Goal: Transaction & Acquisition: Subscribe to service/newsletter

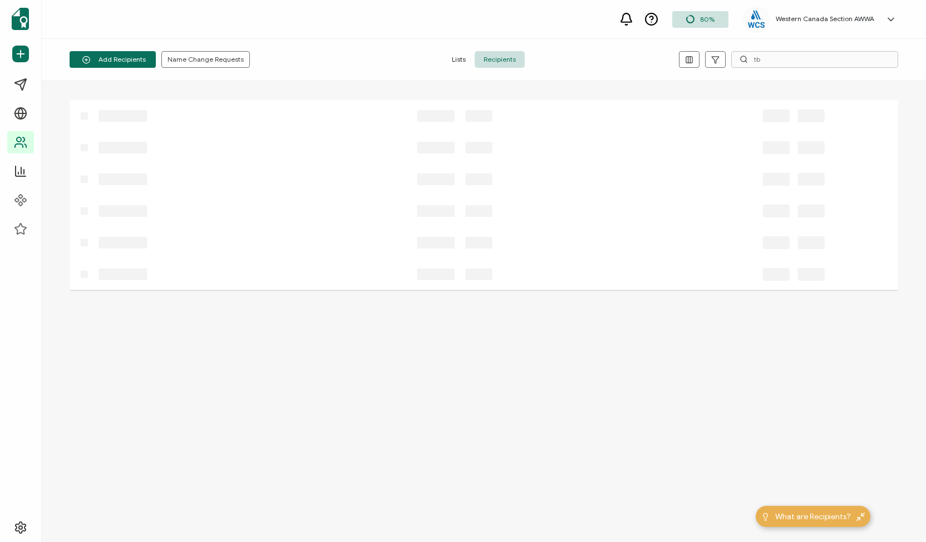
type input "t"
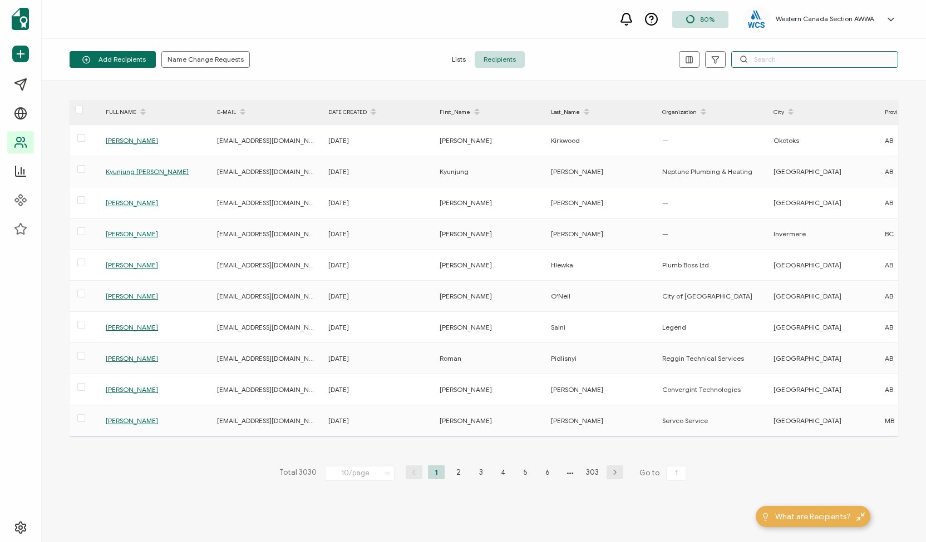
click at [758, 61] on input "text" at bounding box center [814, 59] width 167 height 17
type input "k"
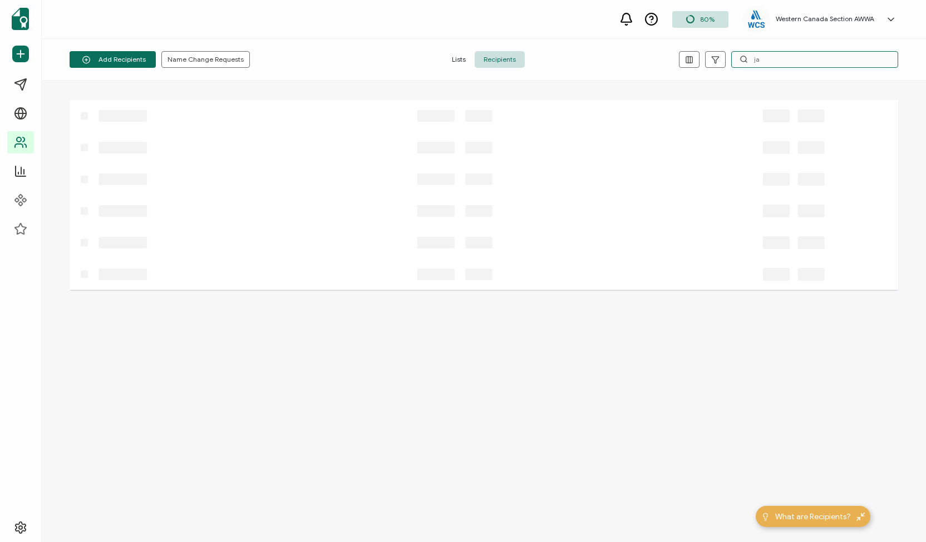
type input "j"
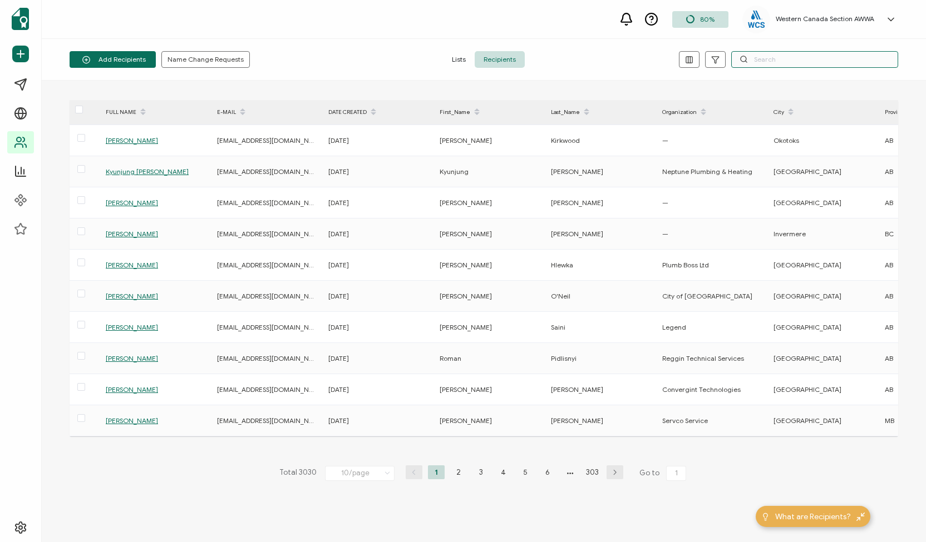
click at [756, 61] on input "text" at bounding box center [814, 59] width 167 height 17
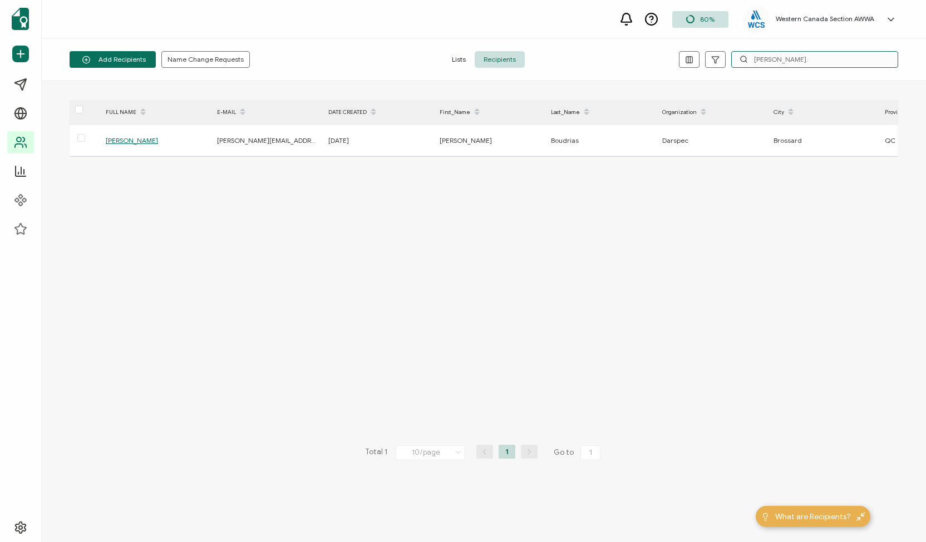
type input "[PERSON_NAME]."
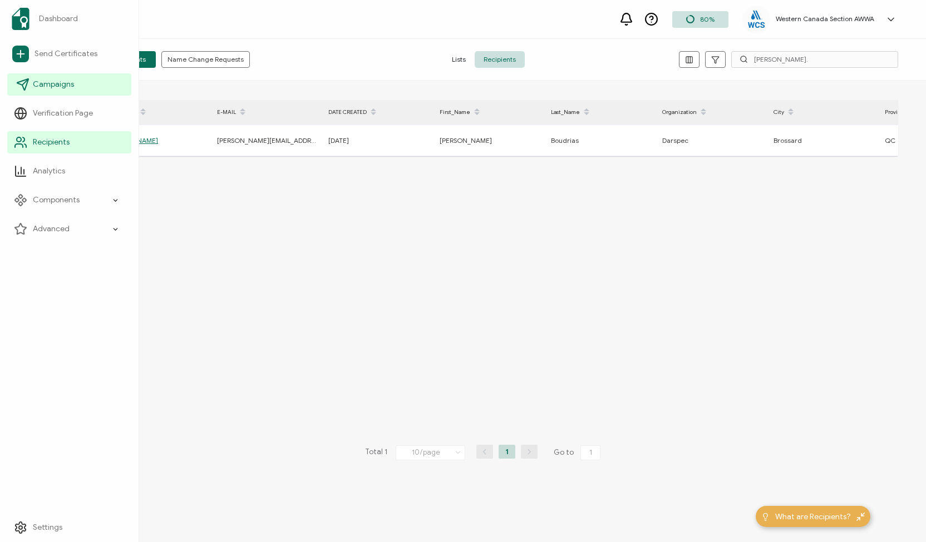
click at [51, 83] on span "Campaigns" at bounding box center [53, 84] width 41 height 11
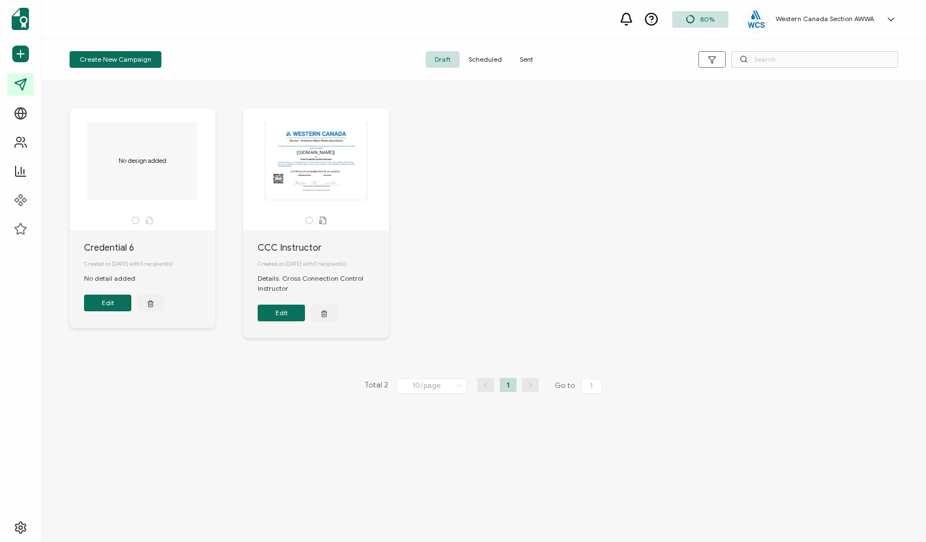
click at [522, 57] on span "Sent" at bounding box center [526, 59] width 31 height 17
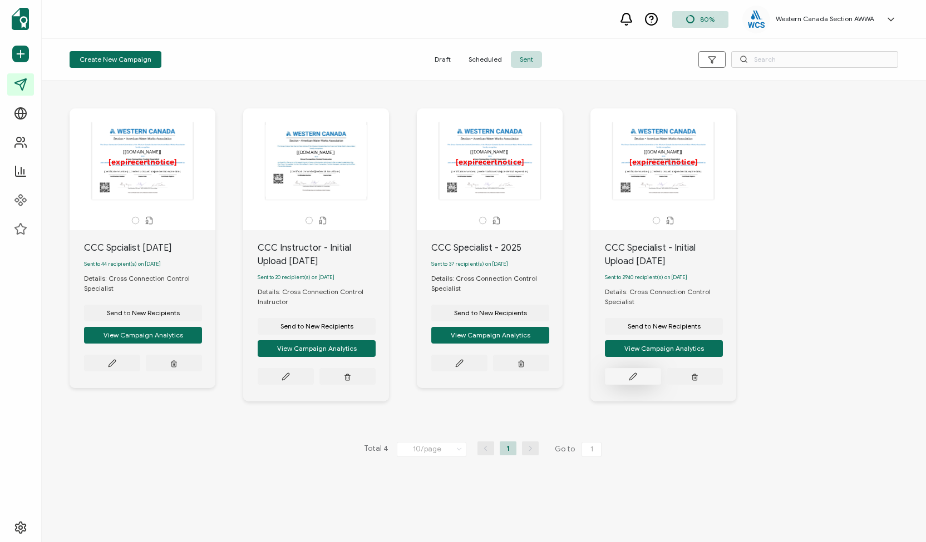
click at [635, 381] on icon at bounding box center [633, 377] width 8 height 8
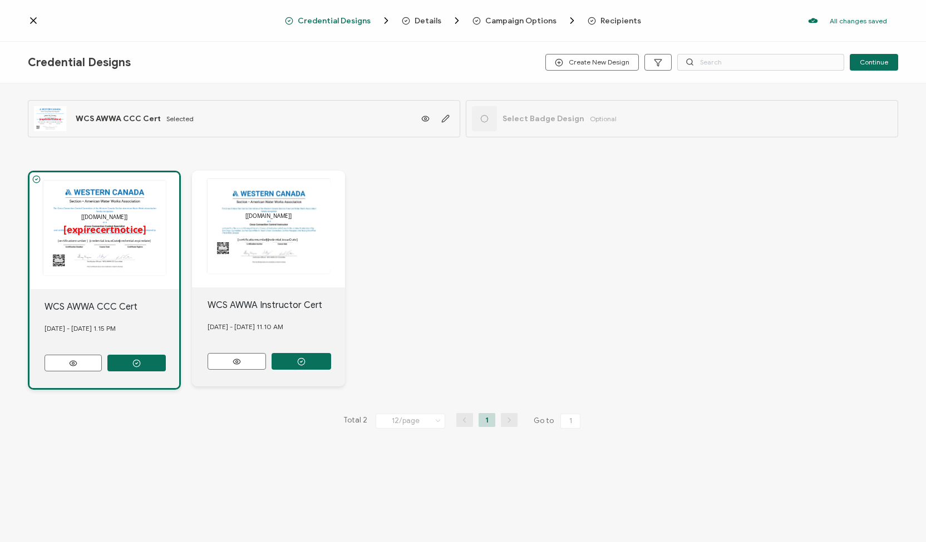
click at [612, 24] on span "Recipients" at bounding box center [620, 21] width 41 height 8
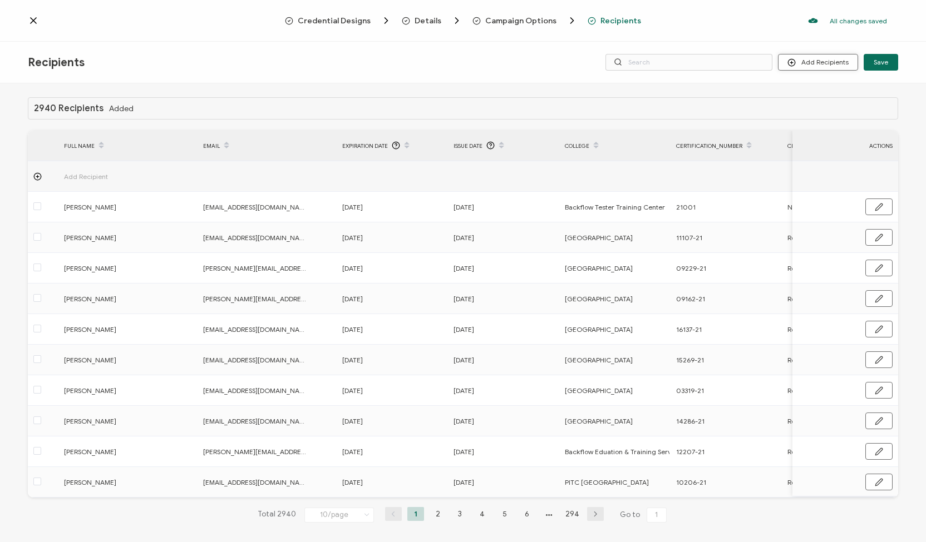
click at [805, 61] on button "Add Recipients" at bounding box center [818, 62] width 80 height 17
click at [812, 91] on span "Upload Recipients" at bounding box center [832, 92] width 56 height 8
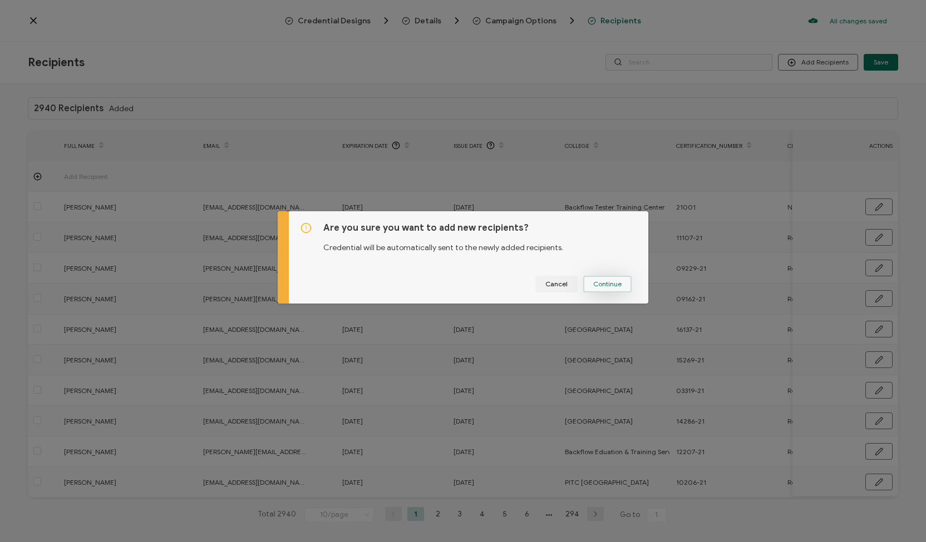
click at [594, 283] on span "Continue" at bounding box center [607, 284] width 28 height 7
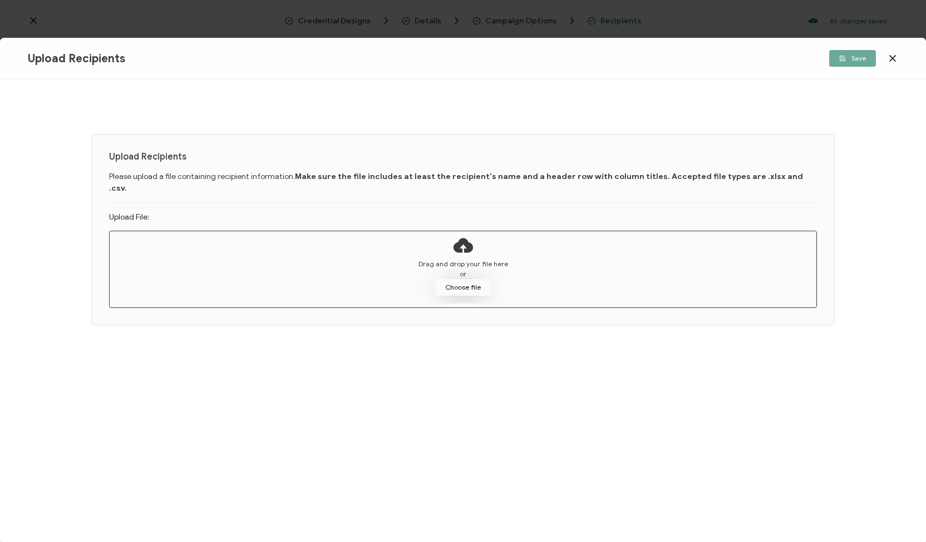
click at [473, 279] on button "Choose file" at bounding box center [463, 287] width 56 height 17
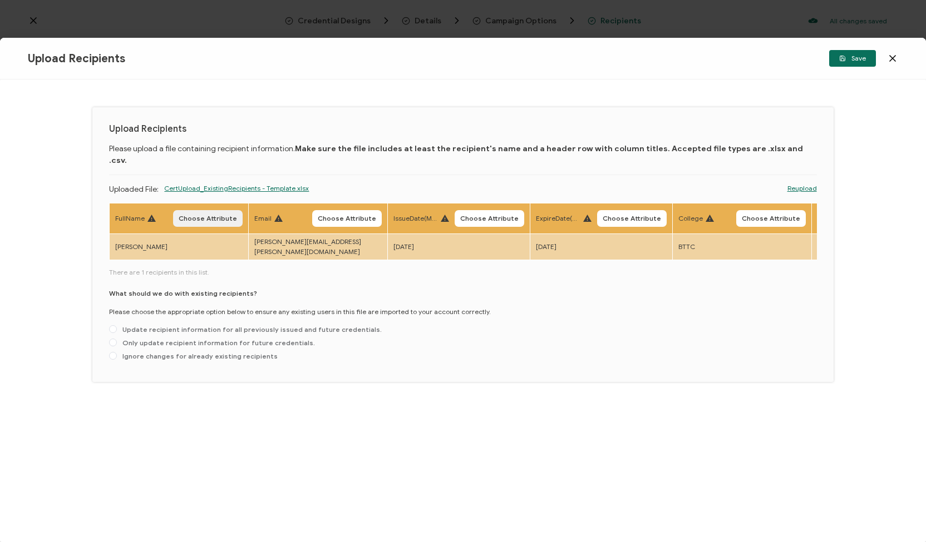
click at [216, 215] on span "Choose Attribute" at bounding box center [208, 218] width 58 height 7
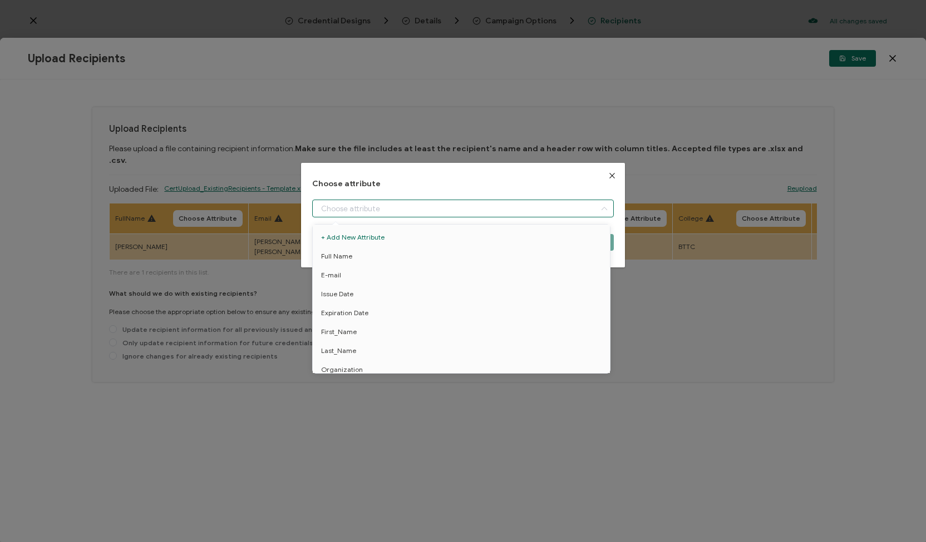
click at [530, 207] on input "dialog" at bounding box center [462, 209] width 301 height 18
click at [395, 258] on li "Full Name" at bounding box center [463, 256] width 306 height 19
type input "Full Name"
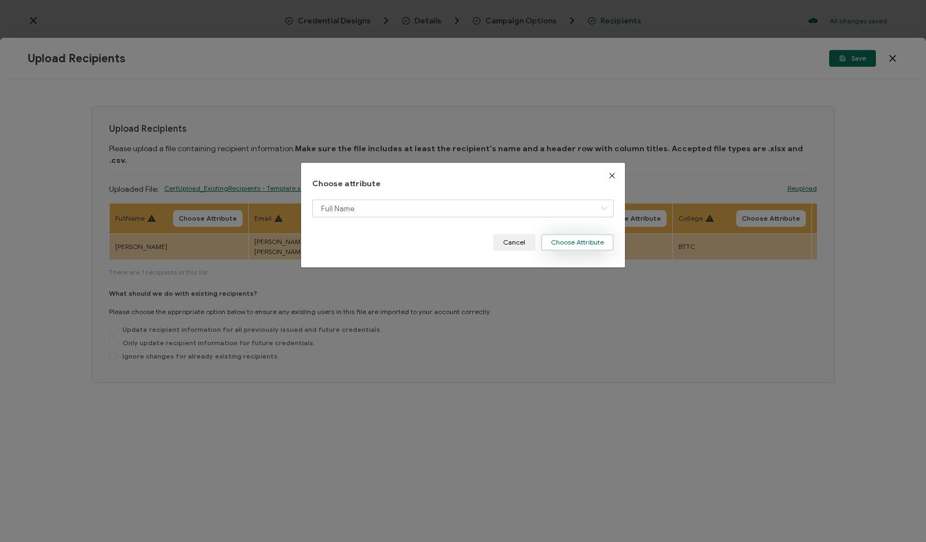
click at [555, 243] on button "Choose Attribute" at bounding box center [577, 242] width 73 height 17
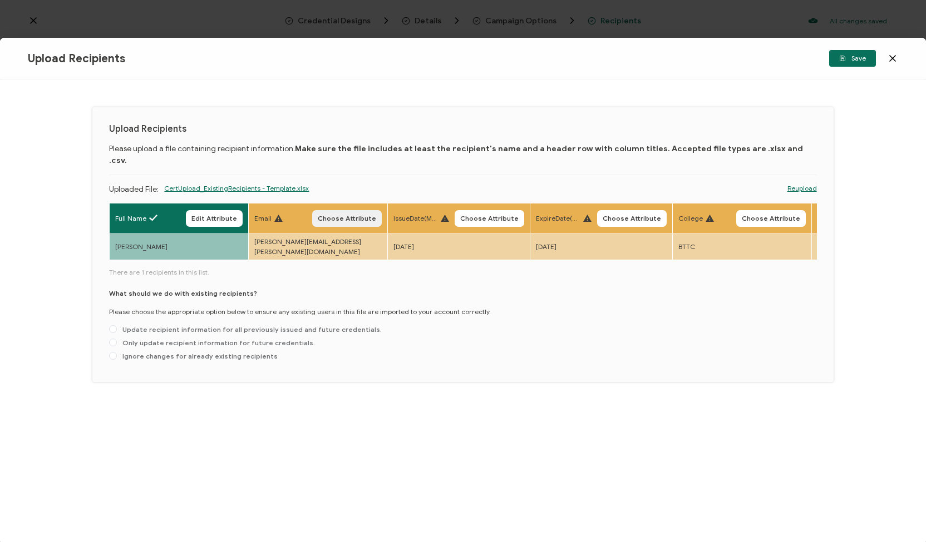
click at [355, 210] on button "Choose Attribute" at bounding box center [347, 218] width 70 height 17
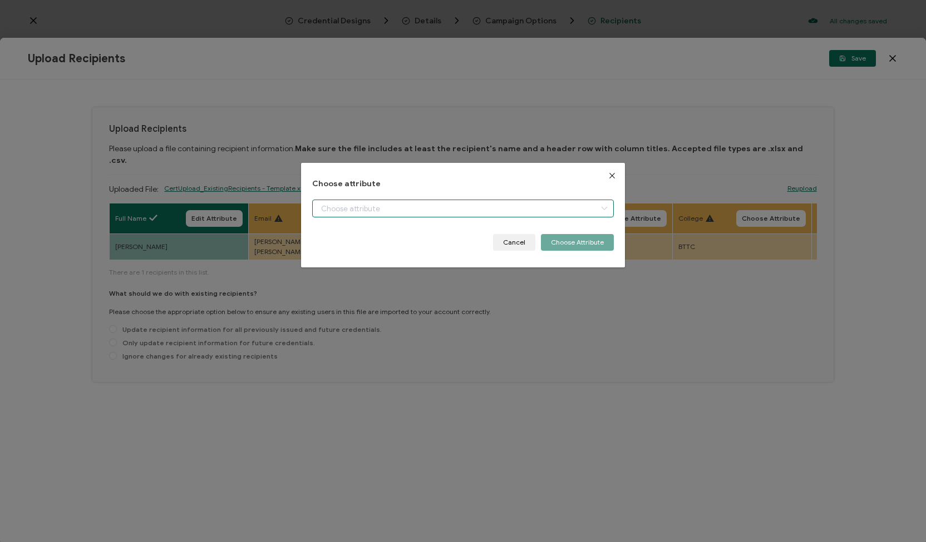
click at [562, 207] on input "dialog" at bounding box center [462, 209] width 301 height 18
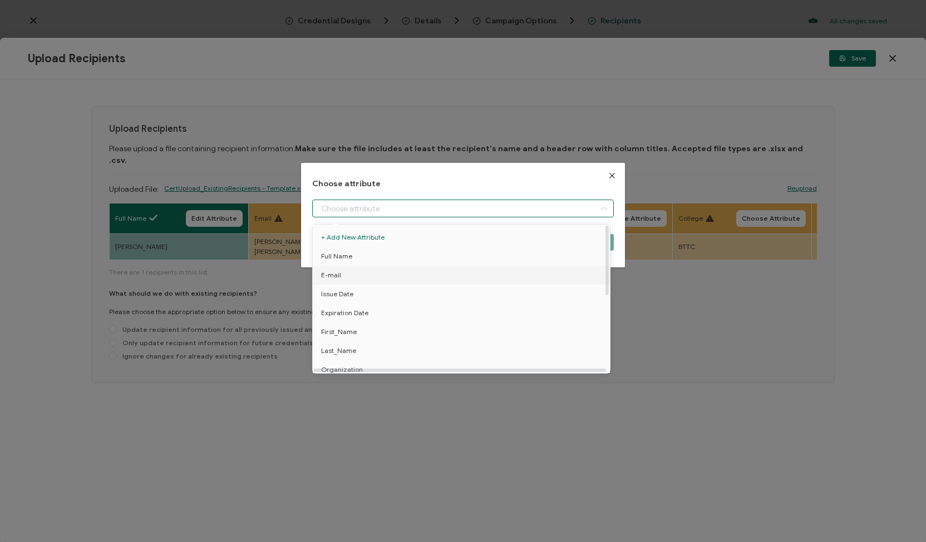
click at [492, 278] on li "E-mail" at bounding box center [463, 275] width 306 height 19
type input "E-mail"
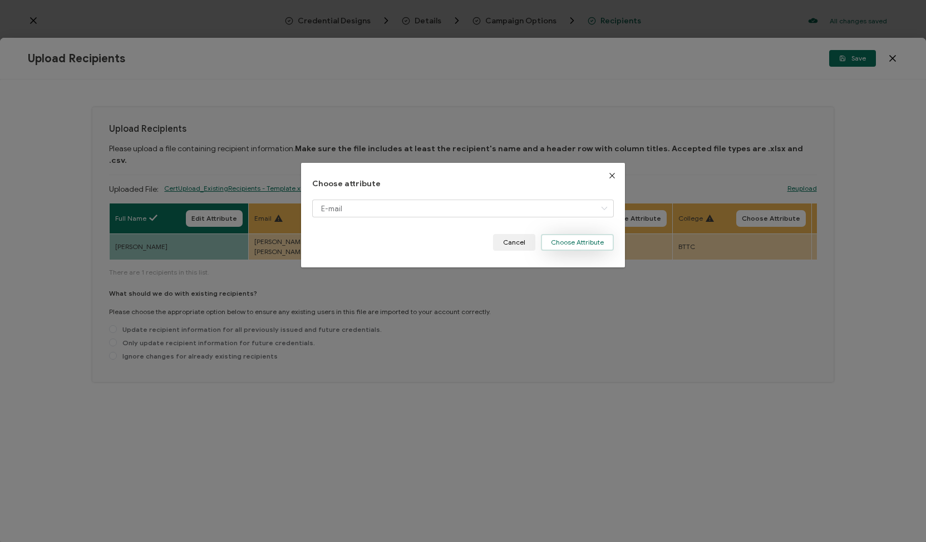
click at [604, 245] on button "Choose Attribute" at bounding box center [577, 242] width 73 height 17
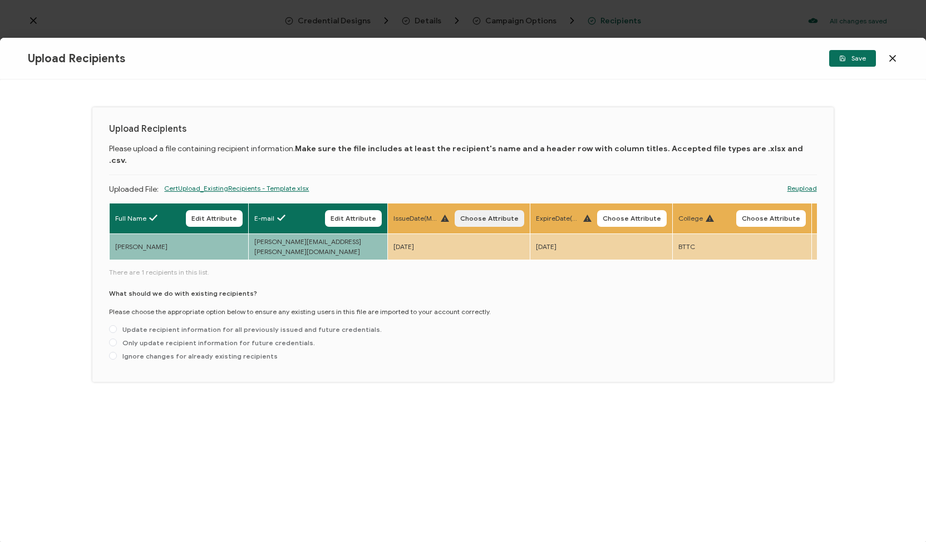
click at [491, 215] on span "Choose Attribute" at bounding box center [489, 218] width 58 height 7
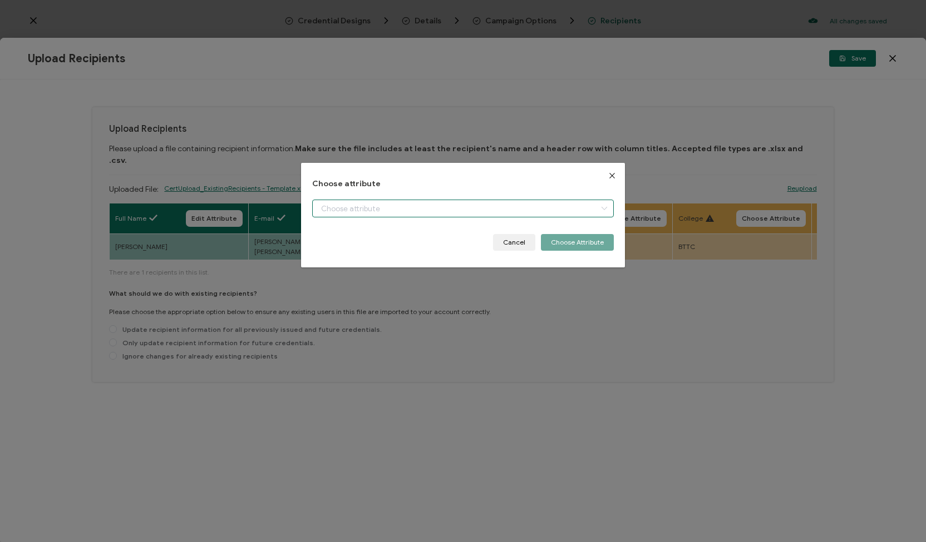
click at [543, 207] on input "dialog" at bounding box center [462, 209] width 301 height 18
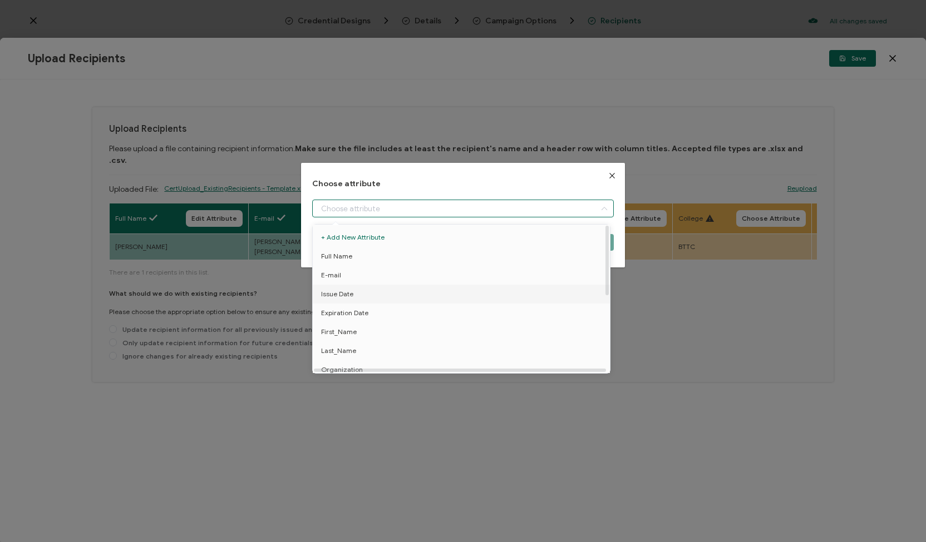
click at [520, 298] on li "Issue Date" at bounding box center [463, 294] width 306 height 19
type input "Issue Date"
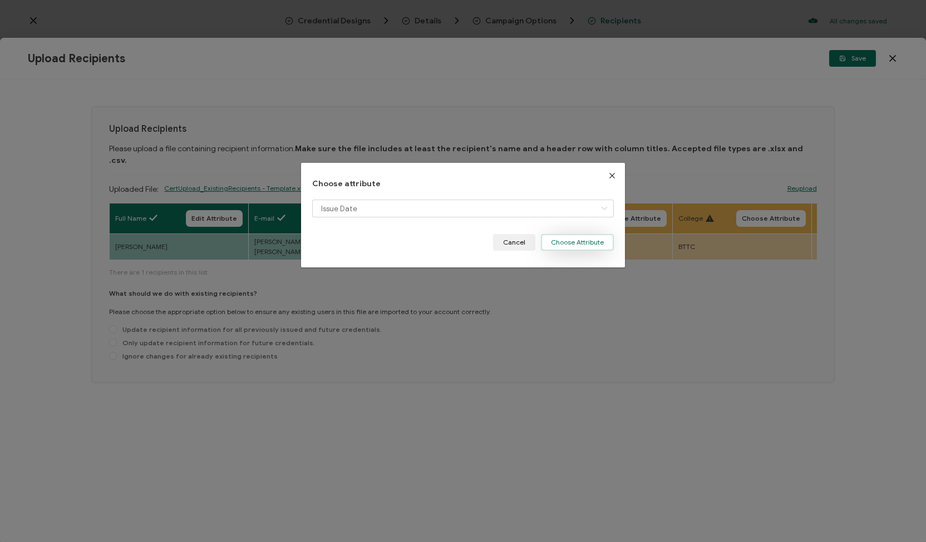
click at [565, 243] on button "Choose Attribute" at bounding box center [577, 242] width 73 height 17
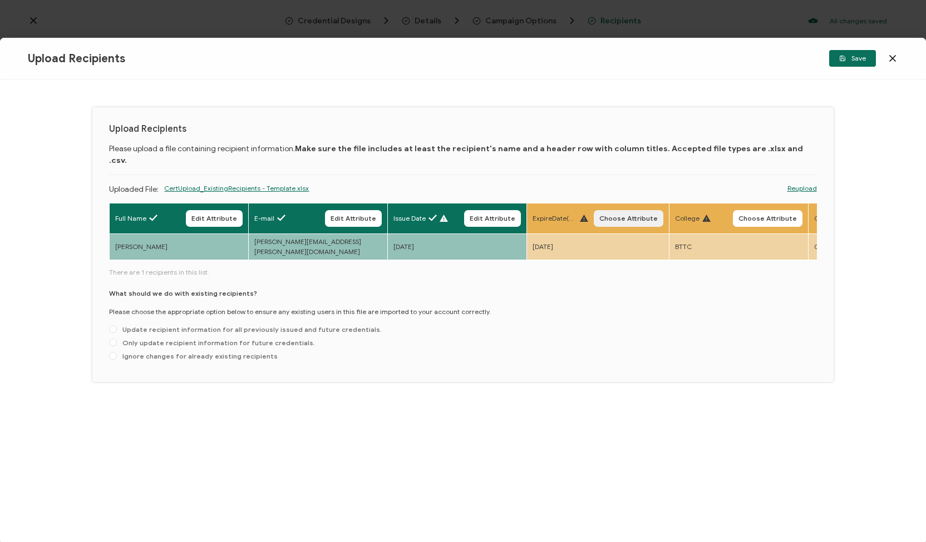
click at [618, 215] on span "Choose Attribute" at bounding box center [628, 218] width 58 height 7
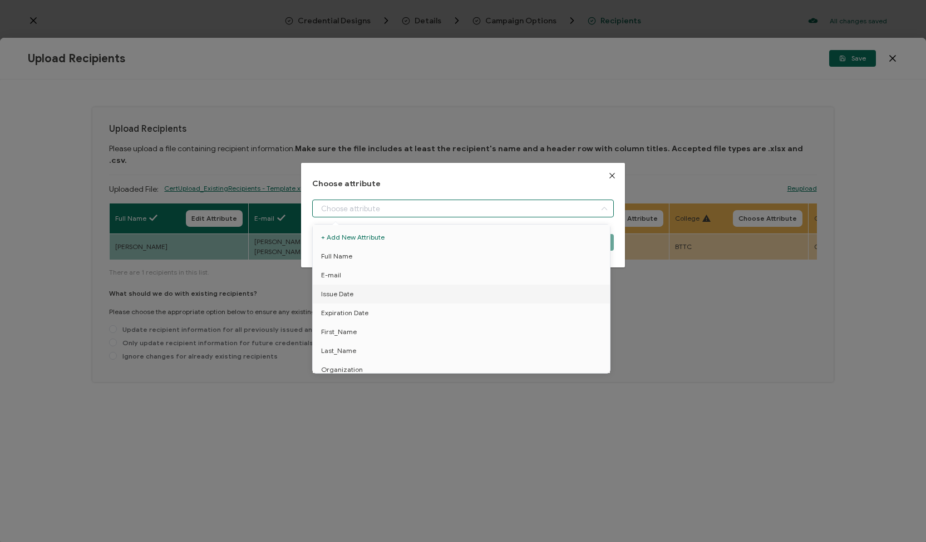
click at [578, 206] on input "dialog" at bounding box center [462, 209] width 301 height 18
click at [571, 317] on li "Expiration Date" at bounding box center [463, 313] width 306 height 19
type input "Expiration Date"
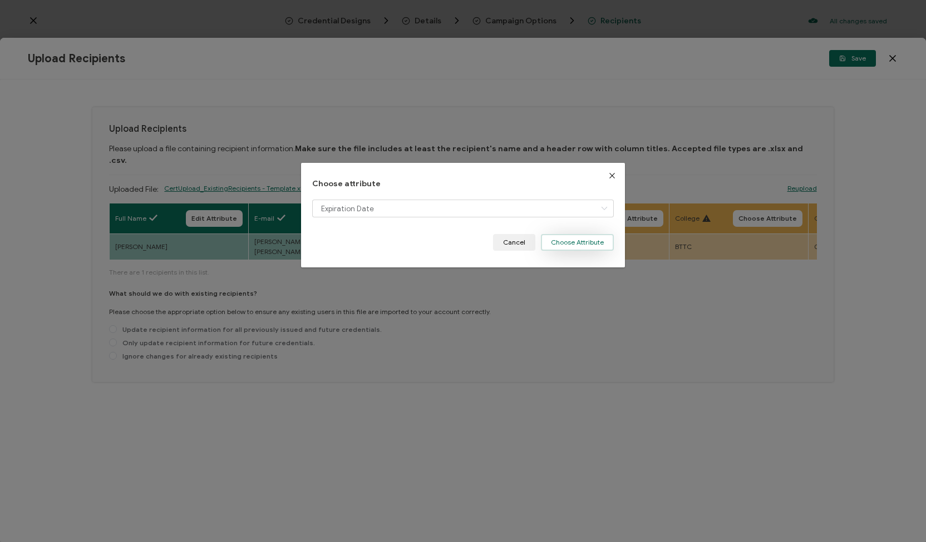
click at [584, 239] on button "Choose Attribute" at bounding box center [577, 242] width 73 height 17
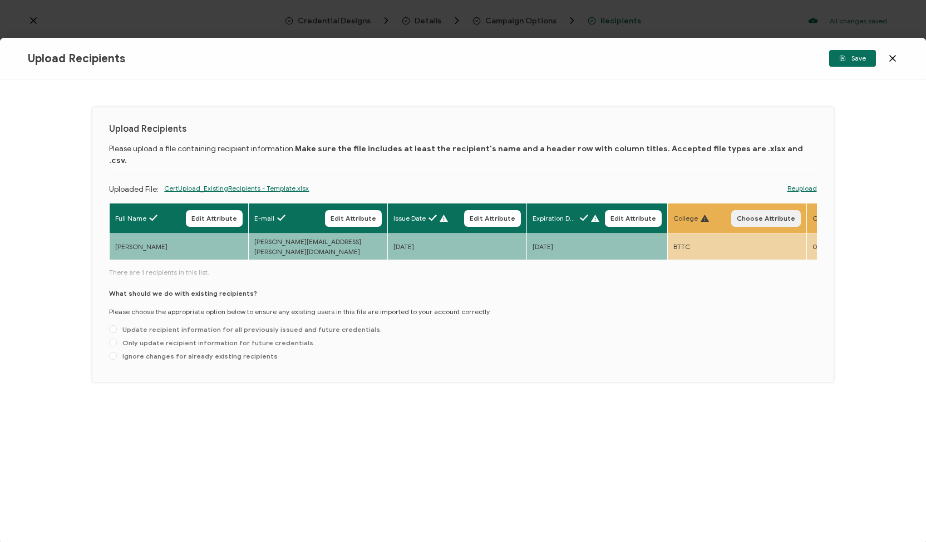
click at [751, 215] on span "Choose Attribute" at bounding box center [765, 218] width 58 height 7
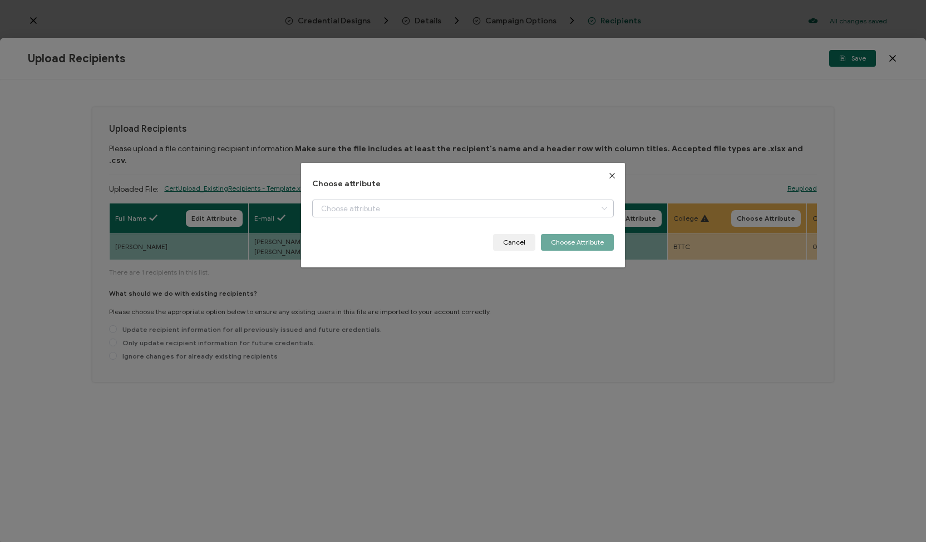
click at [605, 207] on icon "dialog" at bounding box center [604, 209] width 14 height 18
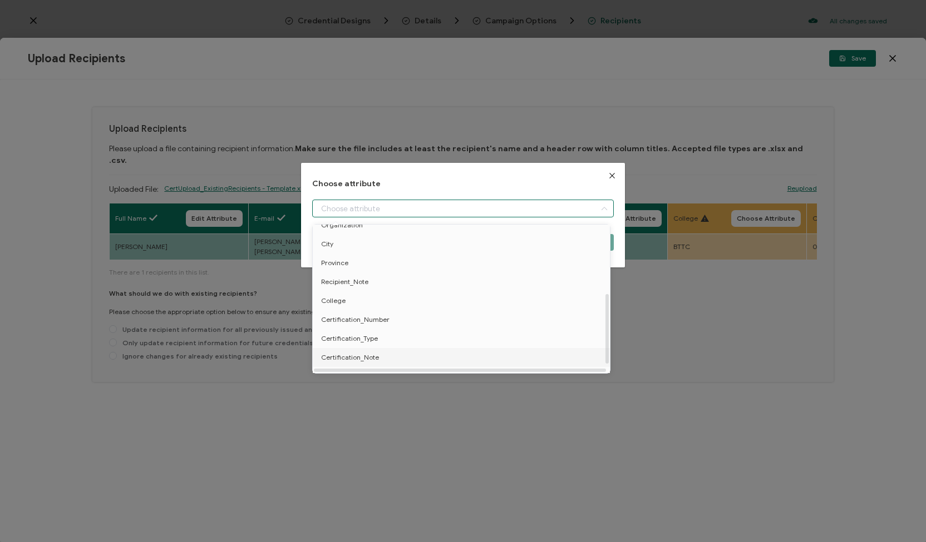
scroll to position [148, 0]
drag, startPoint x: 607, startPoint y: 288, endPoint x: 601, endPoint y: 358, distance: 70.4
click at [601, 358] on div "+ Add New Attribute Full Name E-mail Issue Date Expiration Date First_Name Last…" at bounding box center [461, 299] width 297 height 149
click at [343, 298] on span "College" at bounding box center [333, 297] width 24 height 19
type input "College"
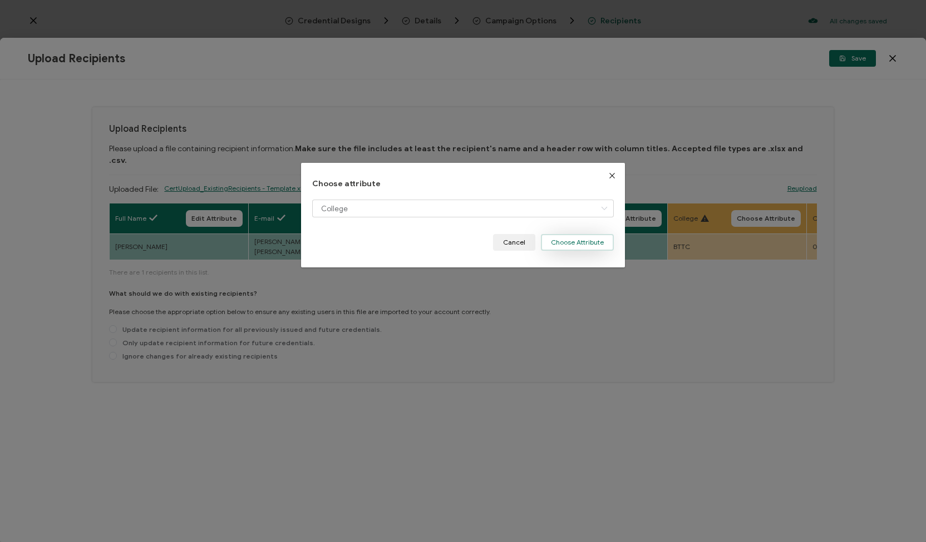
click at [557, 241] on button "Choose Attribute" at bounding box center [577, 242] width 73 height 17
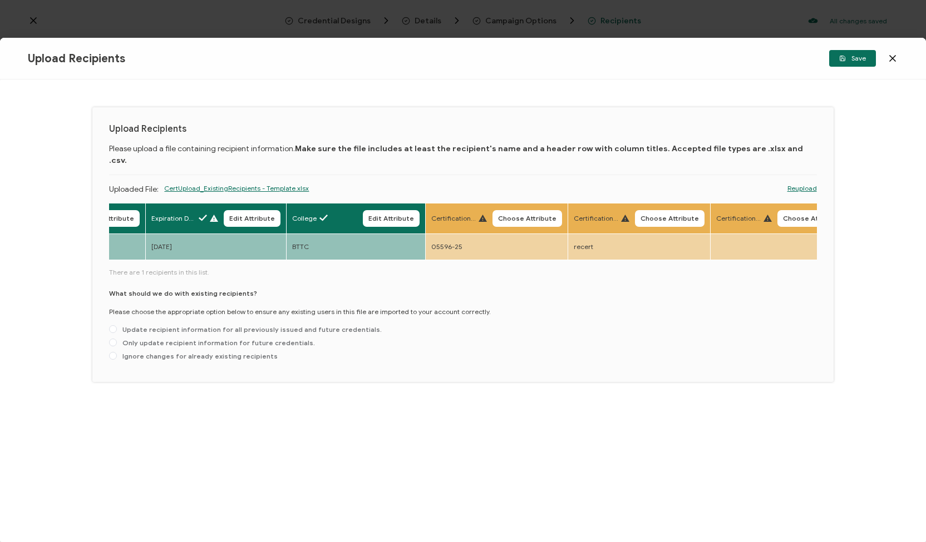
scroll to position [0, 405]
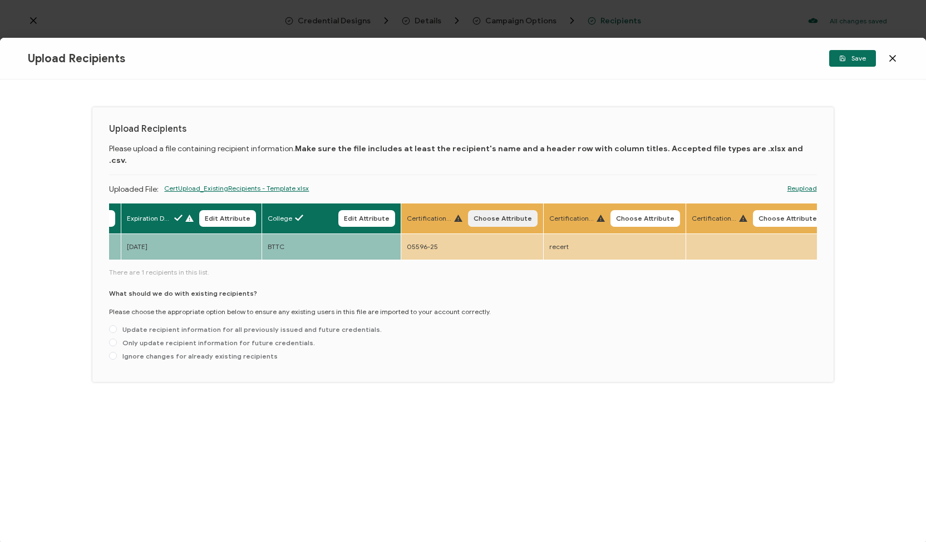
click at [495, 215] on span "Choose Attribute" at bounding box center [502, 218] width 58 height 7
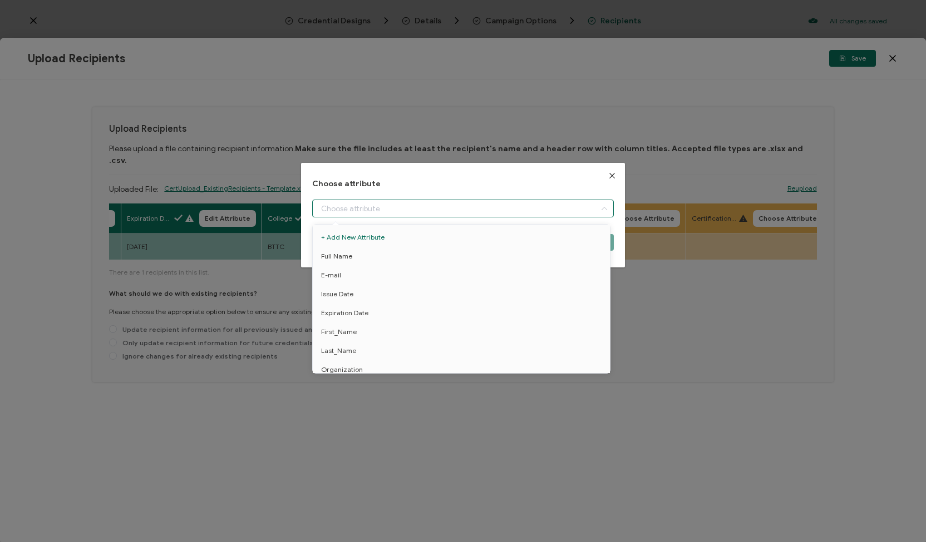
click at [510, 205] on input "dialog" at bounding box center [462, 209] width 301 height 18
click at [609, 173] on icon "Close" at bounding box center [611, 175] width 9 height 9
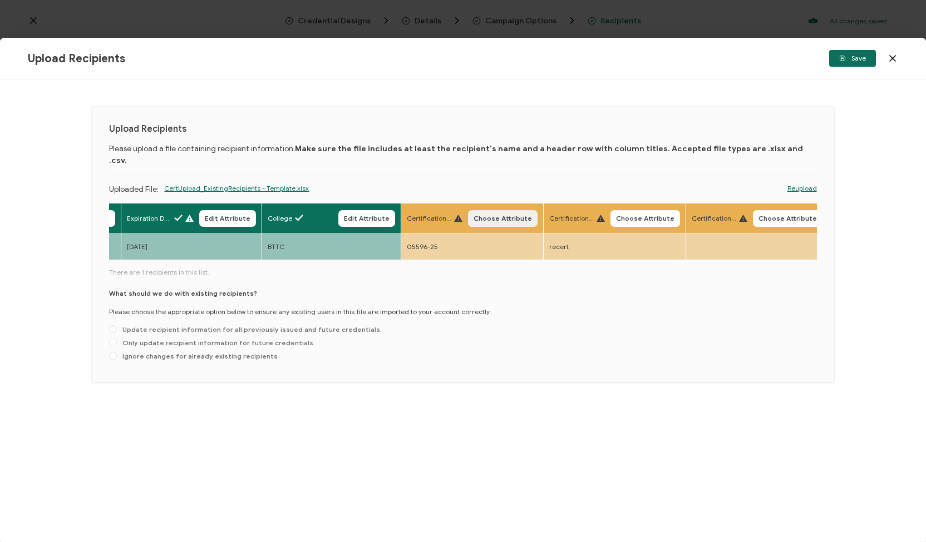
click at [483, 215] on span "Choose Attribute" at bounding box center [502, 218] width 58 height 7
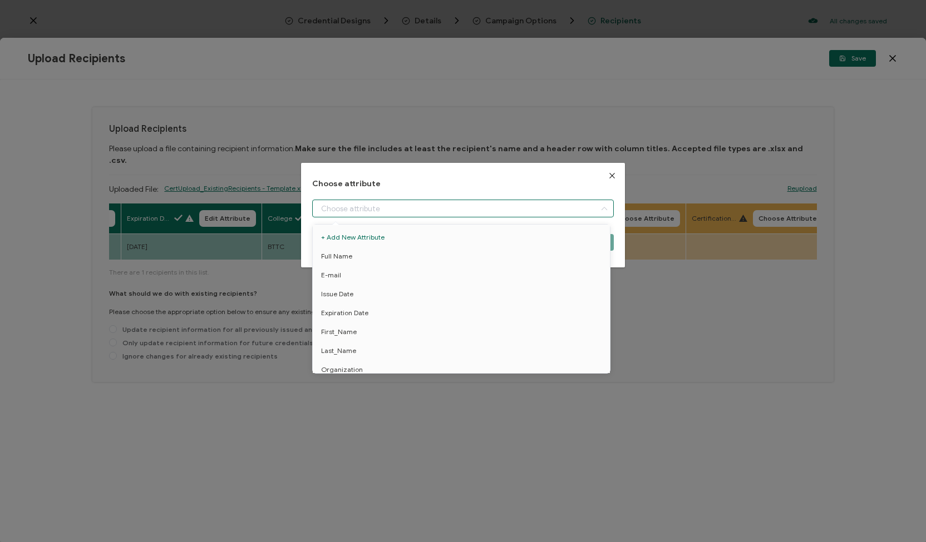
click at [477, 206] on input "dialog" at bounding box center [462, 209] width 301 height 18
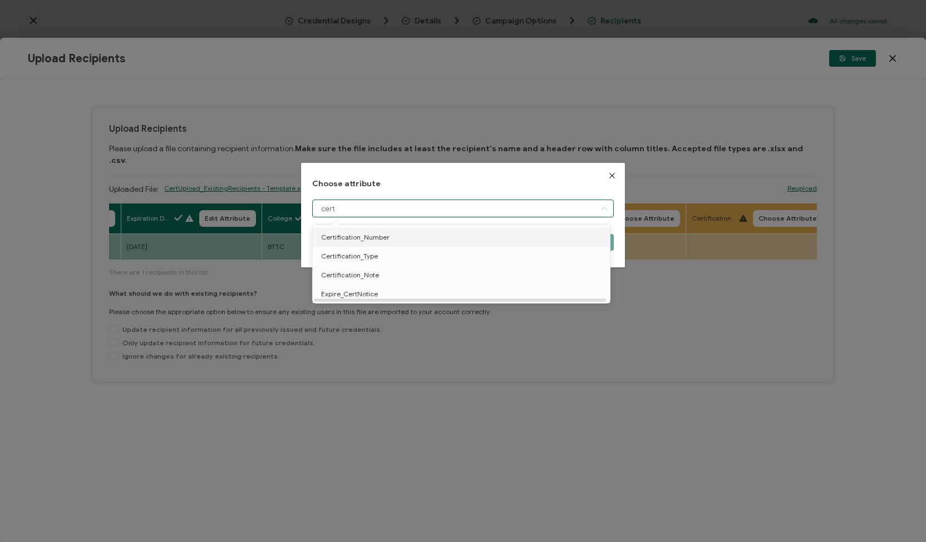
click at [432, 238] on li "Certification_Number" at bounding box center [463, 237] width 306 height 19
type input "Certification_Number"
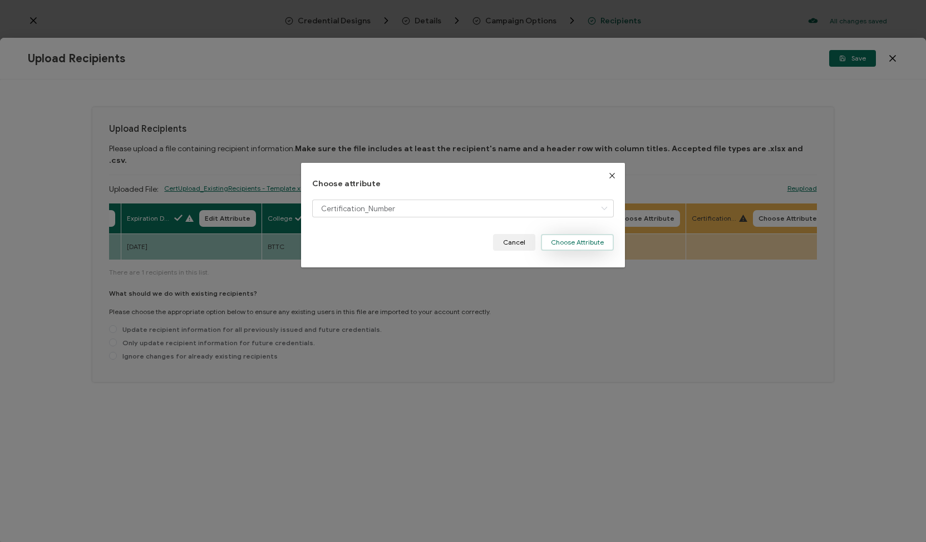
click at [566, 239] on button "Choose Attribute" at bounding box center [577, 242] width 73 height 17
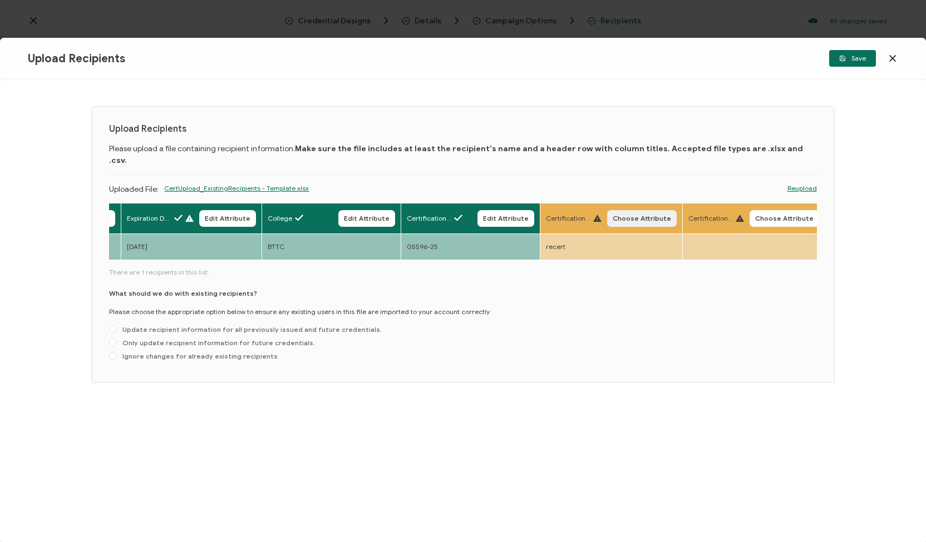
click at [624, 210] on button "Choose Attribute" at bounding box center [642, 218] width 70 height 17
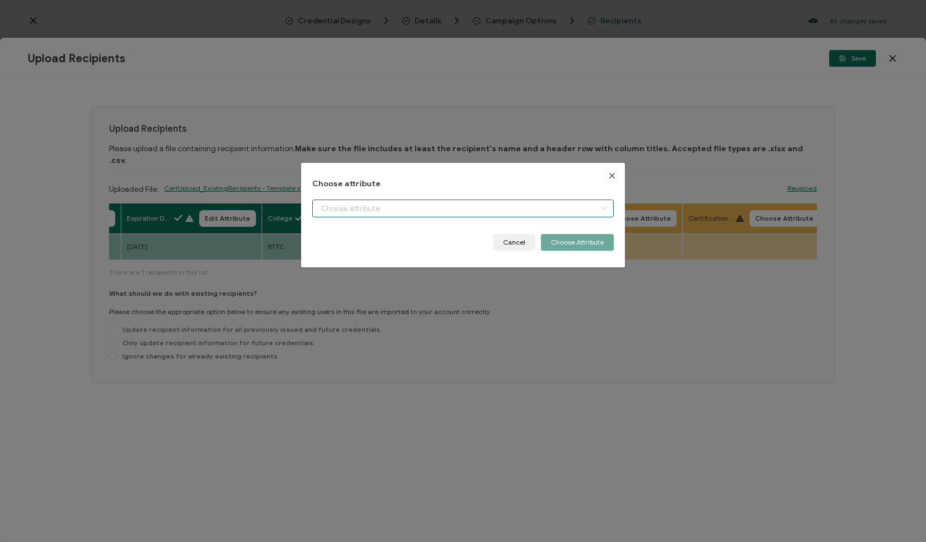
click at [580, 206] on input "dialog" at bounding box center [462, 209] width 301 height 18
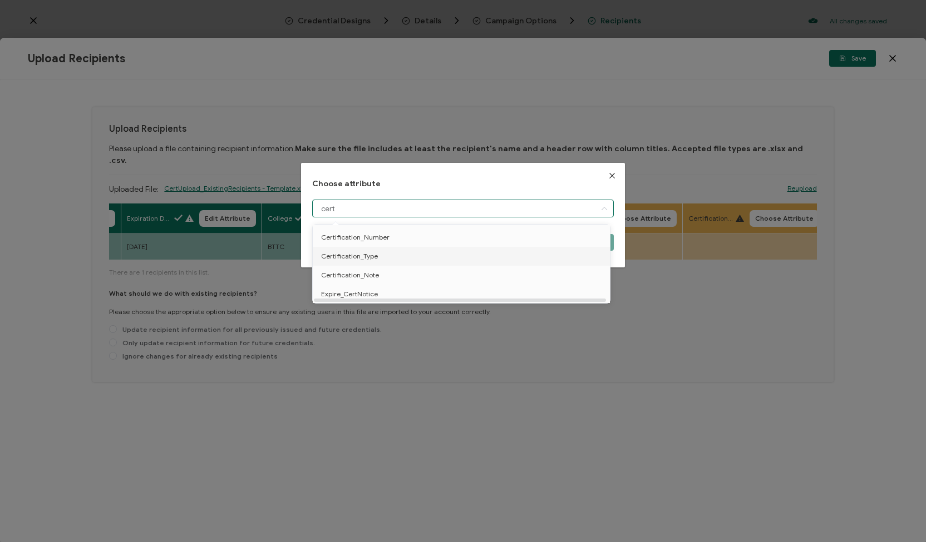
click at [511, 263] on li "Certification_Type" at bounding box center [463, 256] width 306 height 19
type input "Certification_Type"
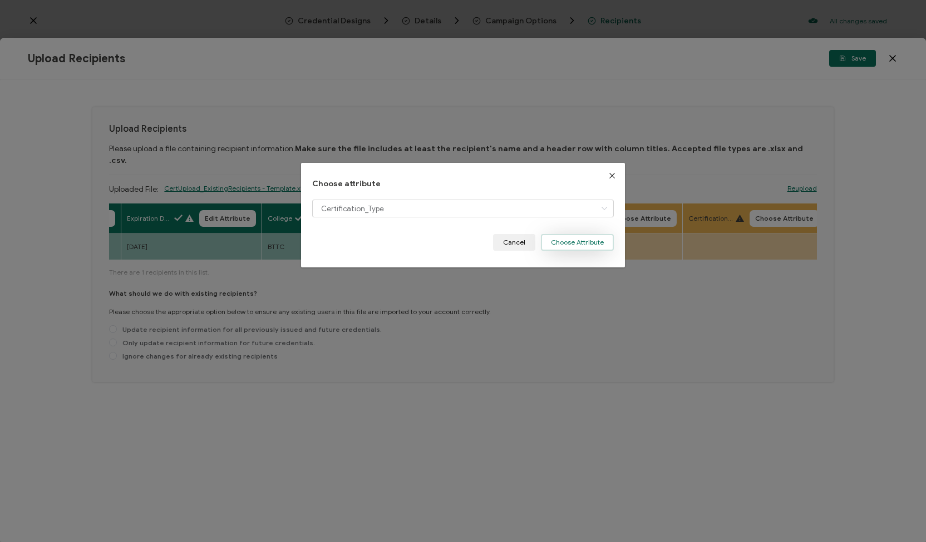
click at [583, 240] on button "Choose Attribute" at bounding box center [577, 242] width 73 height 17
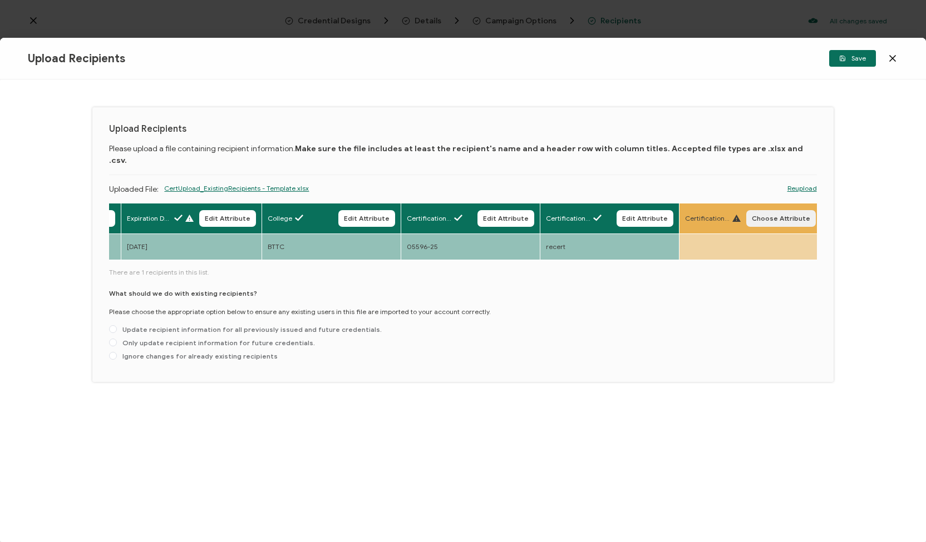
click at [765, 215] on span "Choose Attribute" at bounding box center [780, 218] width 58 height 7
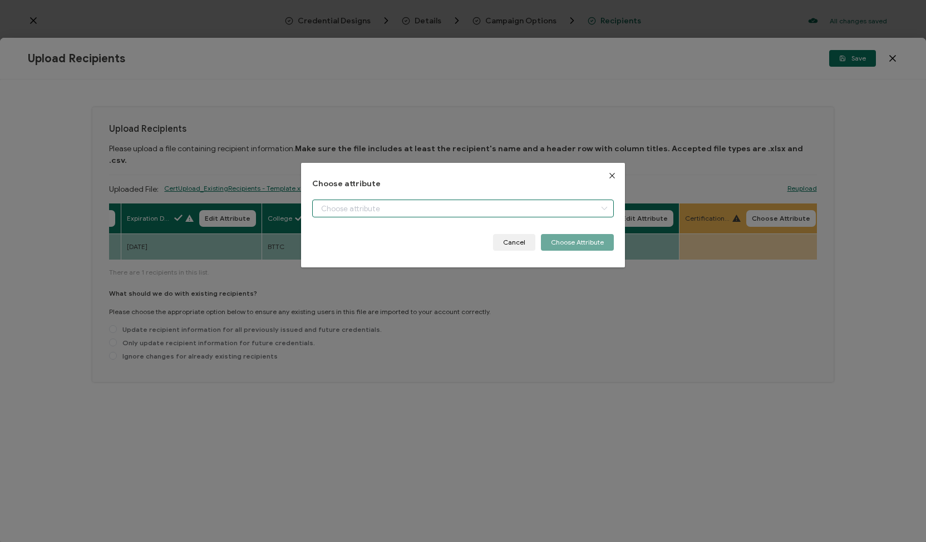
click at [578, 210] on input "dialog" at bounding box center [462, 209] width 301 height 18
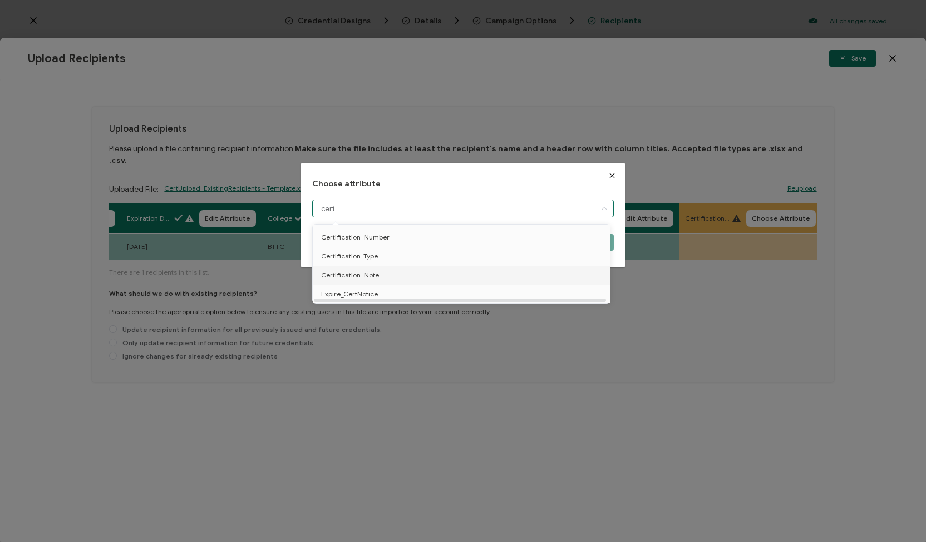
click at [547, 274] on li "Certification_Note" at bounding box center [463, 275] width 306 height 19
type input "Certification_Note"
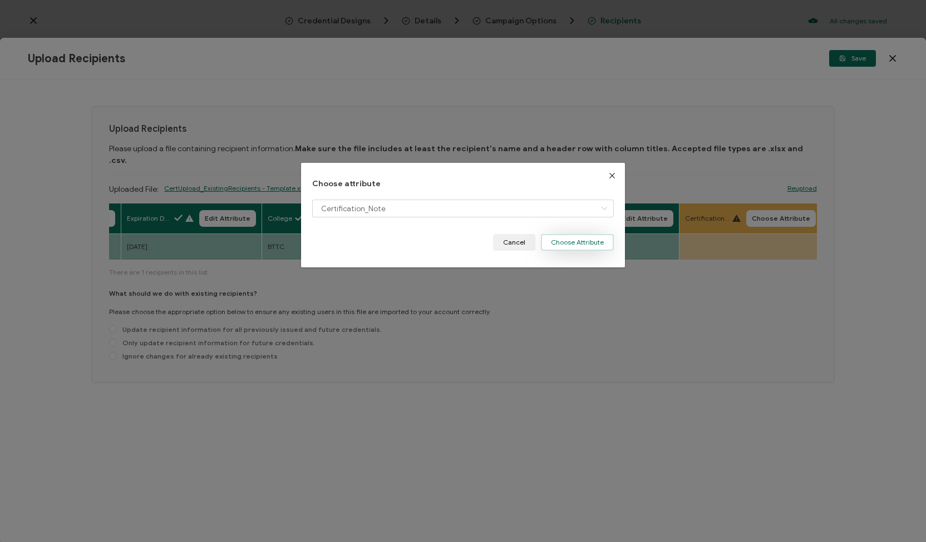
click at [586, 240] on button "Choose Attribute" at bounding box center [577, 242] width 73 height 17
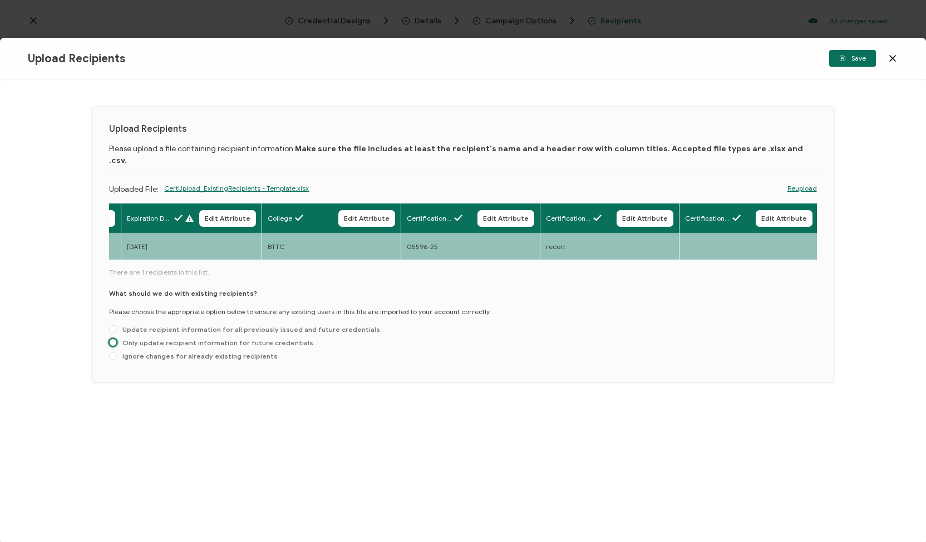
click at [113, 339] on span at bounding box center [113, 343] width 8 height 8
click at [113, 339] on input "Only update recipient information for future credentials." at bounding box center [113, 343] width 8 height 9
radio input "true"
click at [861, 60] on span "Save" at bounding box center [852, 58] width 27 height 7
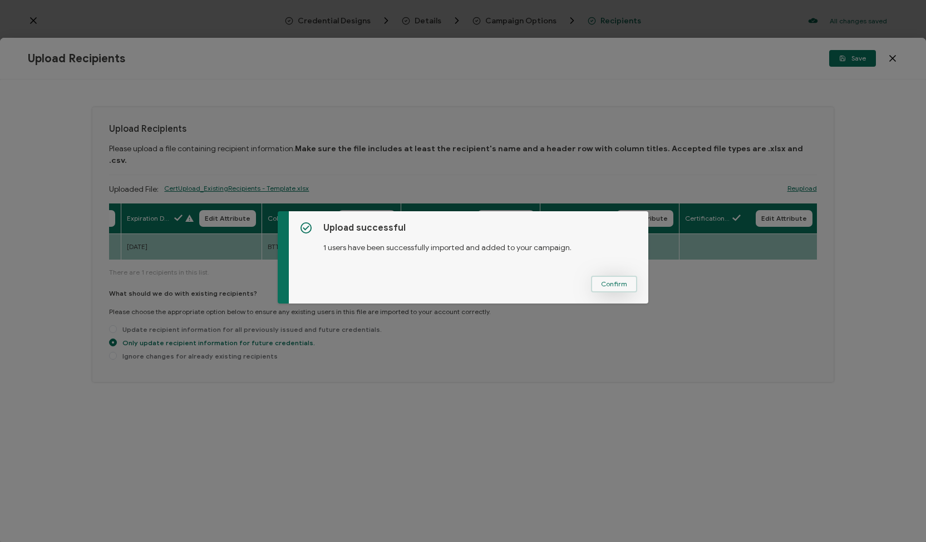
click at [601, 283] on span "Confirm" at bounding box center [614, 284] width 26 height 7
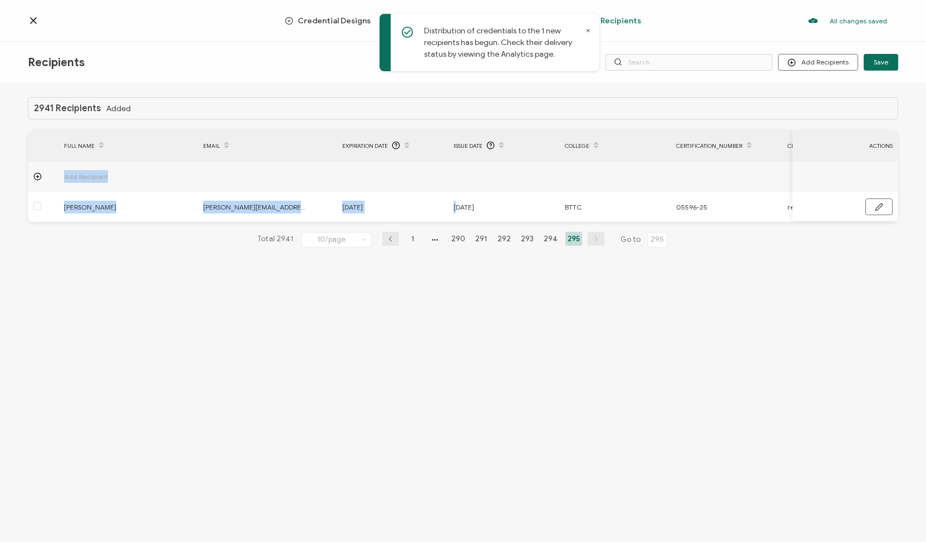
drag, startPoint x: 458, startPoint y: 221, endPoint x: 646, endPoint y: 224, distance: 188.0
click at [646, 222] on div "Add Recipient [PERSON_NAME] [PERSON_NAME][EMAIL_ADDRESS][PERSON_NAME][DOMAIN_NA…" at bounding box center [463, 191] width 870 height 61
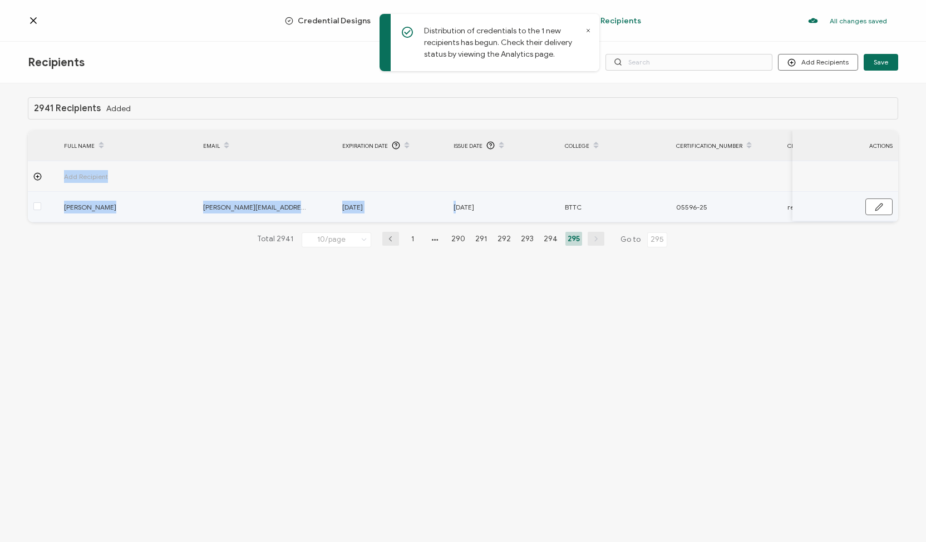
drag, startPoint x: 117, startPoint y: 206, endPoint x: 60, endPoint y: 205, distance: 57.3
click at [60, 205] on div "[PERSON_NAME]" at bounding box center [127, 207] width 138 height 13
copy span "[PERSON_NAME]"
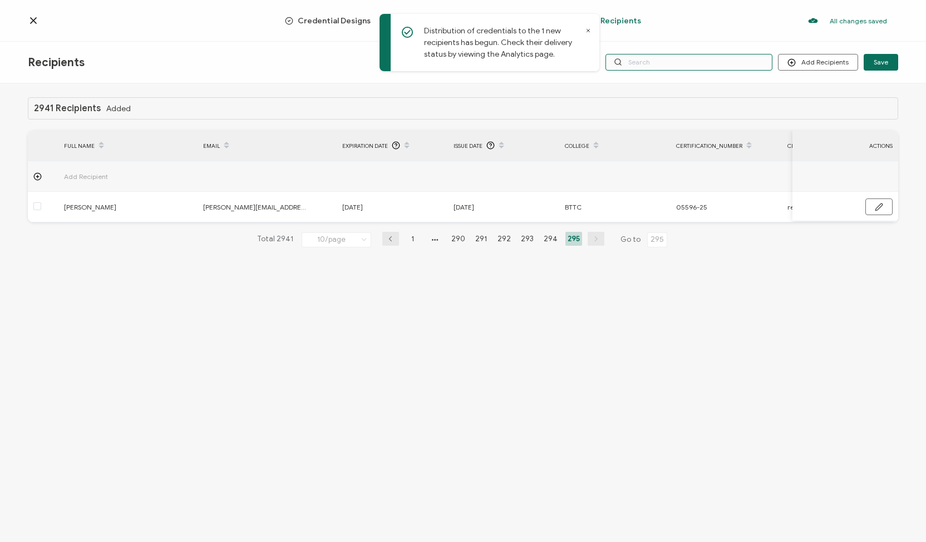
click at [685, 62] on input "text" at bounding box center [688, 62] width 167 height 17
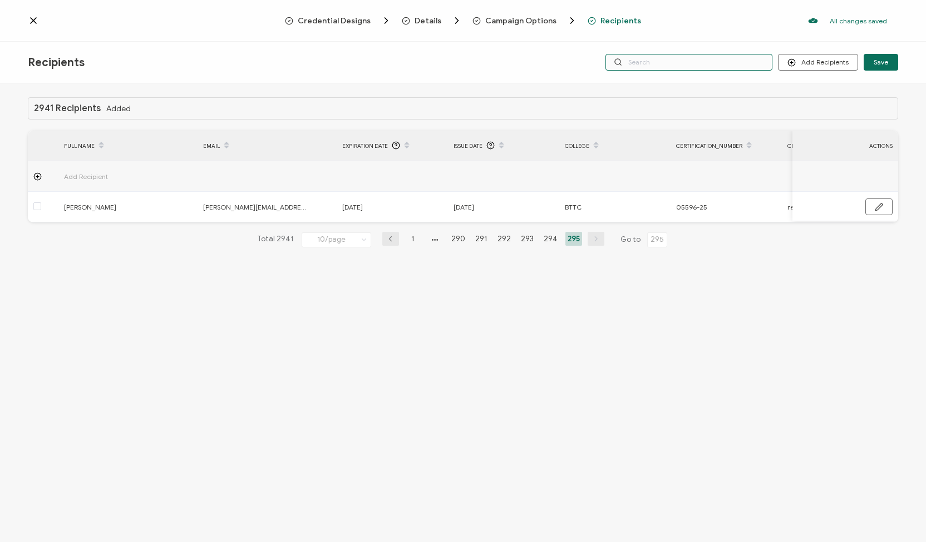
paste input "[PERSON_NAME]"
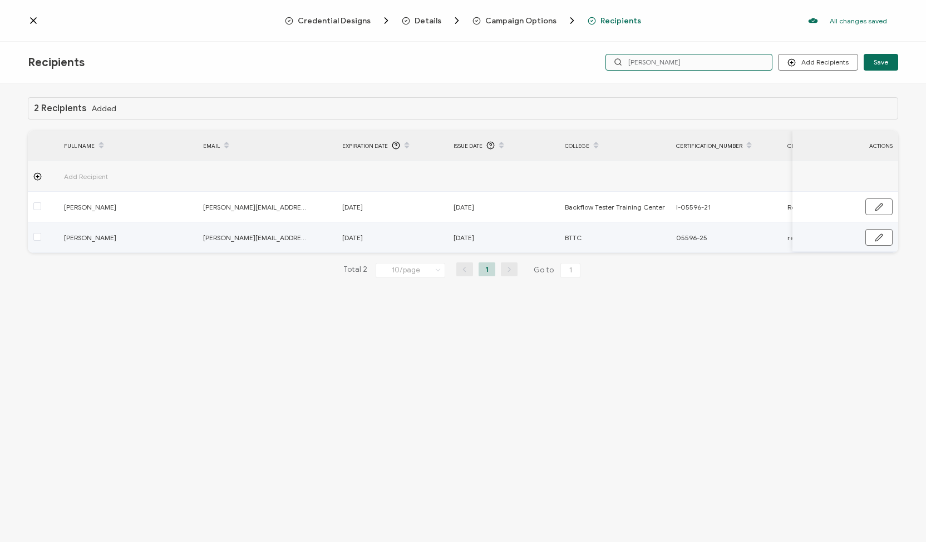
type input "[PERSON_NAME]"
drag, startPoint x: 659, startPoint y: 250, endPoint x: 709, endPoint y: 251, distance: 50.6
click at [709, 251] on tr "[PERSON_NAME] [PERSON_NAME][EMAIL_ADDRESS][PERSON_NAME][DOMAIN_NAME] [DATE] [DA…" at bounding box center [624, 237] width 1193 height 31
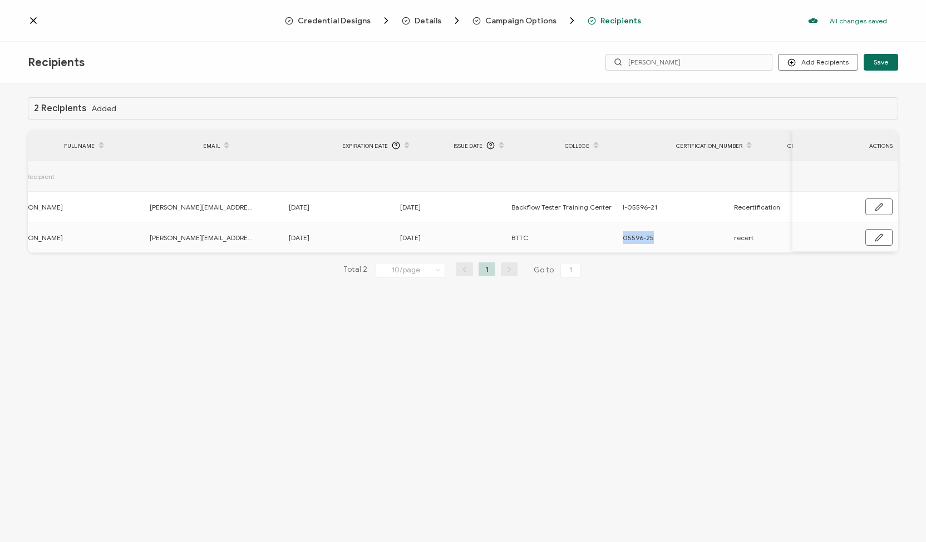
scroll to position [0, 53]
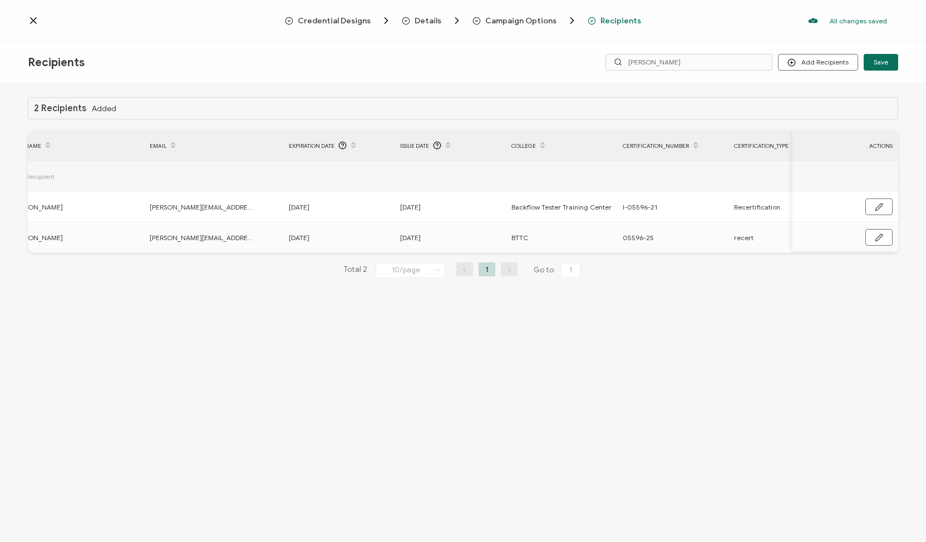
click at [743, 313] on div "2 Recipients Added FULL NAME EMAIL Expiration Date Issue Date College Certifica…" at bounding box center [463, 314] width 926 height 462
drag, startPoint x: 682, startPoint y: 252, endPoint x: 729, endPoint y: 249, distance: 47.4
click at [729, 249] on tr "[PERSON_NAME] [PERSON_NAME][EMAIL_ADDRESS][PERSON_NAME][DOMAIN_NAME] [DATE] [DA…" at bounding box center [570, 237] width 1193 height 31
click at [30, 21] on icon at bounding box center [33, 20] width 11 height 11
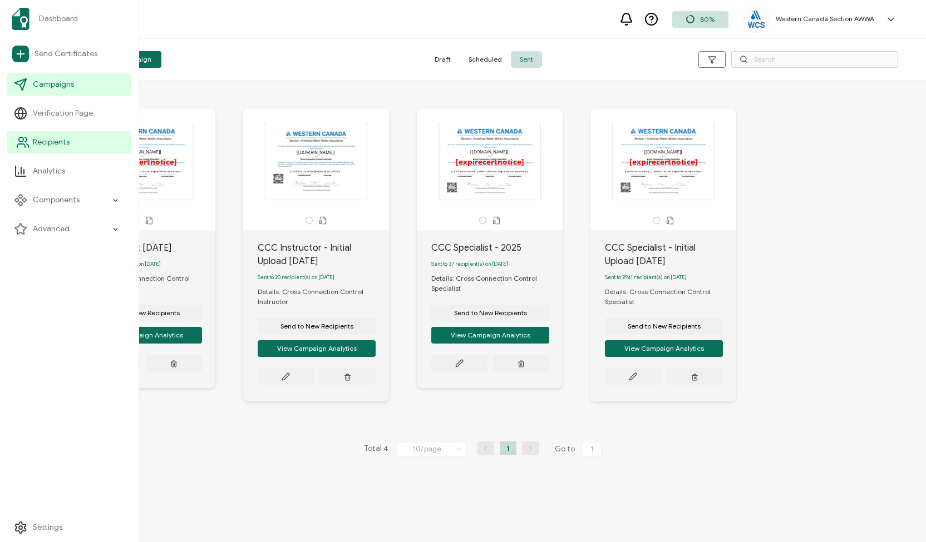
click at [24, 140] on icon at bounding box center [22, 142] width 13 height 13
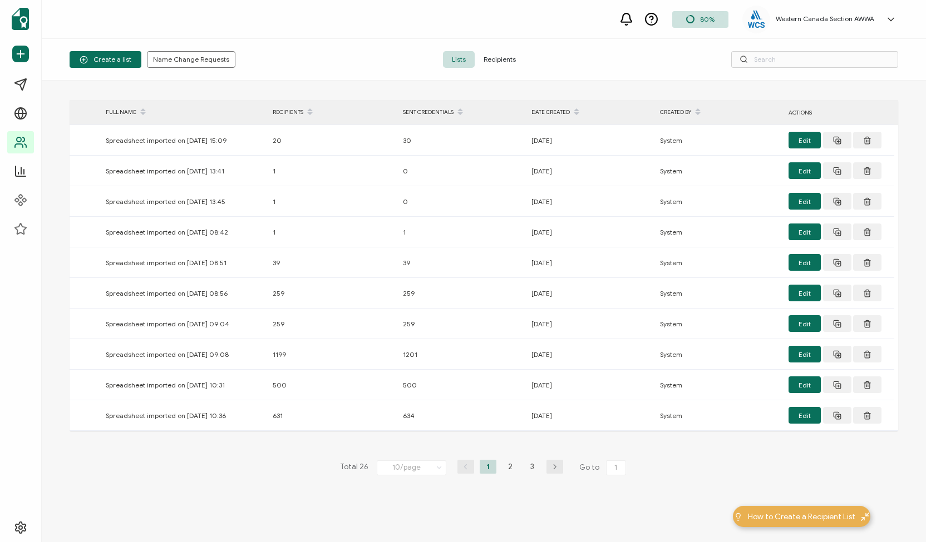
click at [495, 58] on span "Recipients" at bounding box center [499, 59] width 50 height 17
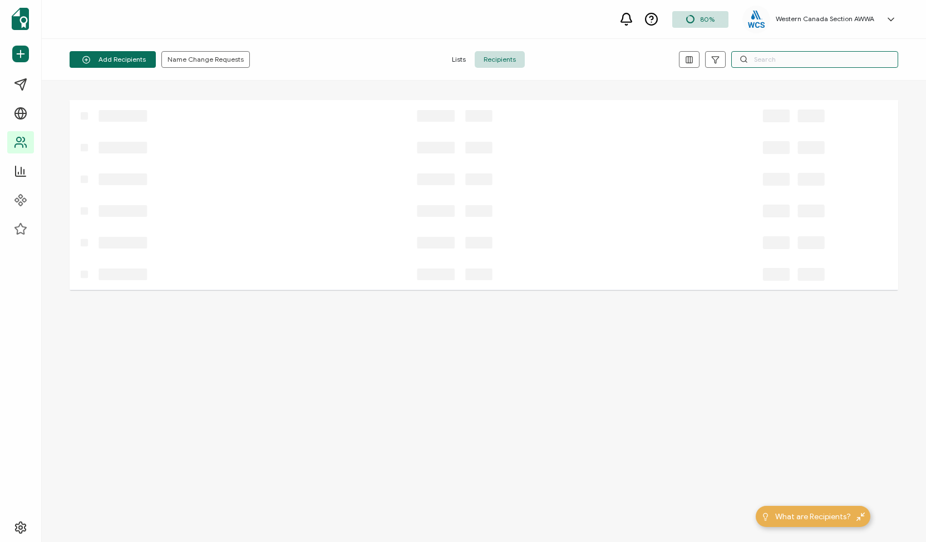
click at [748, 58] on input "text" at bounding box center [814, 59] width 167 height 17
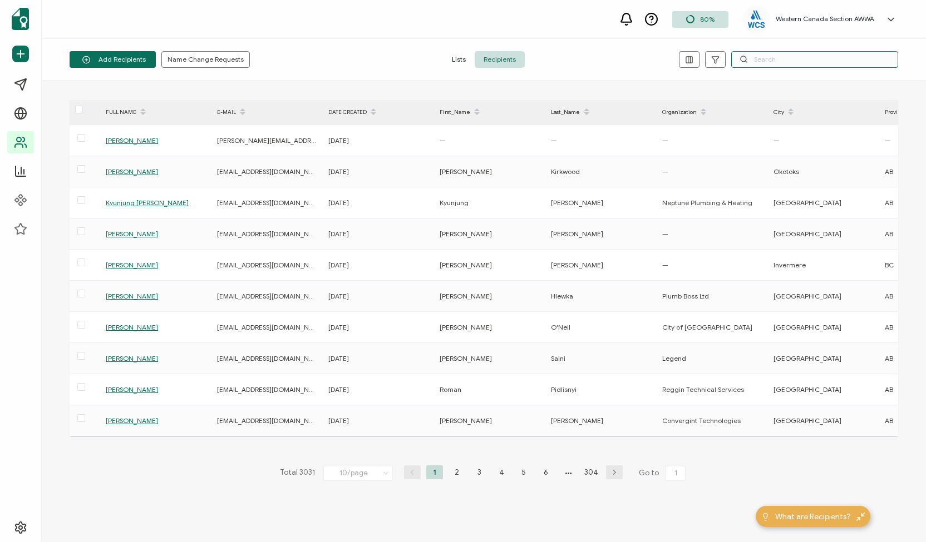
paste input "[PERSON_NAME]"
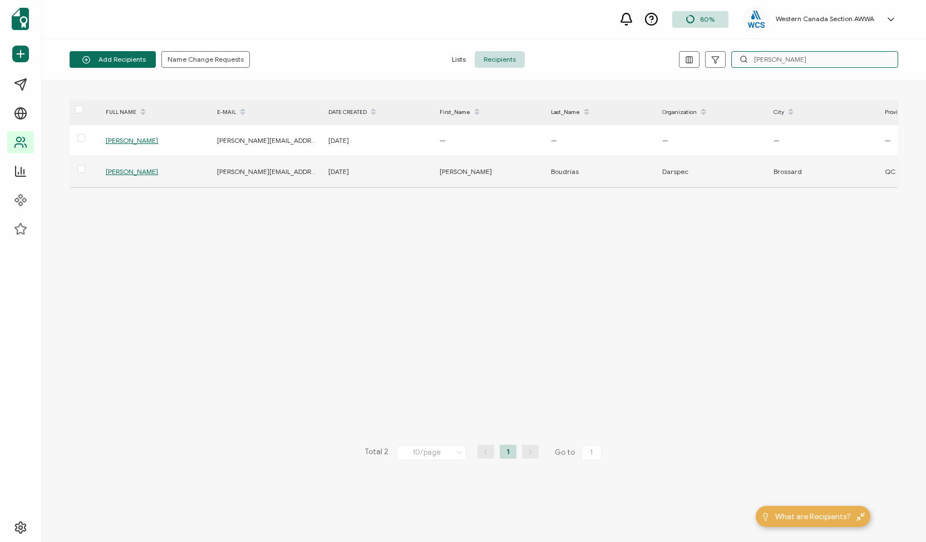
type input "[PERSON_NAME]"
click at [152, 175] on span "[PERSON_NAME]" at bounding box center [132, 171] width 52 height 8
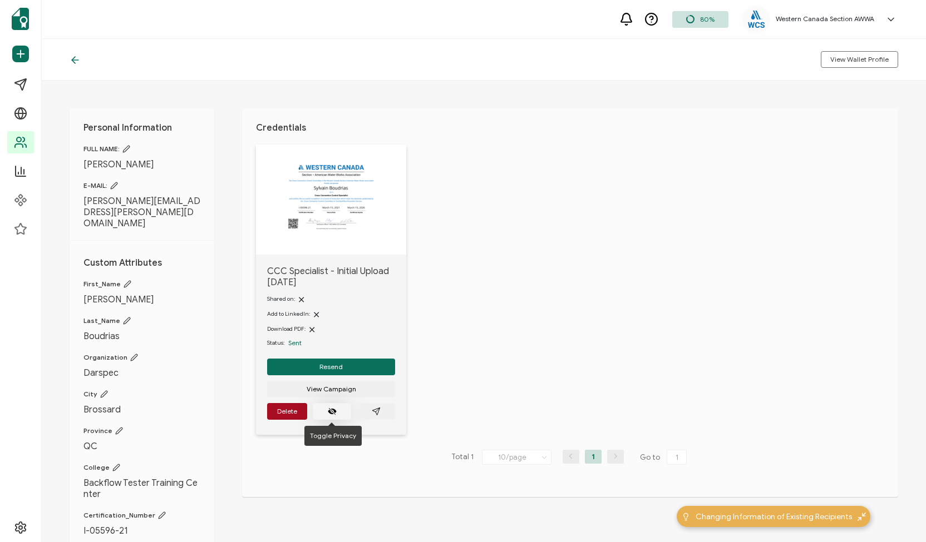
click at [337, 410] on button "button" at bounding box center [332, 411] width 38 height 17
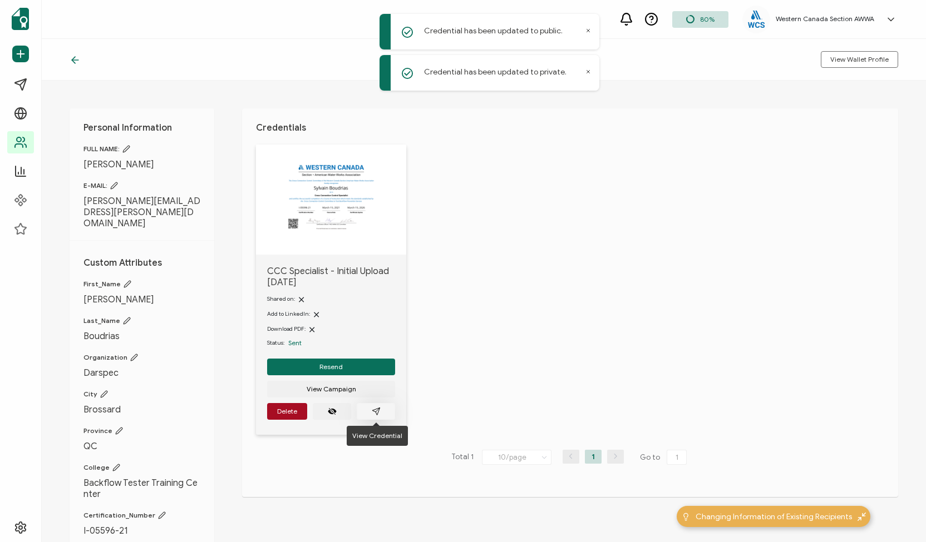
click at [372, 413] on icon "paper plane outline" at bounding box center [376, 411] width 9 height 9
click at [75, 58] on icon at bounding box center [75, 60] width 11 height 11
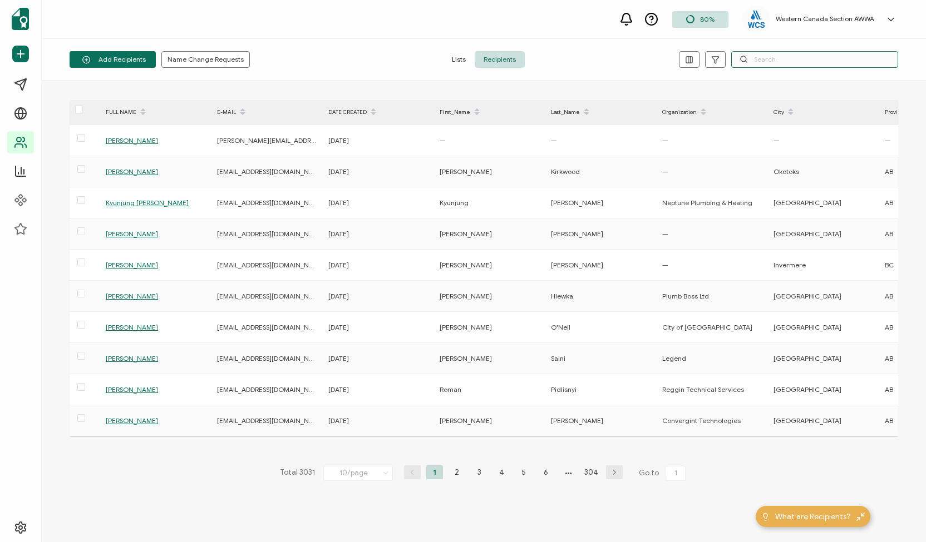
click at [754, 62] on input "text" at bounding box center [814, 59] width 167 height 17
paste input "[PERSON_NAME]"
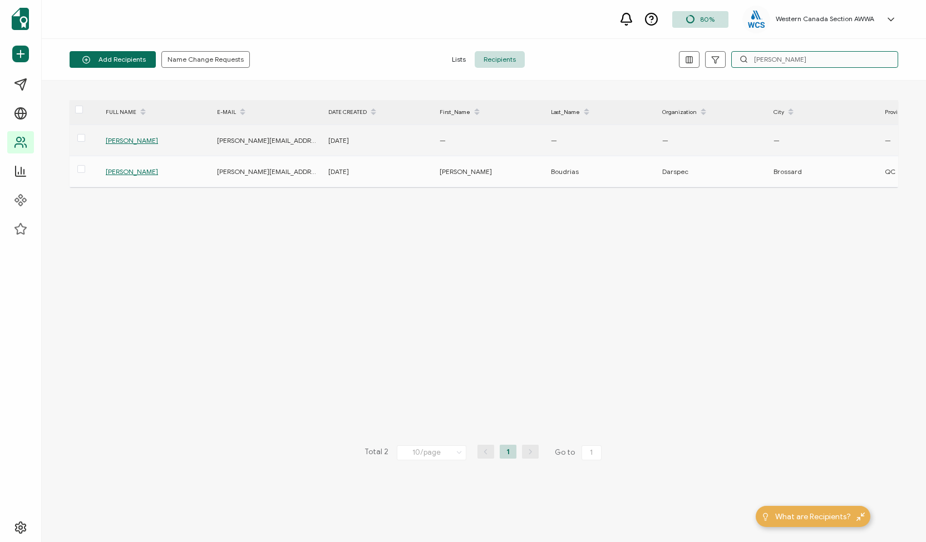
type input "[PERSON_NAME]"
click at [112, 137] on span "[PERSON_NAME]" at bounding box center [132, 140] width 52 height 8
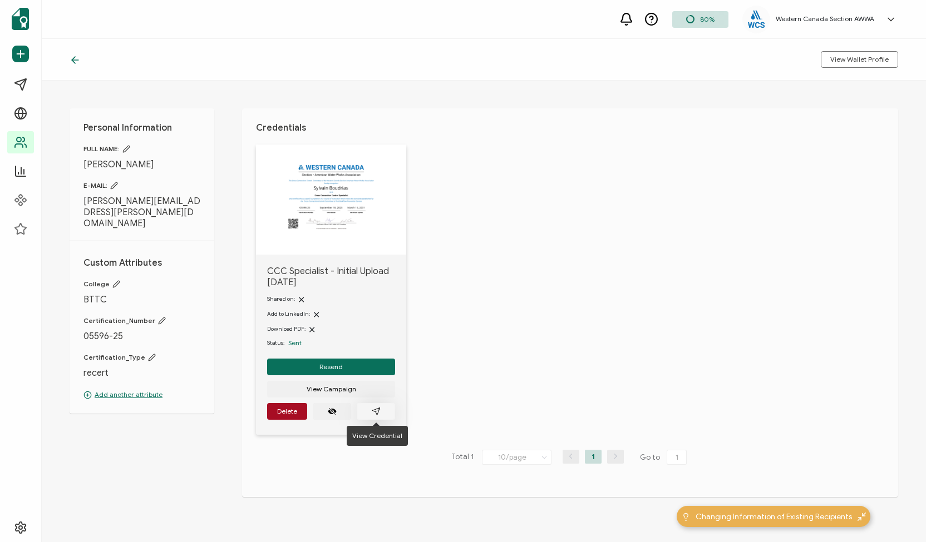
click at [379, 407] on button "button" at bounding box center [376, 411] width 38 height 17
click at [75, 60] on icon at bounding box center [75, 60] width 7 height 0
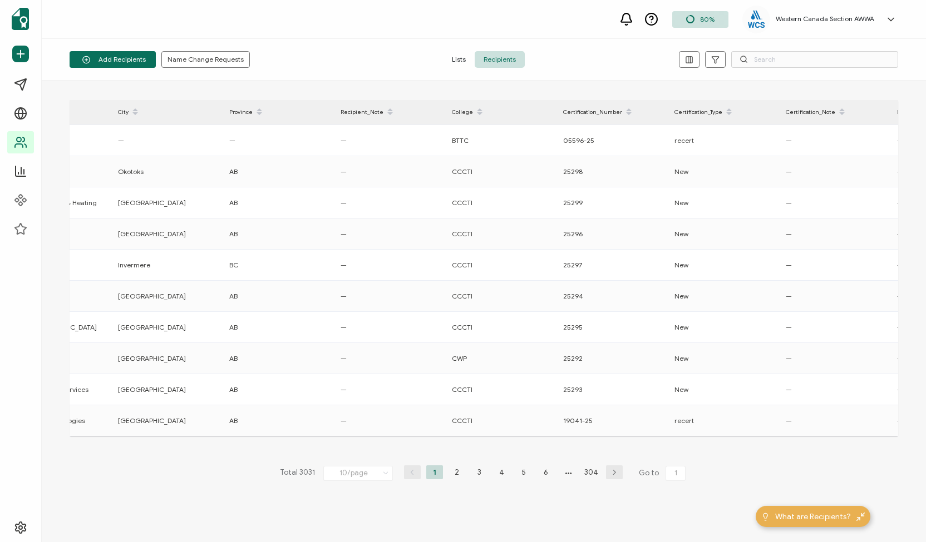
scroll to position [0, 631]
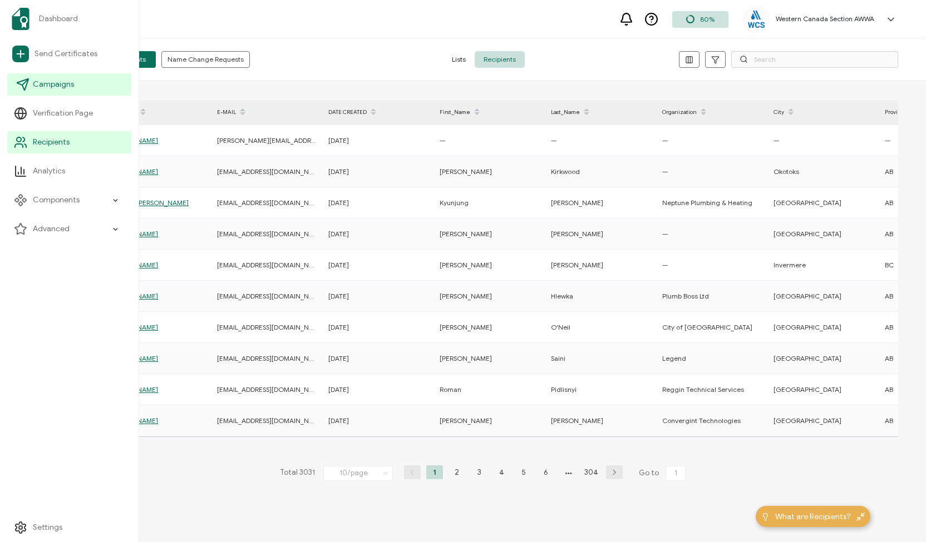
click at [62, 83] on span "Campaigns" at bounding box center [53, 84] width 41 height 11
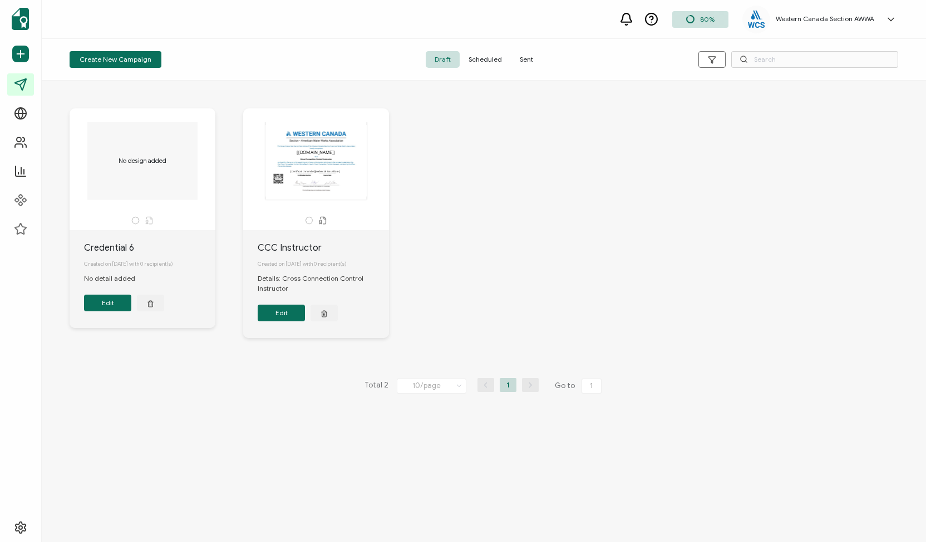
click at [529, 58] on span "Sent" at bounding box center [526, 59] width 31 height 17
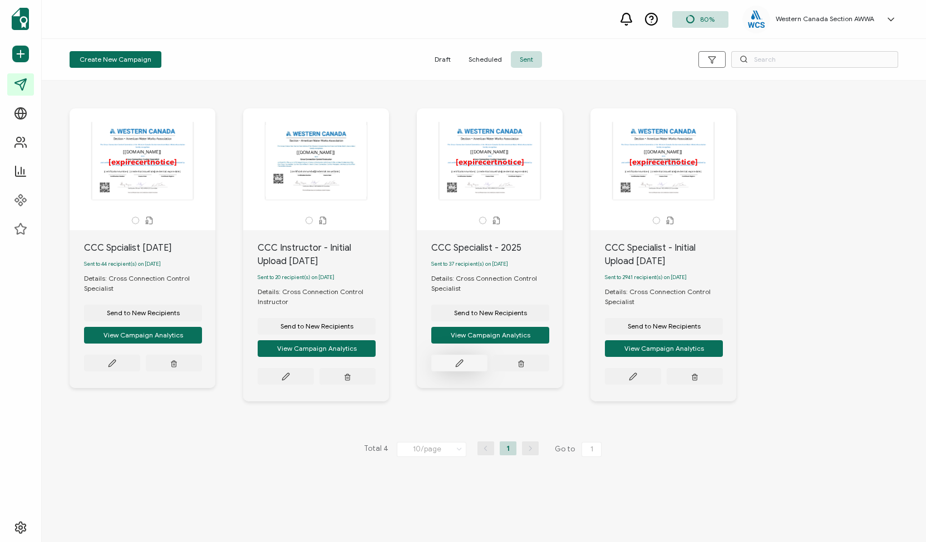
click at [462, 364] on icon at bounding box center [459, 363] width 8 height 8
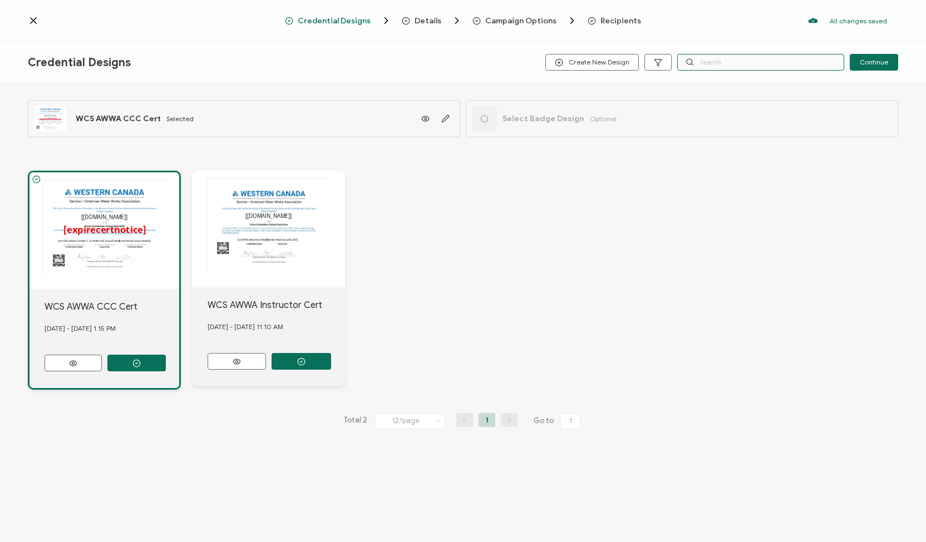
click at [704, 66] on input "text" at bounding box center [760, 62] width 167 height 17
paste input "[PERSON_NAME]"
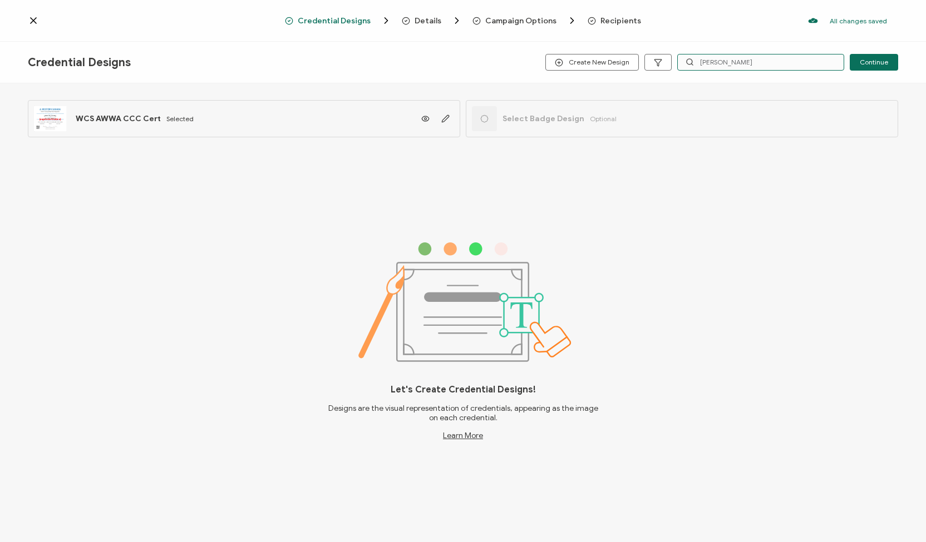
type input "[PERSON_NAME]"
click at [614, 19] on span "Recipients" at bounding box center [620, 21] width 41 height 8
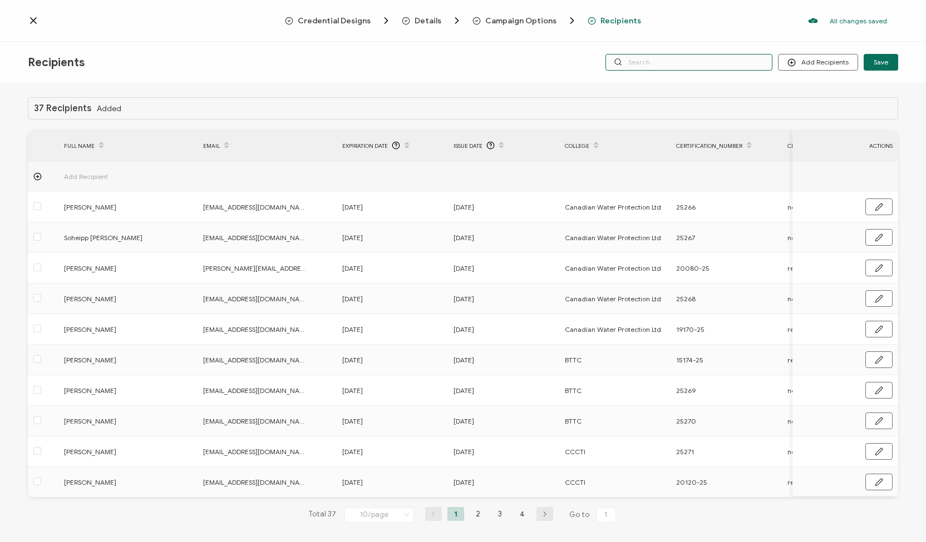
click at [648, 64] on input "text" at bounding box center [688, 62] width 167 height 17
paste input "[PERSON_NAME]"
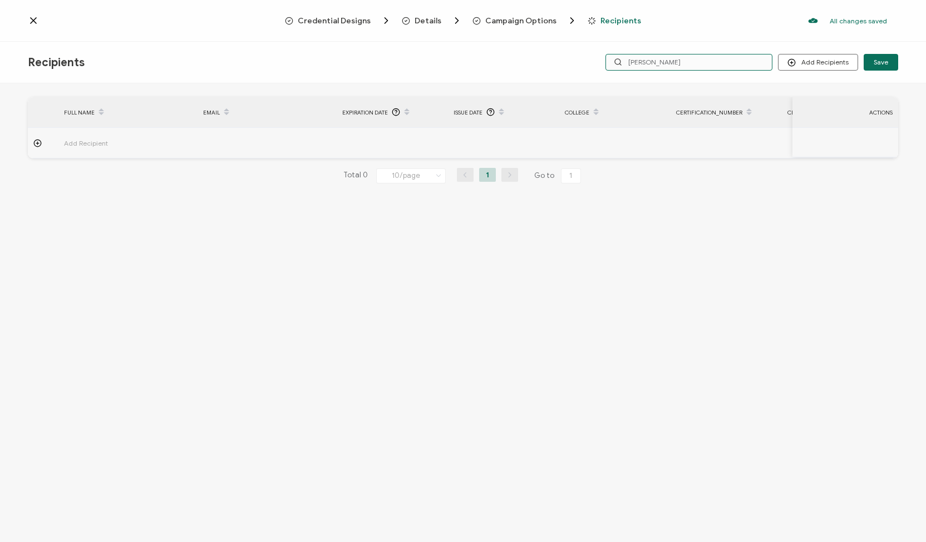
type input "[PERSON_NAME]"
click at [33, 19] on icon at bounding box center [33, 20] width 11 height 11
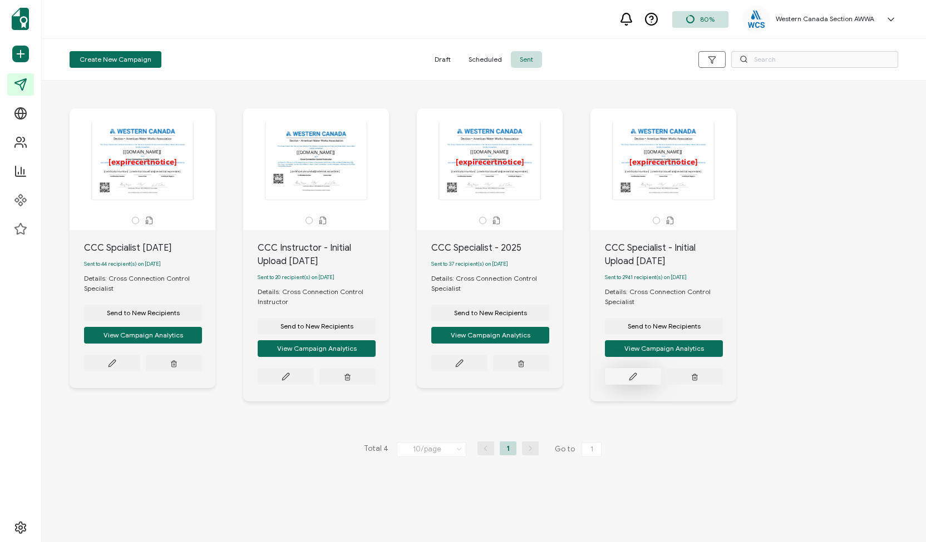
click at [634, 377] on icon at bounding box center [632, 376] width 7 height 7
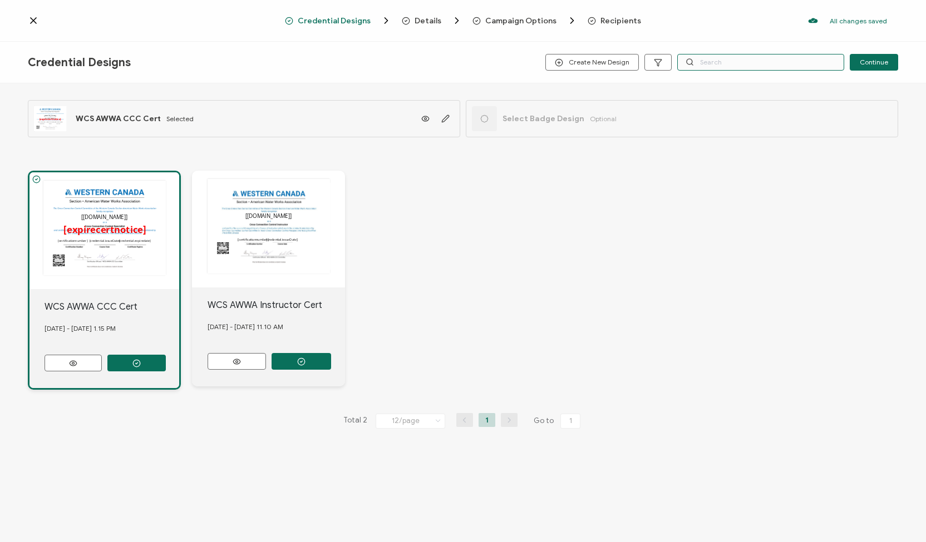
click at [730, 67] on input "text" at bounding box center [760, 62] width 167 height 17
click at [611, 23] on span "Recipients" at bounding box center [620, 21] width 41 height 8
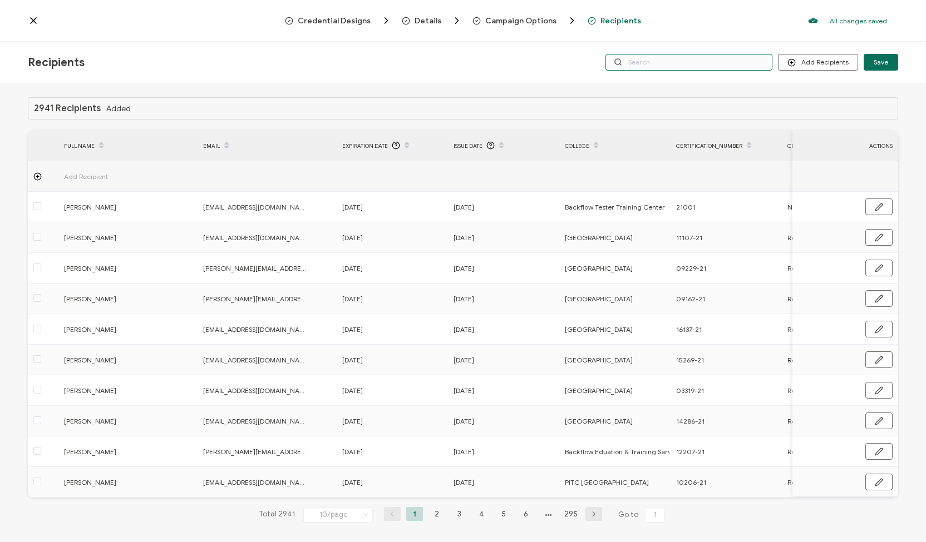
click at [670, 64] on input "text" at bounding box center [688, 62] width 167 height 17
paste input "[PERSON_NAME]"
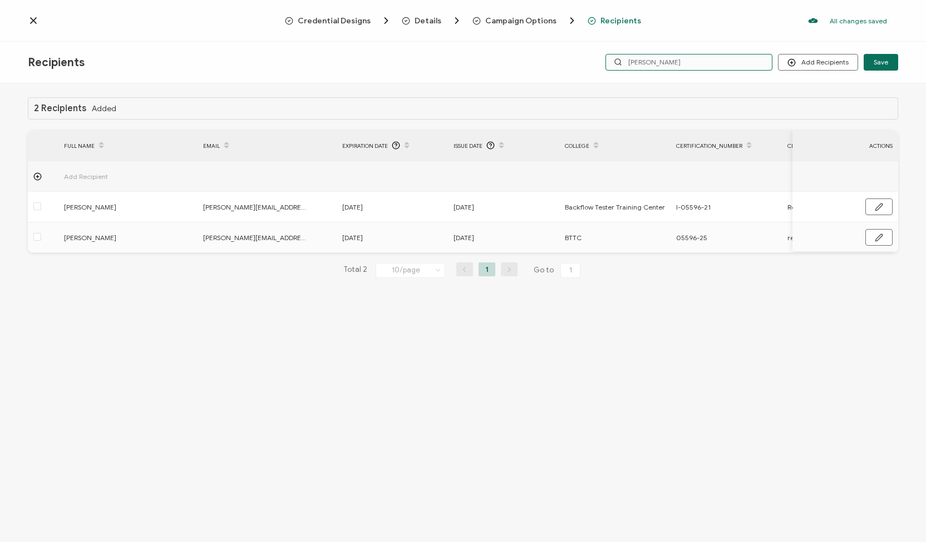
type input "[PERSON_NAME]"
click at [28, 337] on div "2 Recipients Added FULL NAME EMAIL Expiration Date Issue Date College Certifica…" at bounding box center [463, 314] width 926 height 462
click at [32, 22] on icon at bounding box center [34, 21] width 6 height 6
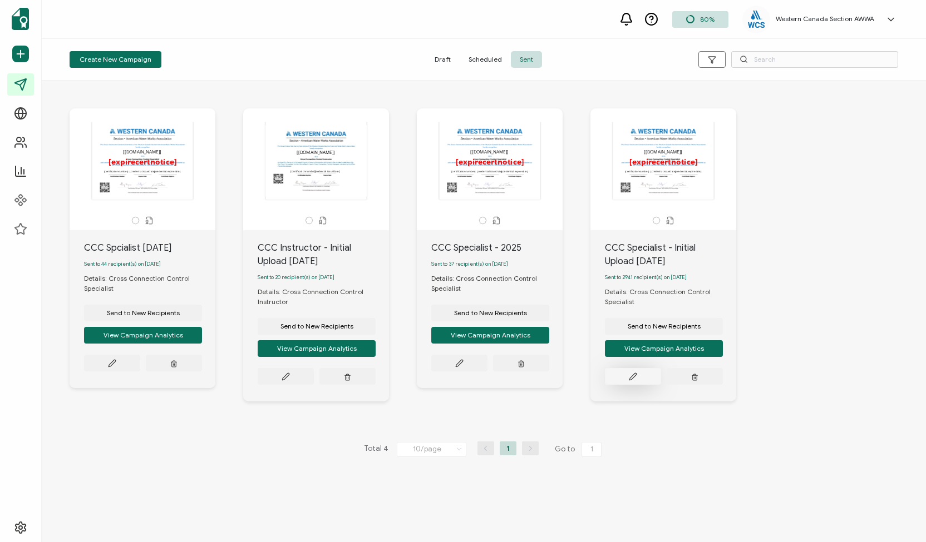
click at [633, 380] on icon at bounding box center [632, 376] width 7 height 7
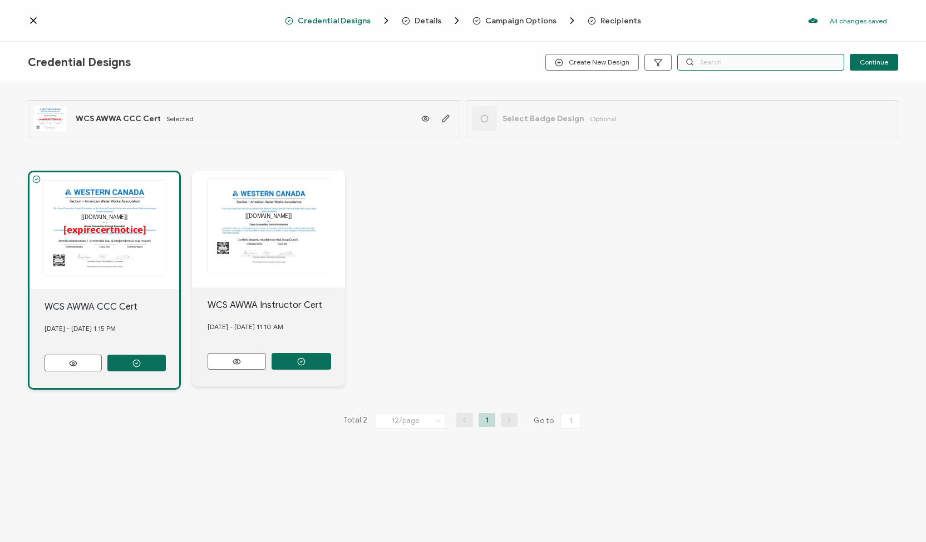
click at [728, 63] on input "text" at bounding box center [760, 62] width 167 height 17
paste input "[PERSON_NAME]"
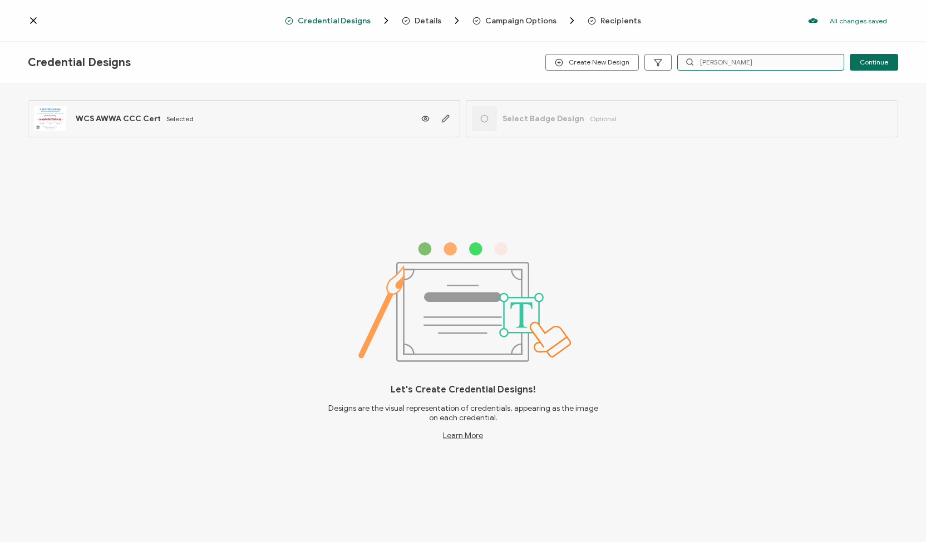
type input "[PERSON_NAME]"
click at [613, 18] on span "Recipients" at bounding box center [620, 21] width 41 height 8
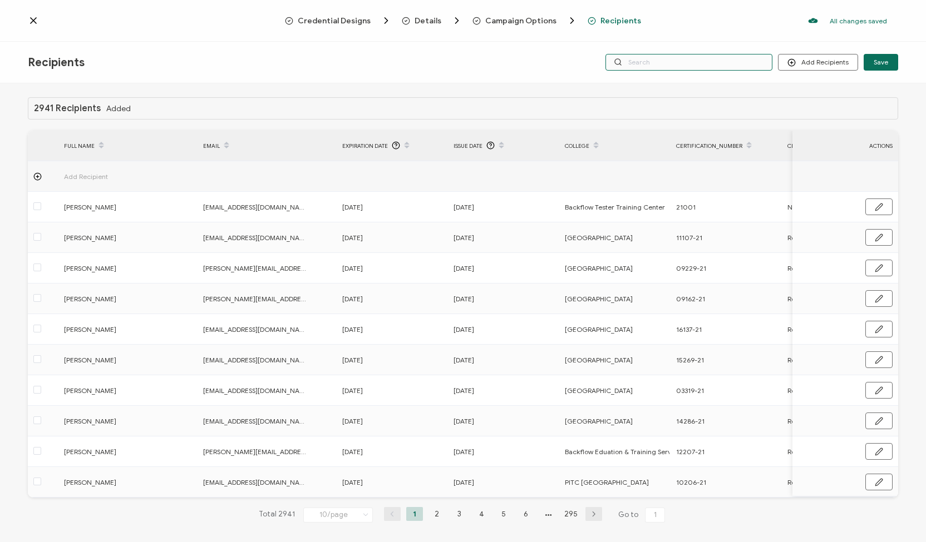
click at [656, 64] on input "text" at bounding box center [688, 62] width 167 height 17
paste input "[PERSON_NAME]"
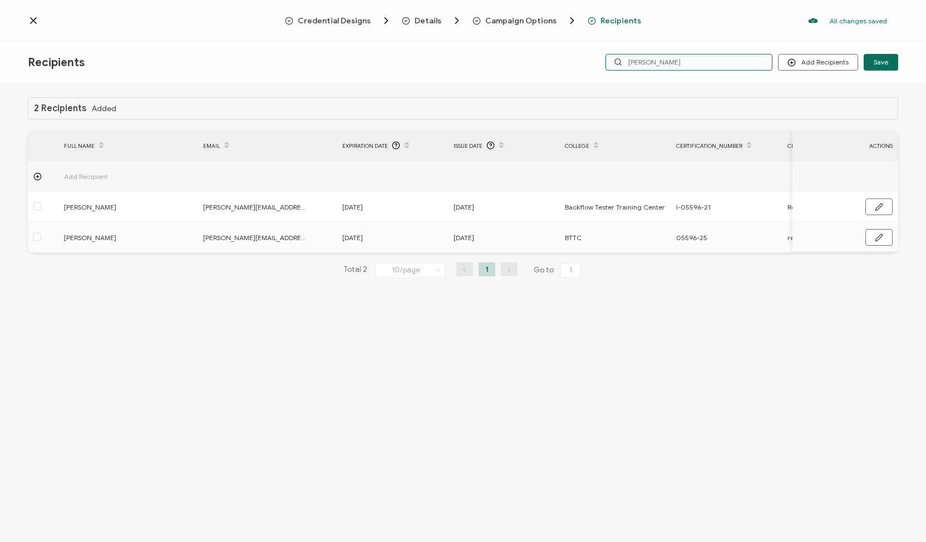
type input "[PERSON_NAME]"
click at [36, 21] on icon at bounding box center [33, 20] width 11 height 11
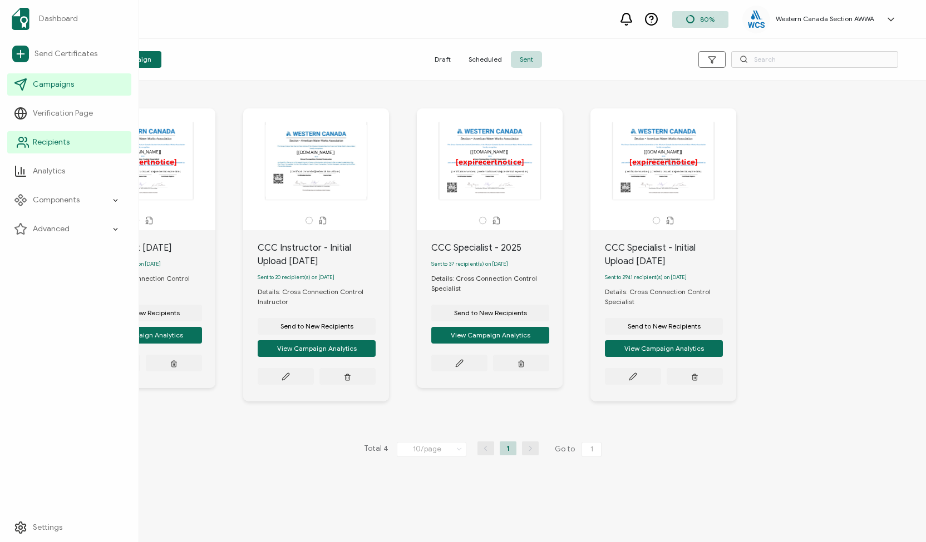
click at [47, 142] on span "Recipients" at bounding box center [51, 142] width 37 height 11
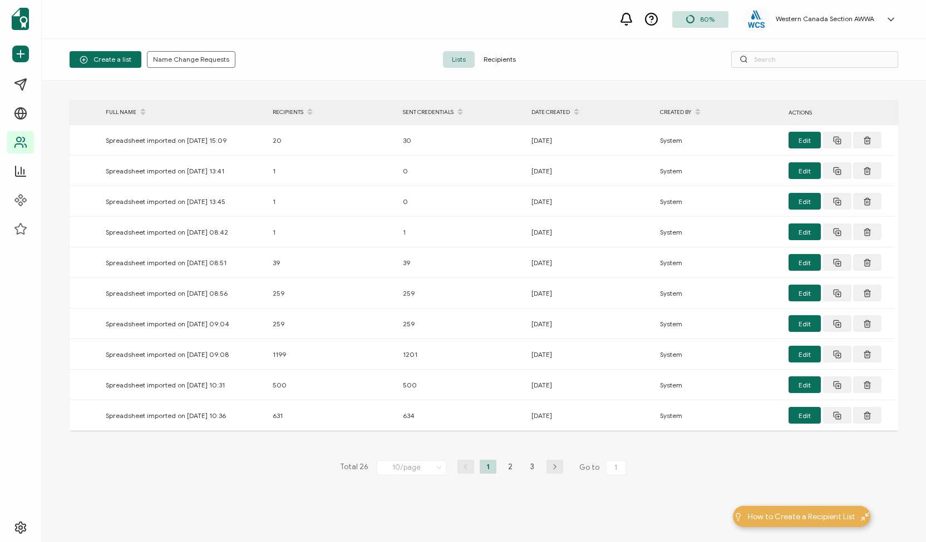
click at [501, 60] on span "Recipients" at bounding box center [499, 59] width 50 height 17
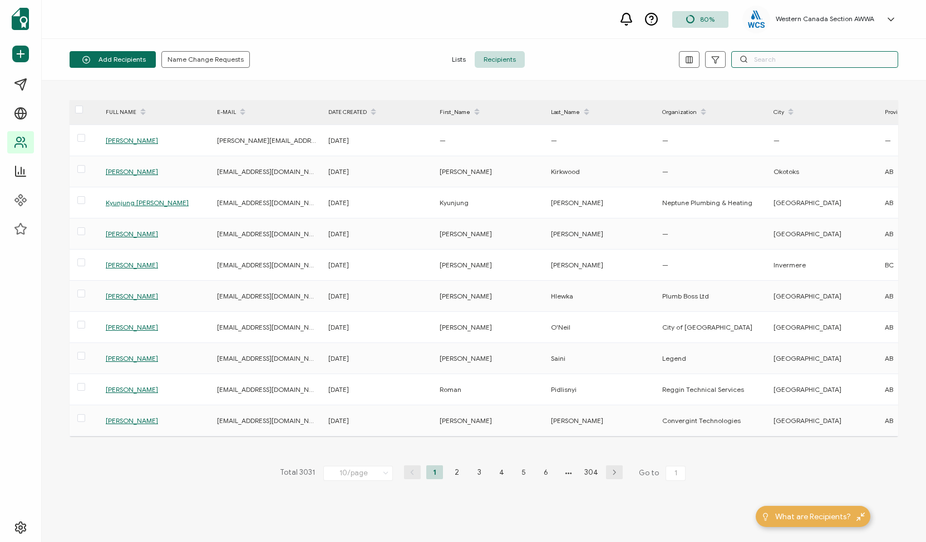
click at [783, 63] on input "text" at bounding box center [814, 59] width 167 height 17
paste input "[PERSON_NAME]"
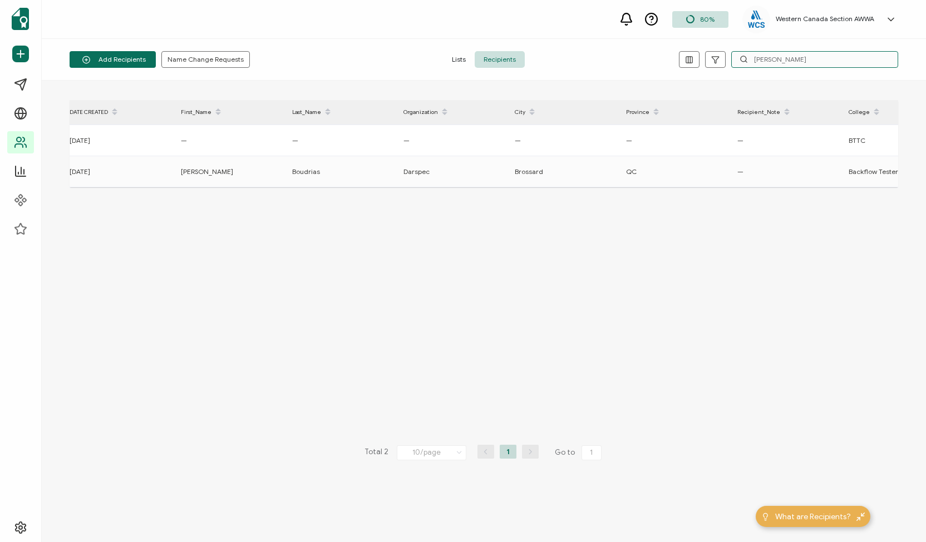
scroll to position [0, 283]
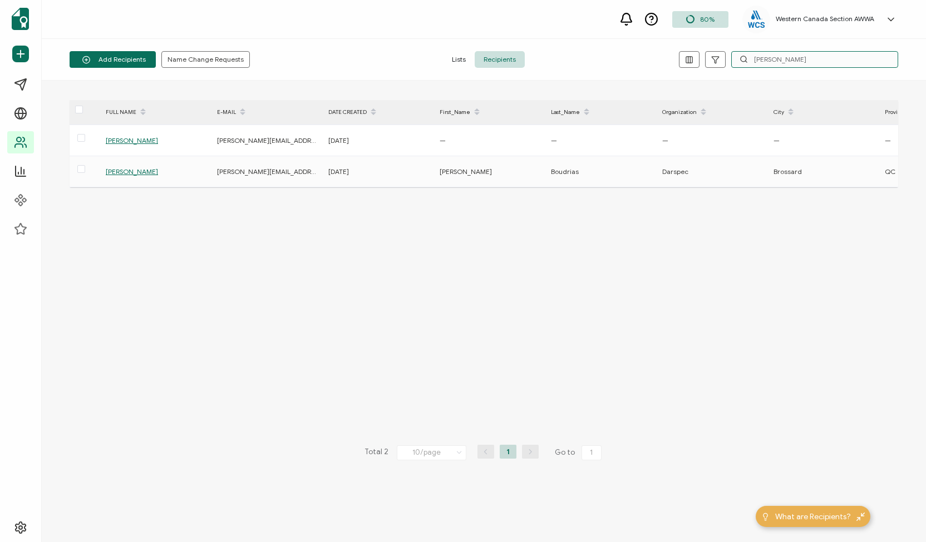
type input "[PERSON_NAME]"
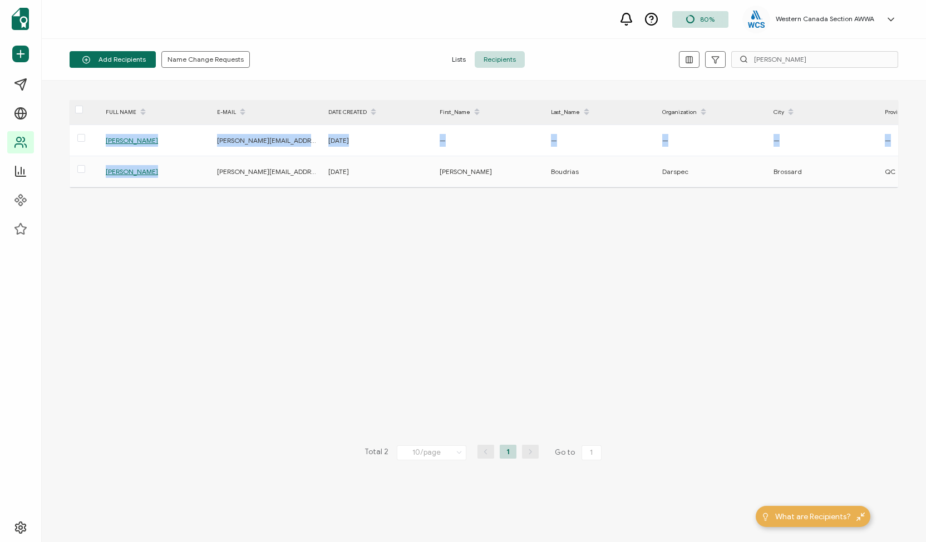
drag, startPoint x: 146, startPoint y: 185, endPoint x: 318, endPoint y: 209, distance: 174.0
click at [318, 209] on div "FULL NAME E-MAIL DATE CREATED First_Name Last_Name Organization City Province R…" at bounding box center [484, 311] width 828 height 423
click at [298, 211] on div "FULL NAME E-MAIL DATE CREATED First_Name Last_Name Organization City Province R…" at bounding box center [484, 311] width 828 height 423
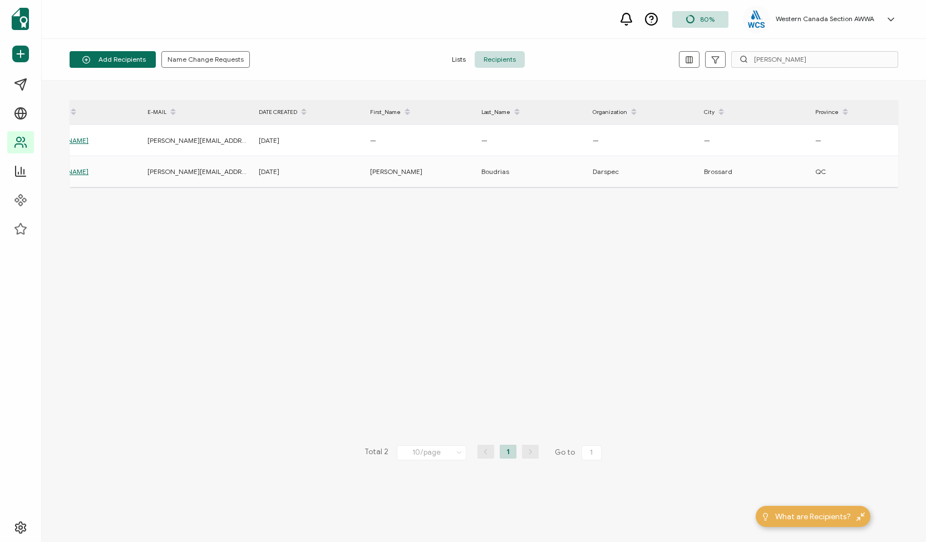
scroll to position [0, 0]
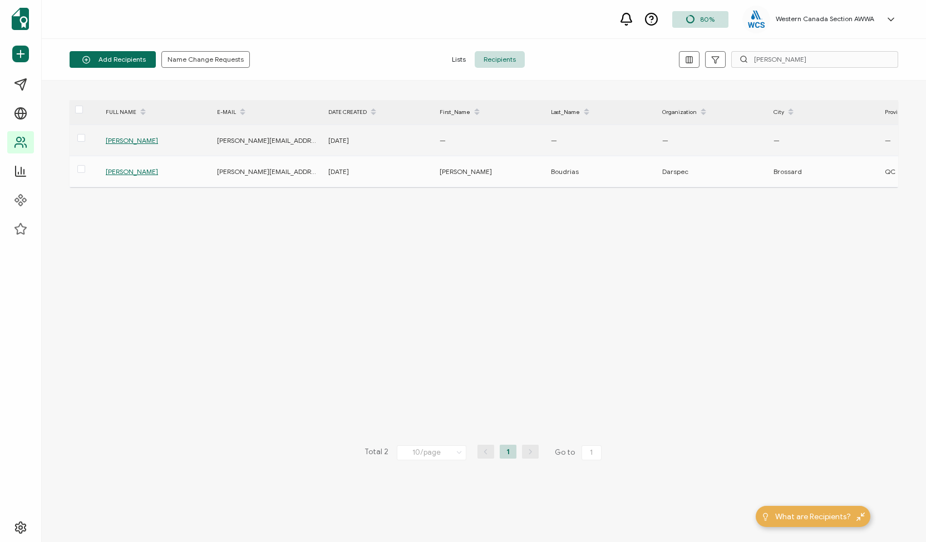
click at [130, 138] on span "[PERSON_NAME]" at bounding box center [132, 140] width 52 height 8
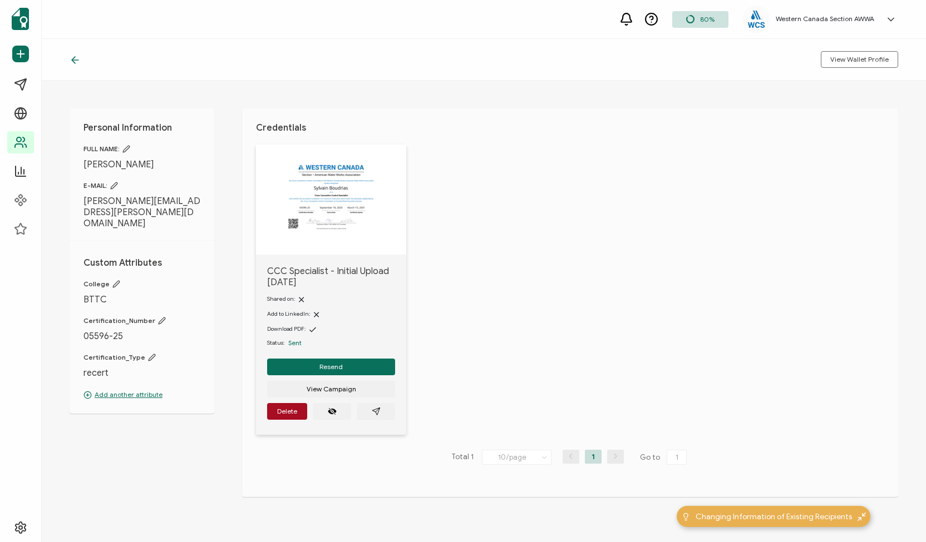
click at [120, 390] on p "Add another attribute" at bounding box center [141, 395] width 117 height 10
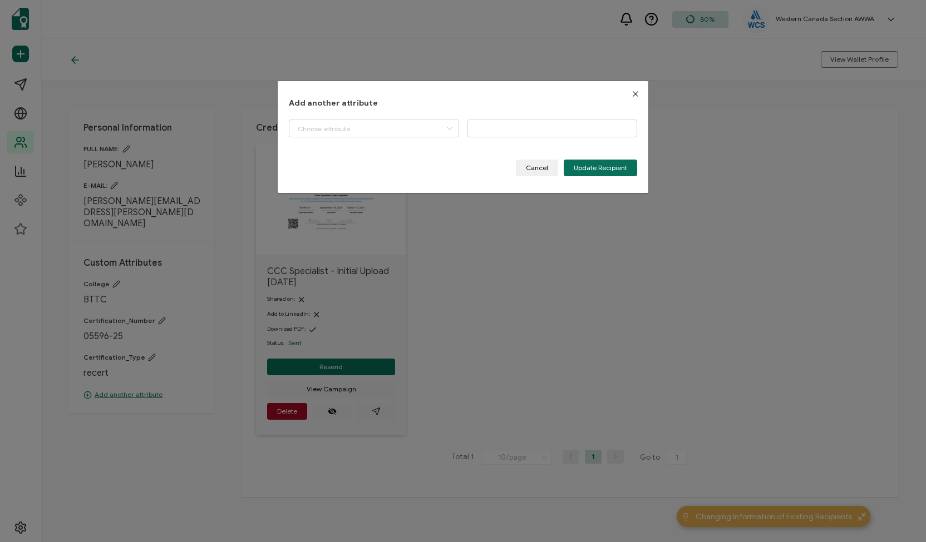
click at [626, 92] on button "Close" at bounding box center [635, 94] width 26 height 26
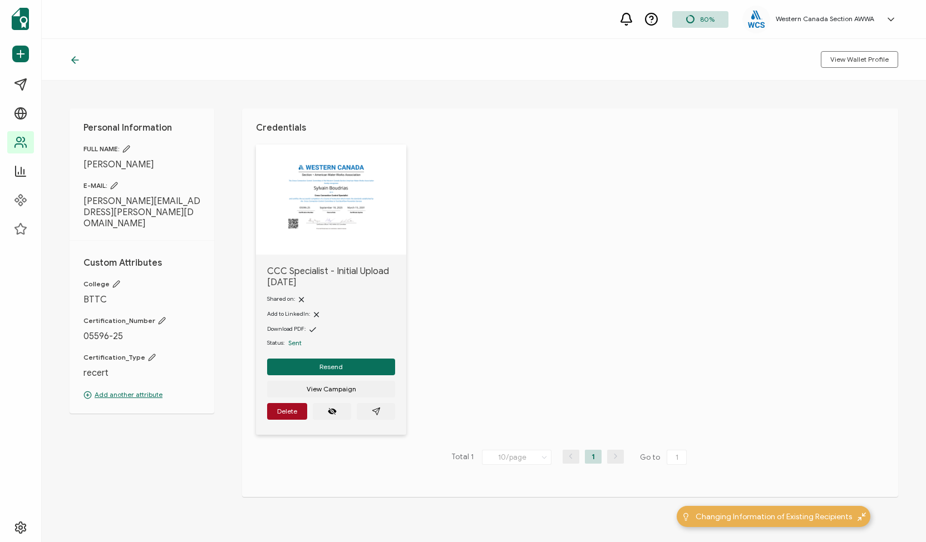
click at [71, 56] on icon at bounding box center [75, 60] width 11 height 11
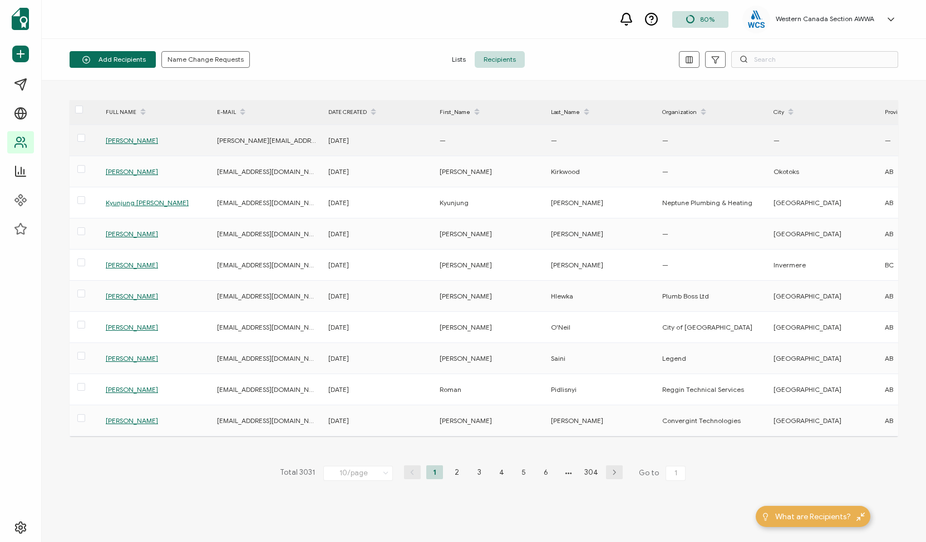
click at [112, 141] on span "[PERSON_NAME]" at bounding box center [132, 140] width 52 height 8
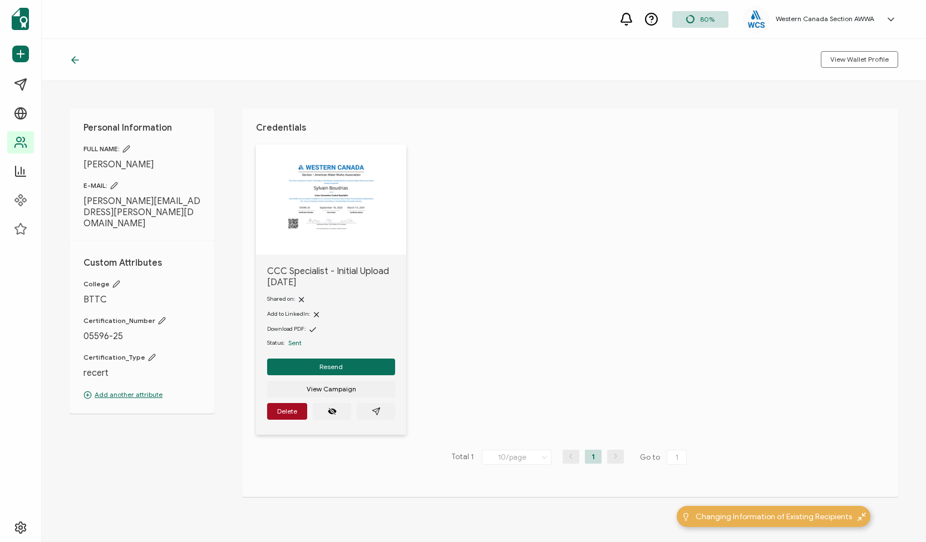
click at [138, 390] on p "Add another attribute" at bounding box center [141, 395] width 117 height 10
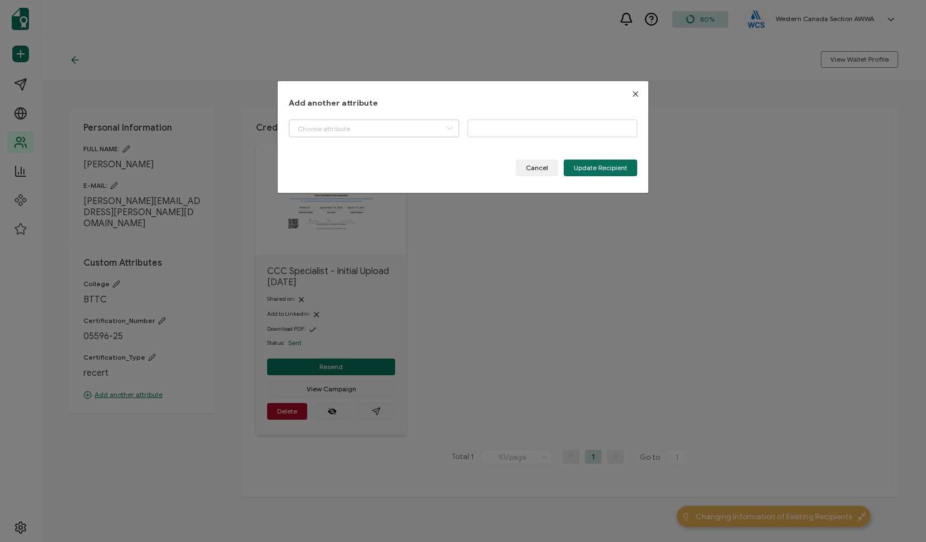
click at [451, 131] on icon "dialog" at bounding box center [449, 129] width 14 height 18
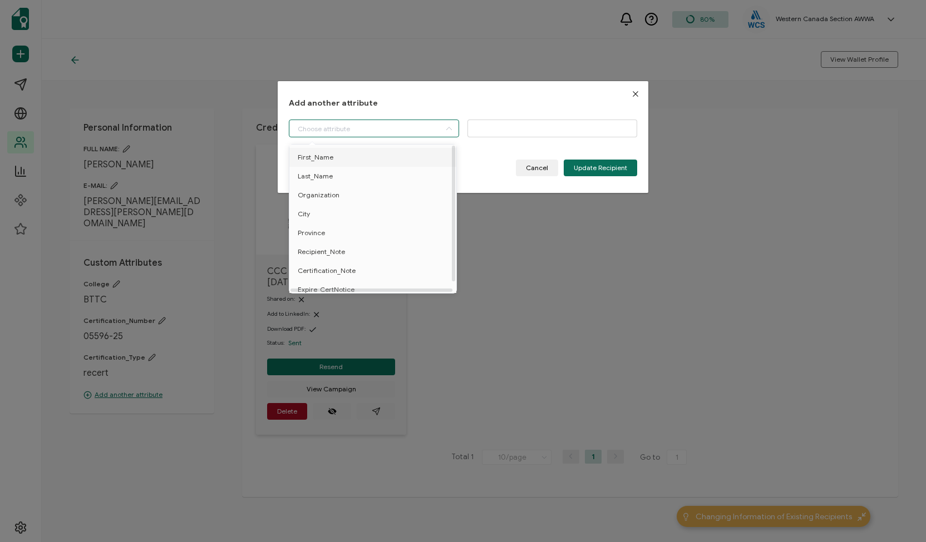
click at [435, 157] on li "First_Name" at bounding box center [374, 157] width 176 height 19
type input "First_Name"
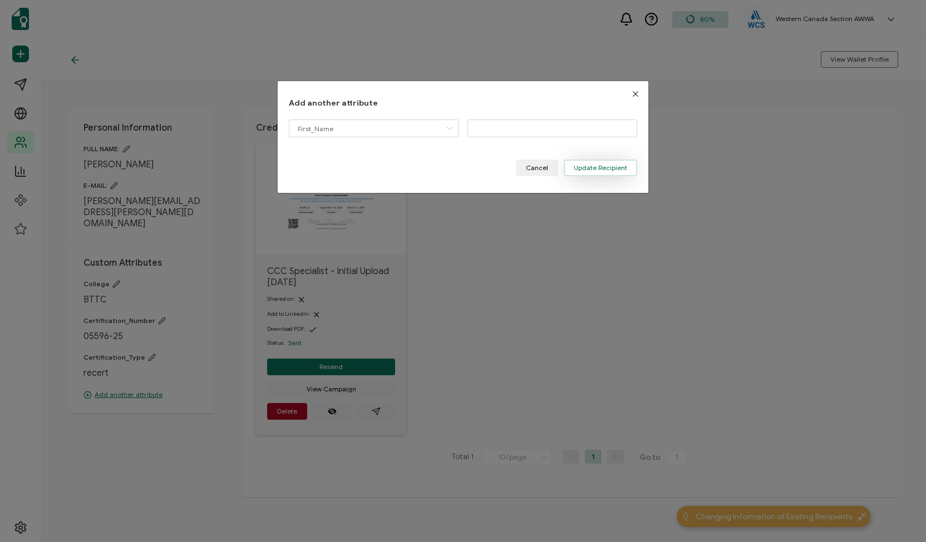
click at [589, 169] on span "Update Recipient" at bounding box center [599, 168] width 53 height 7
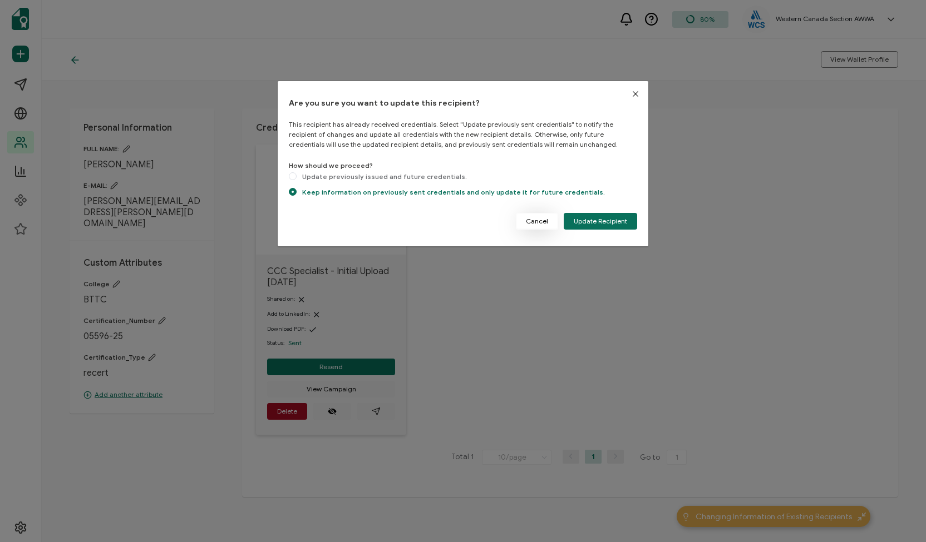
click at [533, 214] on button "Cancel" at bounding box center [537, 221] width 42 height 17
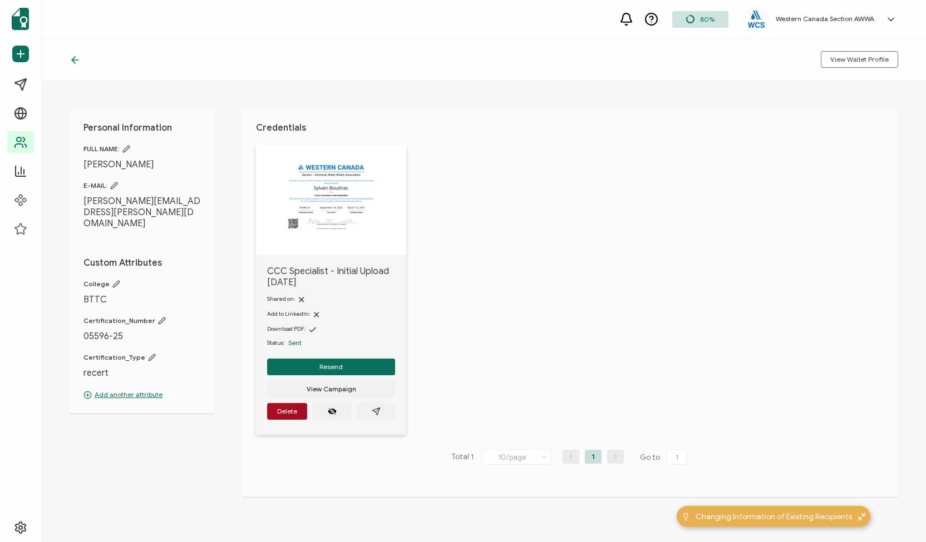
click at [136, 390] on p "Add another attribute" at bounding box center [141, 395] width 117 height 10
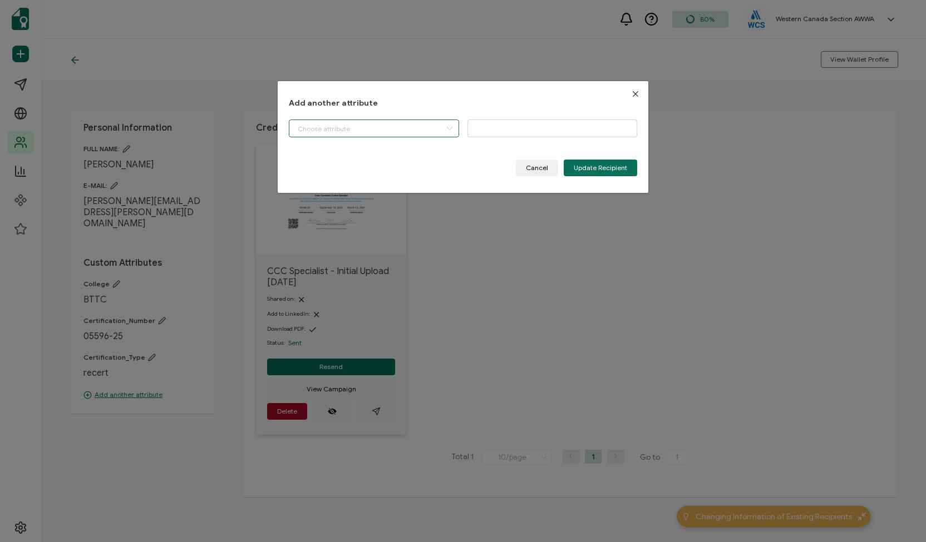
click at [439, 128] on input "dialog" at bounding box center [374, 129] width 170 height 18
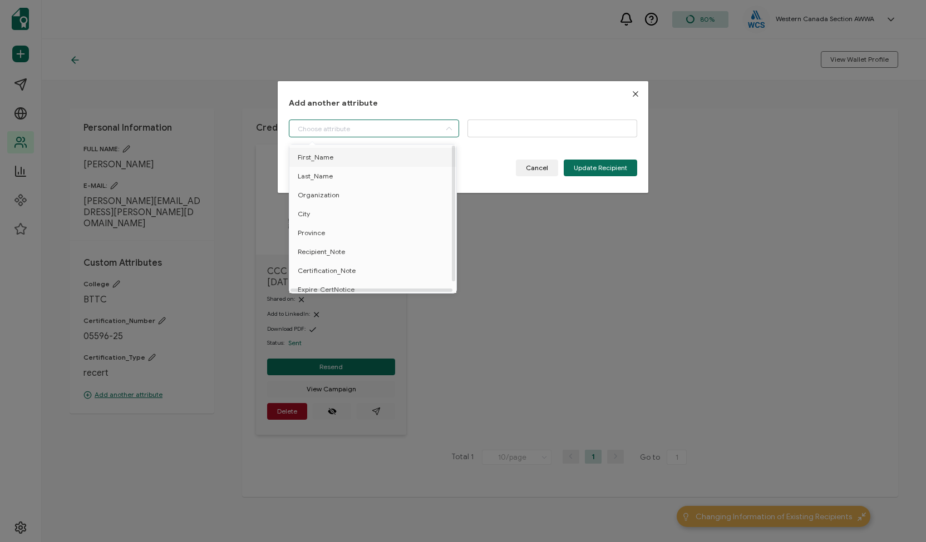
click at [358, 155] on li "First_Name" at bounding box center [374, 157] width 176 height 19
type input "First_Name"
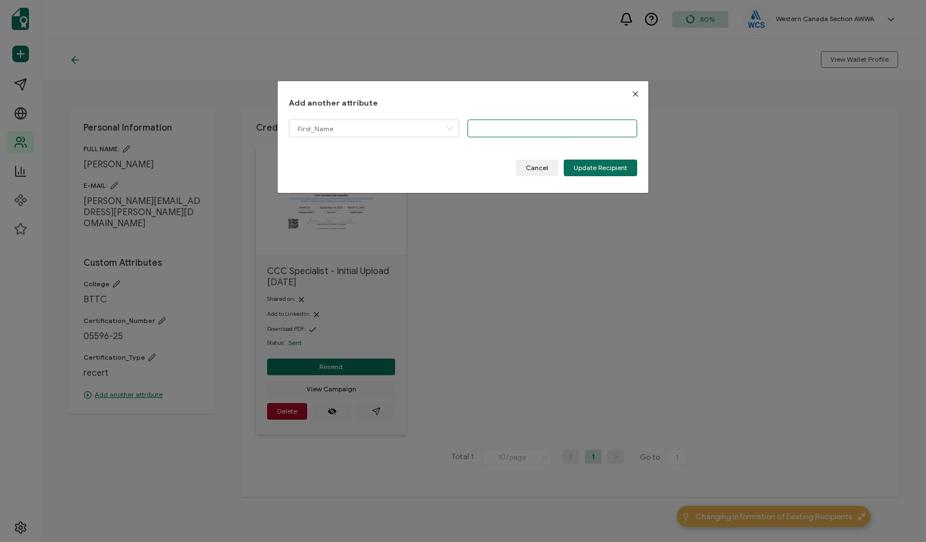
click at [551, 126] on input "dialog" at bounding box center [552, 129] width 170 height 18
type input "[PERSON_NAME]"
click at [609, 170] on span "Update Recipient" at bounding box center [599, 168] width 53 height 7
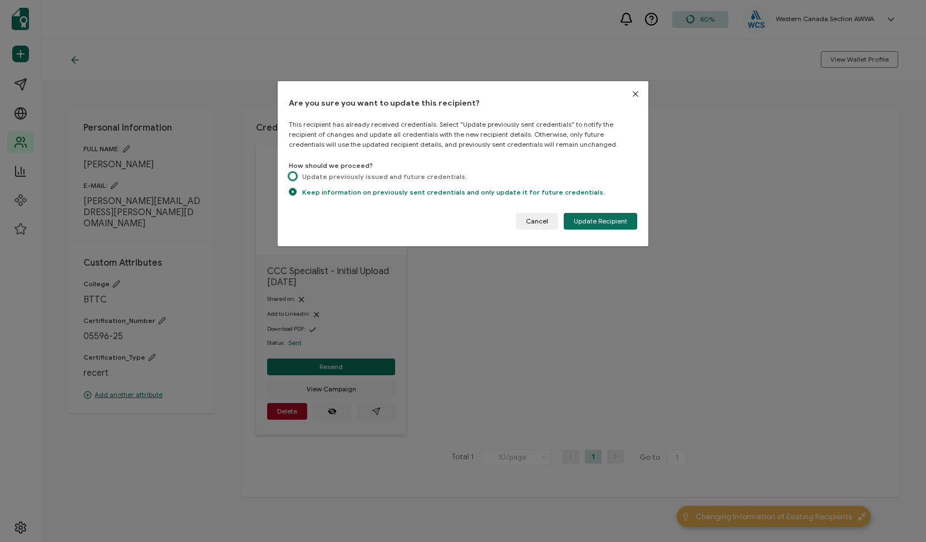
click at [294, 177] on span "dialog" at bounding box center [293, 176] width 8 height 8
click at [294, 177] on input "Update previously issued and future credentials." at bounding box center [293, 176] width 8 height 9
radio input "true"
radio input "false"
click at [600, 222] on span "Update Recipient" at bounding box center [599, 221] width 53 height 7
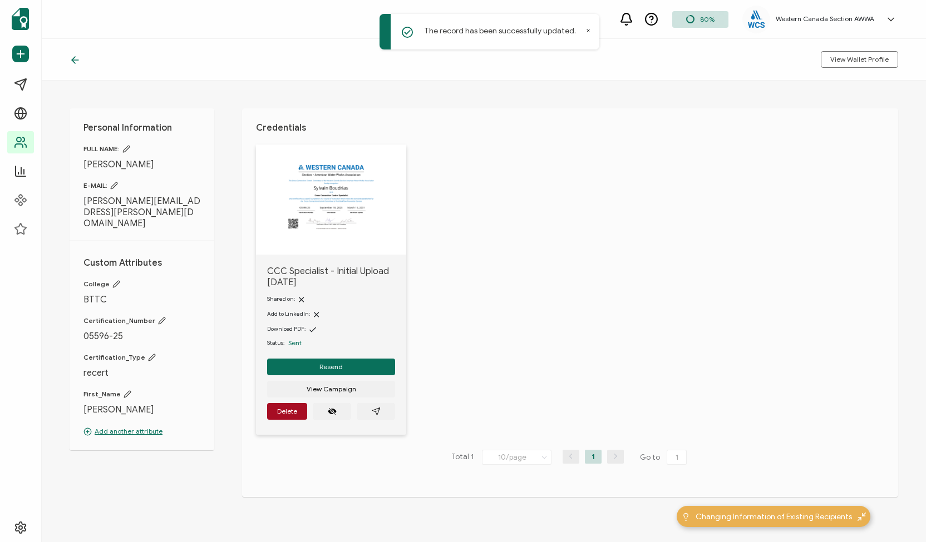
click at [73, 62] on icon at bounding box center [73, 60] width 3 height 7
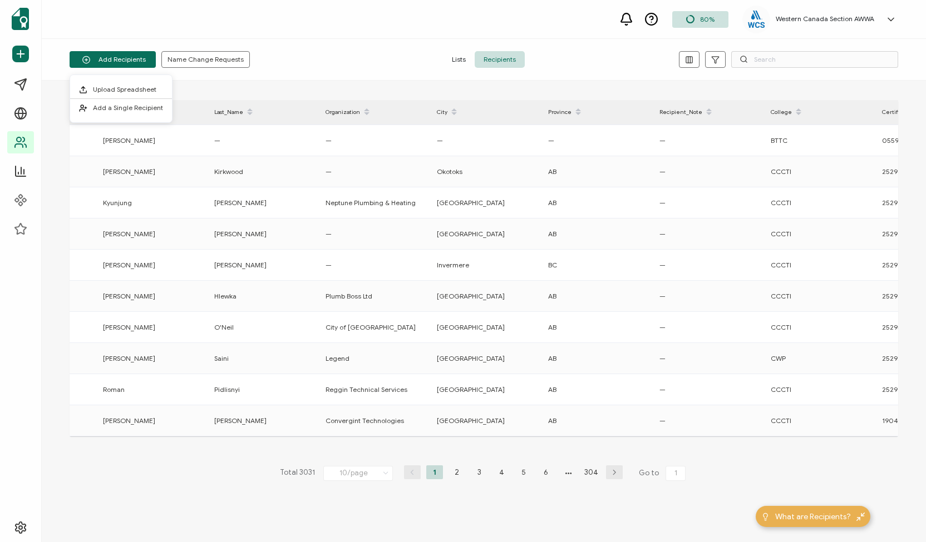
scroll to position [0, 395]
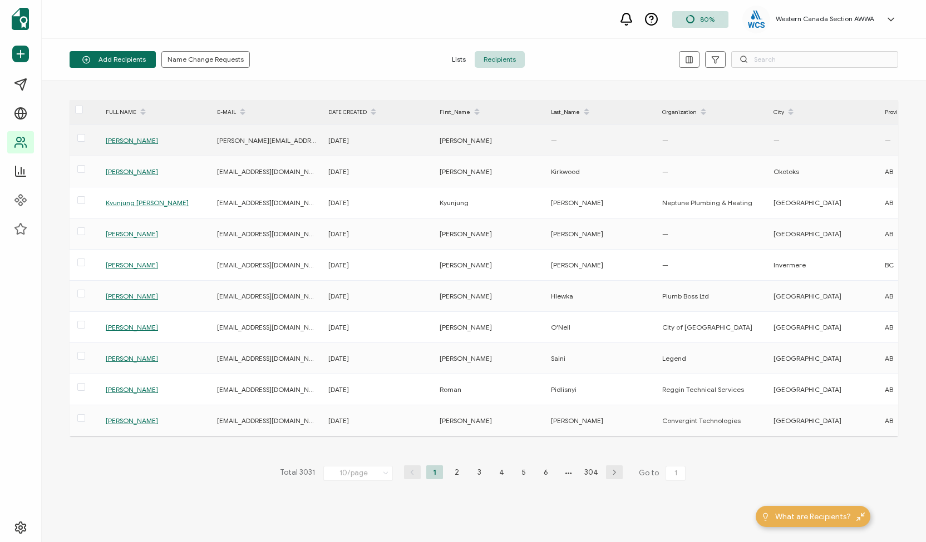
click at [146, 140] on span "[PERSON_NAME]" at bounding box center [132, 140] width 52 height 8
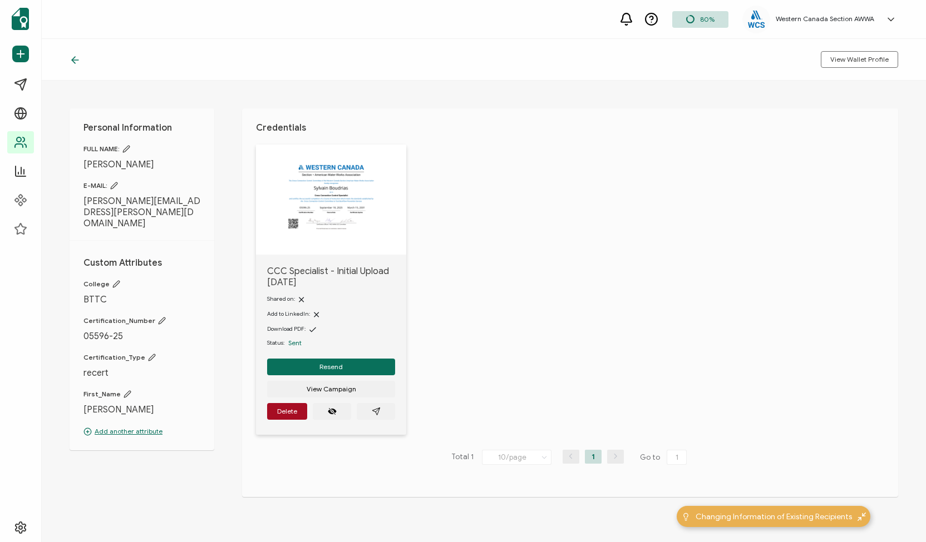
click at [110, 427] on p "Add another attribute" at bounding box center [141, 432] width 117 height 10
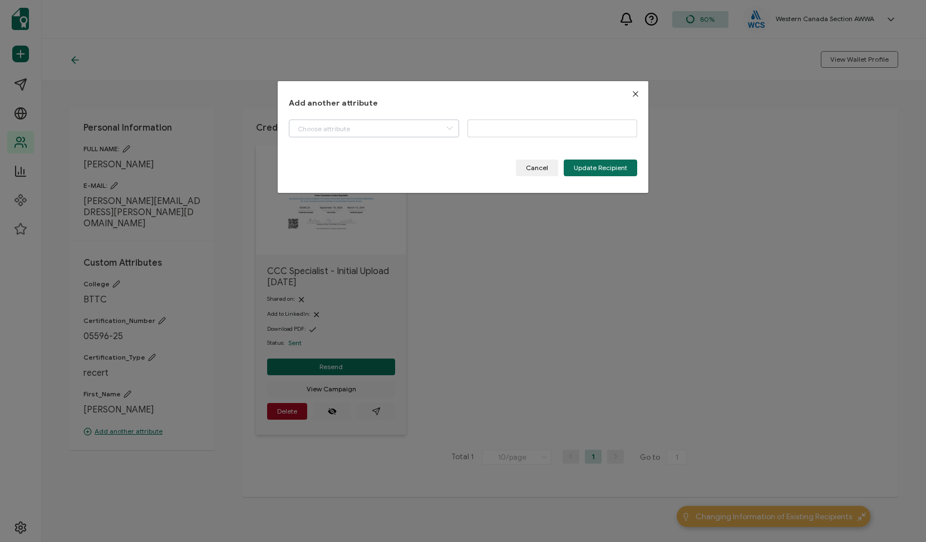
click at [443, 128] on icon "dialog" at bounding box center [449, 129] width 14 height 18
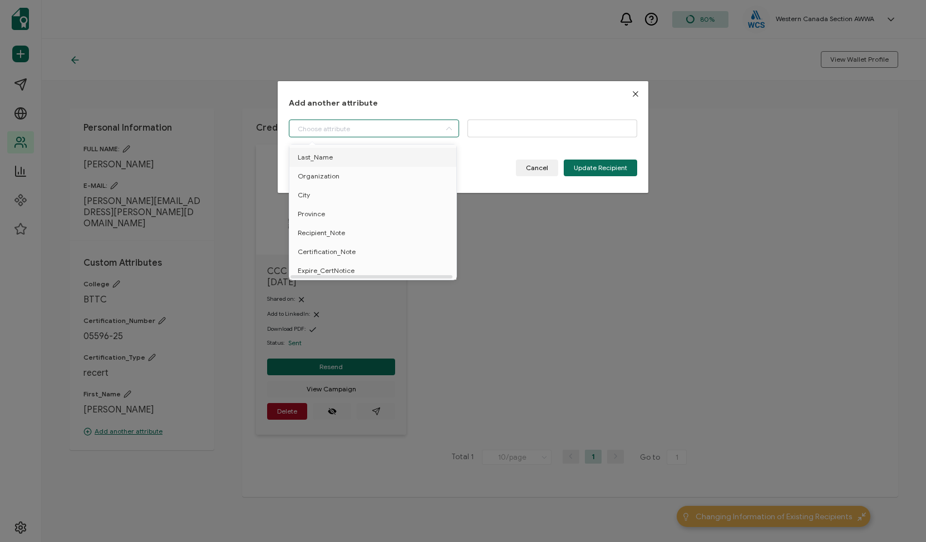
click at [374, 162] on li "Last_Name" at bounding box center [374, 157] width 176 height 19
type input "Last_Name"
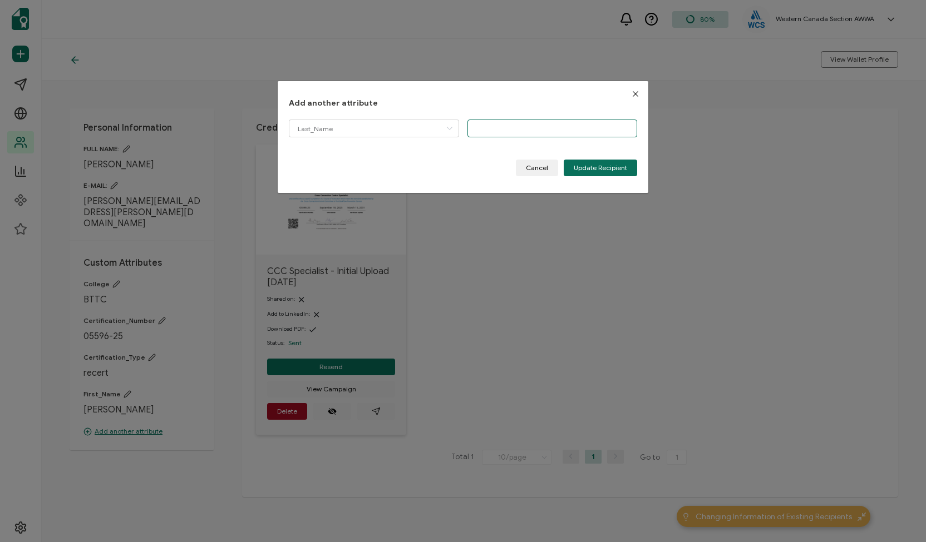
click at [479, 132] on input "dialog" at bounding box center [552, 129] width 170 height 18
type input "Boudrias"
click at [582, 170] on span "Update Recipient" at bounding box center [599, 168] width 53 height 7
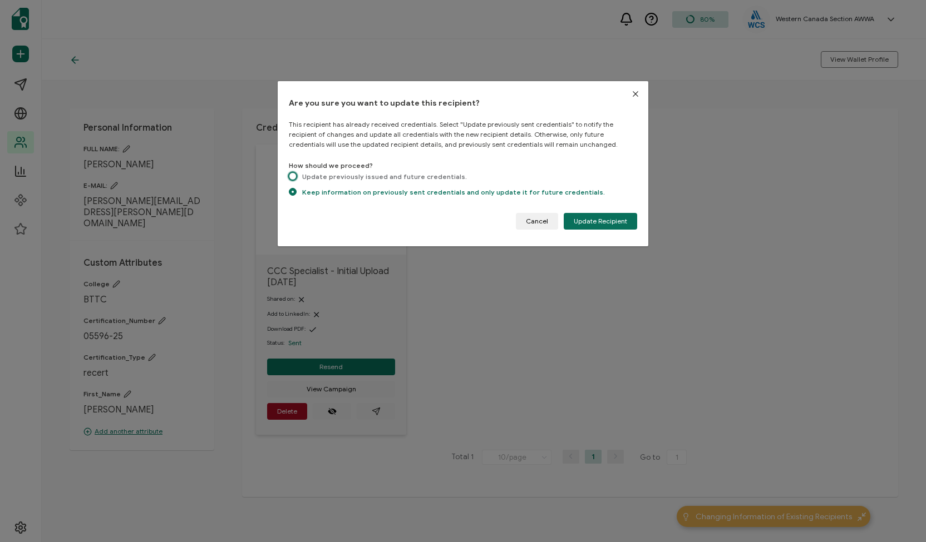
click at [293, 176] on span "dialog" at bounding box center [293, 176] width 8 height 8
click at [293, 176] on input "Update previously issued and future credentials." at bounding box center [293, 176] width 8 height 9
radio input "true"
radio input "false"
click at [594, 222] on span "Update Recipient" at bounding box center [599, 221] width 53 height 7
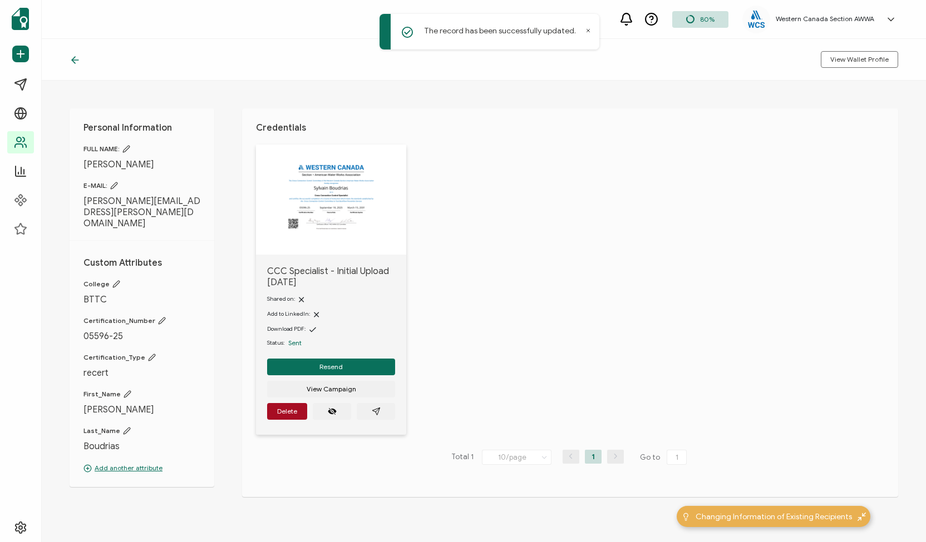
click at [141, 463] on p "Add another attribute" at bounding box center [141, 468] width 117 height 10
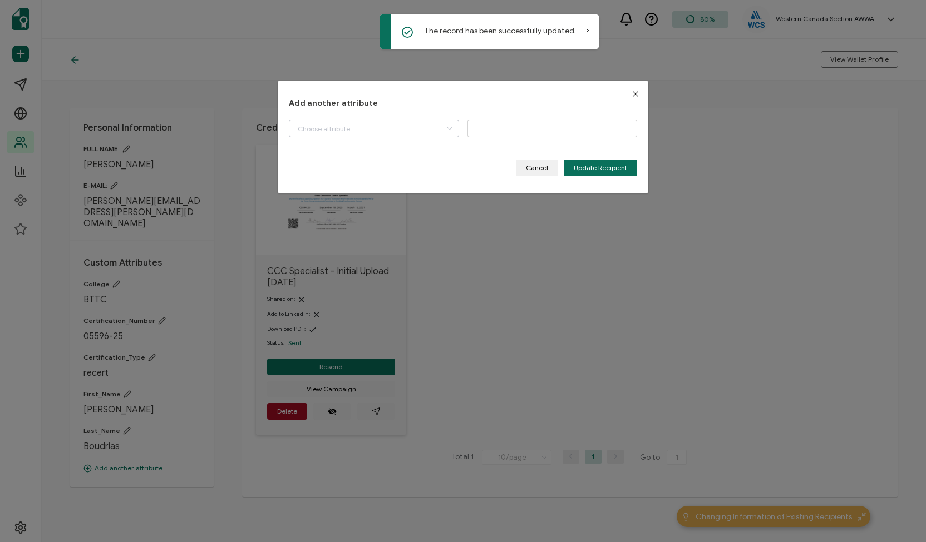
click at [446, 128] on icon "dialog" at bounding box center [449, 129] width 14 height 18
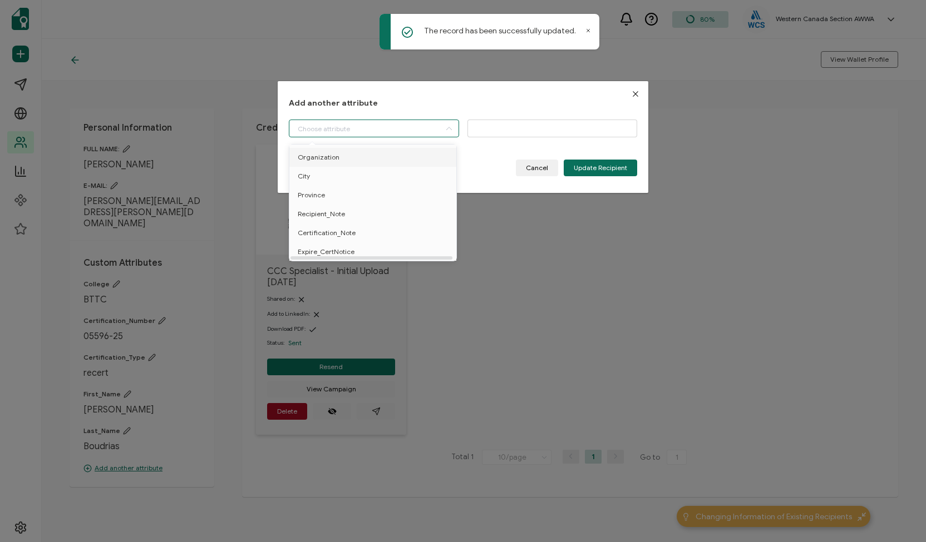
click at [389, 157] on li "Organization" at bounding box center [374, 157] width 176 height 19
type input "Organization"
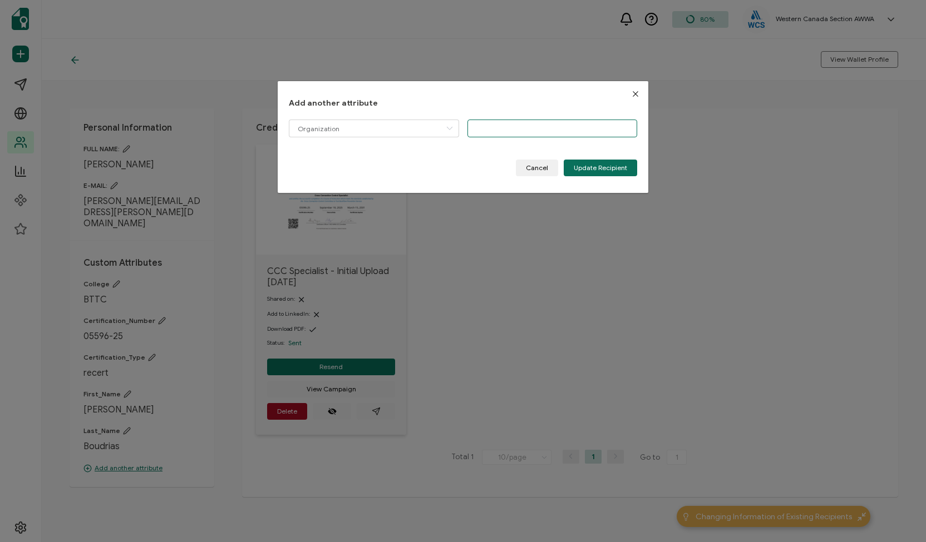
click at [481, 128] on input "dialog" at bounding box center [552, 129] width 170 height 18
type input "Darspec"
click at [589, 169] on span "Update Recipient" at bounding box center [599, 168] width 53 height 7
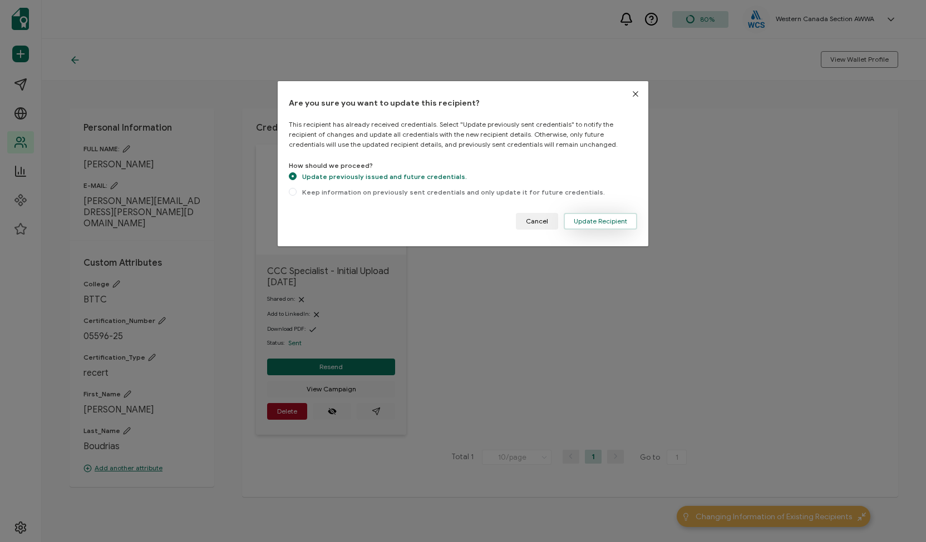
click at [581, 221] on span "Update Recipient" at bounding box center [599, 221] width 53 height 7
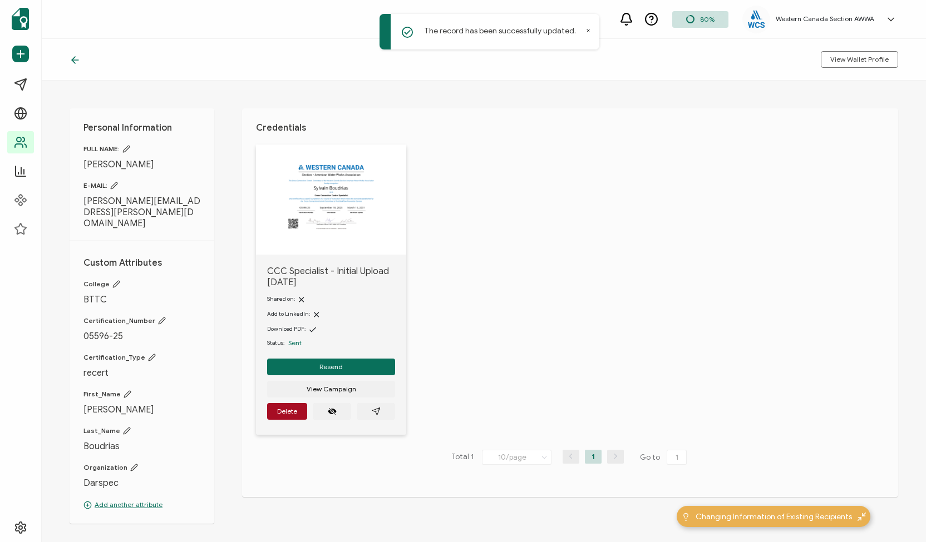
click at [137, 500] on p "Add another attribute" at bounding box center [141, 505] width 117 height 10
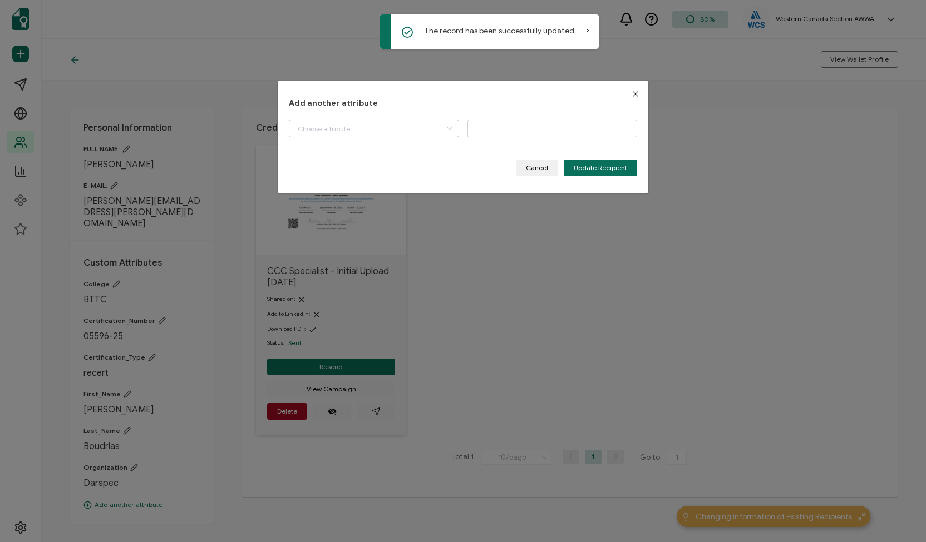
click at [445, 124] on icon "dialog" at bounding box center [449, 129] width 14 height 18
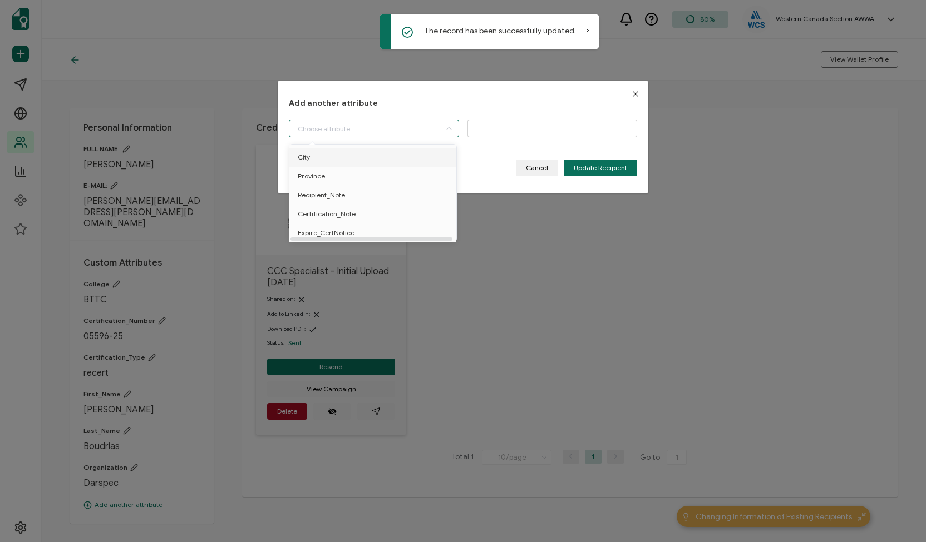
click at [362, 156] on li "City" at bounding box center [374, 157] width 176 height 19
type input "City"
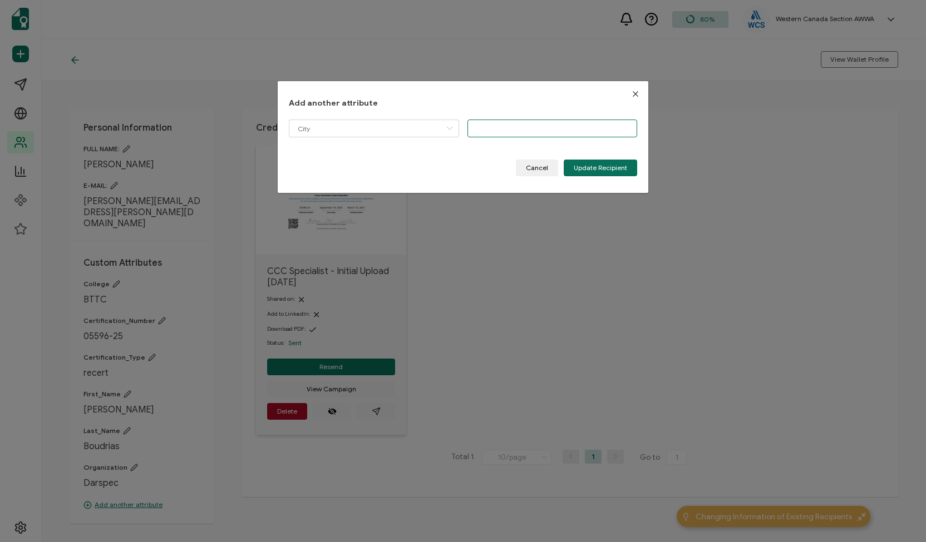
click at [507, 127] on input "dialog" at bounding box center [552, 129] width 170 height 18
paste input "Brossard"
type input "Brossard"
click at [607, 165] on span "Update Recipient" at bounding box center [599, 168] width 53 height 7
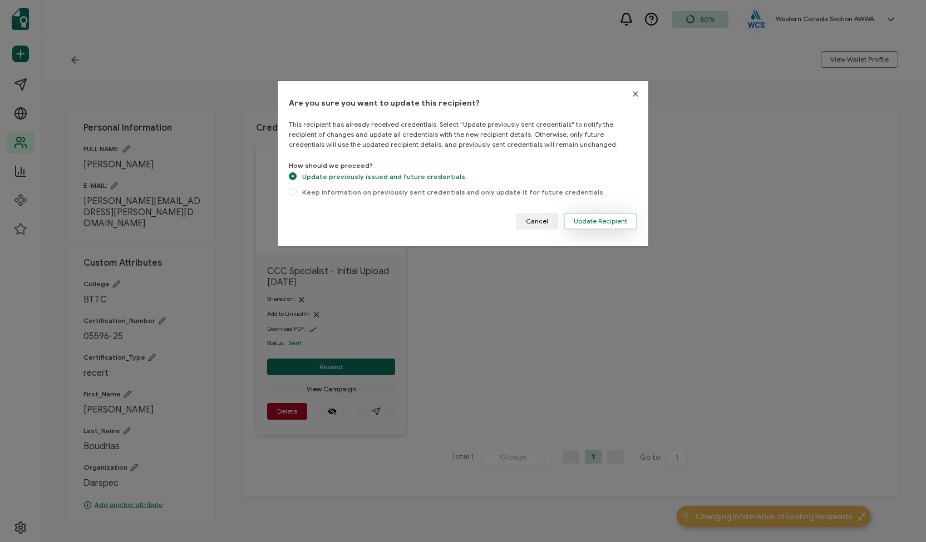
click at [606, 220] on span "Update Recipient" at bounding box center [599, 221] width 53 height 7
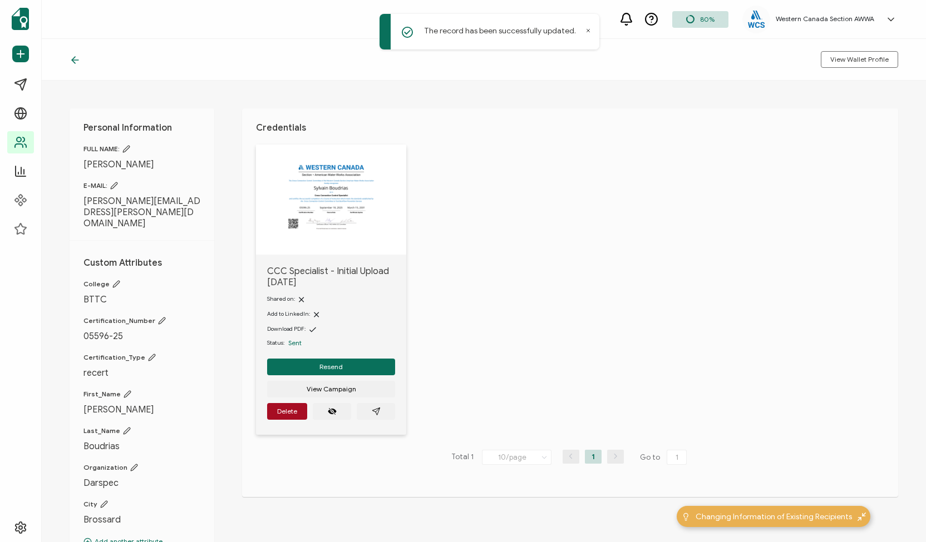
click at [105, 537] on p "Add another attribute" at bounding box center [141, 542] width 117 height 10
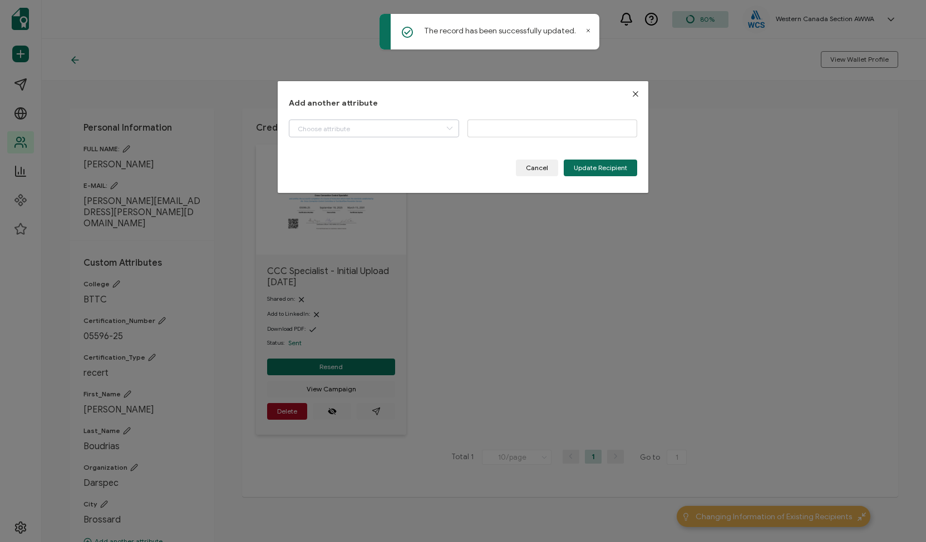
click at [448, 127] on icon "dialog" at bounding box center [449, 129] width 14 height 18
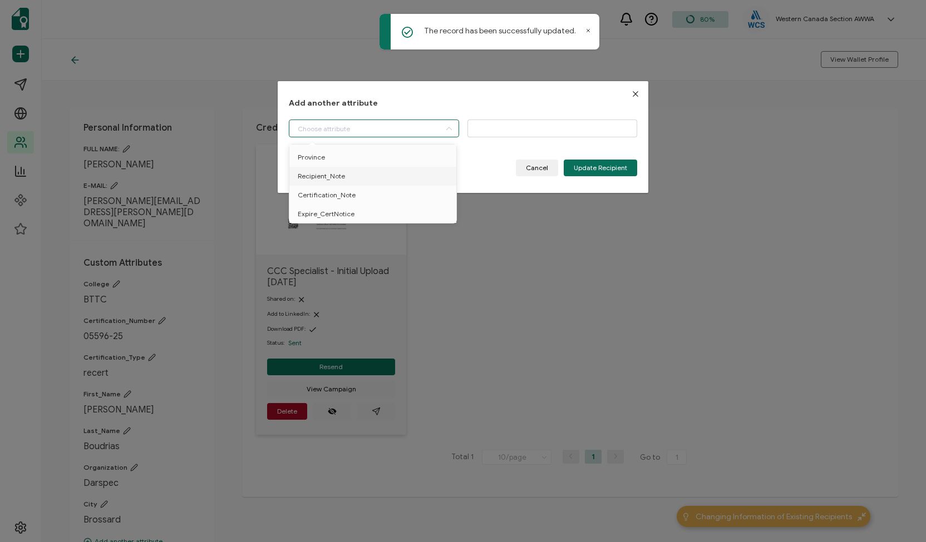
click at [632, 95] on icon "Close" at bounding box center [635, 94] width 9 height 9
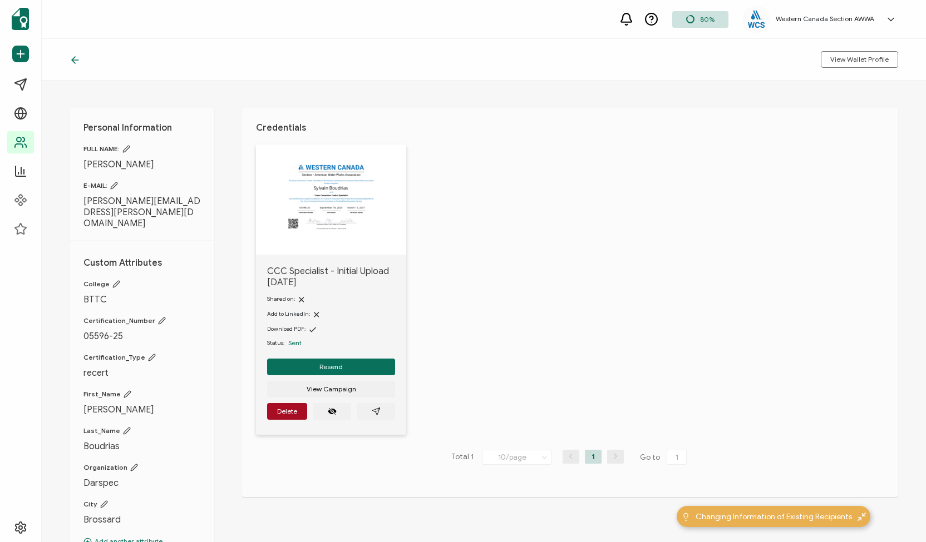
scroll to position [76, 0]
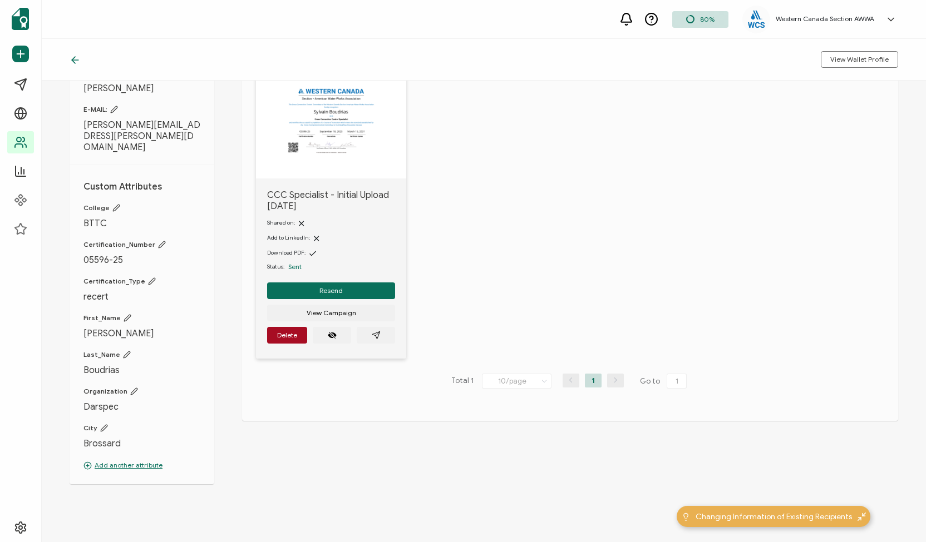
click at [140, 461] on p "Add another attribute" at bounding box center [141, 466] width 117 height 10
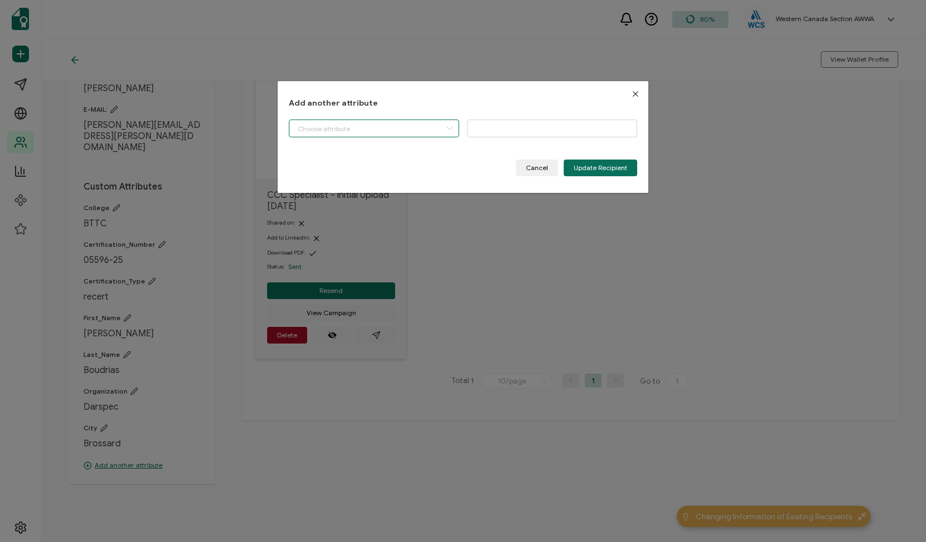
click at [455, 126] on input "dialog" at bounding box center [374, 129] width 170 height 18
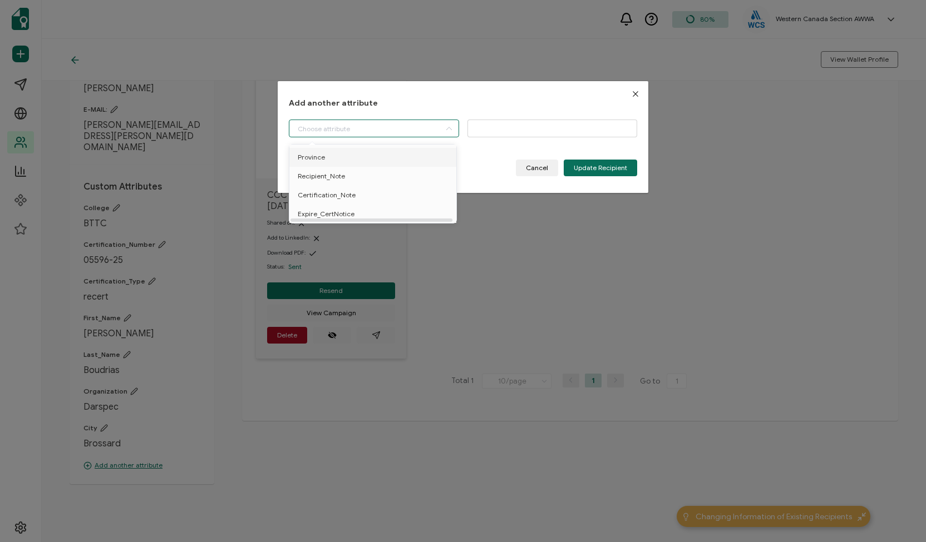
click at [367, 157] on li "Province" at bounding box center [374, 157] width 176 height 19
type input "Province"
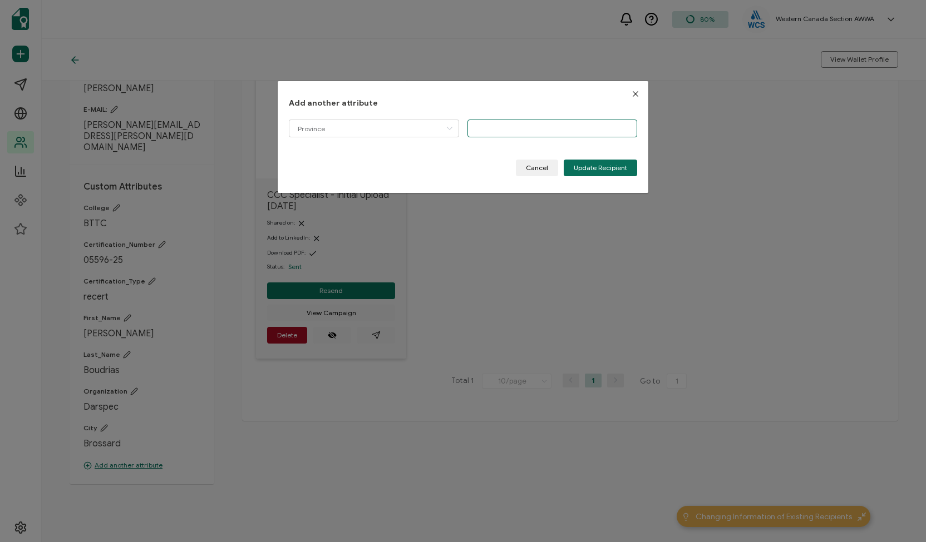
click at [485, 131] on input "dialog" at bounding box center [552, 129] width 170 height 18
type input "QB"
click at [613, 166] on span "Update Recipient" at bounding box center [599, 168] width 53 height 7
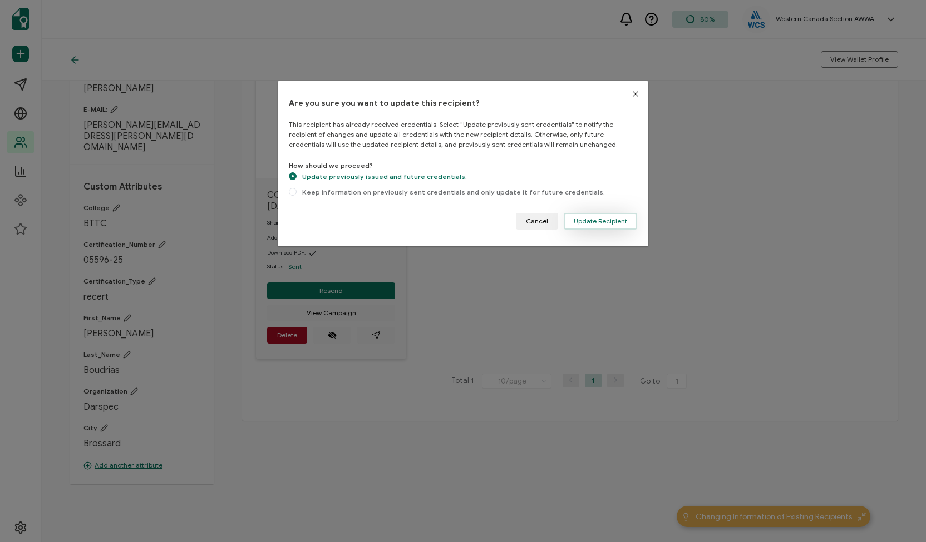
click at [598, 218] on span "Update Recipient" at bounding box center [599, 221] width 53 height 7
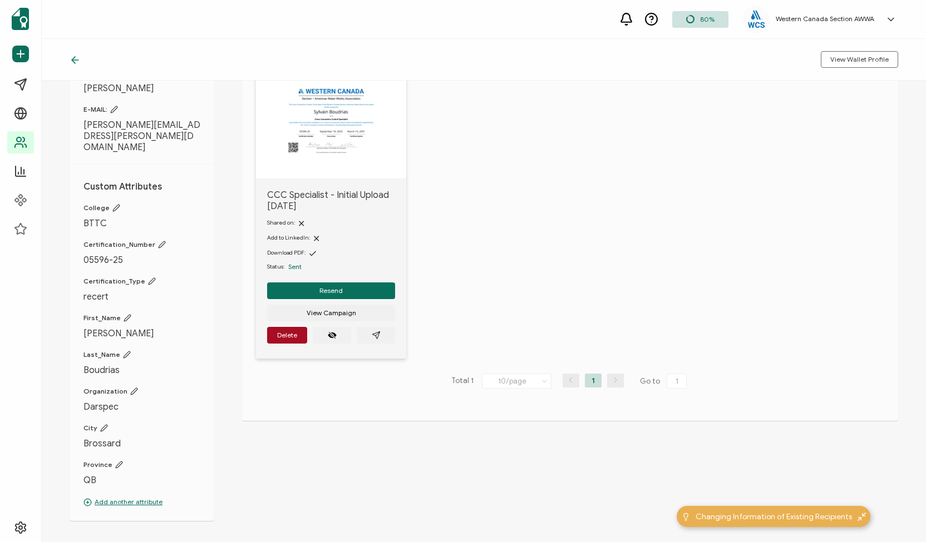
click at [75, 58] on icon at bounding box center [73, 60] width 3 height 7
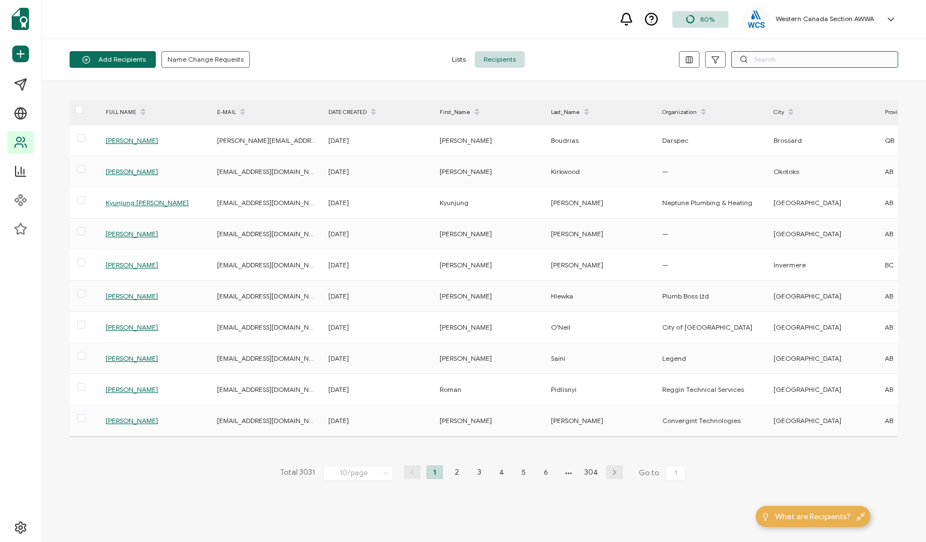
click at [767, 64] on input "text" at bounding box center [814, 59] width 167 height 17
paste input "[PERSON_NAME]"
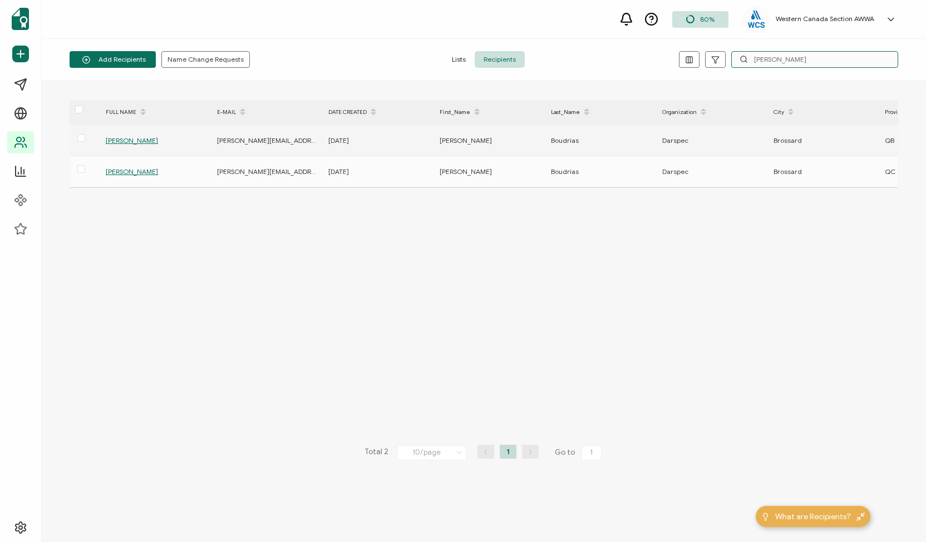
type input "[PERSON_NAME]"
click at [144, 141] on span "[PERSON_NAME]" at bounding box center [132, 140] width 52 height 8
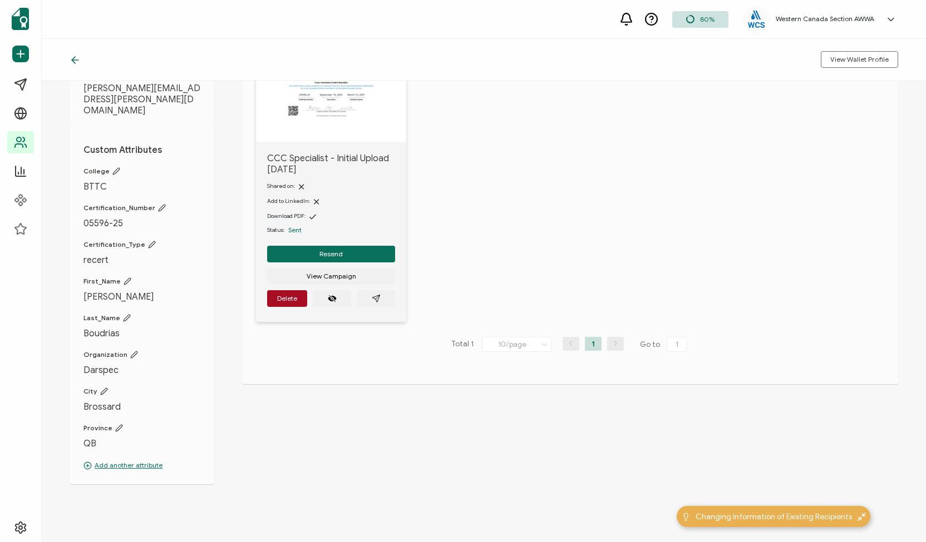
scroll to position [108, 0]
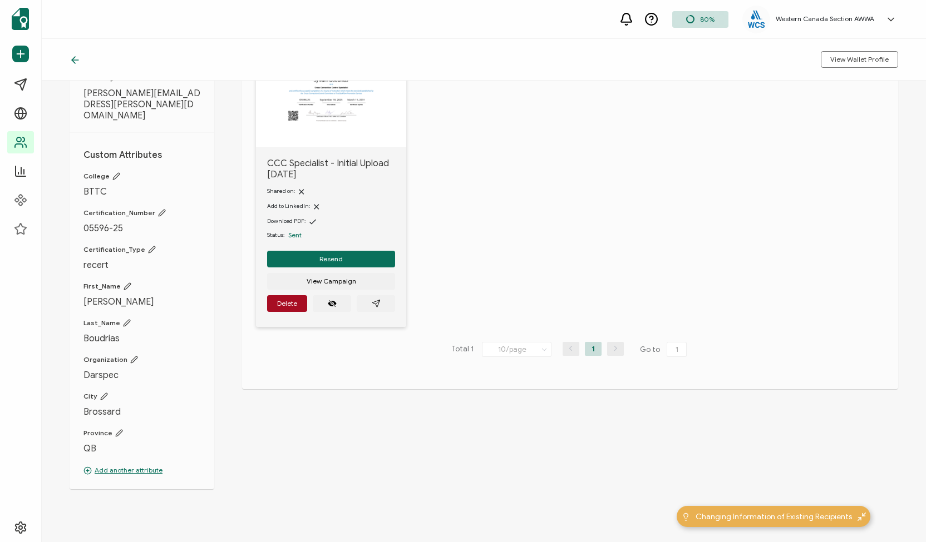
click at [117, 429] on icon at bounding box center [119, 433] width 8 height 8
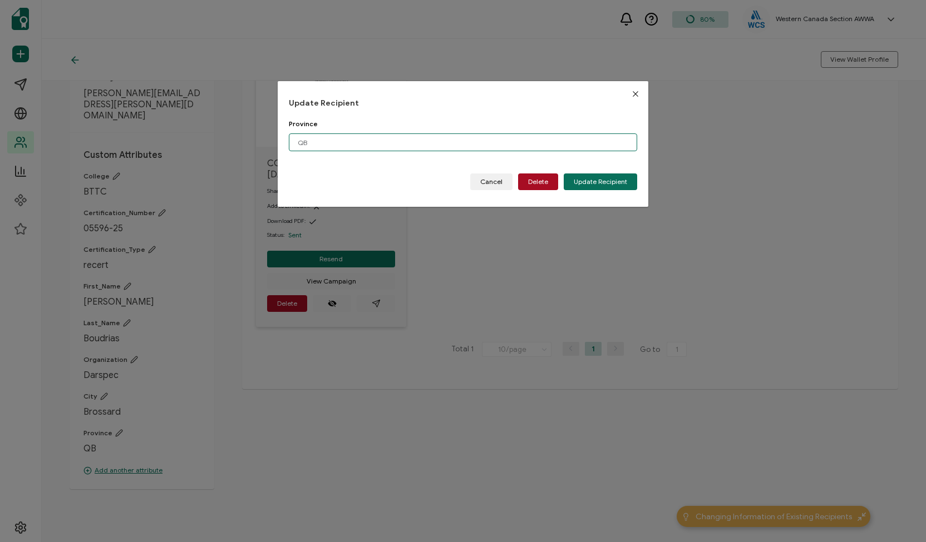
click at [321, 142] on input "QB" at bounding box center [463, 142] width 348 height 18
type input "QC"
click at [573, 183] on span "Update Recipient" at bounding box center [599, 182] width 53 height 7
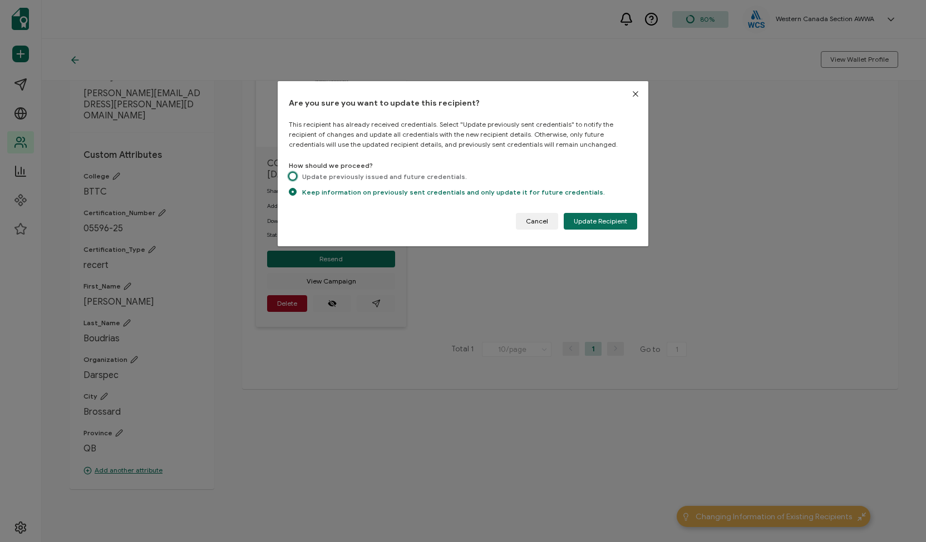
click at [295, 177] on span "dialog" at bounding box center [293, 176] width 8 height 8
click at [295, 177] on input "Update previously issued and future credentials." at bounding box center [293, 176] width 8 height 9
radio input "true"
radio input "false"
click at [607, 219] on span "Update Recipient" at bounding box center [599, 221] width 53 height 7
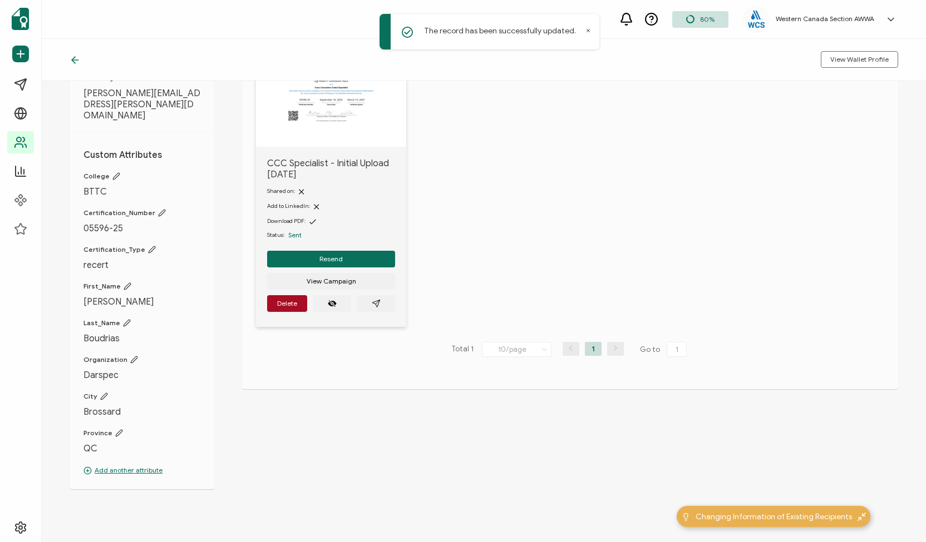
click at [77, 61] on icon at bounding box center [75, 60] width 11 height 11
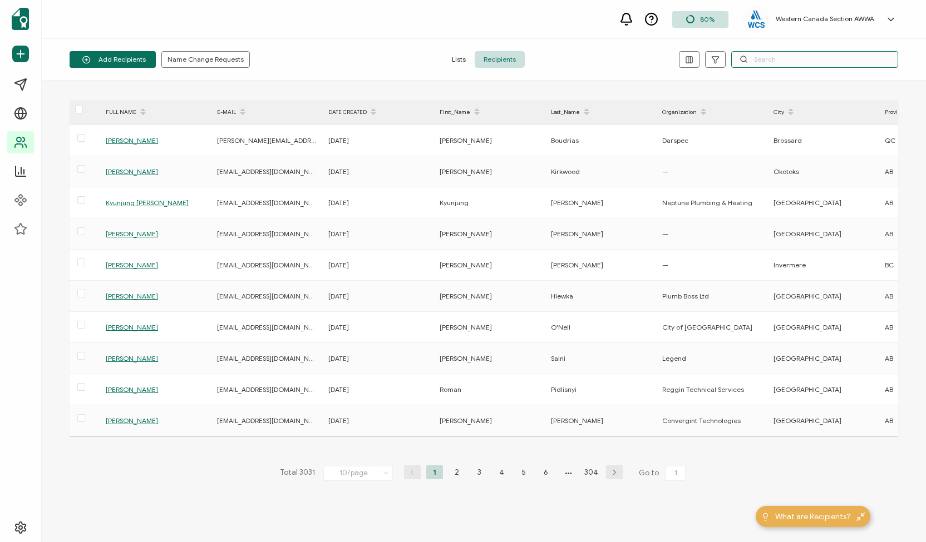
click at [809, 58] on input "text" at bounding box center [814, 59] width 167 height 17
paste input "[PERSON_NAME]"
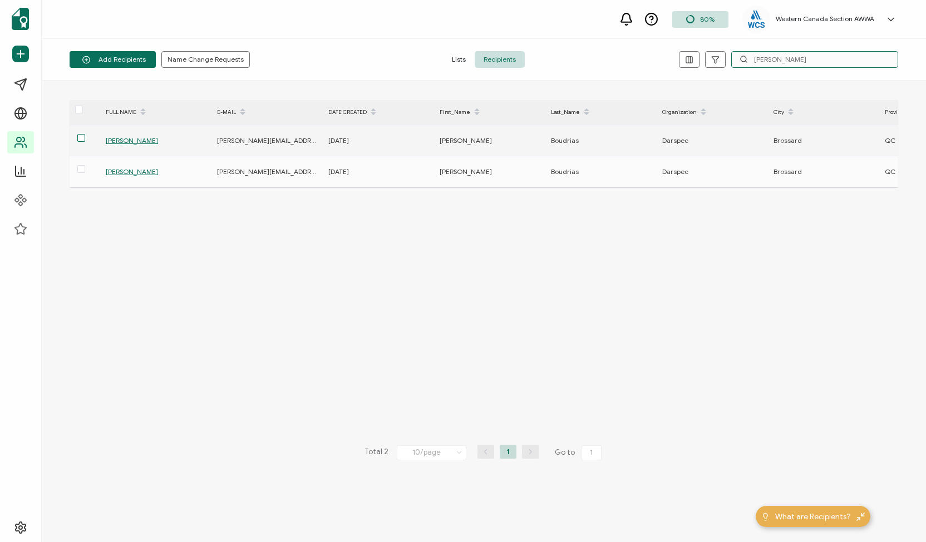
type input "[PERSON_NAME]"
click at [83, 138] on span at bounding box center [81, 138] width 8 height 8
click at [85, 134] on input "checkbox" at bounding box center [85, 134] width 0 height 0
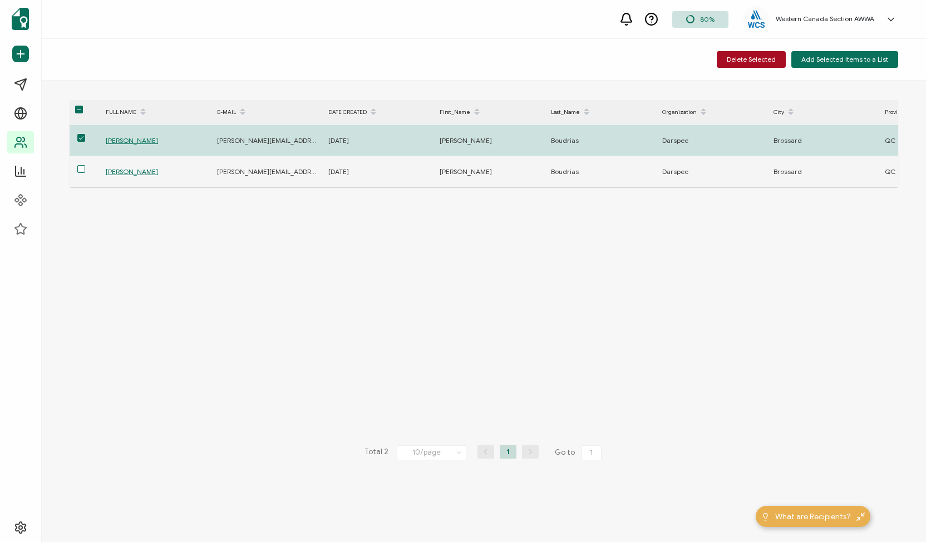
click at [79, 171] on span at bounding box center [81, 169] width 8 height 8
click at [85, 165] on input "checkbox" at bounding box center [85, 165] width 0 height 0
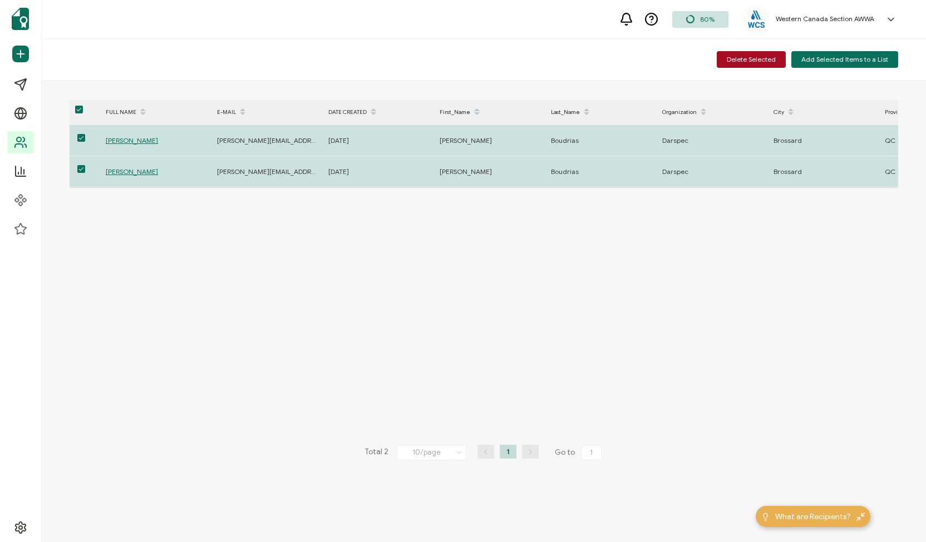
click at [201, 318] on div "FULL NAME E-MAIL DATE CREATED First_Name Last_Name Organization City Province R…" at bounding box center [484, 311] width 828 height 423
click at [80, 107] on span at bounding box center [79, 110] width 8 height 8
click at [83, 106] on input "checkbox" at bounding box center [83, 106] width 0 height 0
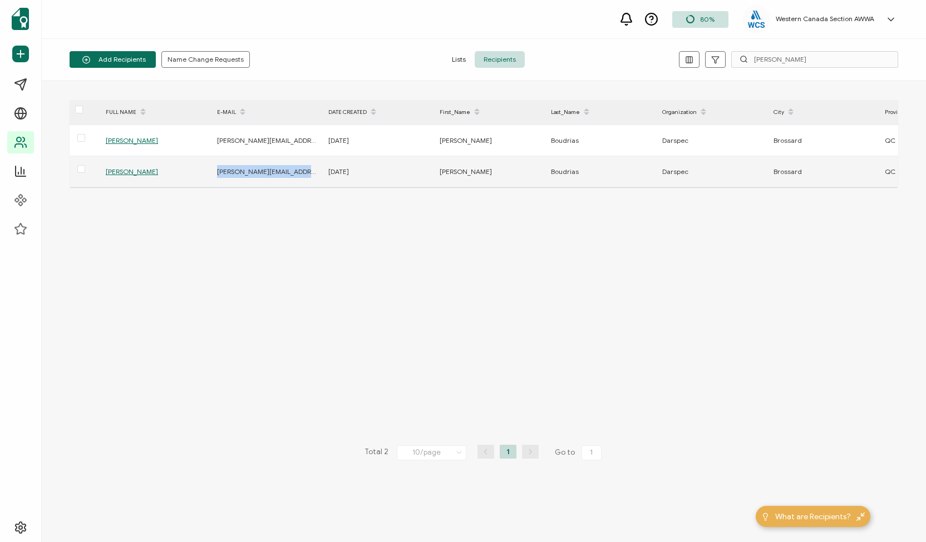
drag, startPoint x: 312, startPoint y: 169, endPoint x: 217, endPoint y: 175, distance: 94.8
click at [217, 175] on div "[PERSON_NAME][EMAIL_ADDRESS][PERSON_NAME][DOMAIN_NAME]" at bounding box center [266, 171] width 110 height 13
copy span "[PERSON_NAME][EMAIL_ADDRESS][PERSON_NAME][DOMAIN_NAME]"
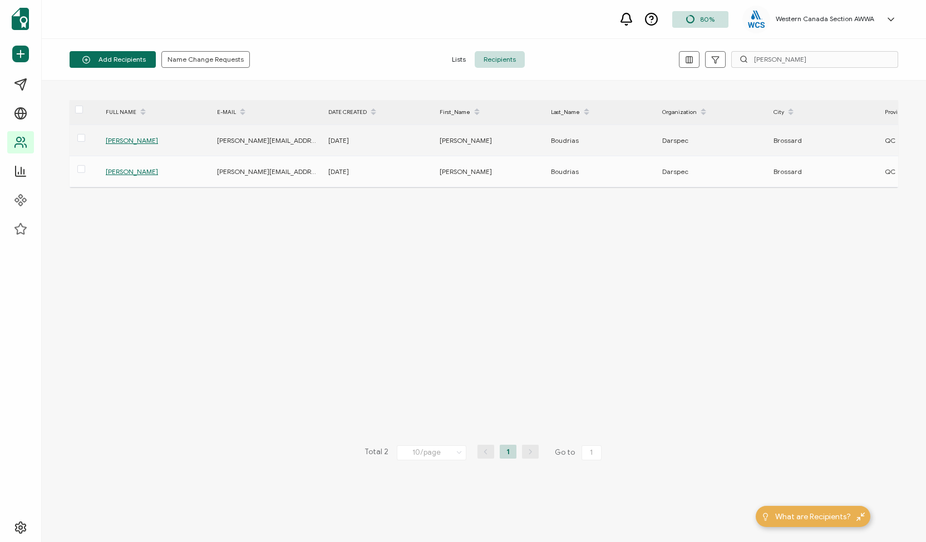
click at [135, 138] on span "[PERSON_NAME]" at bounding box center [132, 140] width 52 height 8
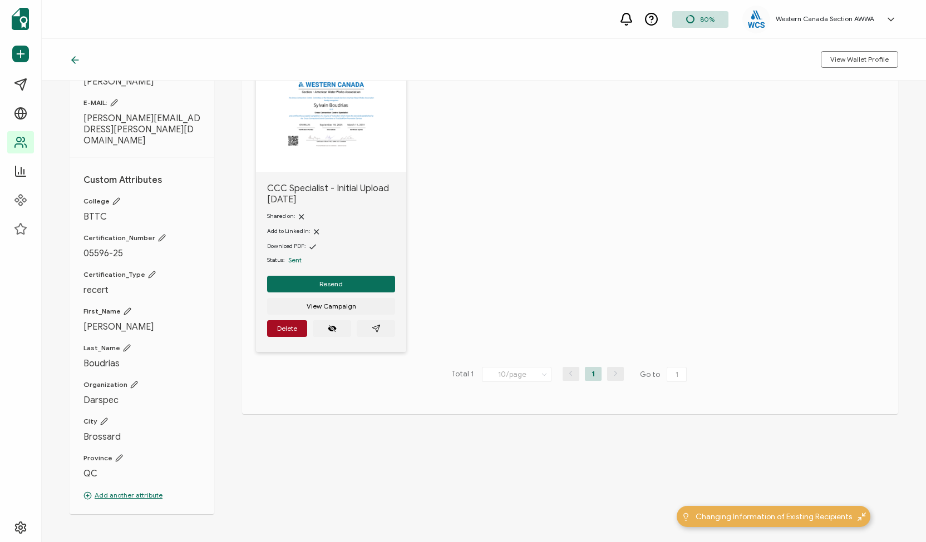
scroll to position [83, 0]
click at [144, 490] on p "Add another attribute" at bounding box center [141, 495] width 117 height 10
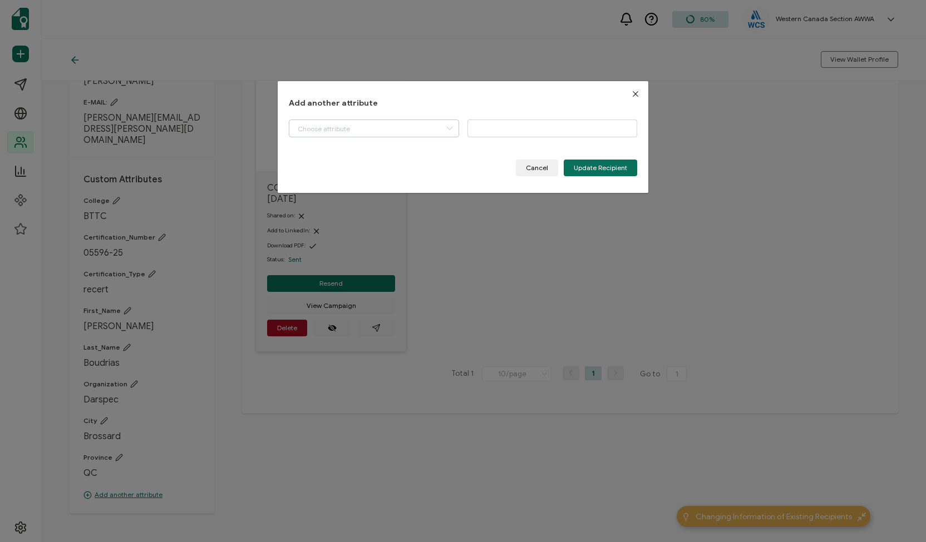
click at [448, 131] on icon "dialog" at bounding box center [449, 129] width 14 height 18
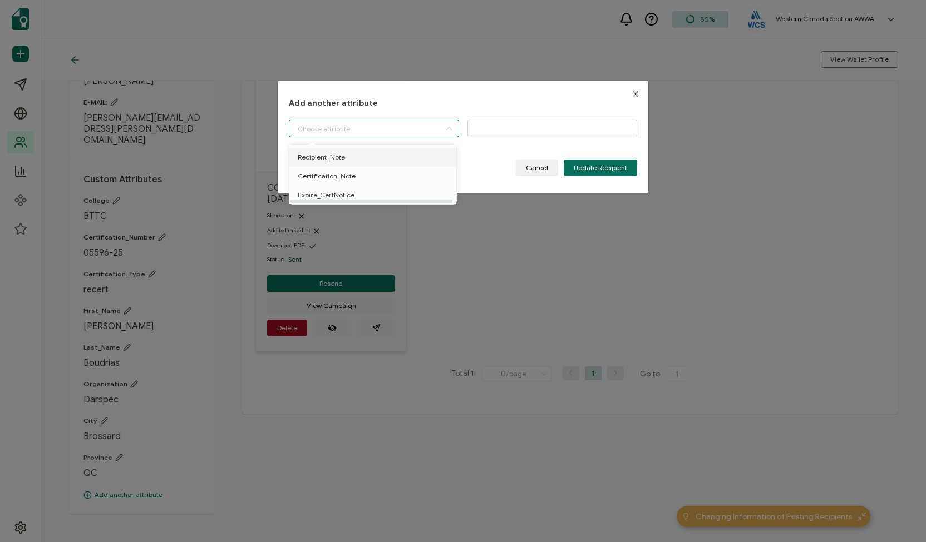
click at [379, 155] on li "Recipient_Note" at bounding box center [374, 157] width 176 height 19
type input "Recipient_Note"
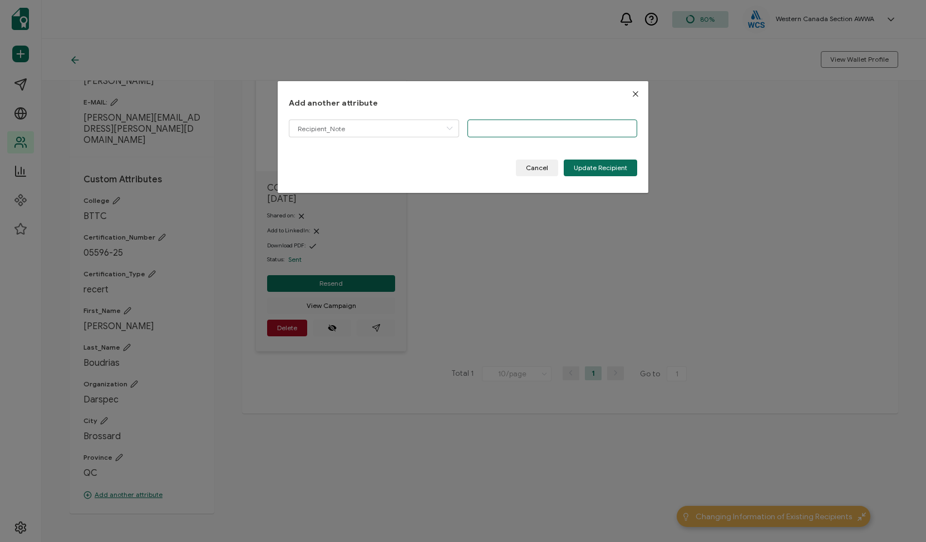
click at [474, 128] on input "dialog" at bounding box center [552, 129] width 170 height 18
paste input "[PERSON_NAME][EMAIL_ADDRESS][PERSON_NAME][DOMAIN_NAME]"
type input "Duplicate file see [PERSON_NAME][EMAIL_ADDRESS][PERSON_NAME][DOMAIN_NAME] has c…"
click at [597, 170] on span "Update Recipient" at bounding box center [599, 168] width 53 height 7
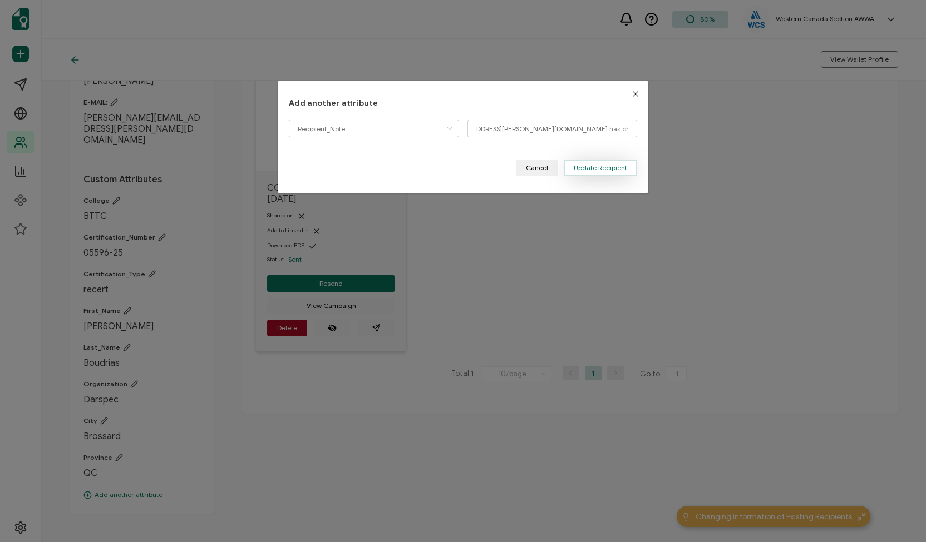
scroll to position [0, 0]
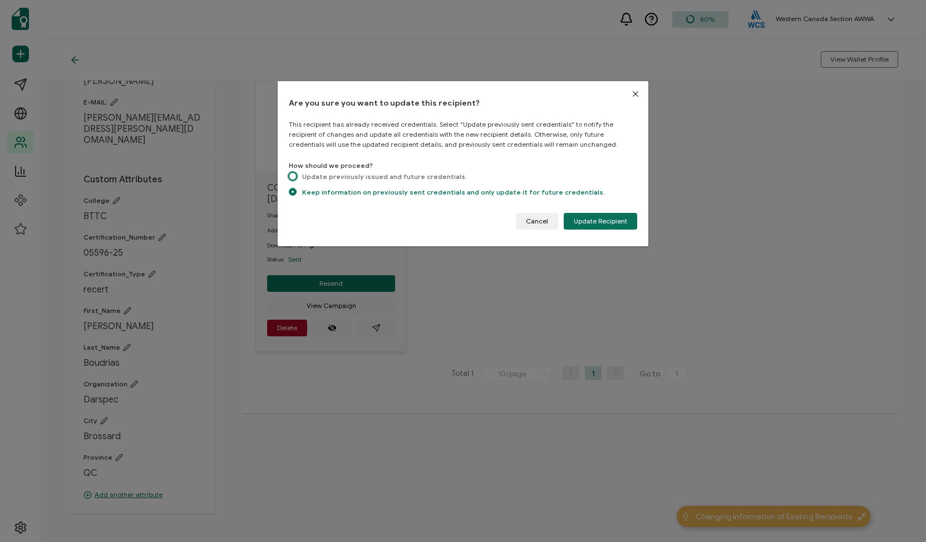
click at [292, 177] on span "dialog" at bounding box center [293, 176] width 8 height 8
click at [292, 177] on input "Update previously issued and future credentials." at bounding box center [293, 176] width 8 height 9
radio input "true"
radio input "false"
click at [609, 221] on span "Update Recipient" at bounding box center [599, 221] width 53 height 7
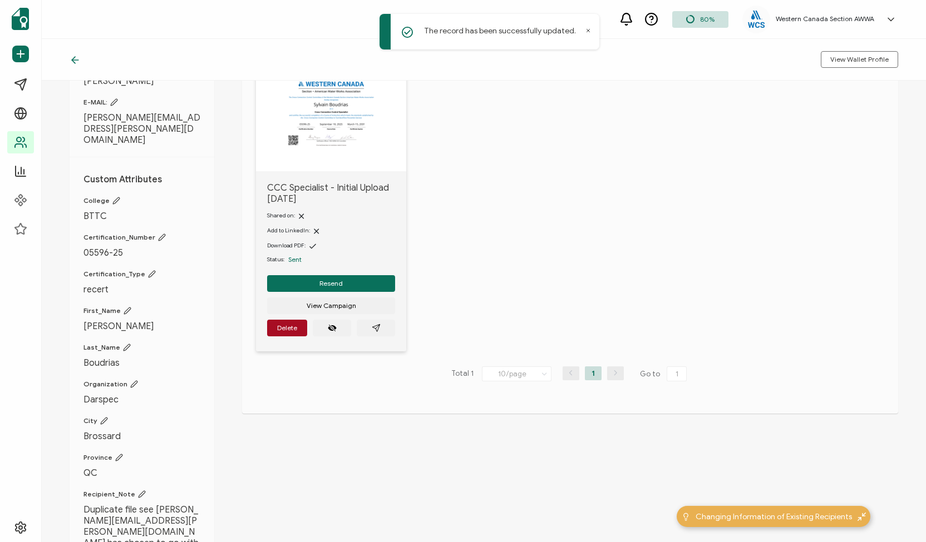
click at [73, 57] on icon at bounding box center [75, 60] width 11 height 11
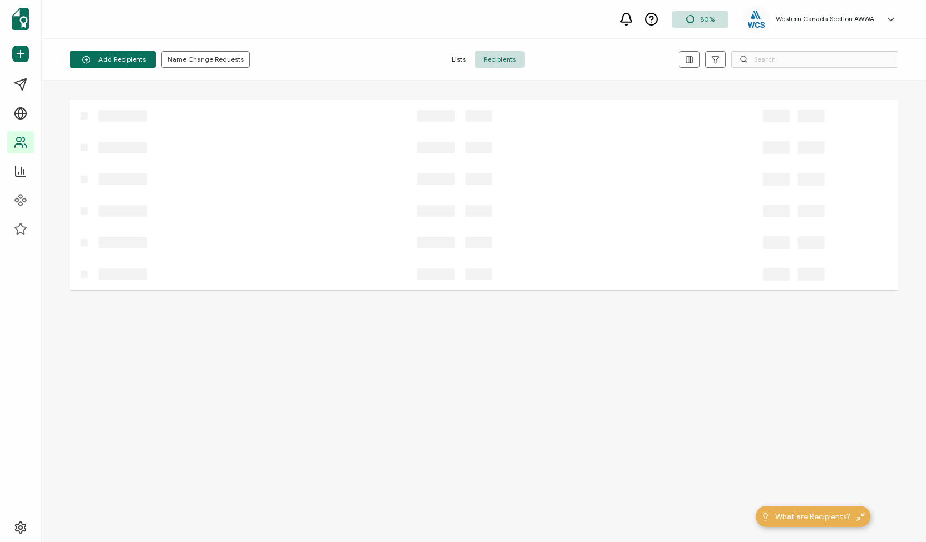
click at [501, 60] on span "Recipients" at bounding box center [499, 59] width 50 height 17
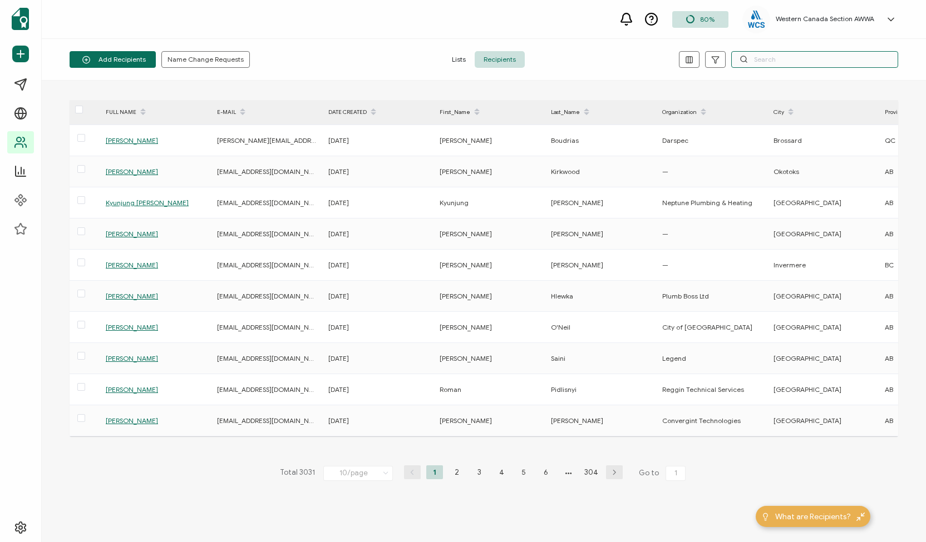
click at [776, 63] on input "text" at bounding box center [814, 59] width 167 height 17
paste input "[PERSON_NAME][EMAIL_ADDRESS][PERSON_NAME][DOMAIN_NAME]"
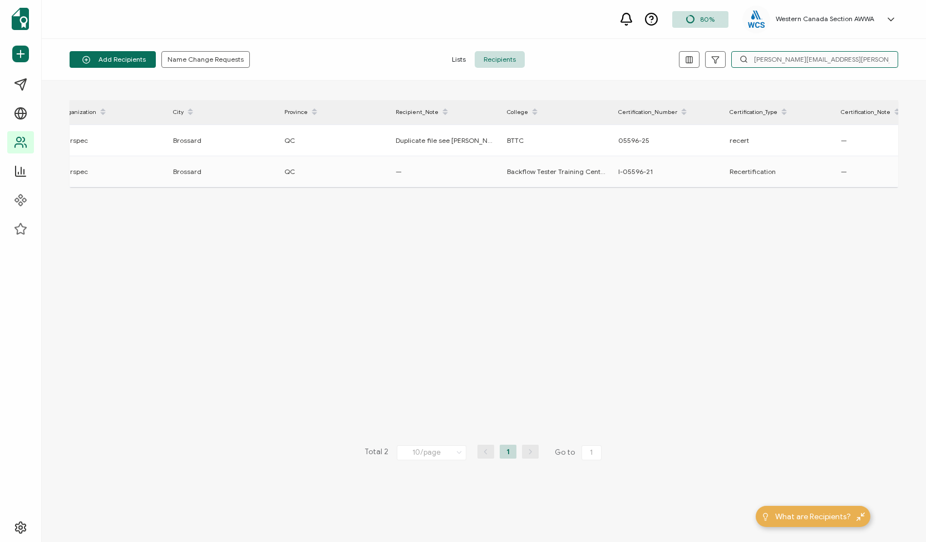
scroll to position [0, 600]
type input "[PERSON_NAME][EMAIL_ADDRESS][PERSON_NAME][DOMAIN_NAME]"
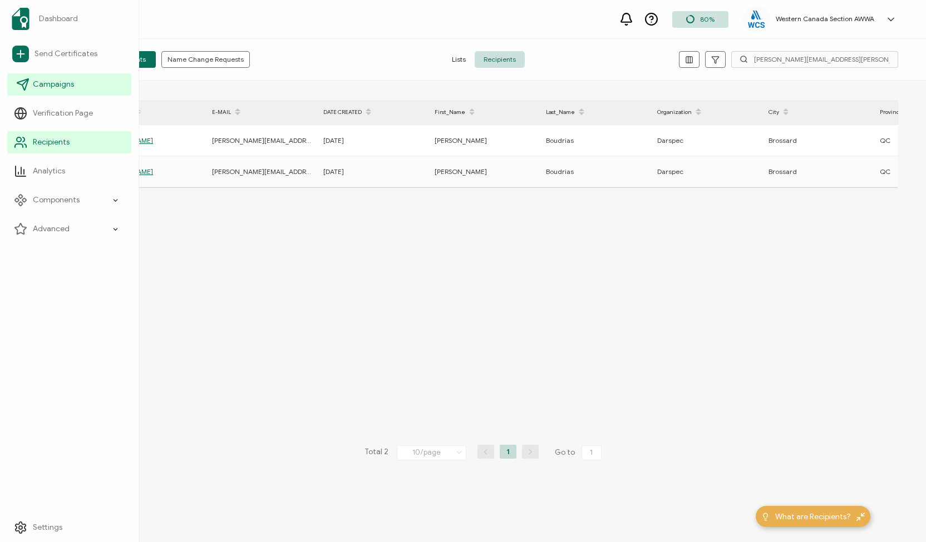
click at [32, 87] on link "Campaigns" at bounding box center [69, 84] width 124 height 22
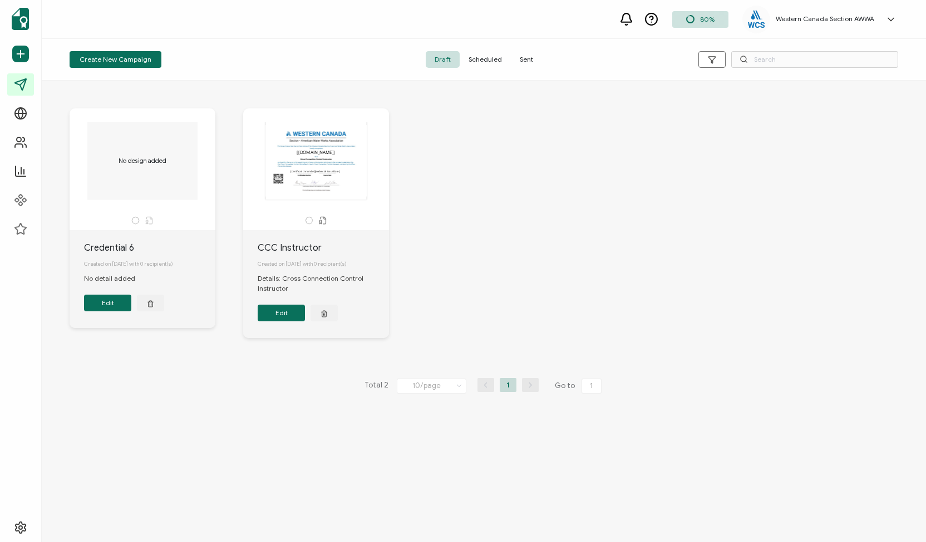
click at [523, 60] on span "Sent" at bounding box center [526, 59] width 31 height 17
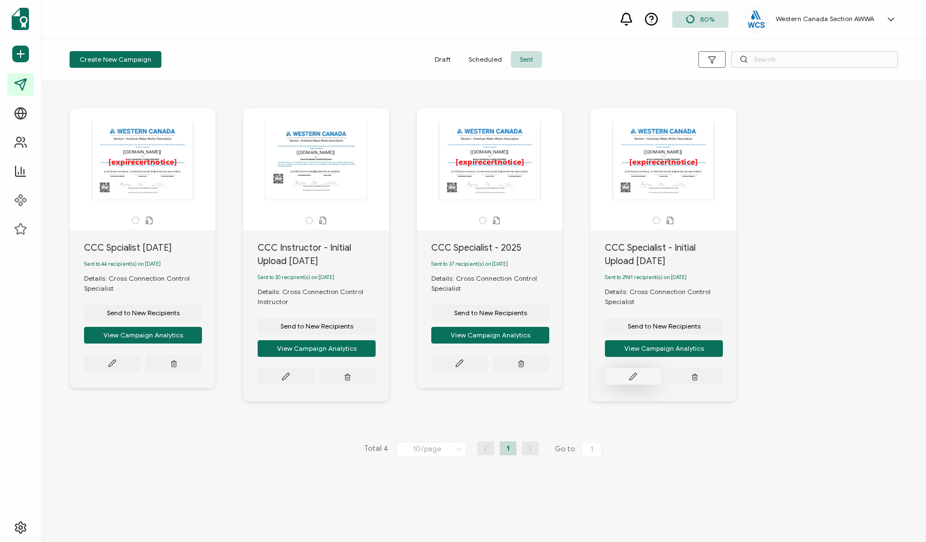
click at [635, 378] on icon at bounding box center [633, 377] width 8 height 8
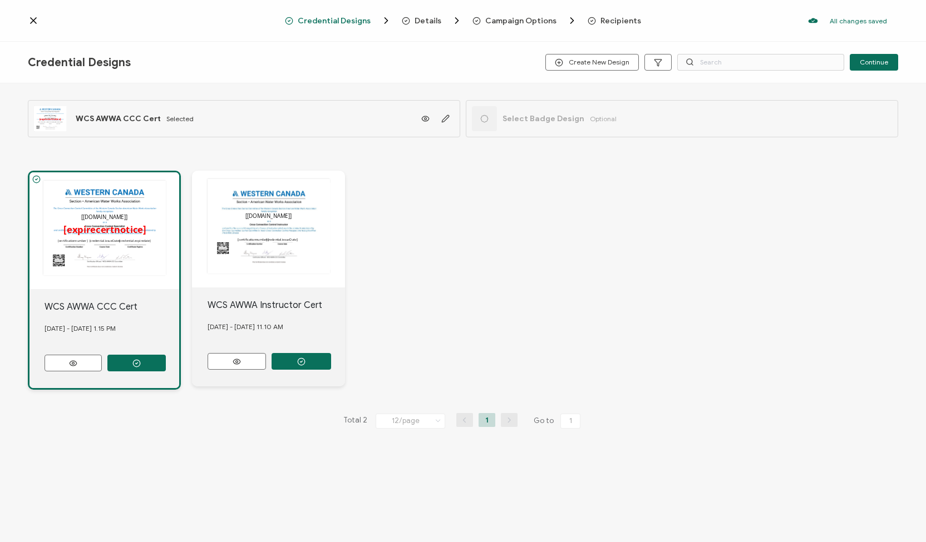
click at [612, 24] on span "Recipients" at bounding box center [620, 21] width 41 height 8
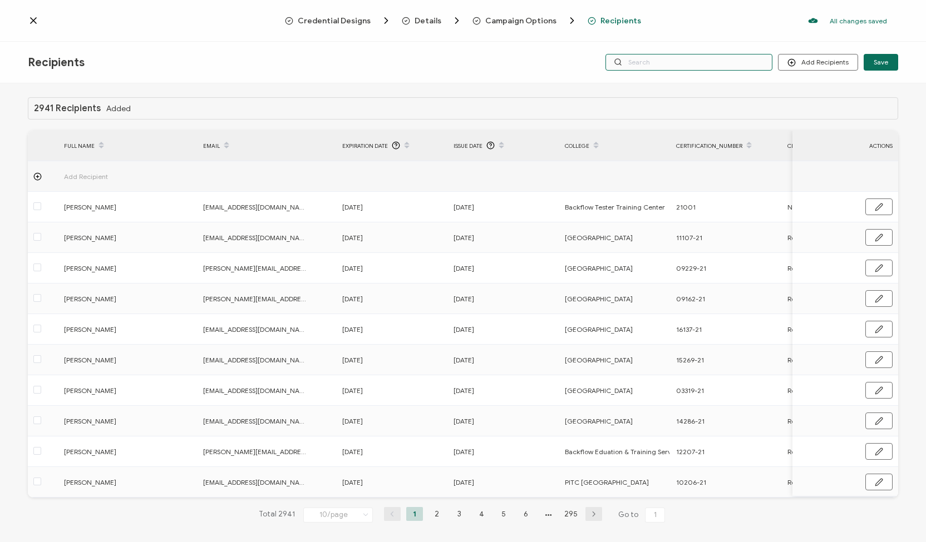
click at [732, 63] on input "text" at bounding box center [688, 62] width 167 height 17
paste input "[PERSON_NAME][EMAIL_ADDRESS][PERSON_NAME][DOMAIN_NAME]"
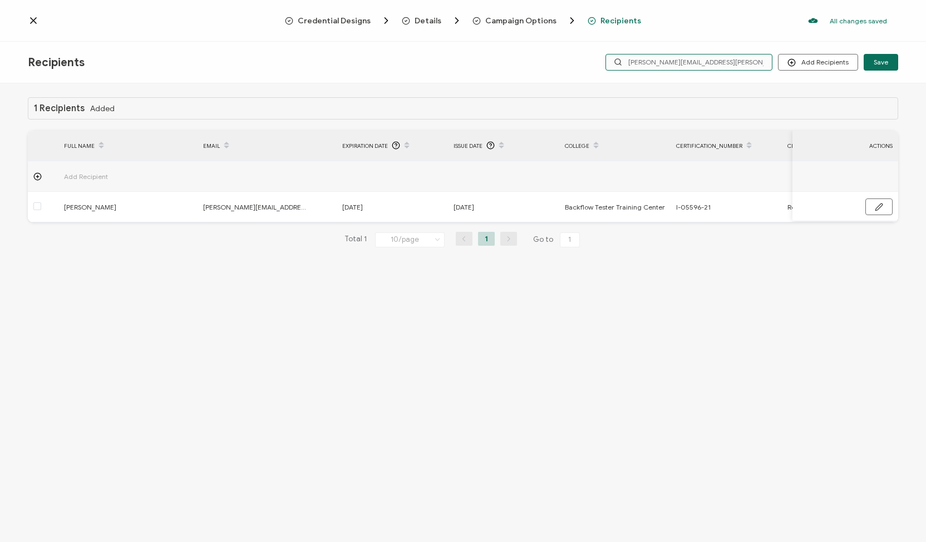
drag, startPoint x: 744, startPoint y: 61, endPoint x: 552, endPoint y: 57, distance: 192.5
click at [552, 57] on div "Recipients Add Recipients Upload Recipients Import From Recipients Import From …" at bounding box center [463, 63] width 926 height 42
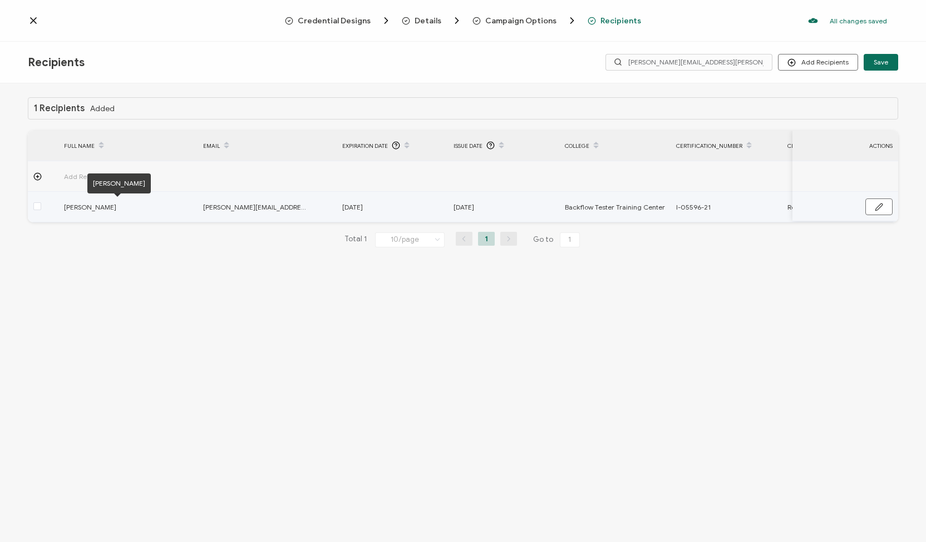
drag, startPoint x: 117, startPoint y: 206, endPoint x: 63, endPoint y: 204, distance: 53.4
click at [64, 204] on span "[PERSON_NAME]" at bounding box center [117, 207] width 106 height 13
copy span "[PERSON_NAME]"
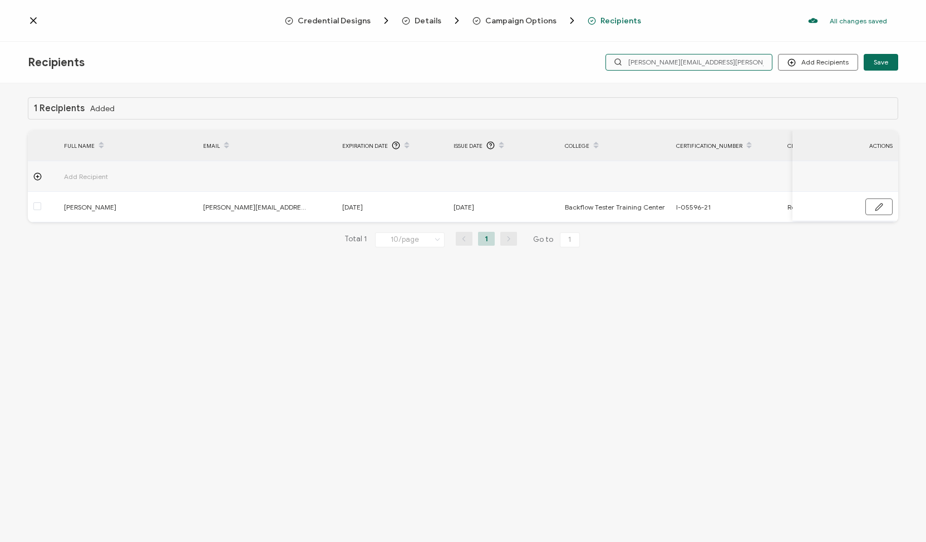
drag, startPoint x: 731, startPoint y: 61, endPoint x: 565, endPoint y: 54, distance: 165.9
click at [565, 54] on div "Recipients Add Recipients Upload Recipients Import From Recipients Import From …" at bounding box center [463, 63] width 926 height 42
paste input "[PERSON_NAME]"
type input "[PERSON_NAME]"
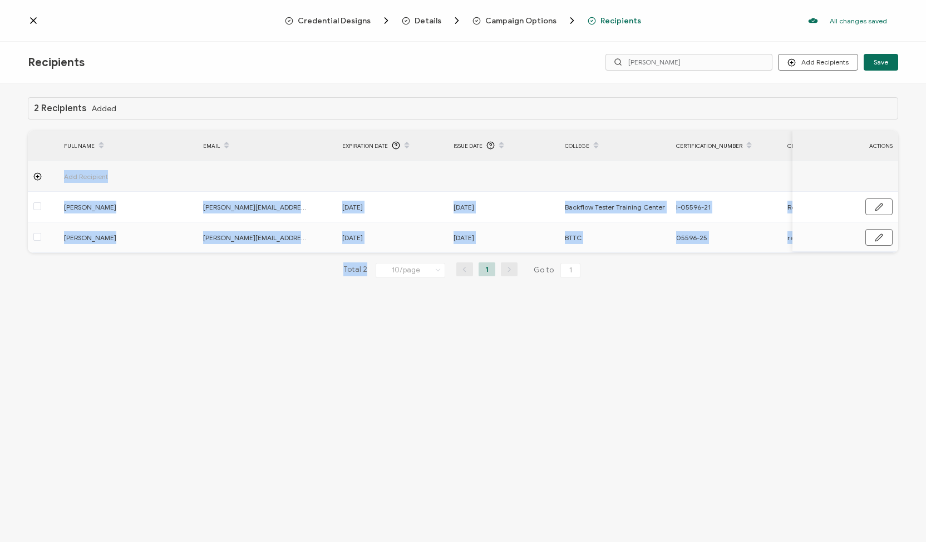
drag, startPoint x: 418, startPoint y: 256, endPoint x: 475, endPoint y: 255, distance: 56.7
click at [475, 255] on div "2 Recipients Added FULL NAME EMAIL Expiration Date Issue Date College Certifica…" at bounding box center [463, 196] width 870 height 199
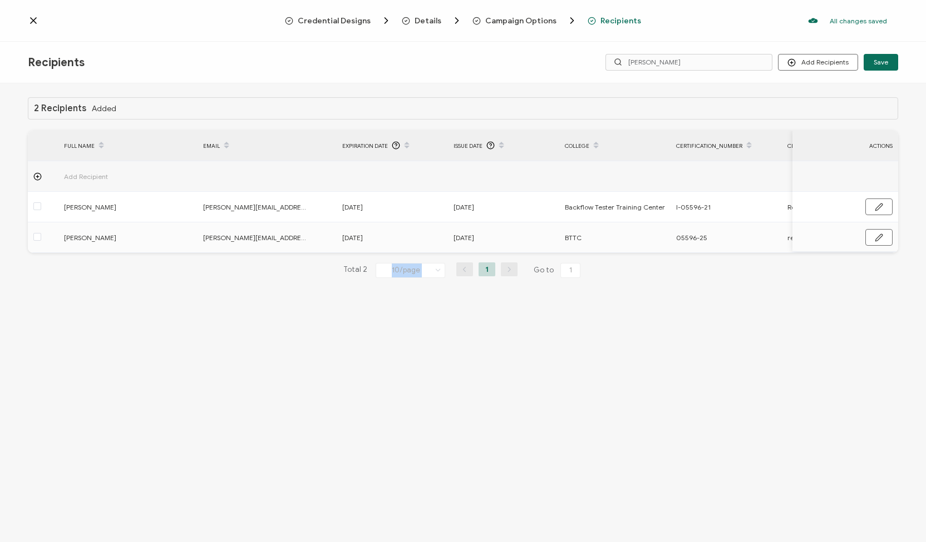
click at [461, 378] on div "2 Recipients Added FULL NAME EMAIL Expiration Date Issue Date College Certifica…" at bounding box center [463, 314] width 926 height 462
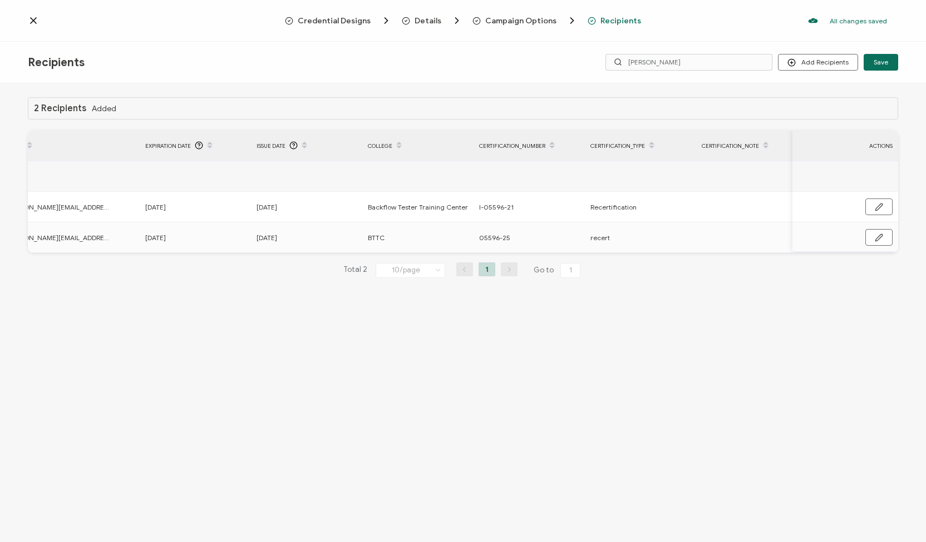
scroll to position [0, 259]
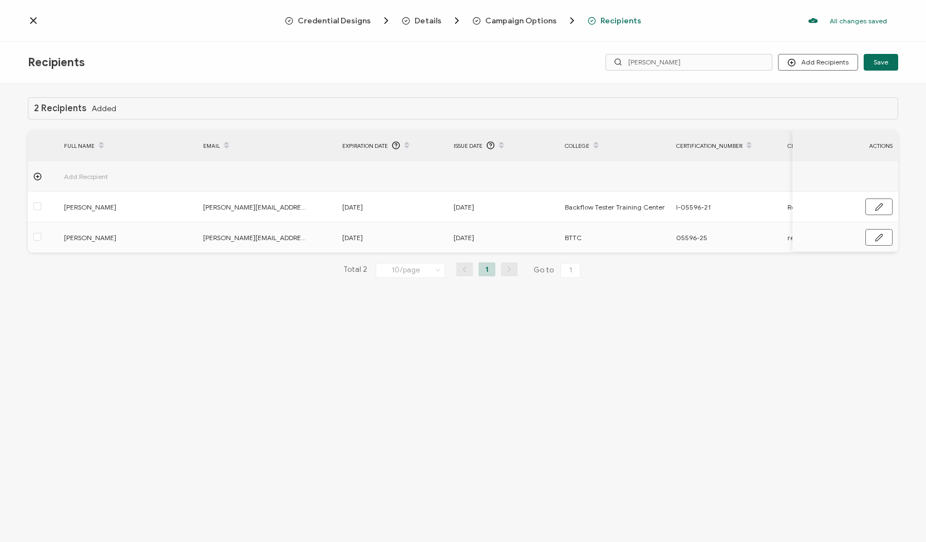
click at [35, 27] on div "Credential Designs Details Campaign Options Recipients All changes saved We sav…" at bounding box center [463, 21] width 926 height 42
click at [36, 22] on icon at bounding box center [33, 20] width 11 height 11
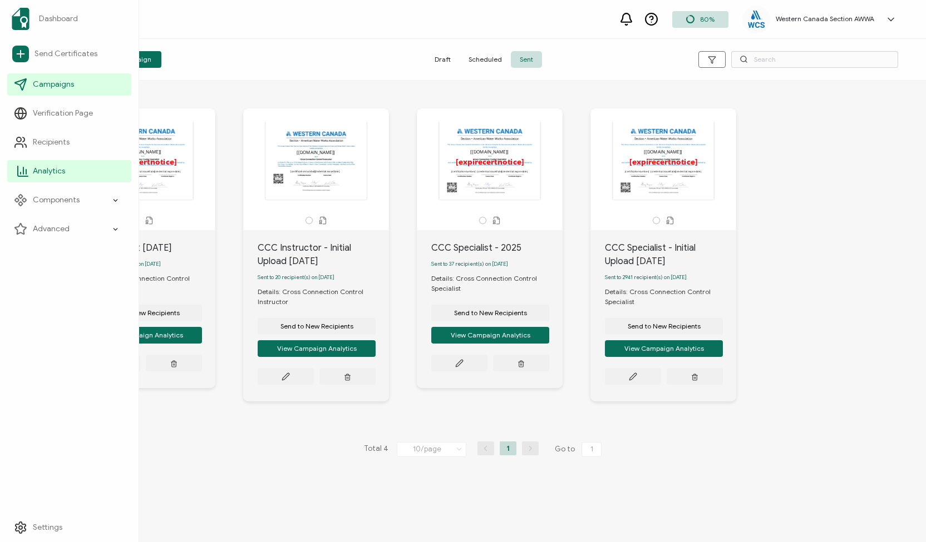
click at [49, 170] on span "Analytics" at bounding box center [49, 171] width 32 height 11
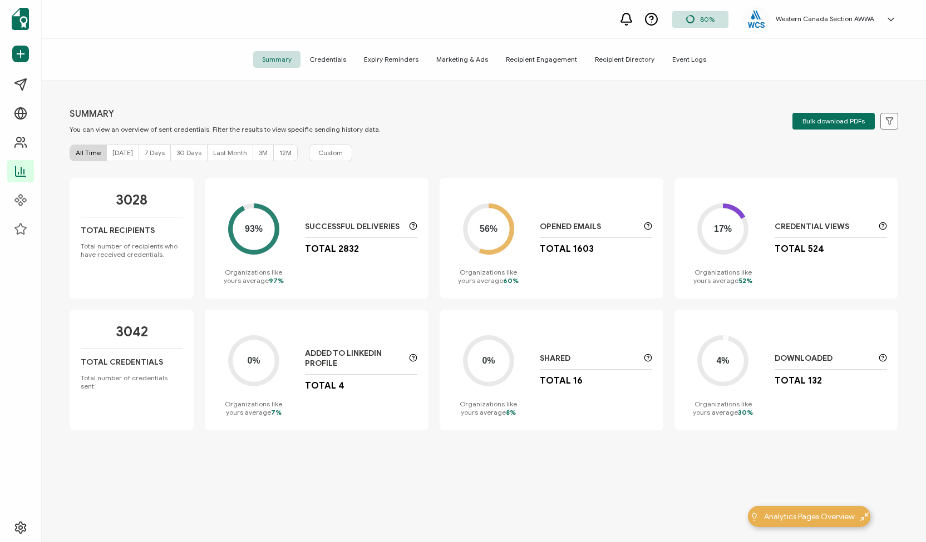
click at [388, 60] on span "Expiry Reminders" at bounding box center [391, 59] width 72 height 17
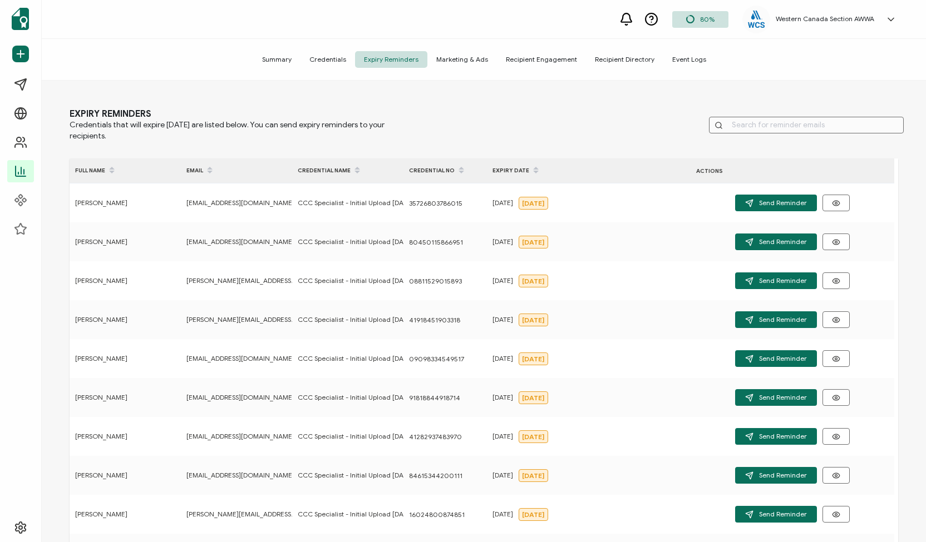
click at [774, 122] on input "text" at bounding box center [806, 125] width 195 height 17
paste input "[PERSON_NAME]"
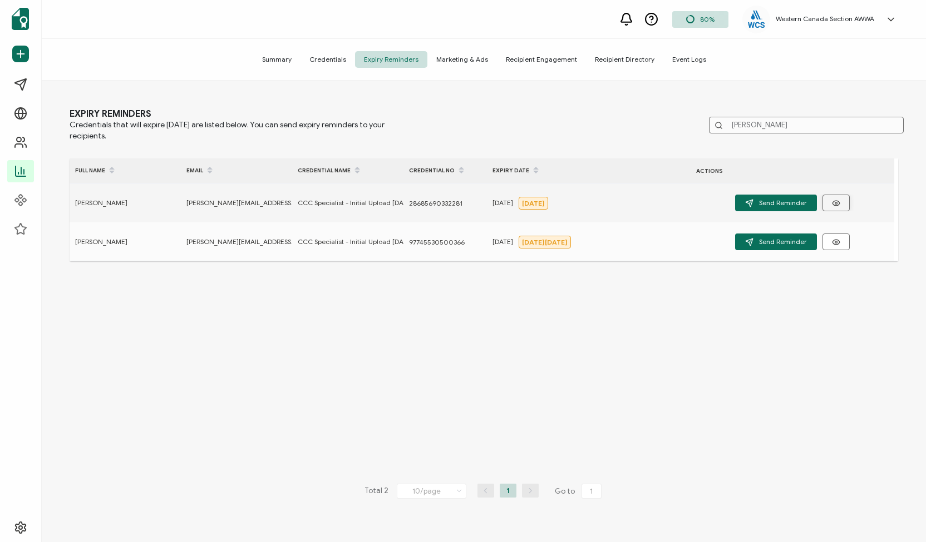
type input "[PERSON_NAME]"
click at [832, 204] on icon "button" at bounding box center [836, 203] width 8 height 8
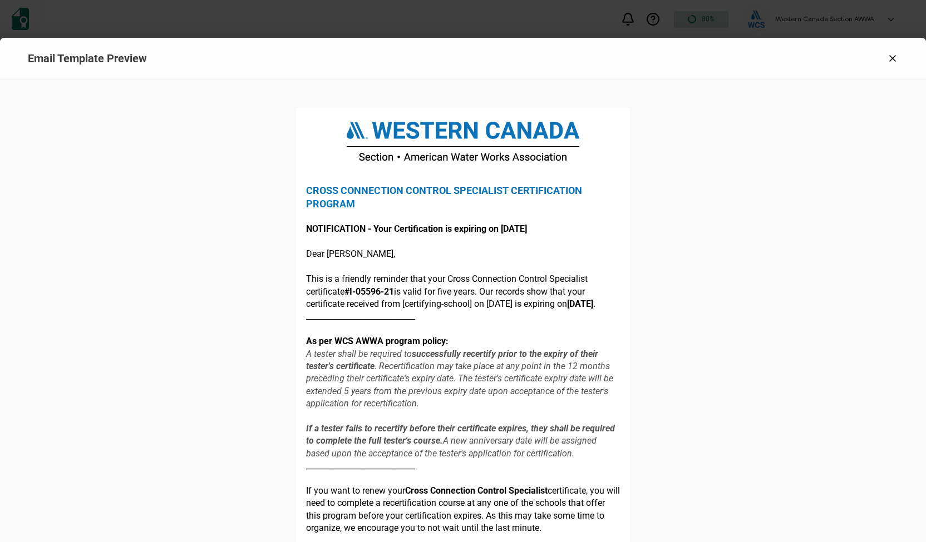
click at [890, 57] on icon at bounding box center [892, 59] width 6 height 6
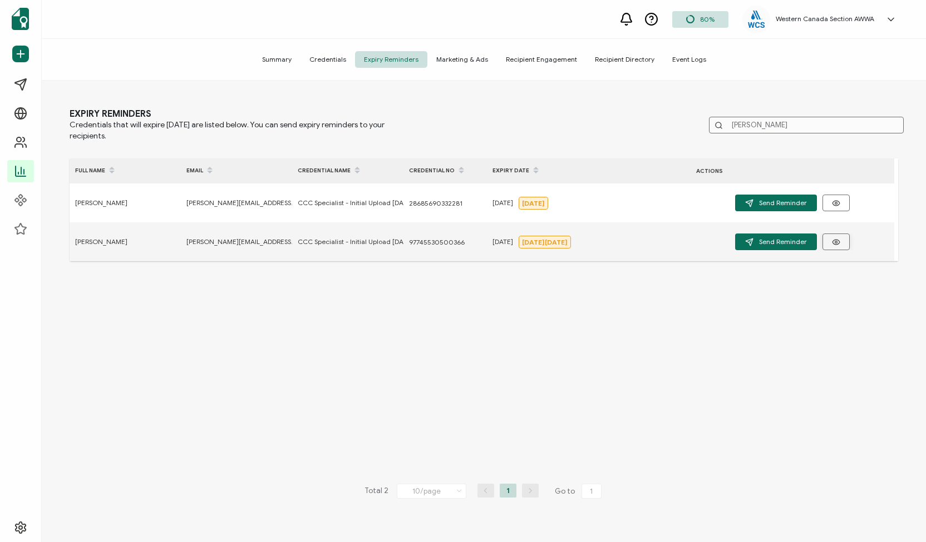
click at [837, 244] on icon "button" at bounding box center [836, 242] width 8 height 8
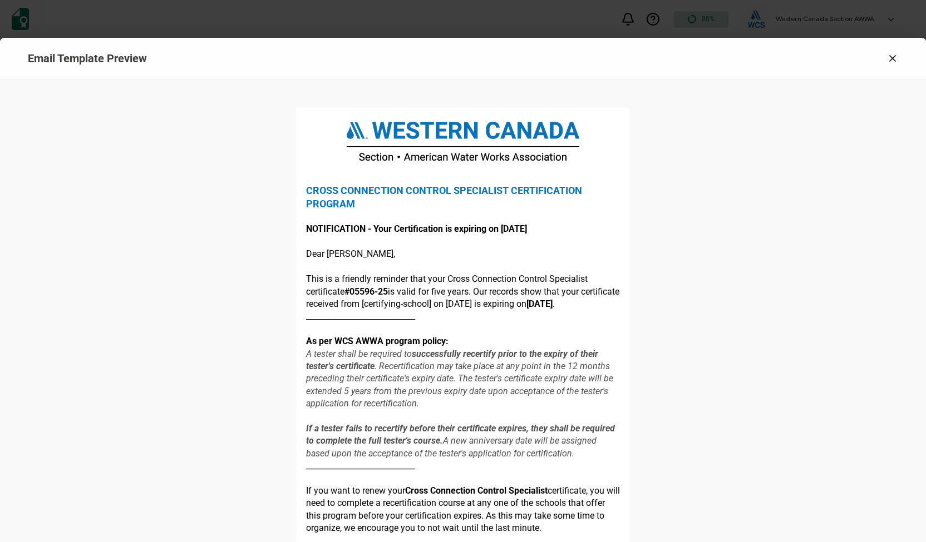
click at [889, 61] on icon at bounding box center [892, 58] width 11 height 11
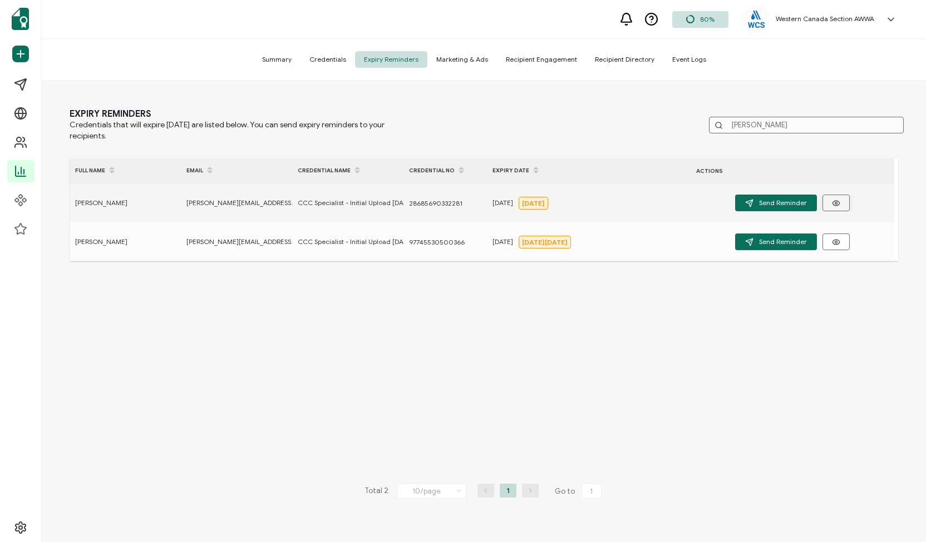
click at [825, 200] on button "button" at bounding box center [835, 203] width 27 height 17
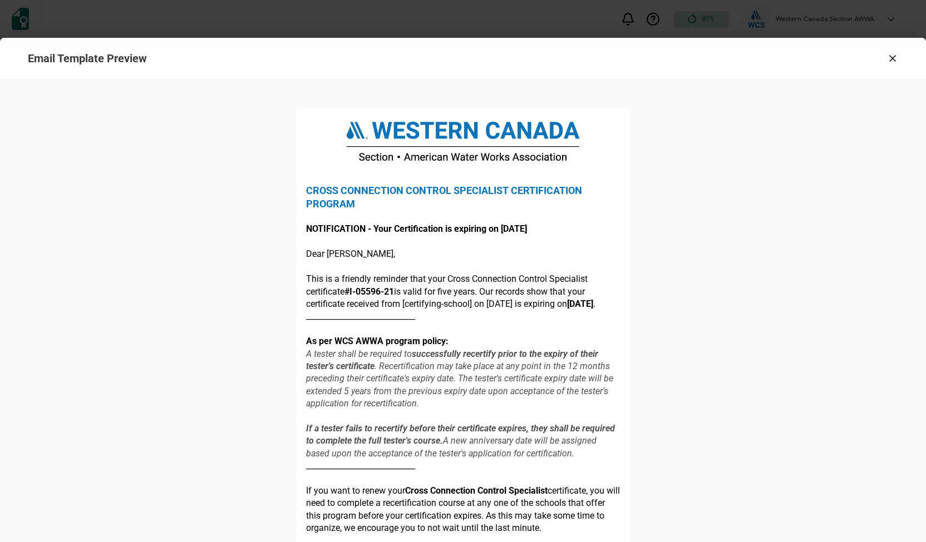
click at [889, 56] on icon at bounding box center [892, 59] width 6 height 6
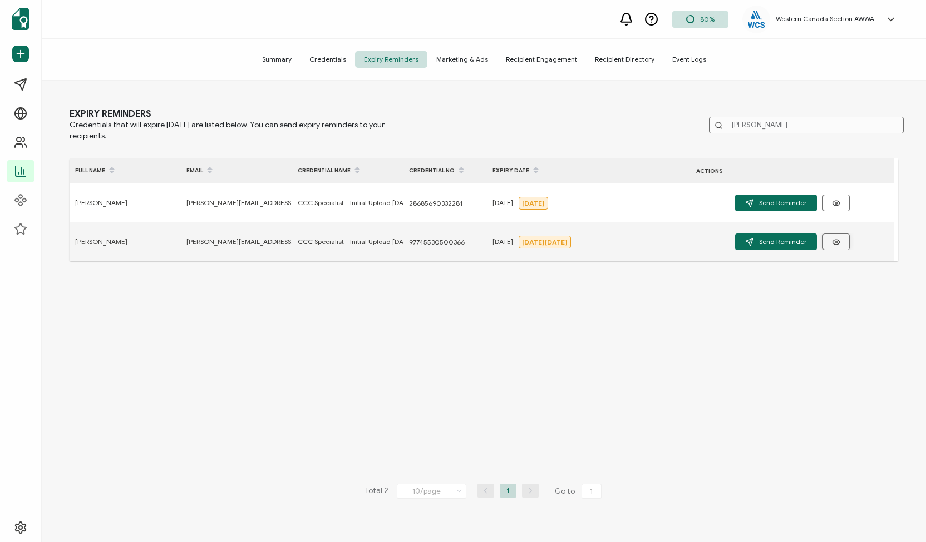
click at [833, 244] on icon "button" at bounding box center [835, 242] width 7 height 5
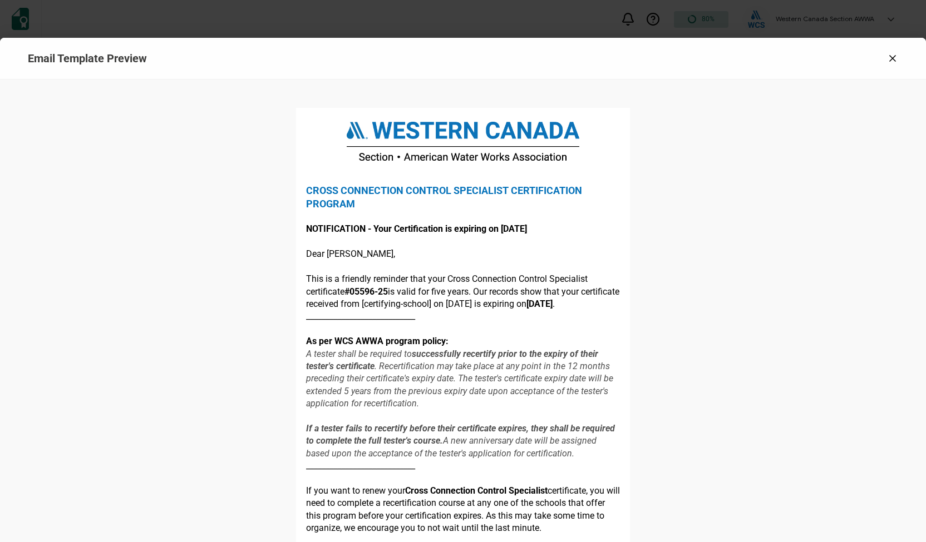
click at [887, 62] on icon at bounding box center [892, 58] width 11 height 11
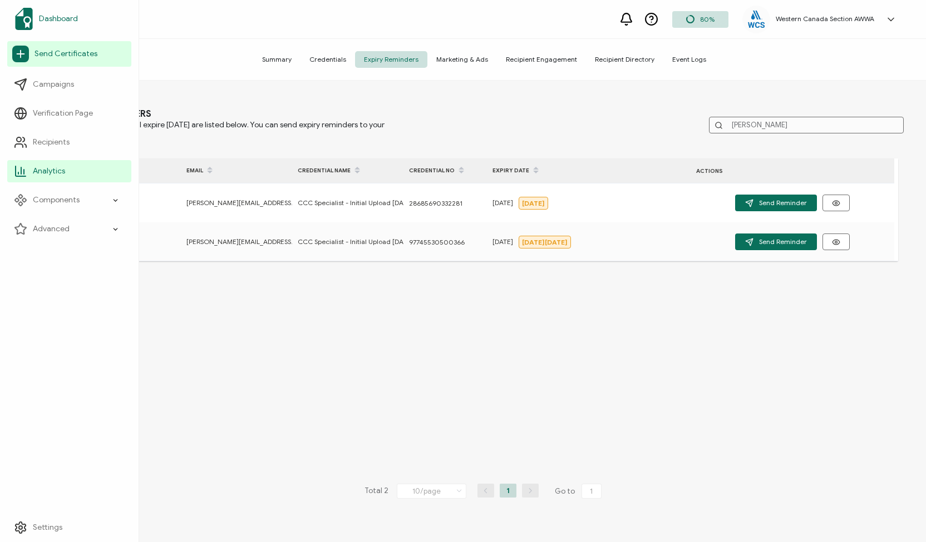
click at [57, 28] on link "Dashboard" at bounding box center [69, 18] width 124 height 31
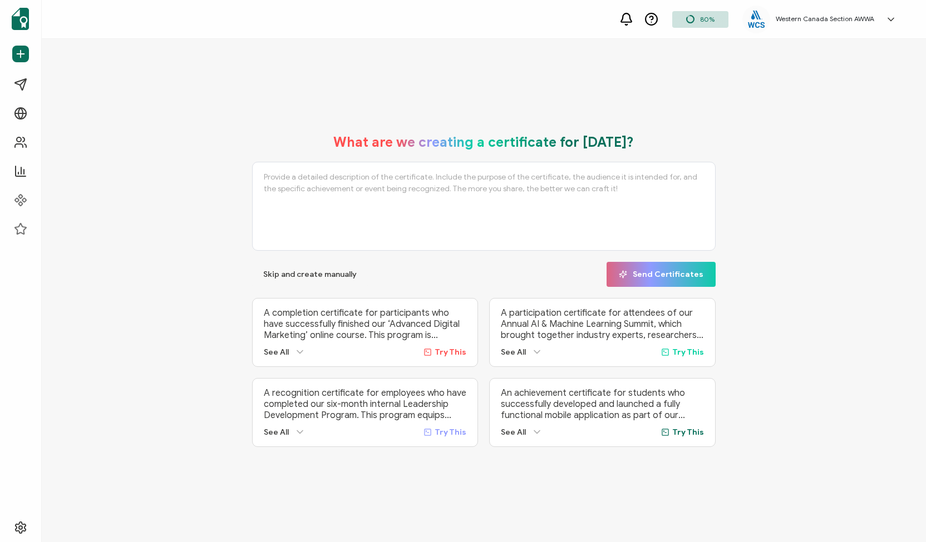
click at [891, 19] on icon at bounding box center [891, 19] width 6 height 3
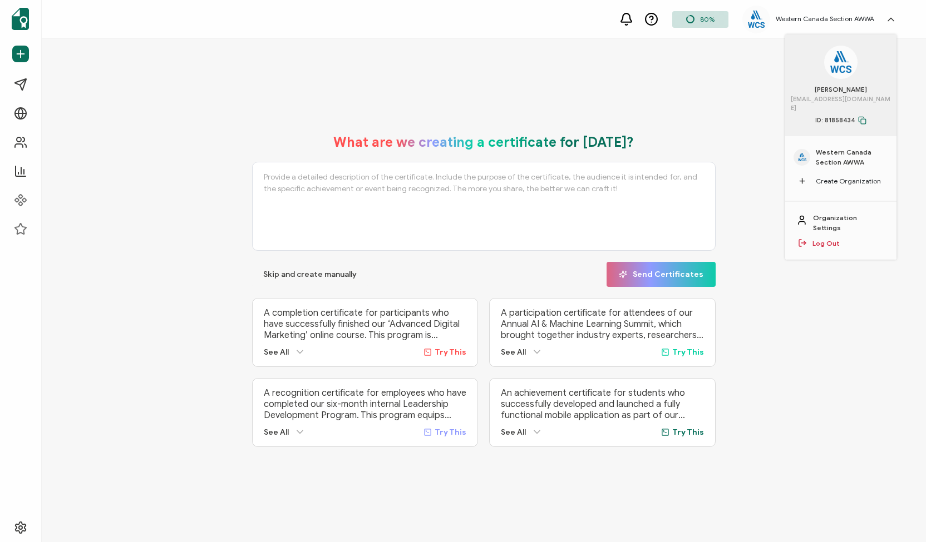
click at [891, 19] on icon at bounding box center [891, 19] width 6 height 3
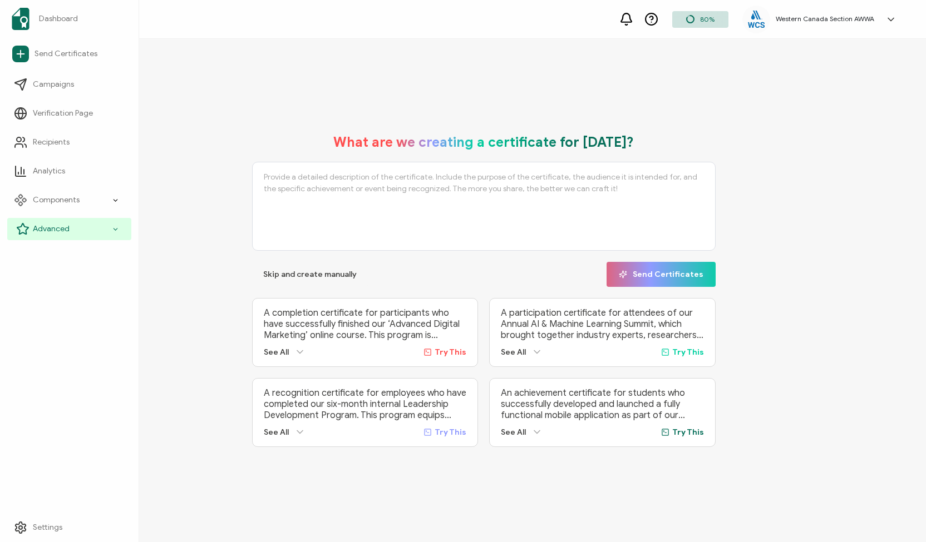
click at [75, 227] on div "Advanced" at bounding box center [69, 229] width 124 height 22
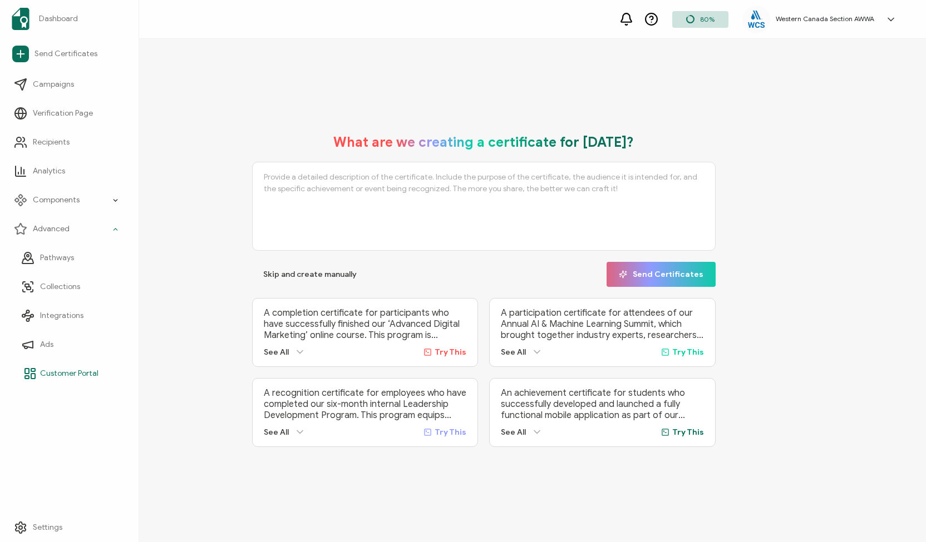
click at [62, 368] on span "Customer Portal" at bounding box center [69, 373] width 58 height 11
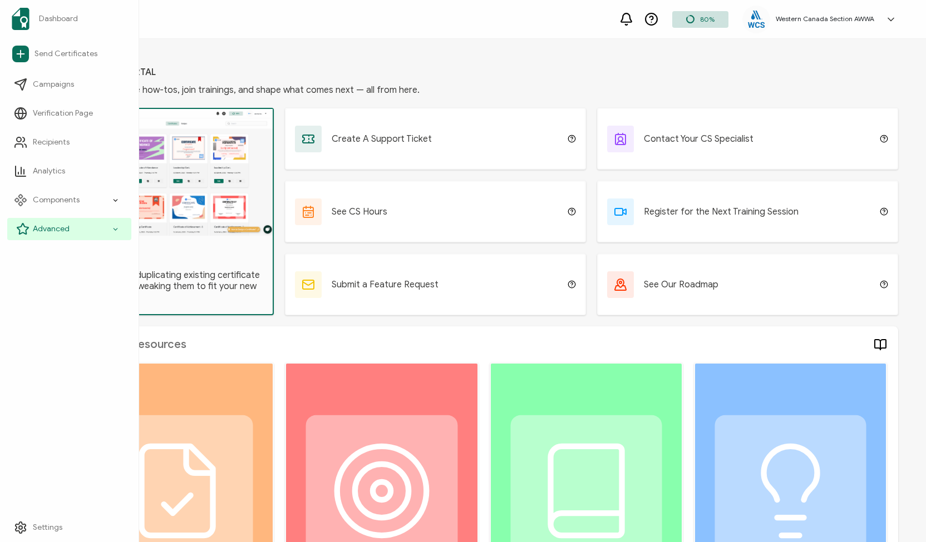
click at [26, 224] on icon at bounding box center [22, 228] width 13 height 13
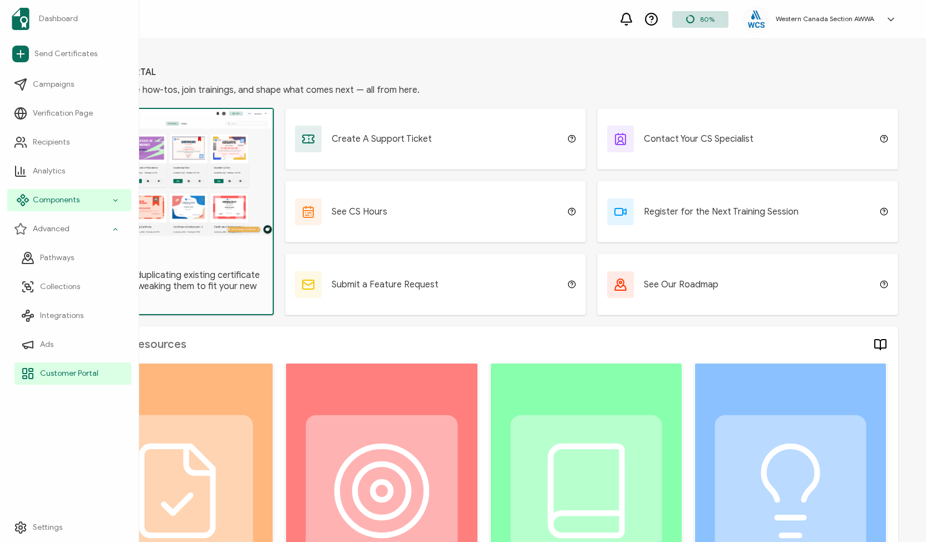
click at [49, 204] on span "Components" at bounding box center [56, 200] width 47 height 11
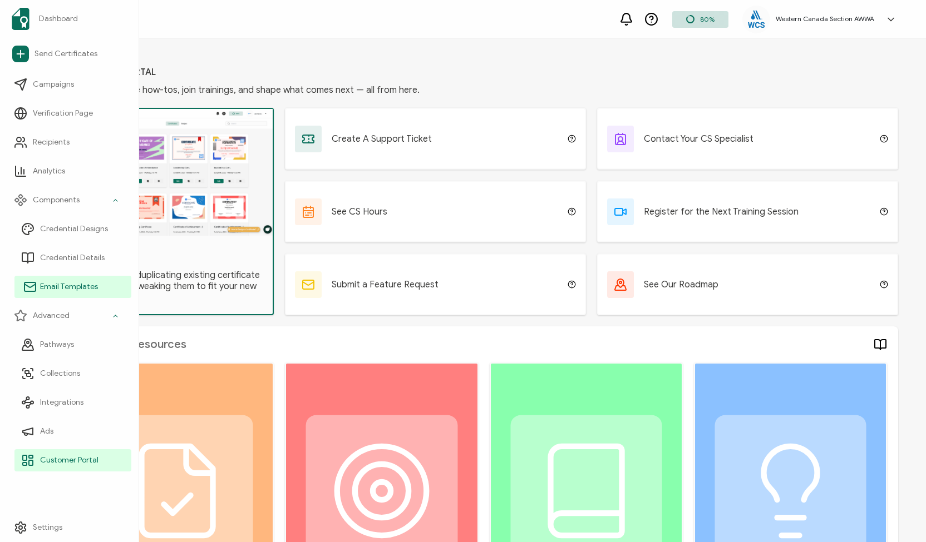
click at [50, 278] on link "Email Templates" at bounding box center [72, 287] width 117 height 22
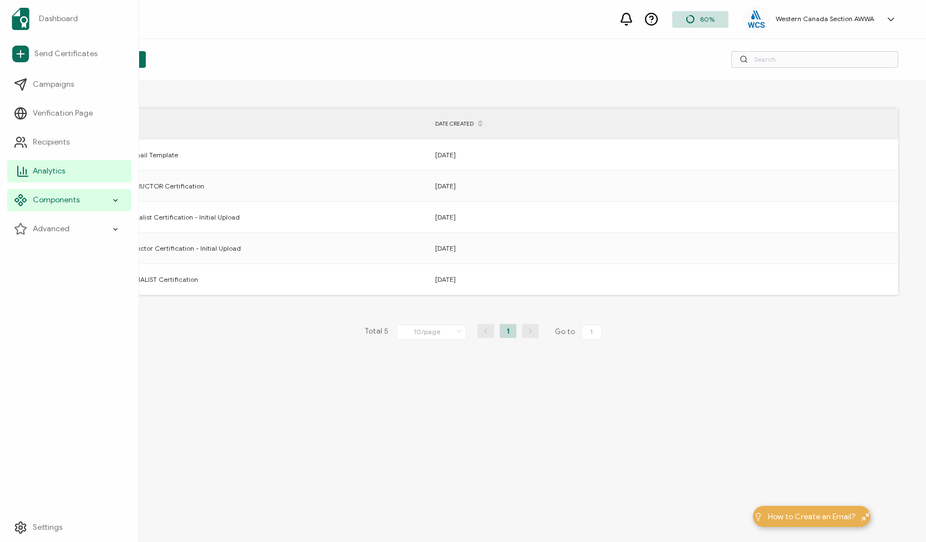
click at [50, 169] on span "Analytics" at bounding box center [49, 171] width 32 height 11
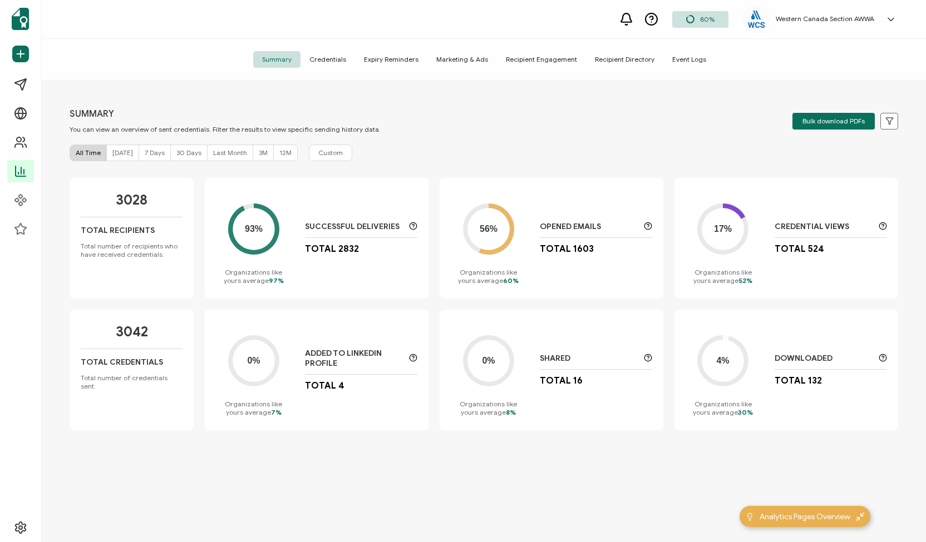
click at [392, 60] on span "Expiry Reminders" at bounding box center [391, 59] width 72 height 17
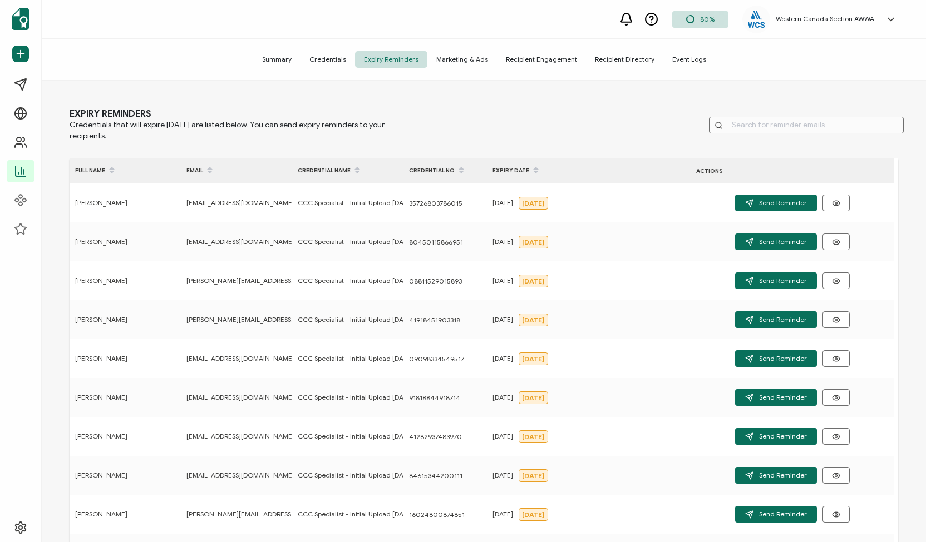
click at [776, 125] on input "text" at bounding box center [806, 125] width 195 height 17
paste input "[PERSON_NAME]"
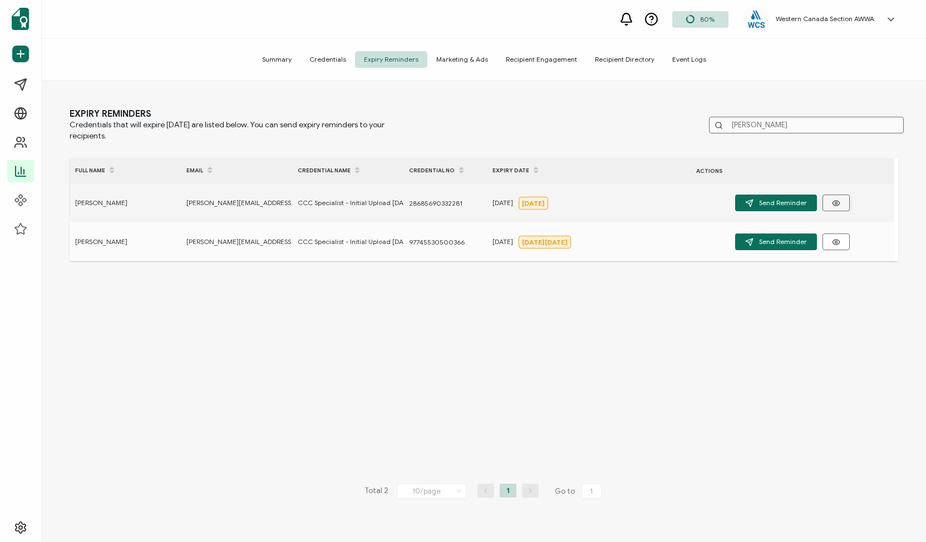
type input "[PERSON_NAME]"
click at [832, 203] on icon "button" at bounding box center [836, 203] width 8 height 8
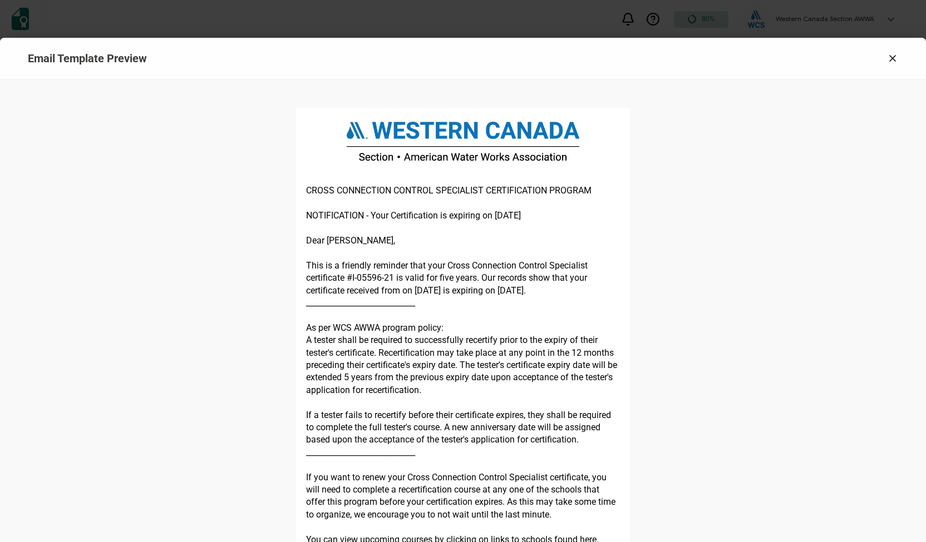
click at [401, 294] on p "This is a friendly reminder that your Cross Connection Control Specialist certi…" at bounding box center [463, 278] width 314 height 37
click at [889, 60] on icon at bounding box center [892, 59] width 6 height 6
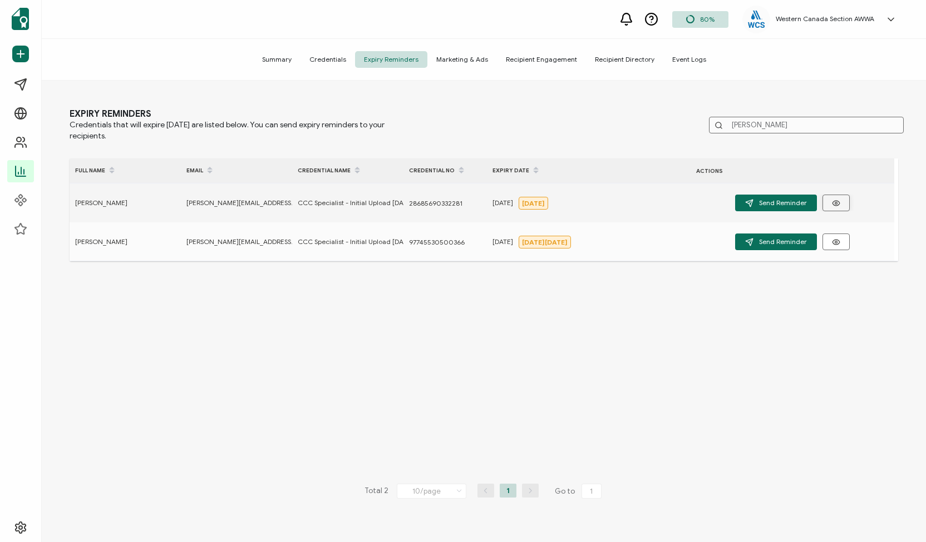
click at [834, 200] on icon "button" at bounding box center [836, 203] width 8 height 8
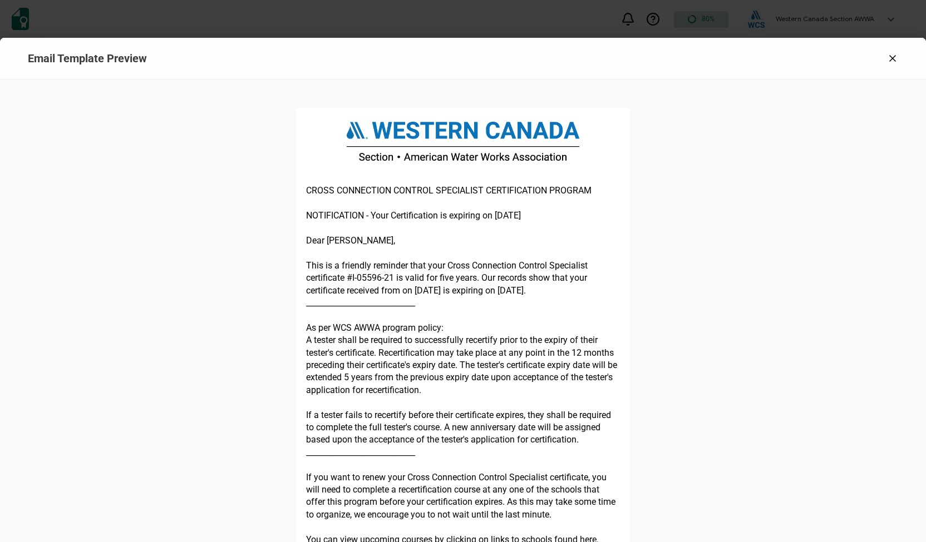
click at [882, 63] on div at bounding box center [753, 58] width 290 height 11
click at [889, 55] on icon at bounding box center [892, 58] width 11 height 11
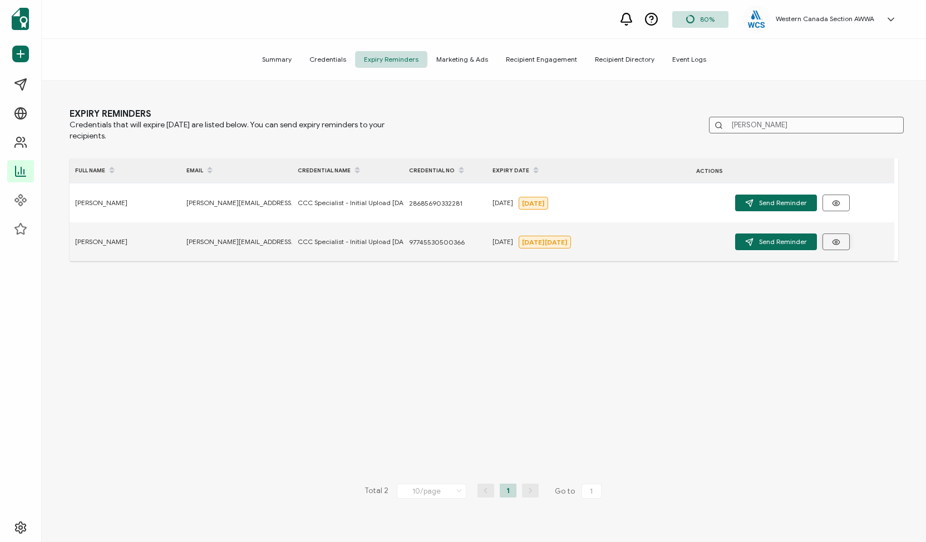
click at [832, 244] on icon "button" at bounding box center [836, 242] width 8 height 8
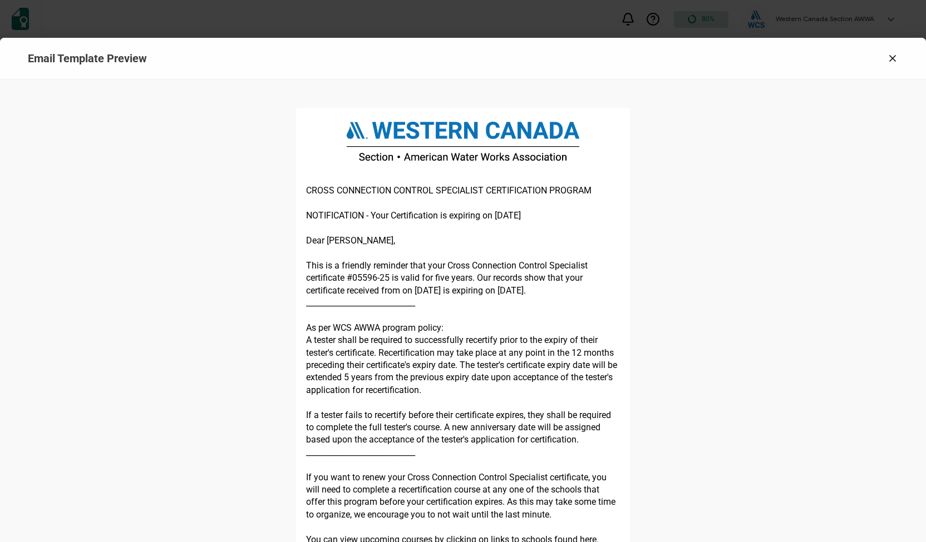
click at [404, 290] on p "This is a friendly reminder that your Cross Connection Control Specialist certi…" at bounding box center [463, 278] width 314 height 37
click at [890, 58] on icon at bounding box center [892, 58] width 11 height 11
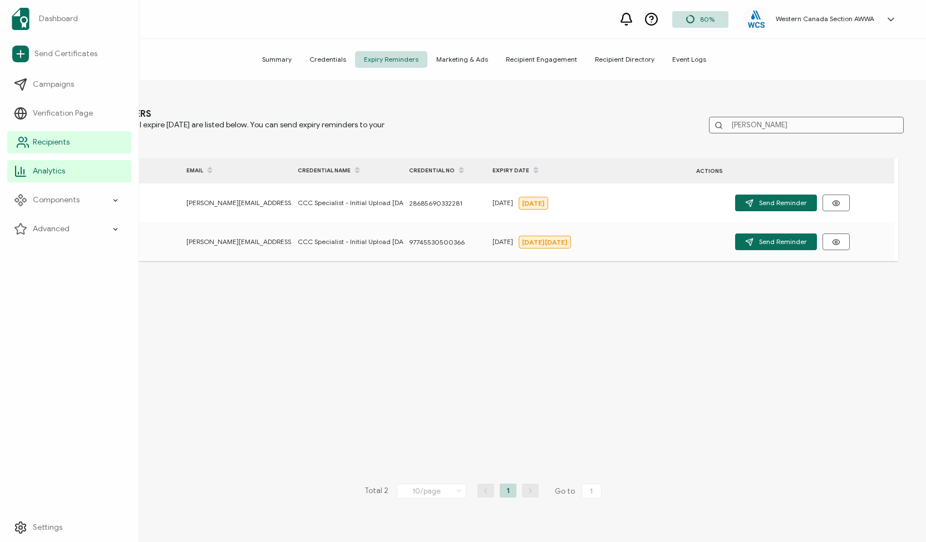
click at [37, 140] on span "Recipients" at bounding box center [51, 142] width 37 height 11
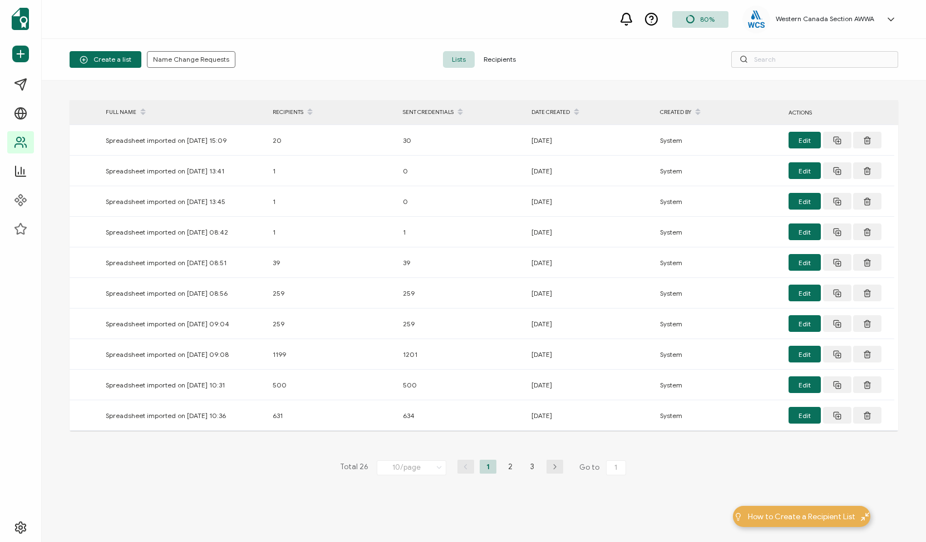
click at [504, 56] on span "Recipients" at bounding box center [499, 59] width 50 height 17
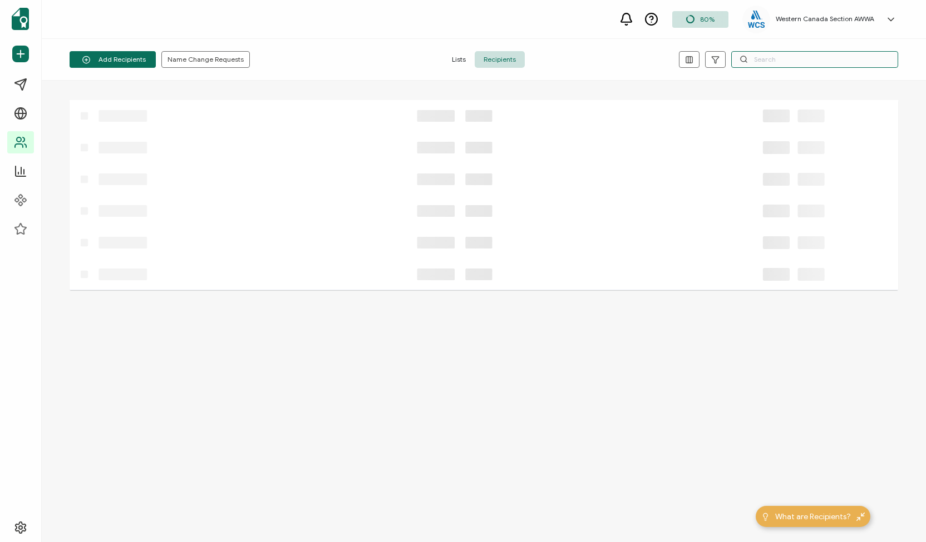
click at [755, 60] on input "text" at bounding box center [814, 59] width 167 height 17
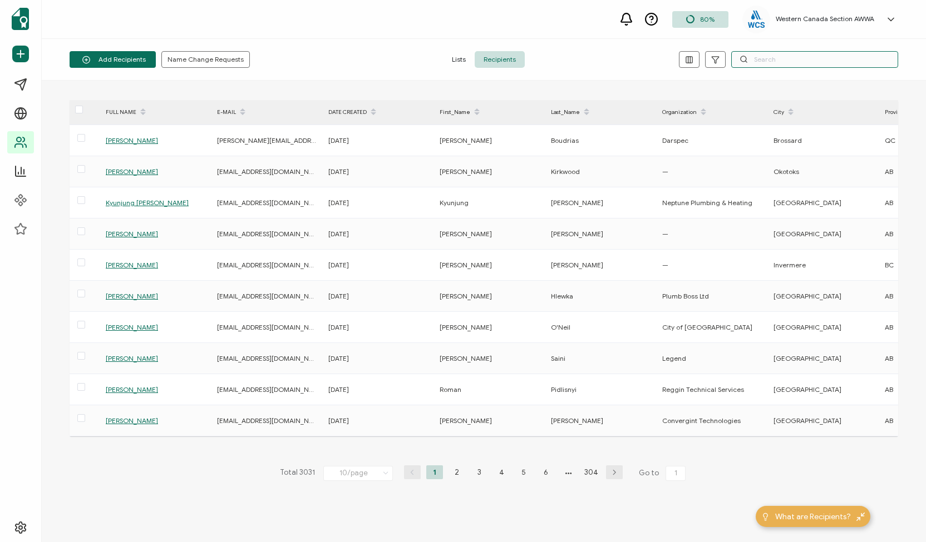
paste input "[PERSON_NAME]"
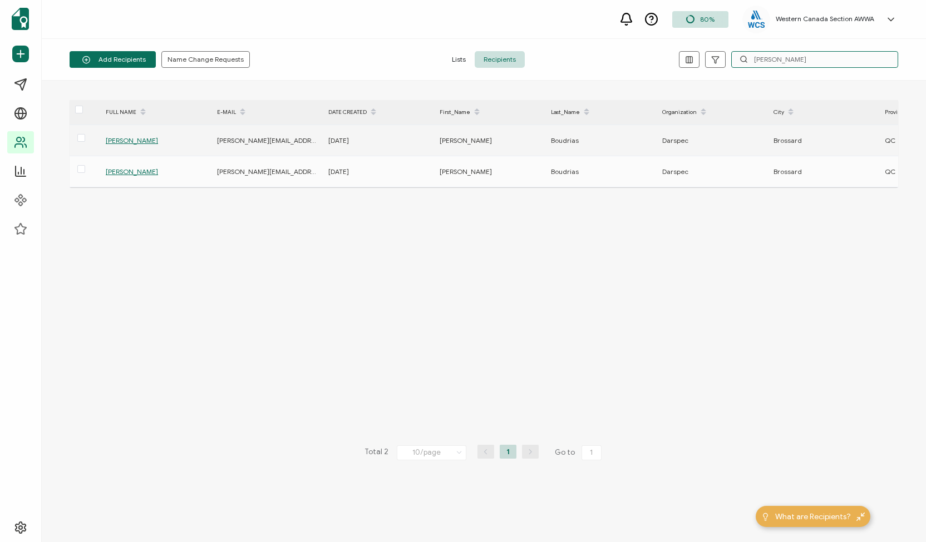
type input "[PERSON_NAME]"
click at [142, 137] on span "[PERSON_NAME]" at bounding box center [132, 140] width 52 height 8
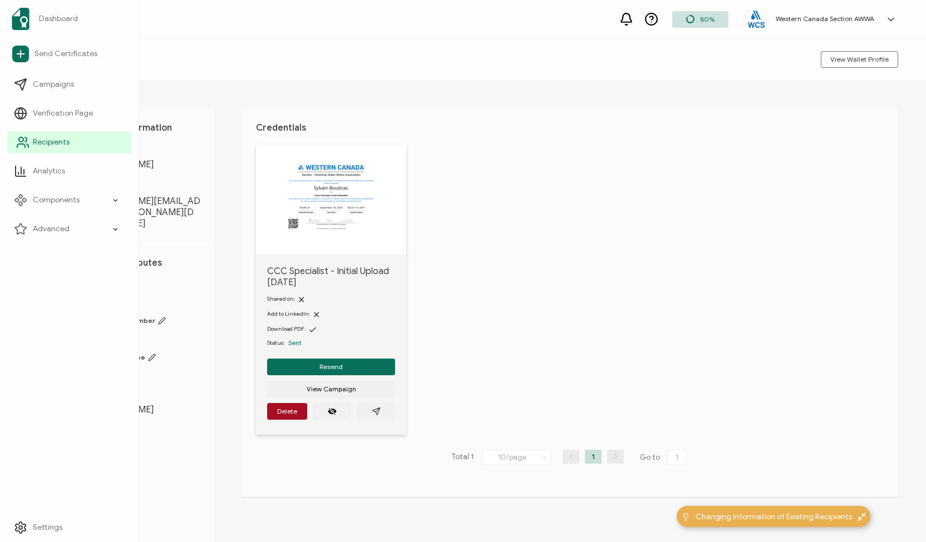
click at [18, 141] on icon at bounding box center [22, 142] width 13 height 13
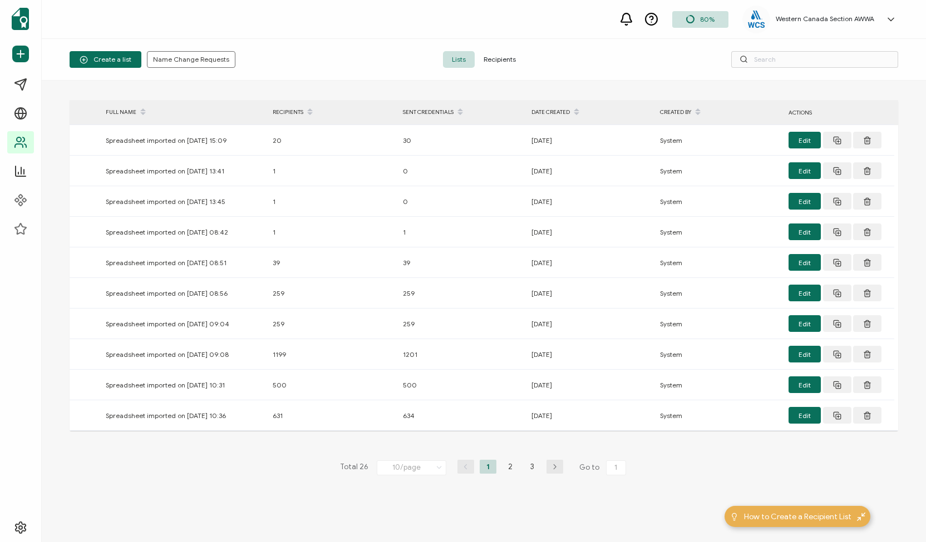
click at [496, 57] on span "Recipients" at bounding box center [499, 59] width 50 height 17
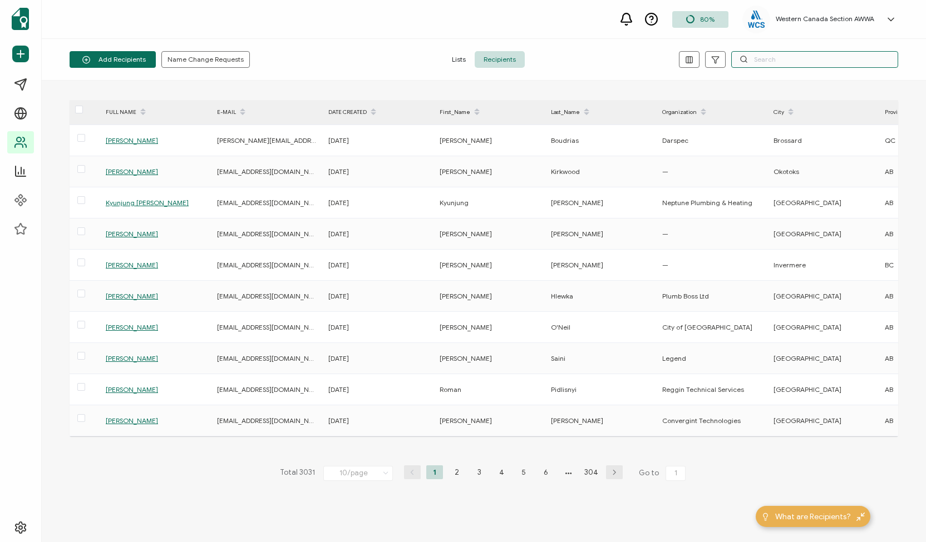
click at [830, 67] on input "text" at bounding box center [814, 59] width 167 height 17
click at [763, 62] on input "text" at bounding box center [814, 59] width 167 height 17
paste input "[PERSON_NAME]"
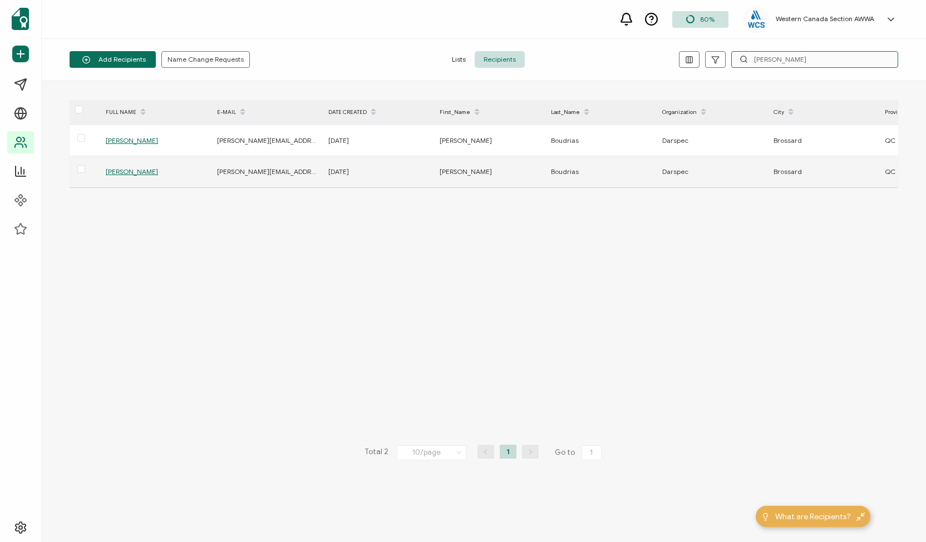
type input "[PERSON_NAME]"
click at [141, 171] on span "[PERSON_NAME]" at bounding box center [132, 171] width 52 height 8
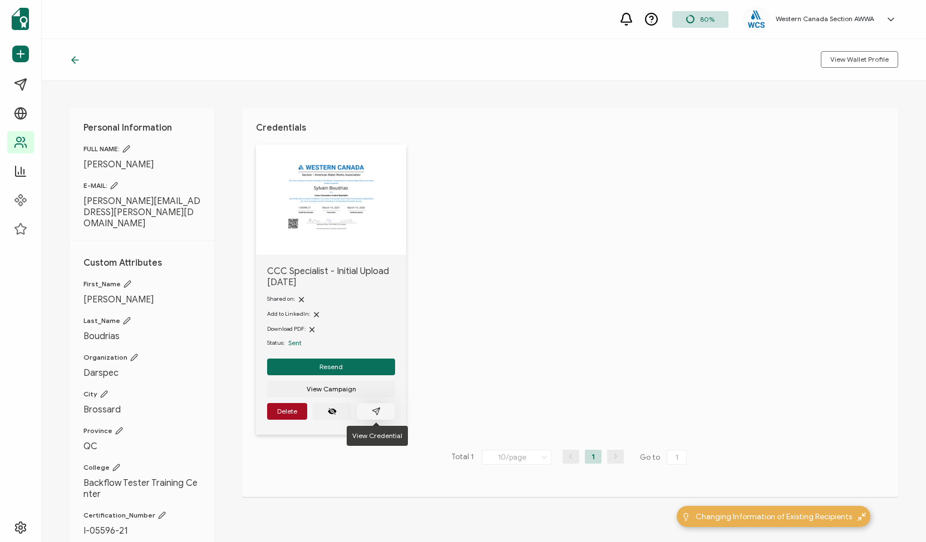
click at [377, 408] on icon "paper plane outline" at bounding box center [375, 411] width 7 height 7
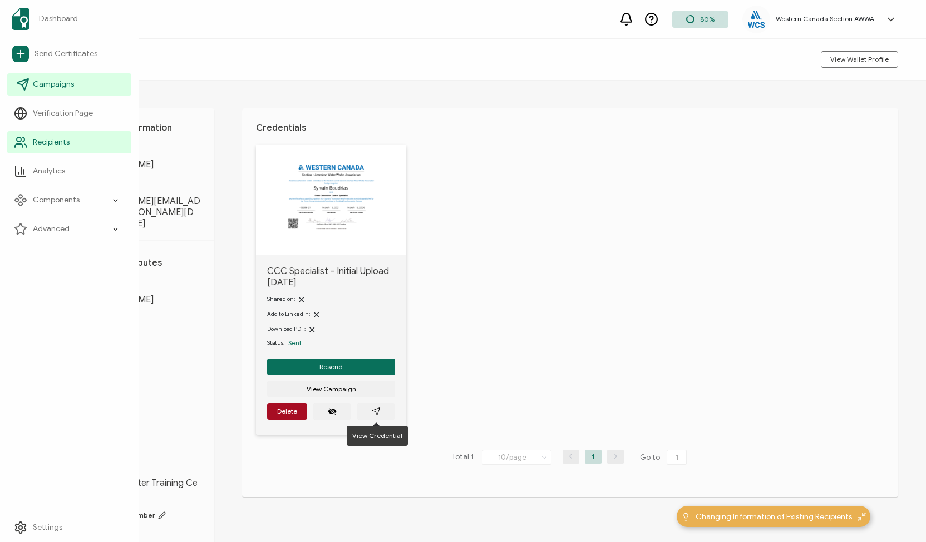
click at [30, 84] on link "Campaigns" at bounding box center [69, 84] width 124 height 22
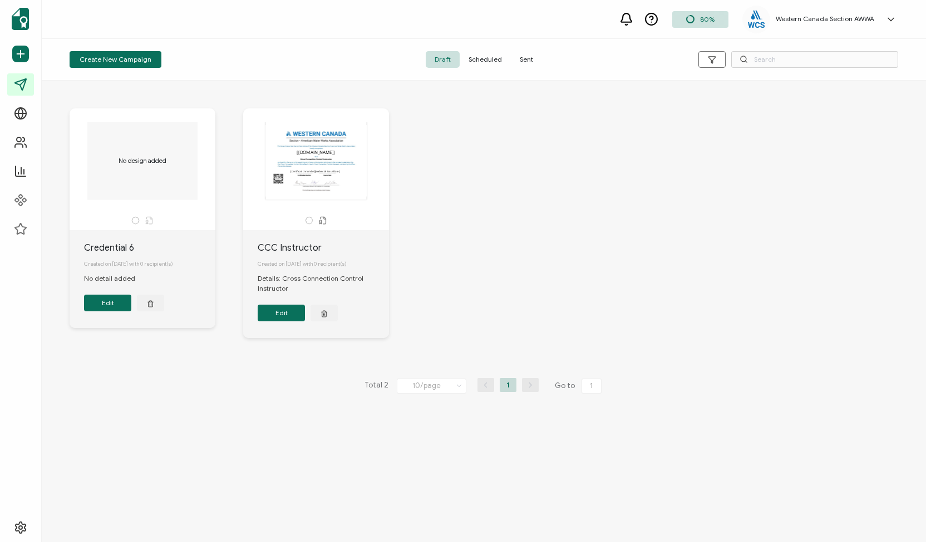
click at [524, 56] on span "Sent" at bounding box center [526, 59] width 31 height 17
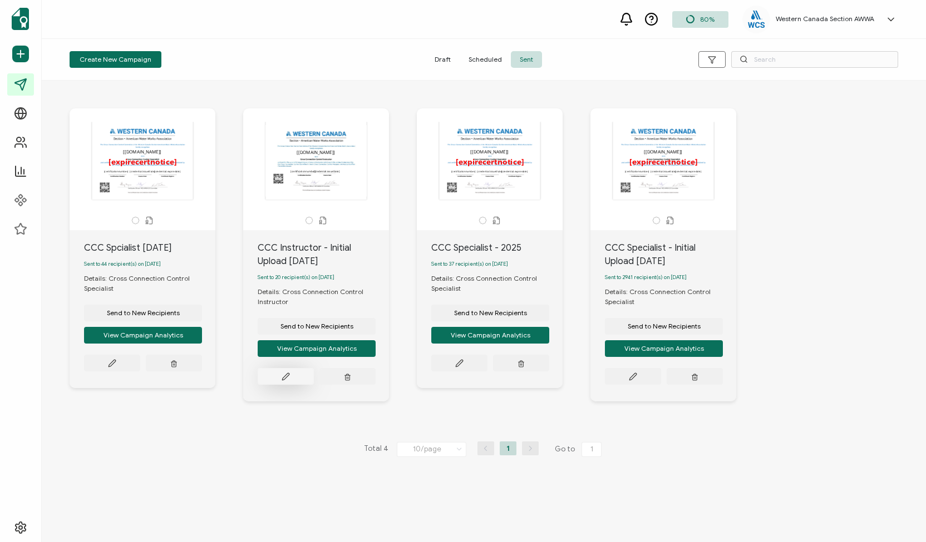
click at [286, 378] on icon at bounding box center [285, 376] width 7 height 7
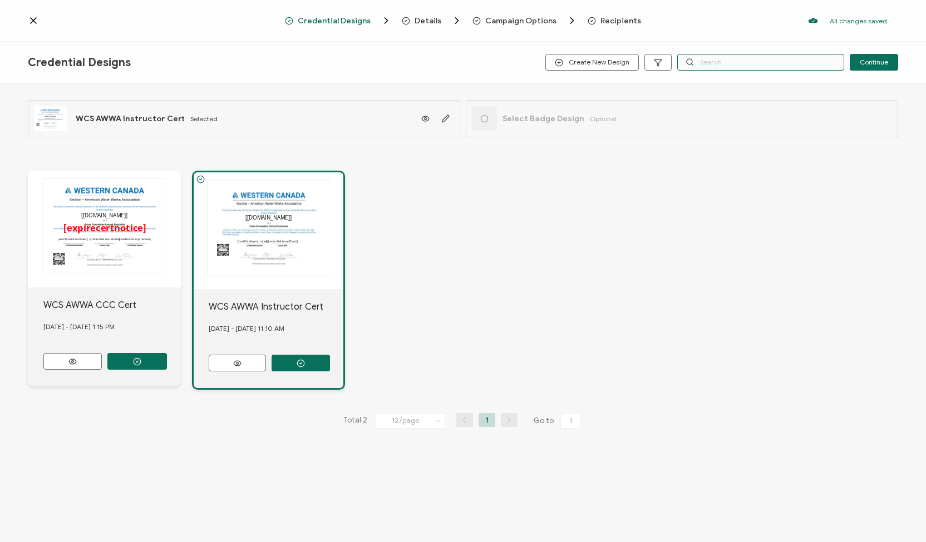
click at [725, 67] on input "text" at bounding box center [760, 62] width 167 height 17
paste input "[PERSON_NAME]"
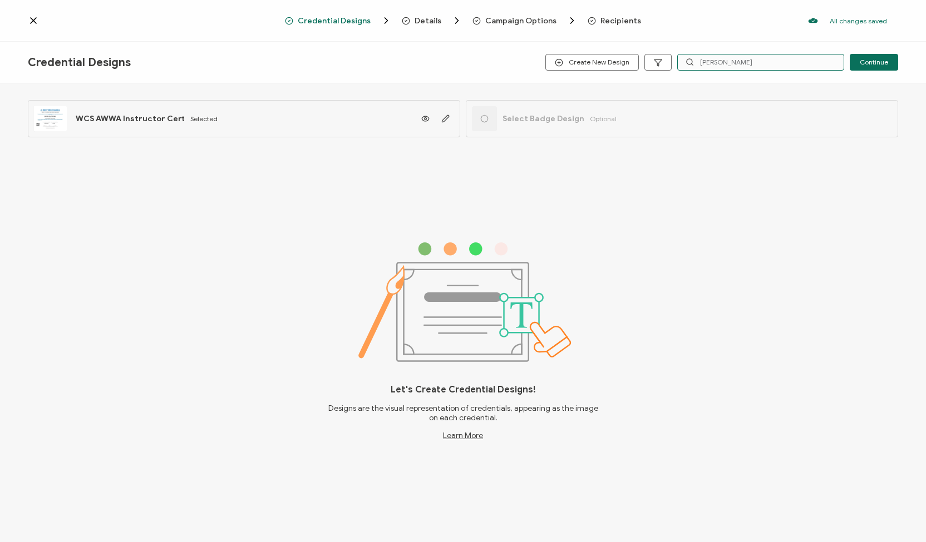
type input "[PERSON_NAME]"
click at [607, 19] on span "Recipients" at bounding box center [620, 21] width 41 height 8
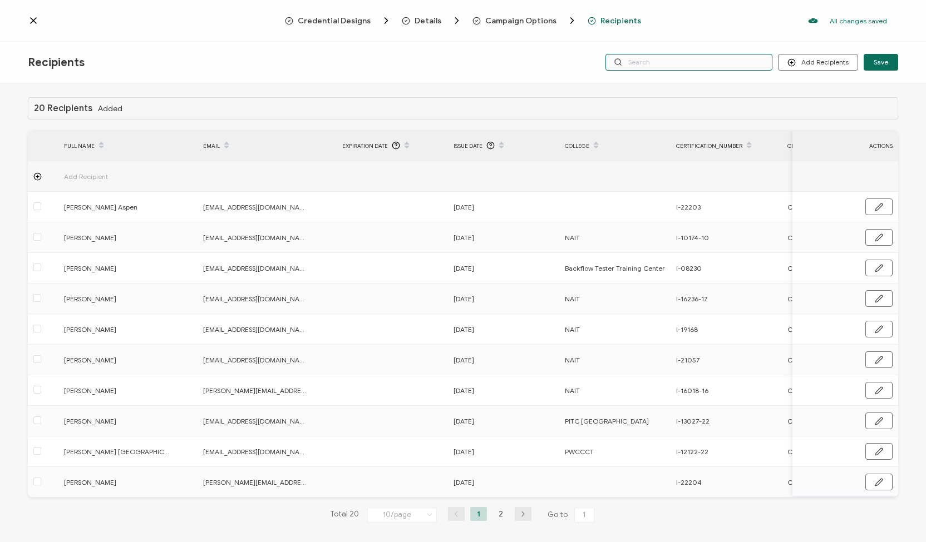
click at [682, 66] on input "text" at bounding box center [688, 62] width 167 height 17
paste input "[PERSON_NAME]"
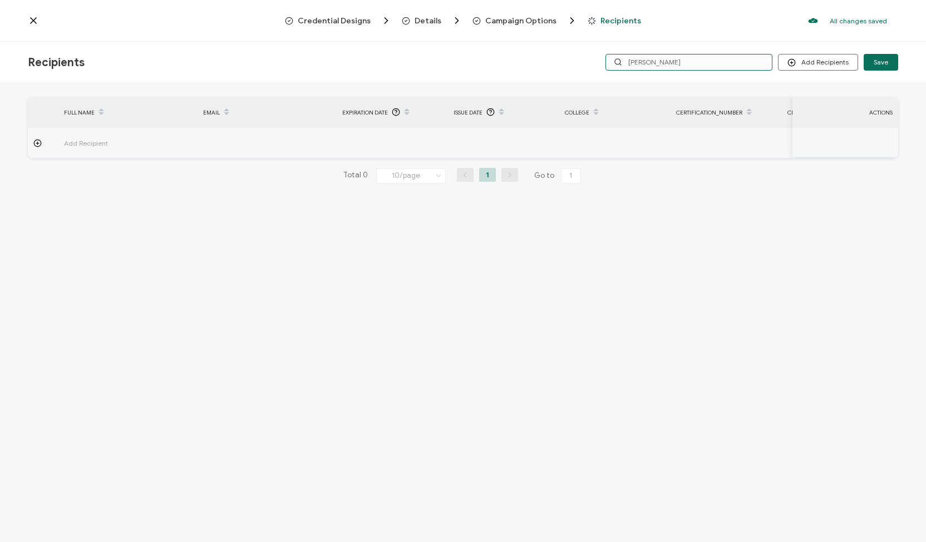
type input "[PERSON_NAME]"
click at [36, 21] on icon at bounding box center [33, 20] width 11 height 11
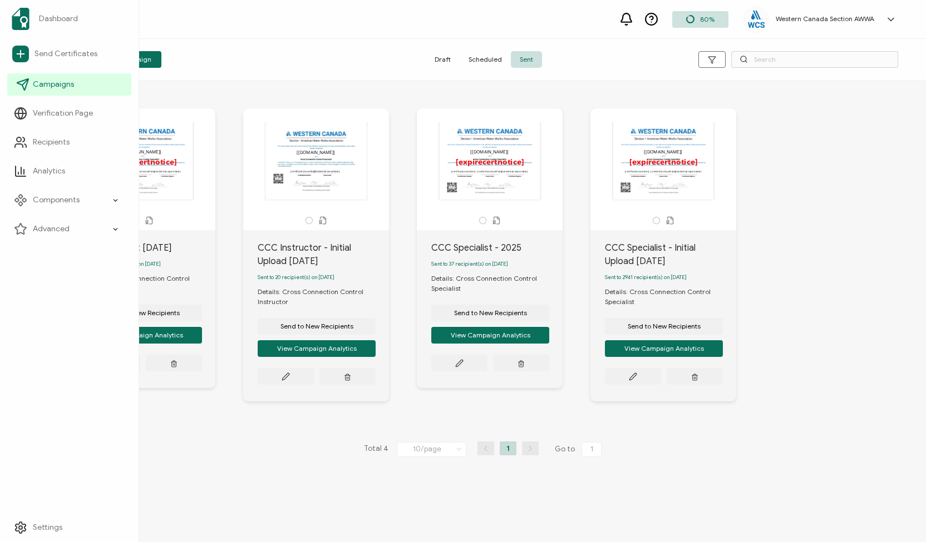
click at [43, 82] on span "Campaigns" at bounding box center [53, 84] width 41 height 11
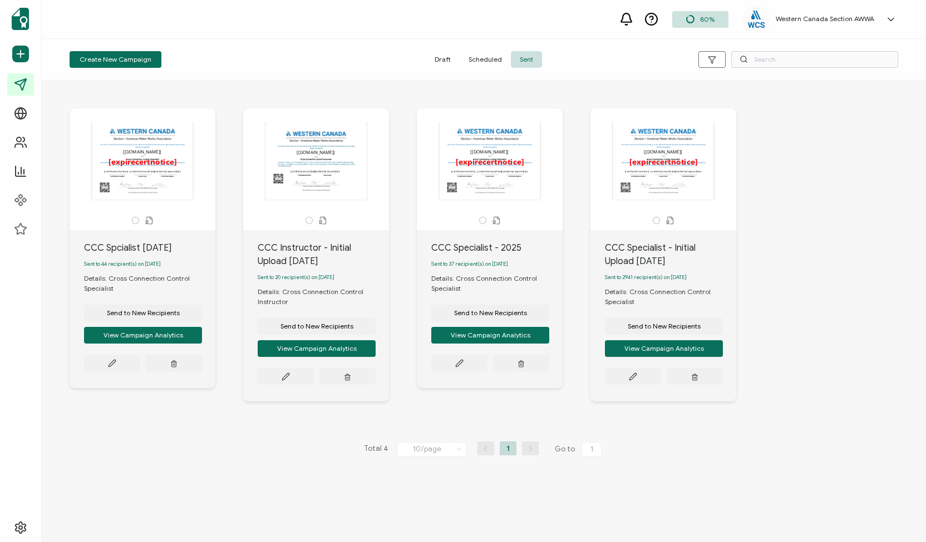
click at [441, 62] on span "Draft" at bounding box center [443, 59] width 34 height 17
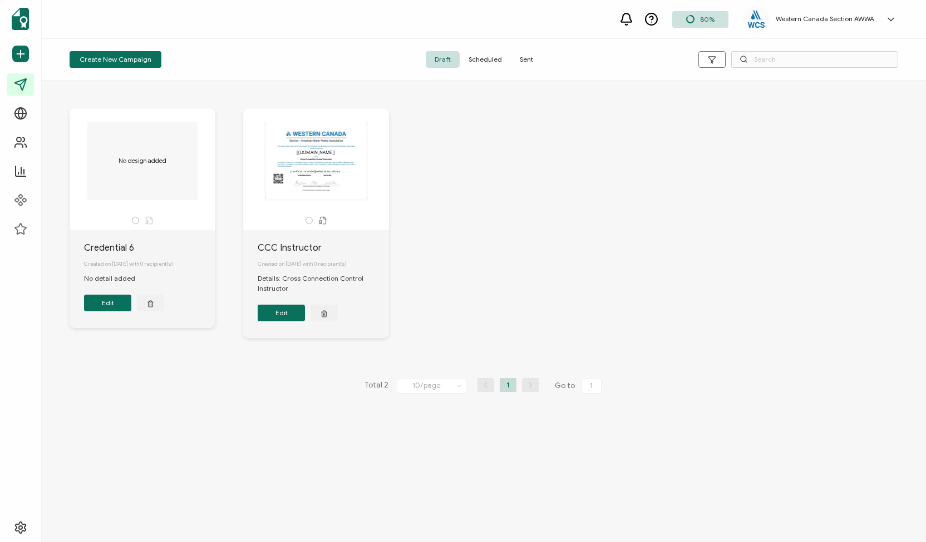
click at [282, 316] on button "Edit" at bounding box center [281, 313] width 47 height 17
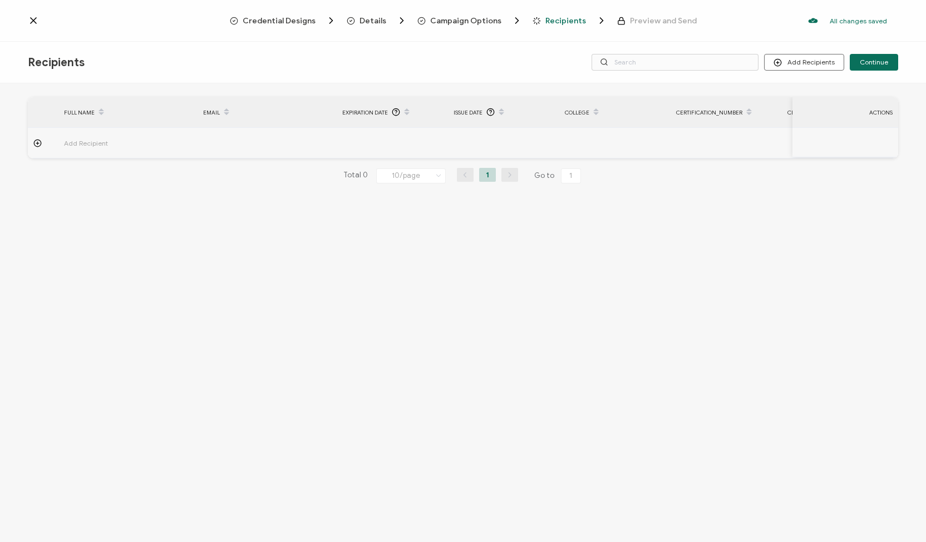
click at [290, 17] on span "Credential Designs" at bounding box center [279, 21] width 73 height 8
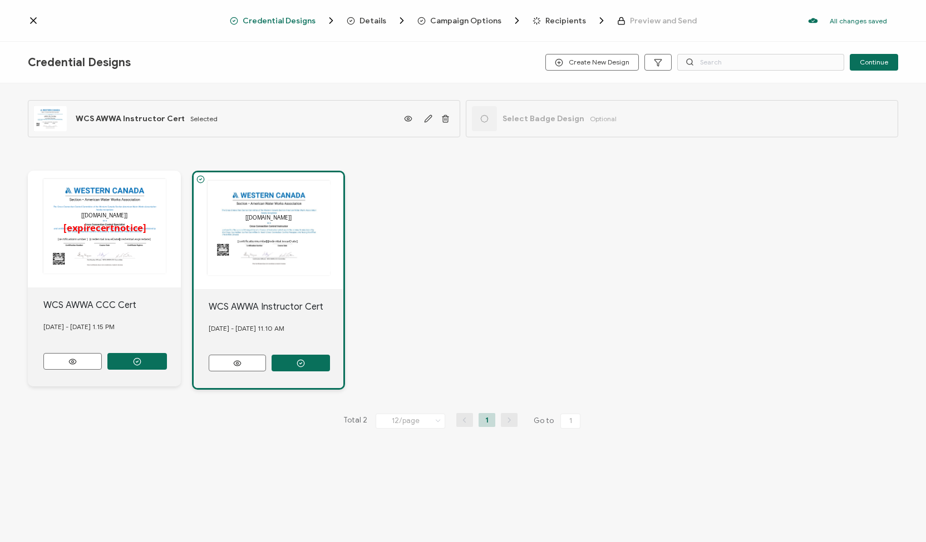
click at [369, 18] on span "Details" at bounding box center [372, 21] width 27 height 8
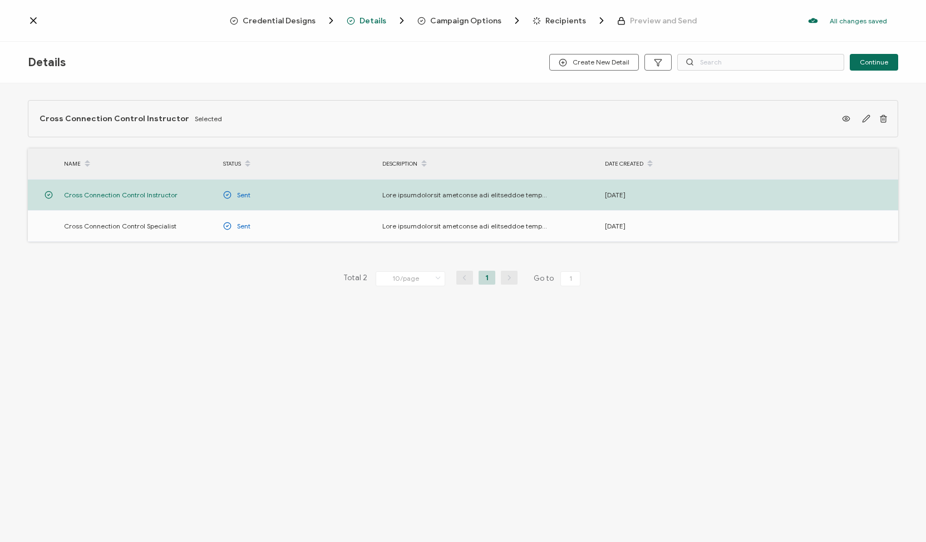
click at [474, 21] on span "Campaign Options" at bounding box center [465, 21] width 71 height 8
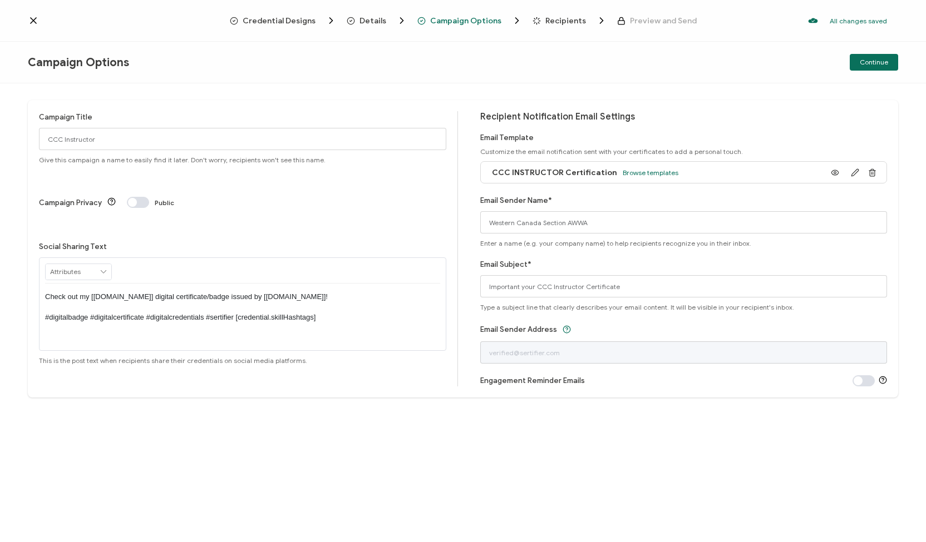
click at [562, 22] on span "Recipients" at bounding box center [565, 21] width 41 height 8
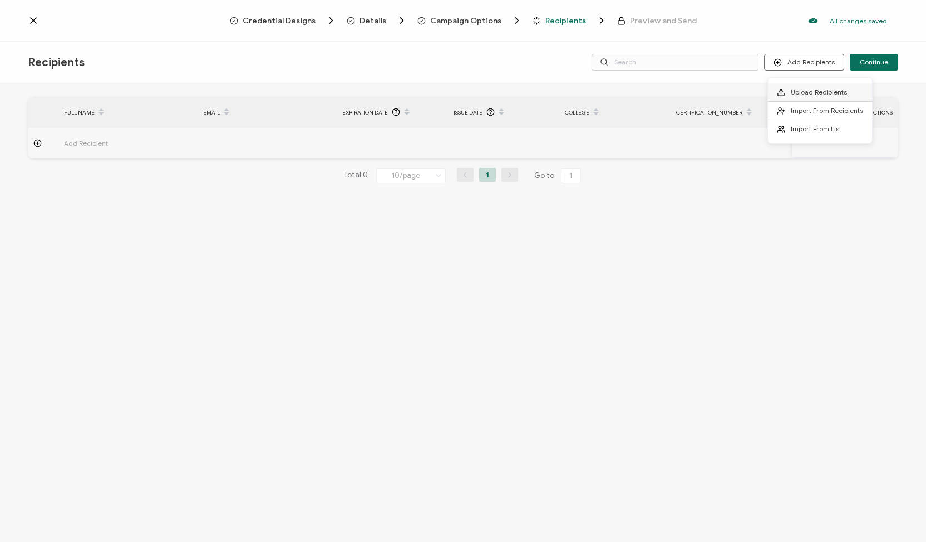
click at [805, 95] on span "Upload Recipients" at bounding box center [818, 92] width 56 height 8
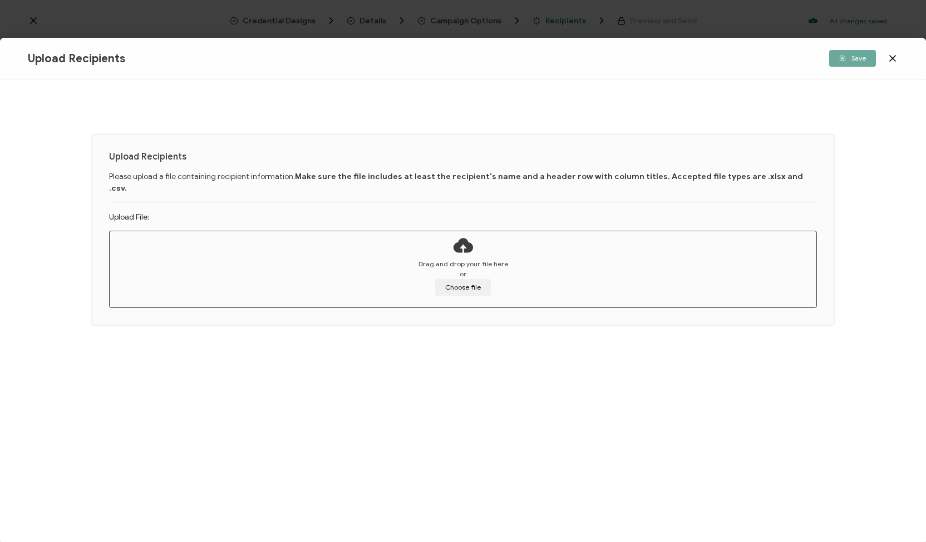
click at [890, 62] on icon at bounding box center [892, 58] width 11 height 11
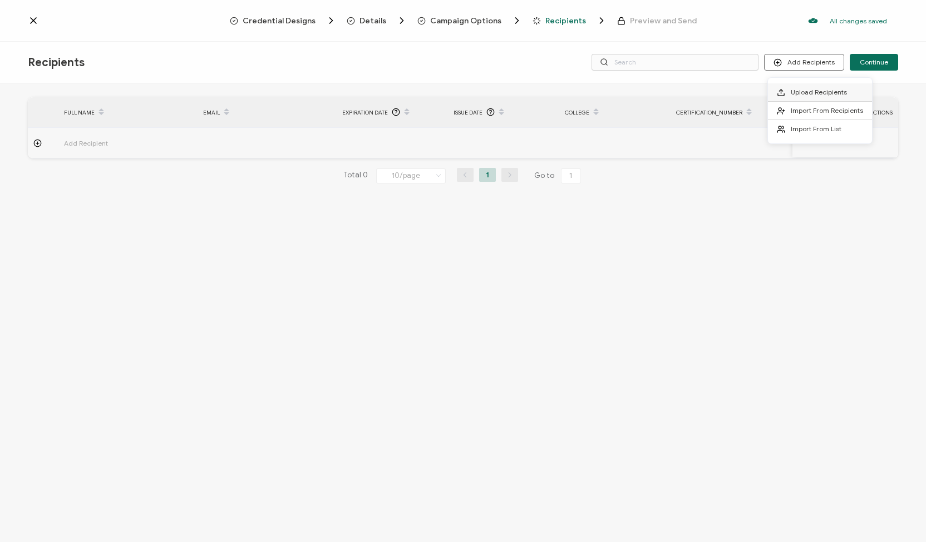
click at [808, 93] on span "Upload Recipients" at bounding box center [818, 92] width 56 height 8
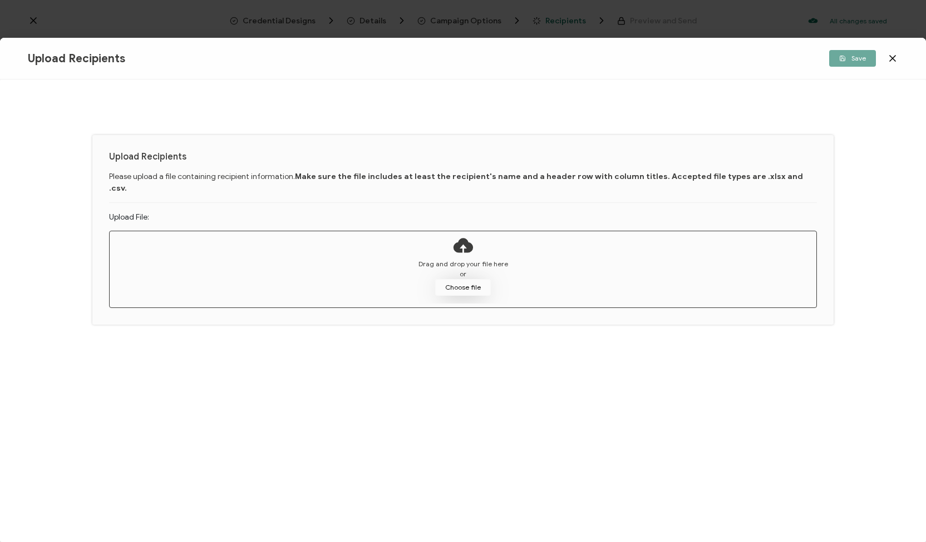
click at [457, 280] on button "Choose file" at bounding box center [463, 287] width 56 height 17
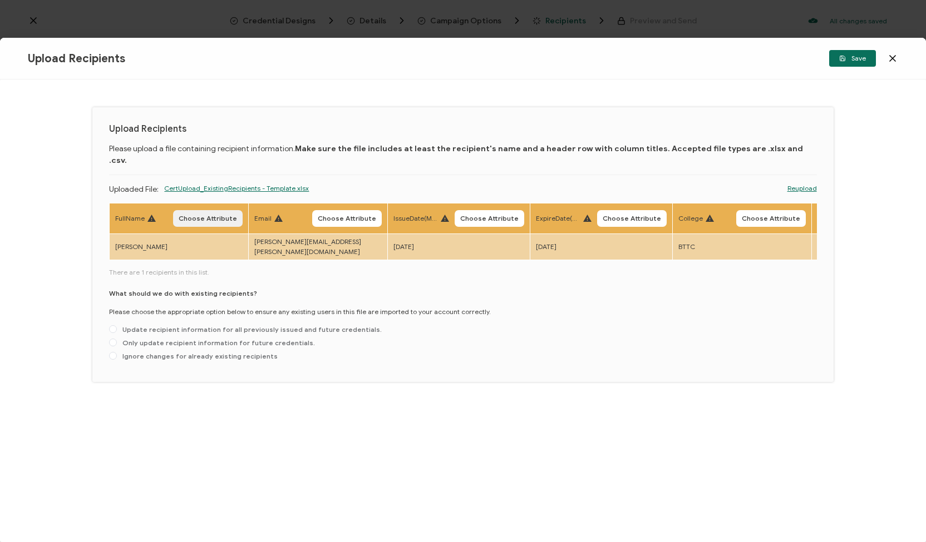
click at [199, 215] on span "Choose Attribute" at bounding box center [208, 218] width 58 height 7
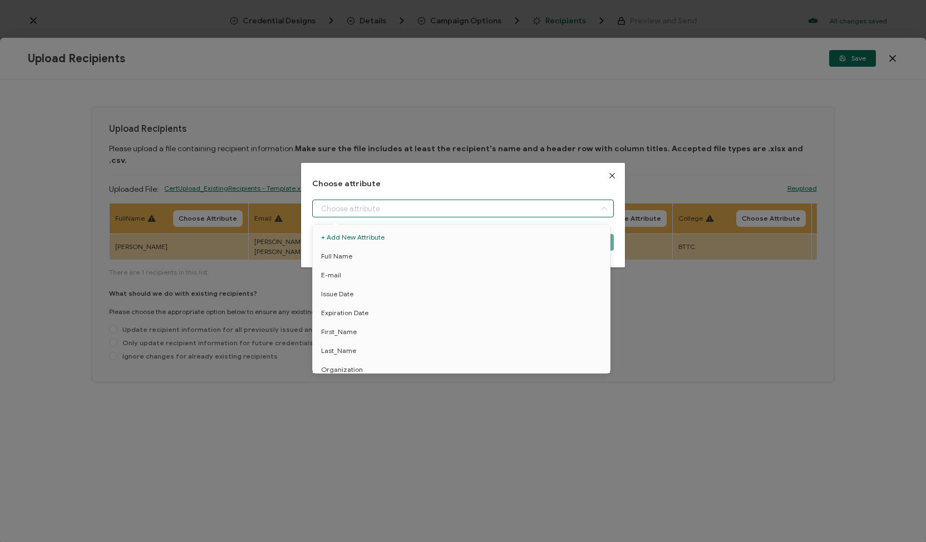
click at [330, 210] on input "dialog" at bounding box center [462, 209] width 301 height 18
click at [336, 253] on span "Full Name" at bounding box center [336, 256] width 31 height 19
type input "Full Name"
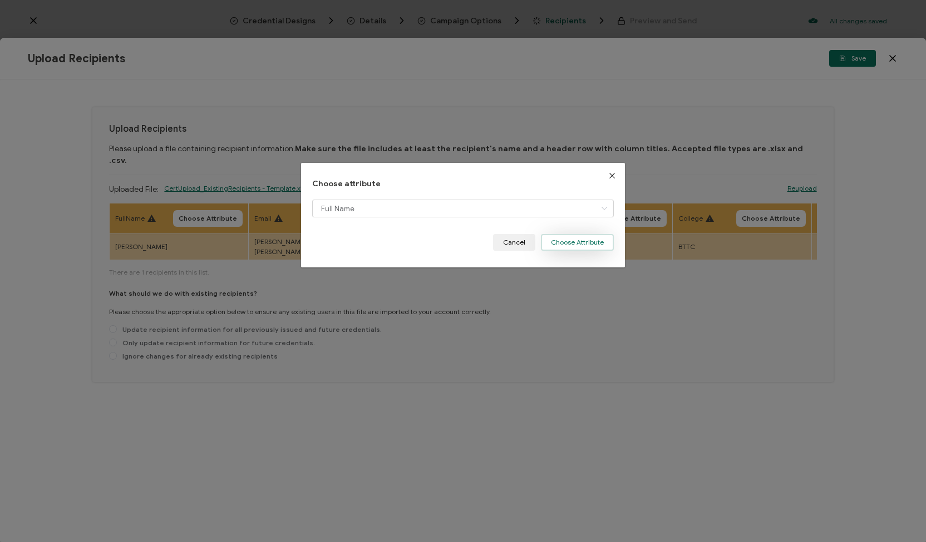
click at [561, 240] on button "Choose Attribute" at bounding box center [577, 242] width 73 height 17
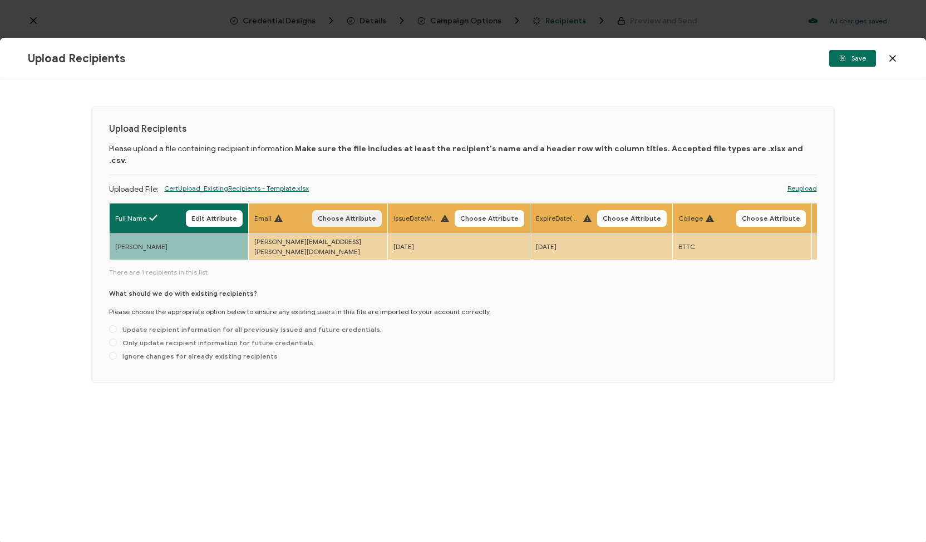
click at [366, 215] on span "Choose Attribute" at bounding box center [347, 218] width 58 height 7
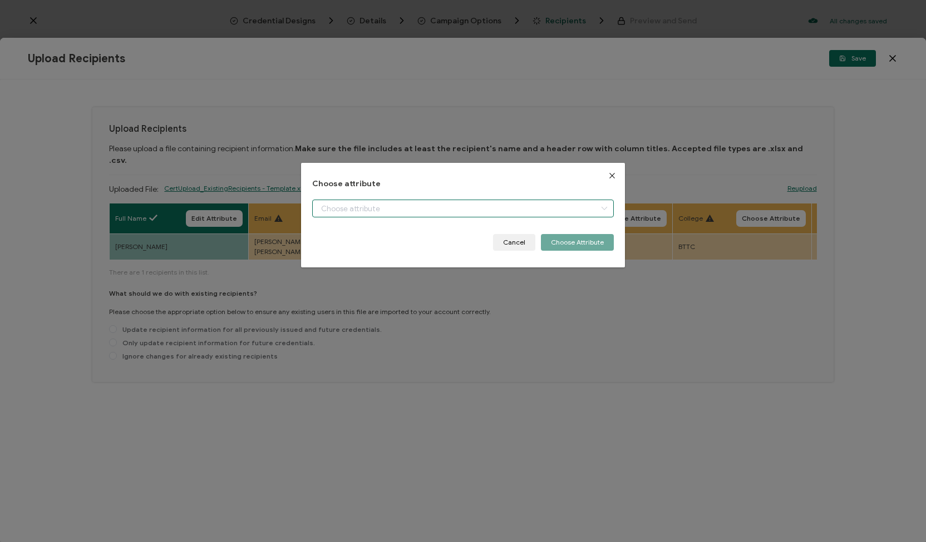
click at [414, 211] on input "dialog" at bounding box center [462, 209] width 301 height 18
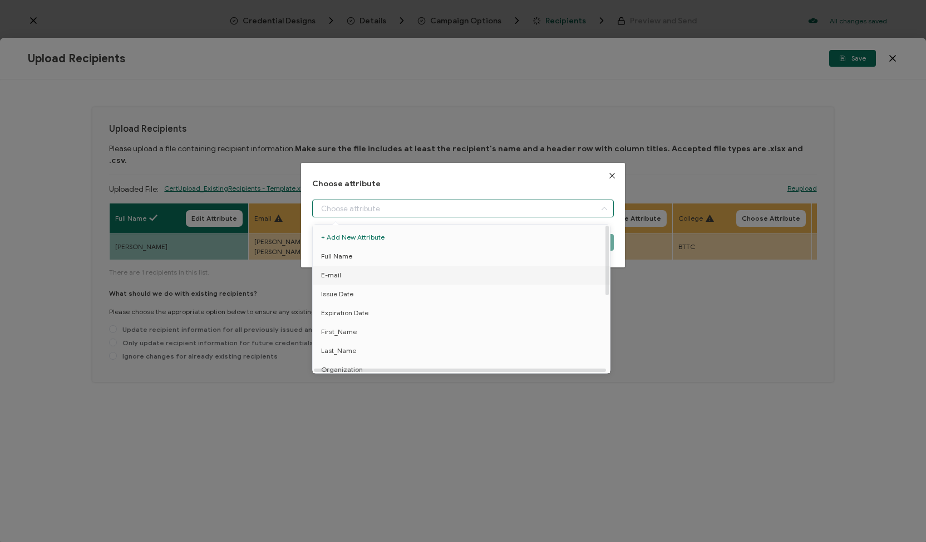
click at [365, 276] on li "E-mail" at bounding box center [463, 275] width 306 height 19
type input "E-mail"
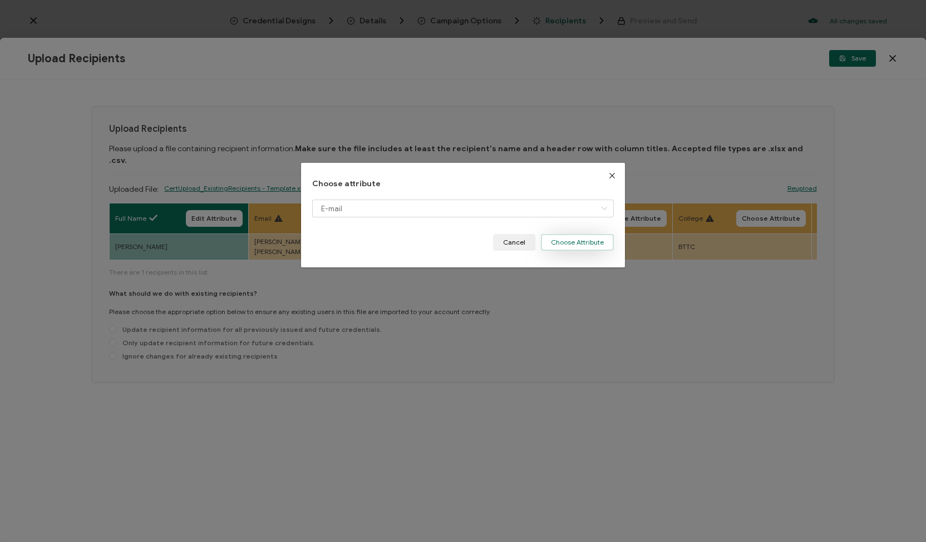
click at [547, 244] on button "Choose Attribute" at bounding box center [577, 242] width 73 height 17
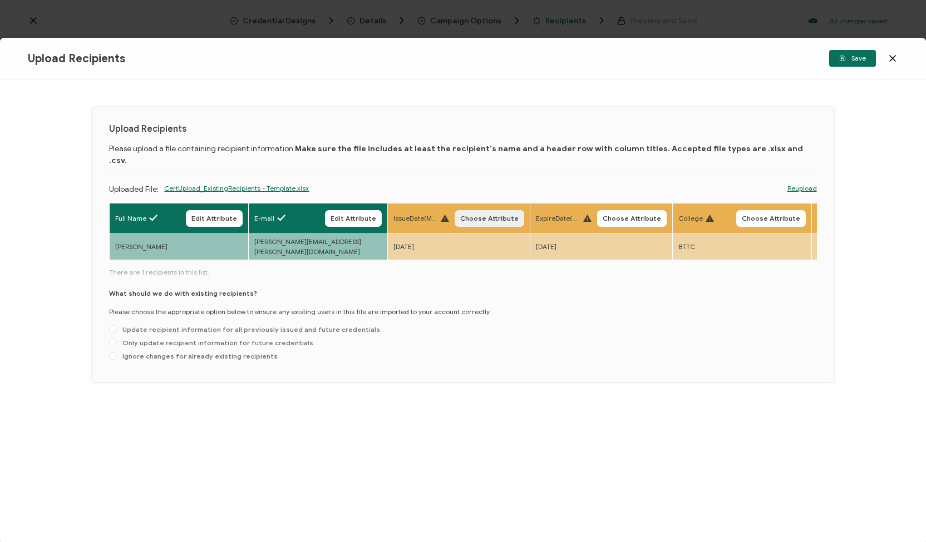
click at [473, 215] on span "Choose Attribute" at bounding box center [489, 218] width 58 height 7
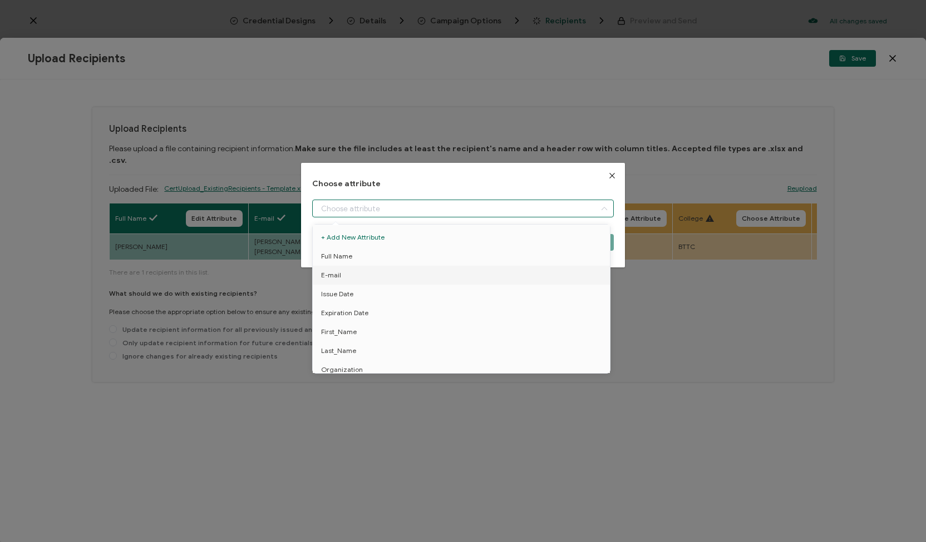
click at [459, 207] on input "dialog" at bounding box center [462, 209] width 301 height 18
click at [376, 296] on li "Issue Date" at bounding box center [463, 294] width 306 height 19
type input "Issue Date"
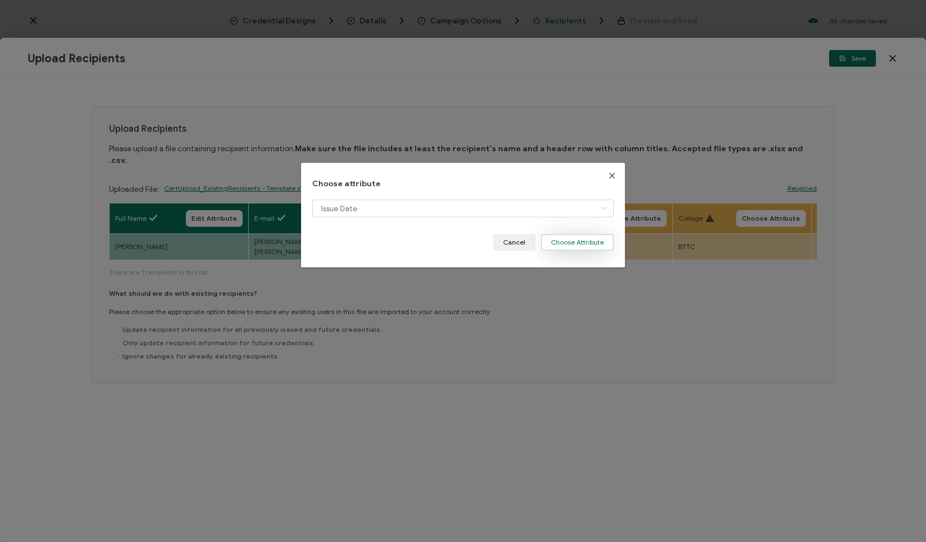
click at [555, 248] on button "Choose Attribute" at bounding box center [577, 242] width 73 height 17
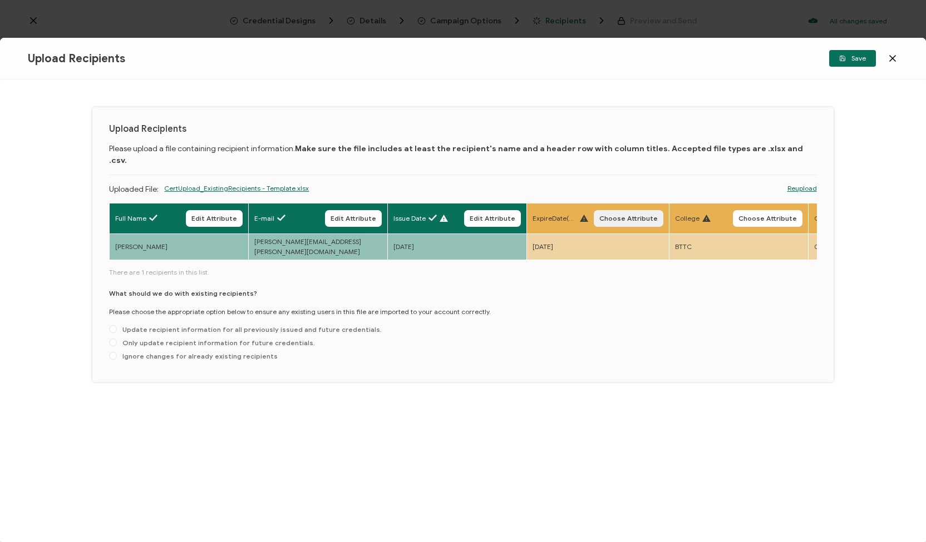
click at [624, 215] on span "Choose Attribute" at bounding box center [628, 218] width 58 height 7
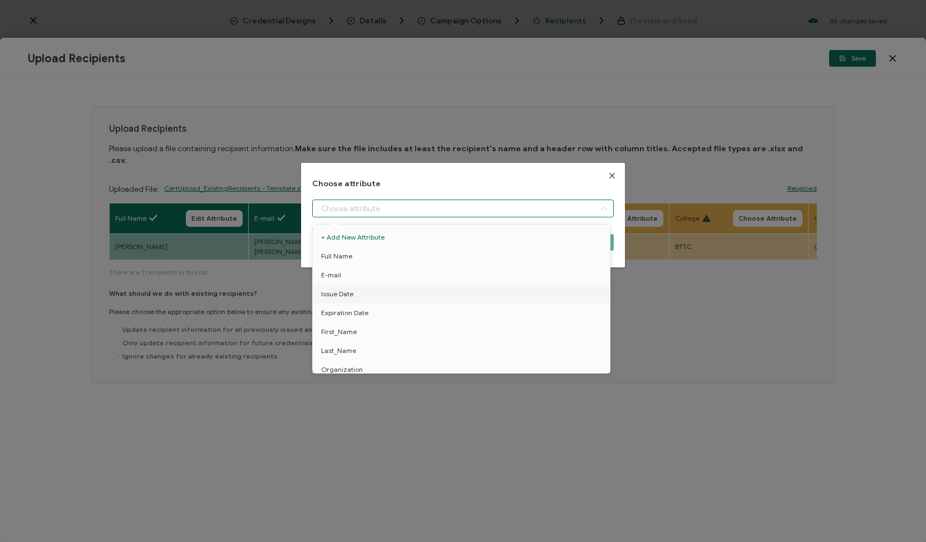
click at [578, 209] on input "dialog" at bounding box center [462, 209] width 301 height 18
click at [482, 303] on li "Issue Date" at bounding box center [463, 294] width 306 height 19
click at [480, 311] on li "Expiration Date" at bounding box center [463, 313] width 306 height 19
type input "Expiration Date"
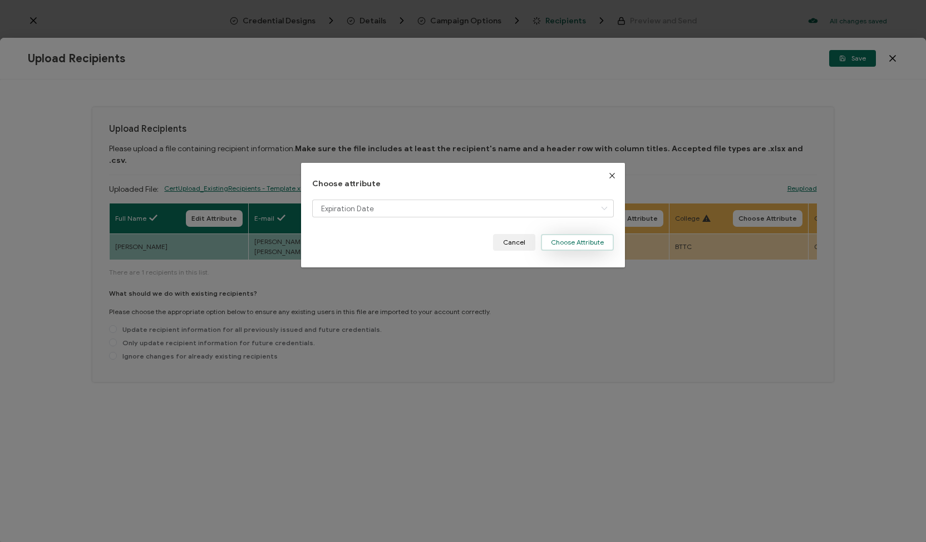
click at [563, 240] on button "Choose Attribute" at bounding box center [577, 242] width 73 height 17
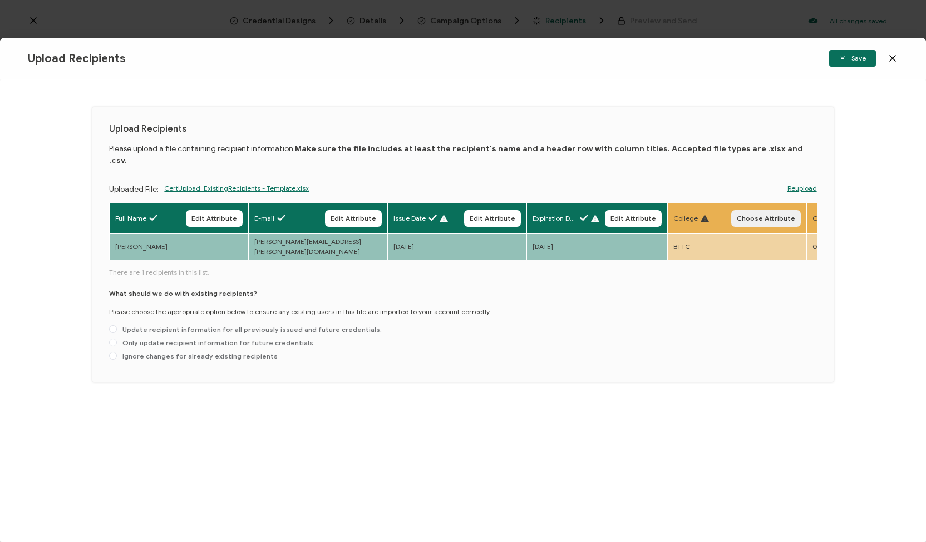
click at [746, 215] on span "Choose Attribute" at bounding box center [765, 218] width 58 height 7
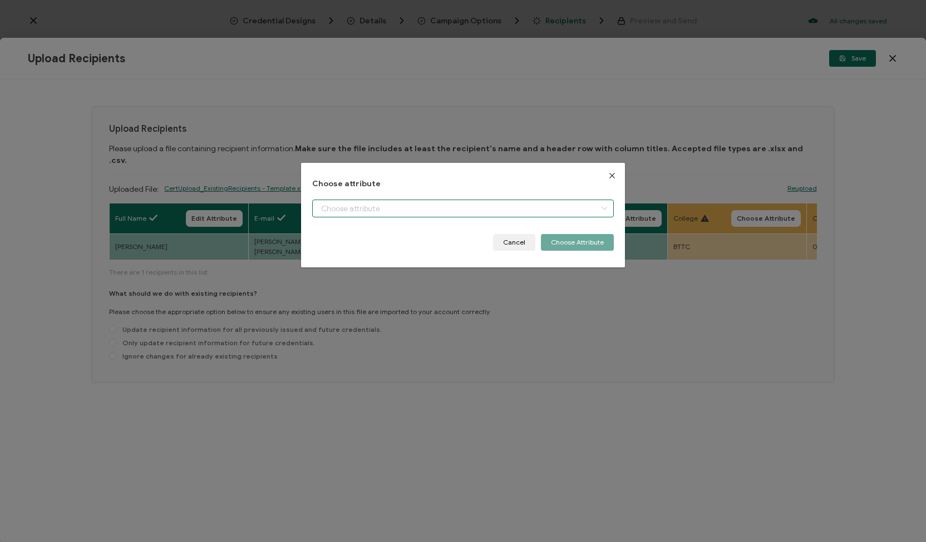
click at [572, 205] on input "dialog" at bounding box center [462, 209] width 301 height 18
click at [431, 233] on li "College" at bounding box center [463, 237] width 306 height 19
type input "College"
click at [548, 243] on button "Choose Attribute" at bounding box center [577, 242] width 73 height 17
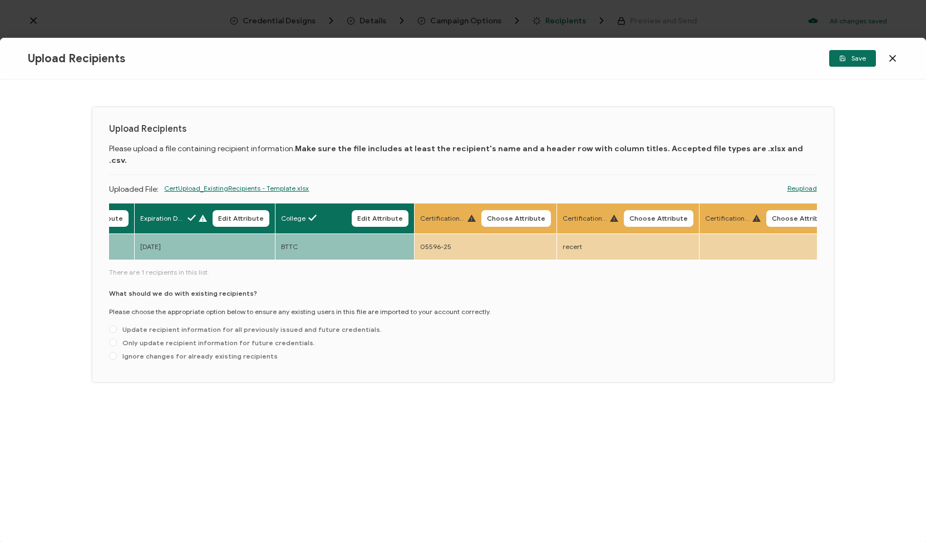
scroll to position [0, 405]
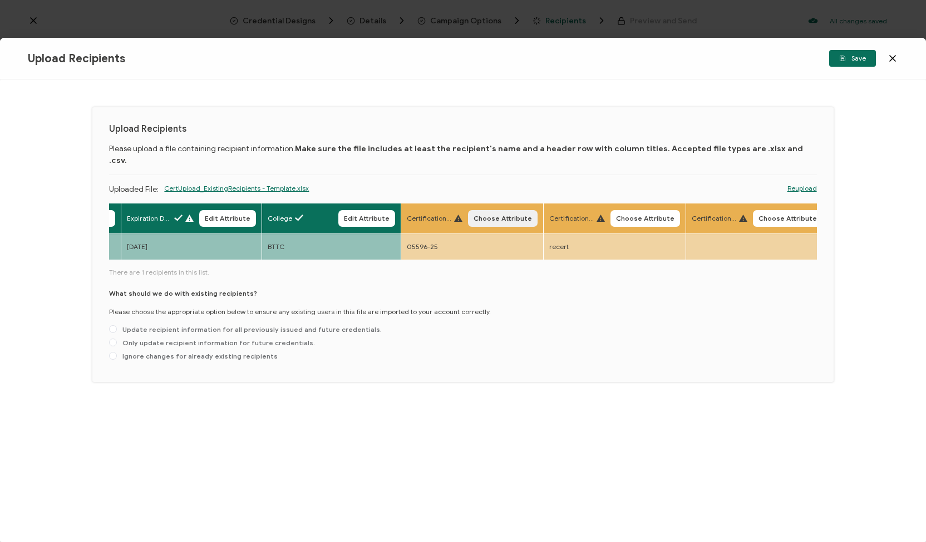
click at [478, 215] on span "Choose Attribute" at bounding box center [502, 218] width 58 height 7
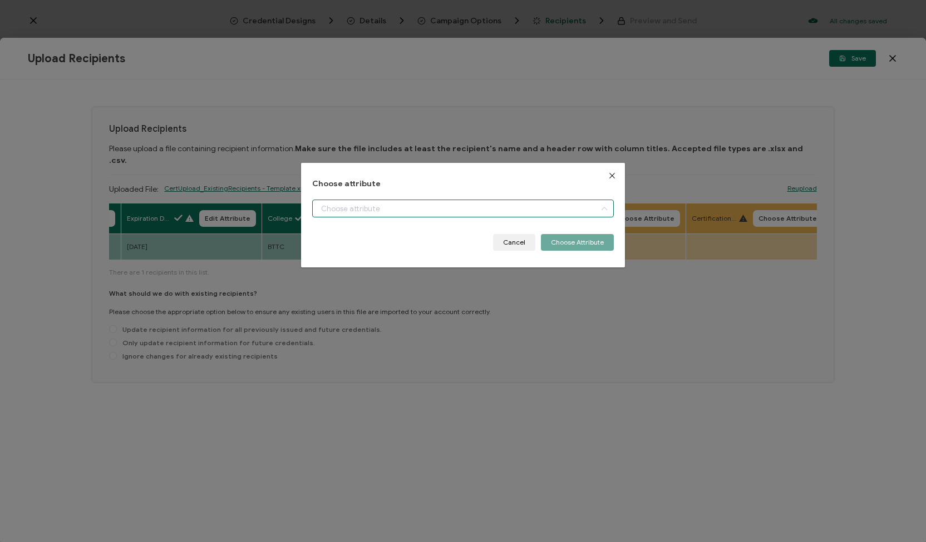
click at [456, 210] on input "dialog" at bounding box center [462, 209] width 301 height 18
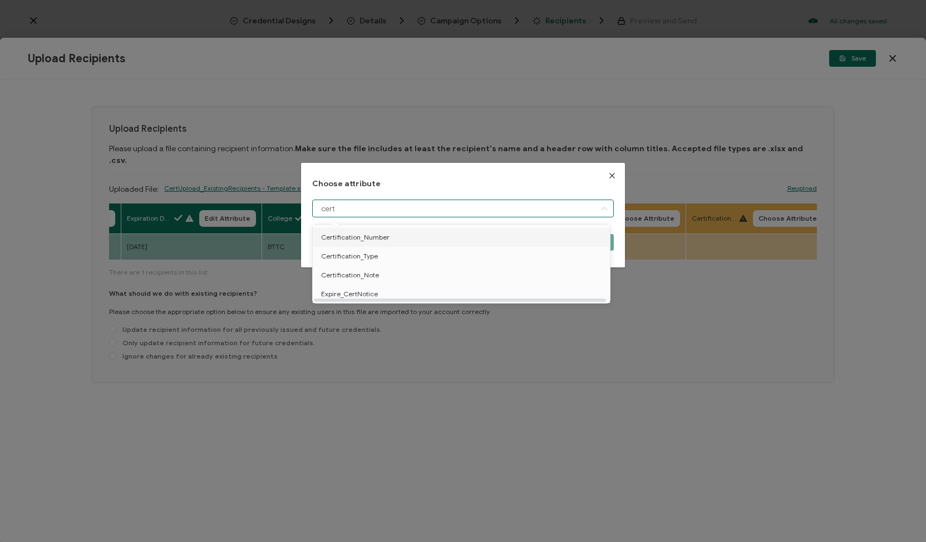
click at [401, 241] on li "Certification_Number" at bounding box center [463, 237] width 306 height 19
type input "Certification_Number"
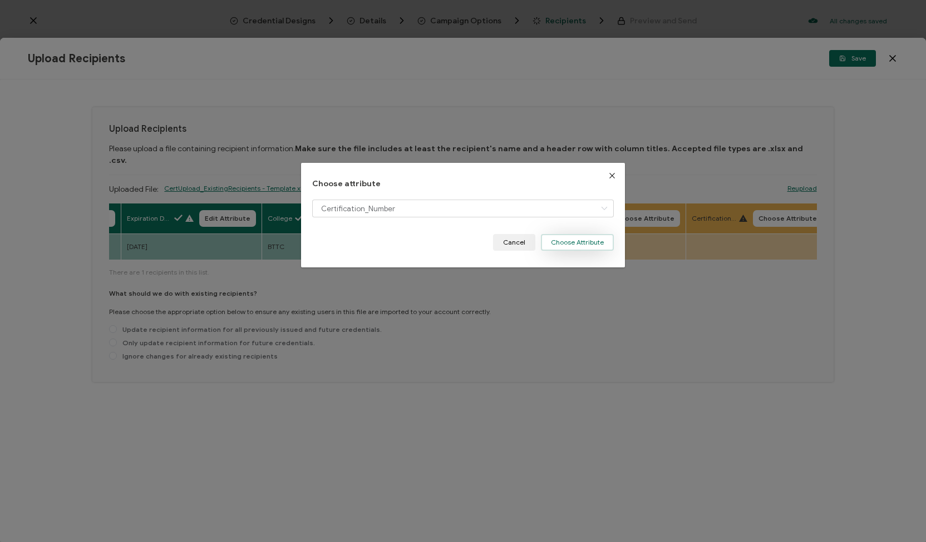
click at [579, 243] on button "Choose Attribute" at bounding box center [577, 242] width 73 height 17
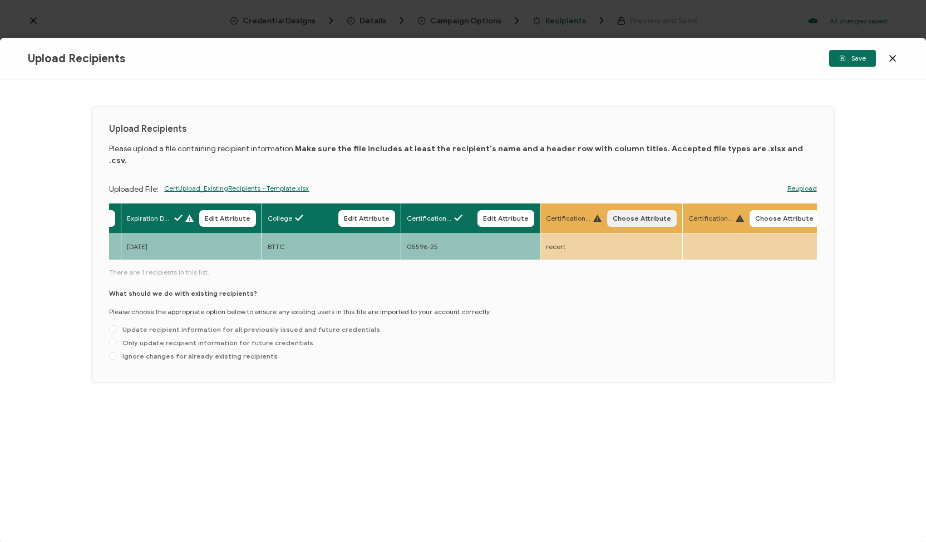
click at [619, 215] on span "Choose Attribute" at bounding box center [641, 218] width 58 height 7
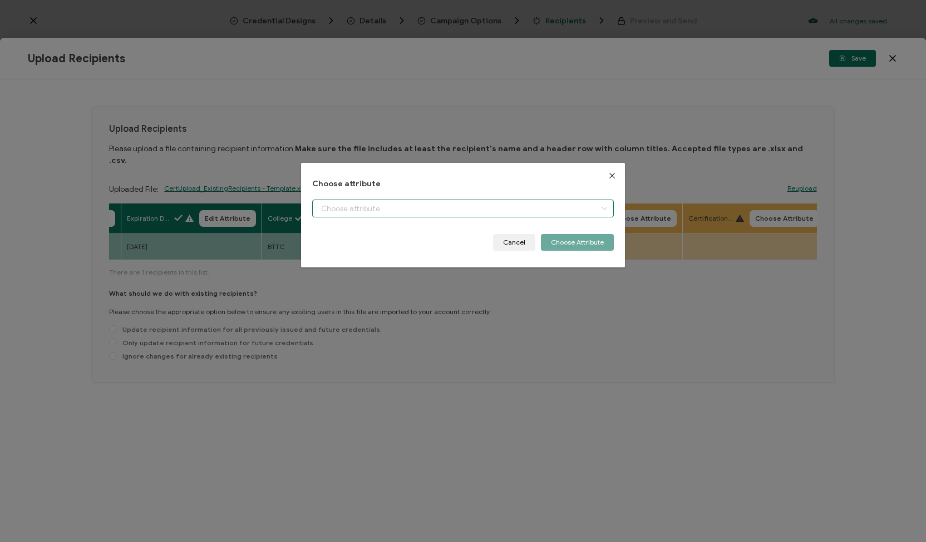
click at [567, 209] on input "dialog" at bounding box center [462, 209] width 301 height 18
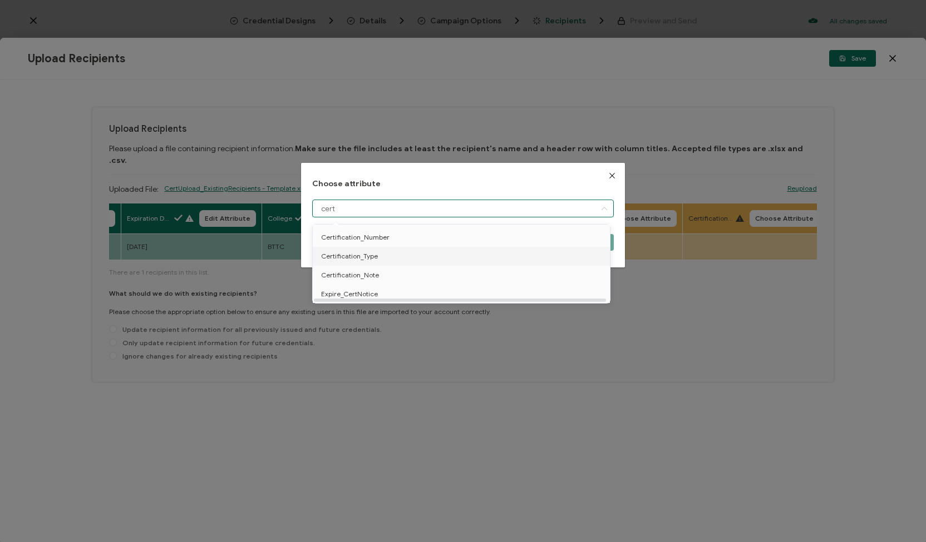
click at [540, 258] on li "Certification_Type" at bounding box center [463, 256] width 306 height 19
type input "Certification_Type"
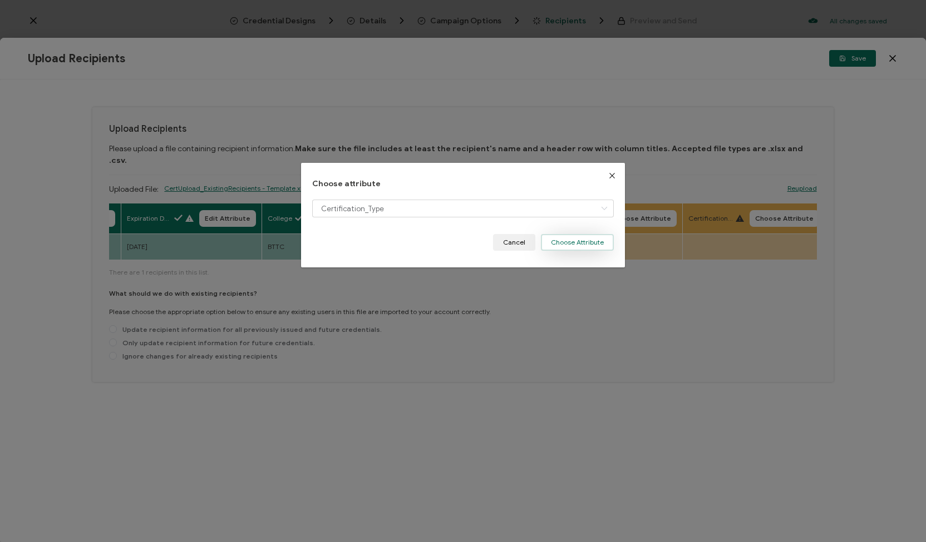
click at [560, 239] on button "Choose Attribute" at bounding box center [577, 242] width 73 height 17
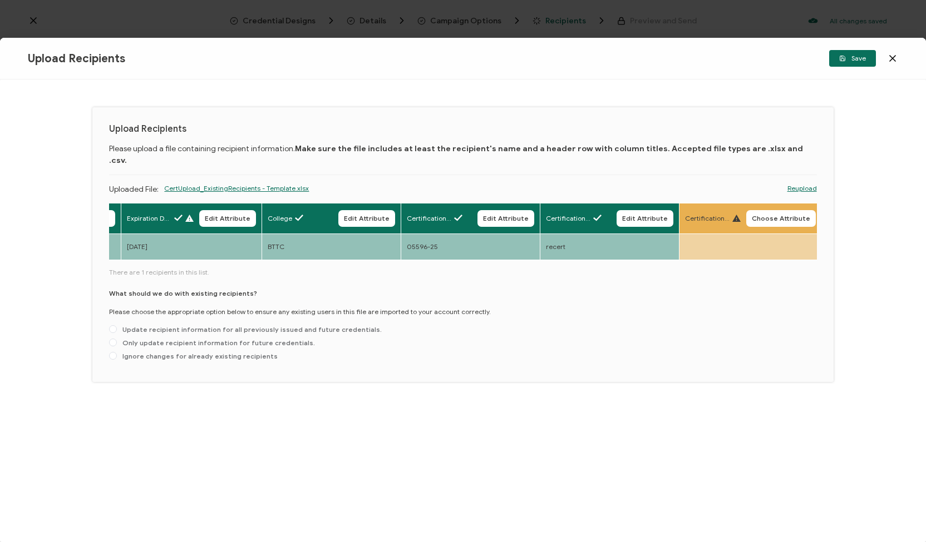
click at [735, 215] on icon at bounding box center [736, 218] width 8 height 7
click at [761, 215] on span "Choose Attribute" at bounding box center [780, 218] width 58 height 7
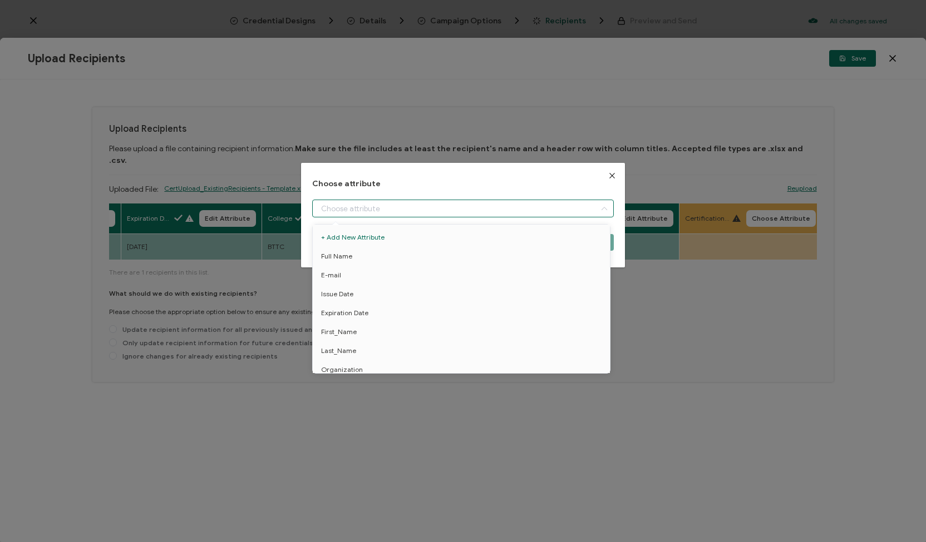
click at [562, 205] on input "dialog" at bounding box center [462, 209] width 301 height 18
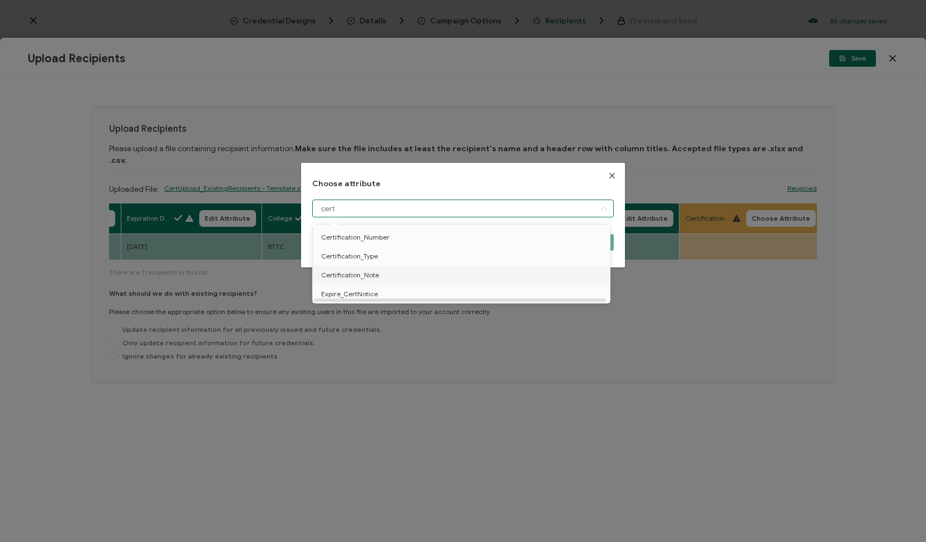
click at [535, 277] on li "Certification_Note" at bounding box center [463, 275] width 306 height 19
type input "Certification_Note"
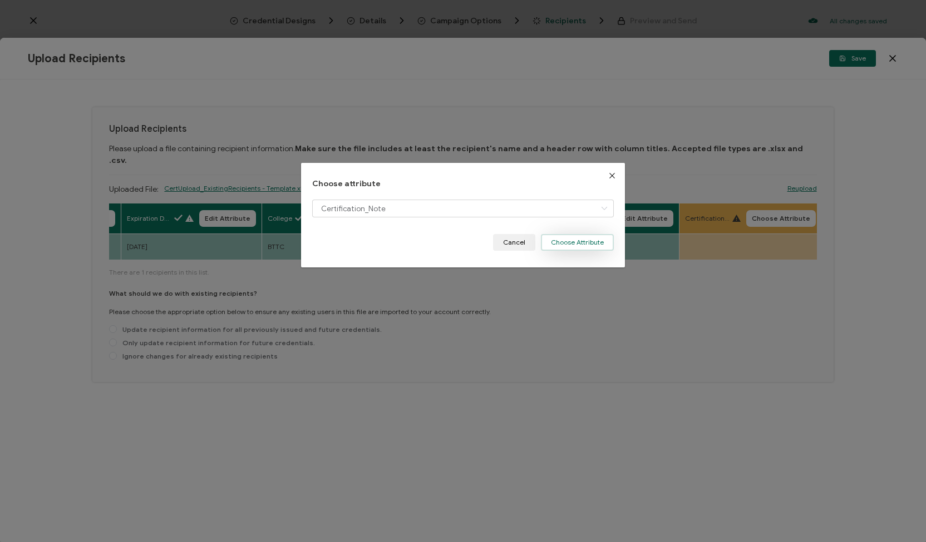
click at [567, 244] on button "Choose Attribute" at bounding box center [577, 242] width 73 height 17
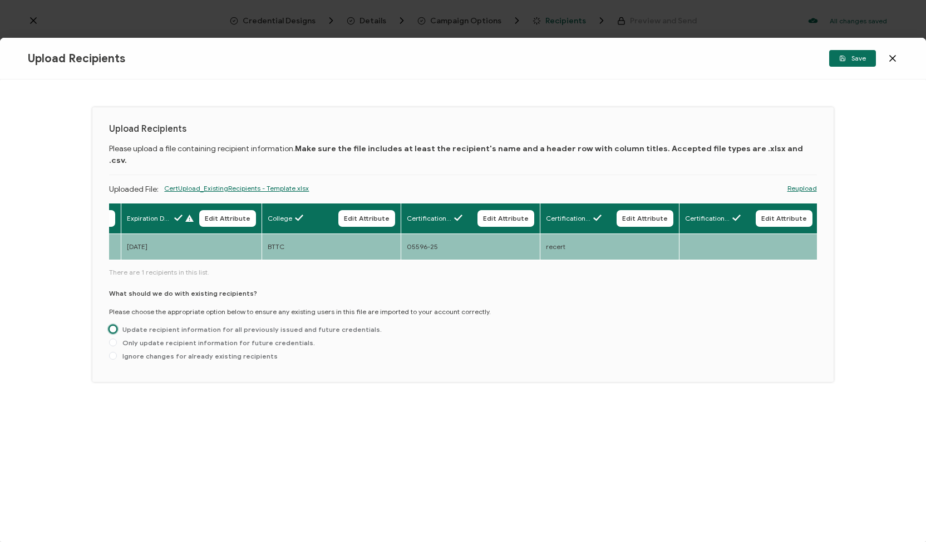
click at [112, 325] on span at bounding box center [113, 329] width 8 height 8
click at [112, 325] on input "Update recipient information for all previously issued and future credentials." at bounding box center [113, 329] width 8 height 9
radio input "true"
click at [116, 339] on span at bounding box center [113, 343] width 8 height 8
click at [116, 339] on input "Only update recipient information for future credentials." at bounding box center [113, 343] width 8 height 9
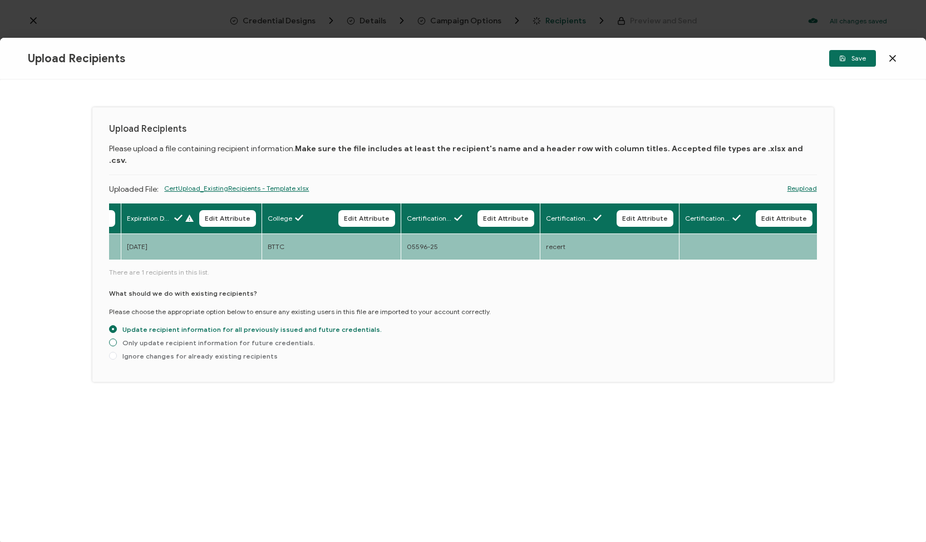
radio input "true"
radio input "false"
radio input "true"
click at [858, 61] on span "Save" at bounding box center [852, 58] width 27 height 7
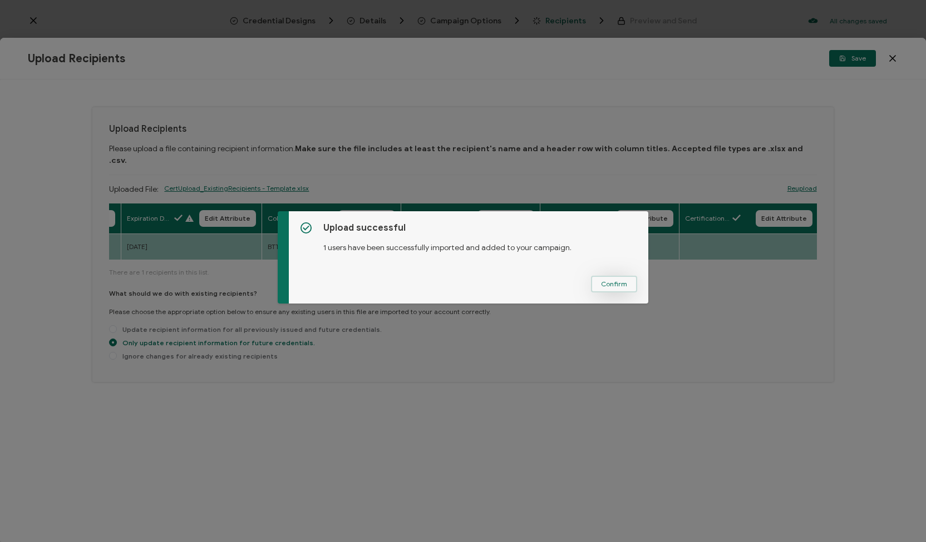
click at [609, 281] on span "Confirm" at bounding box center [614, 284] width 26 height 7
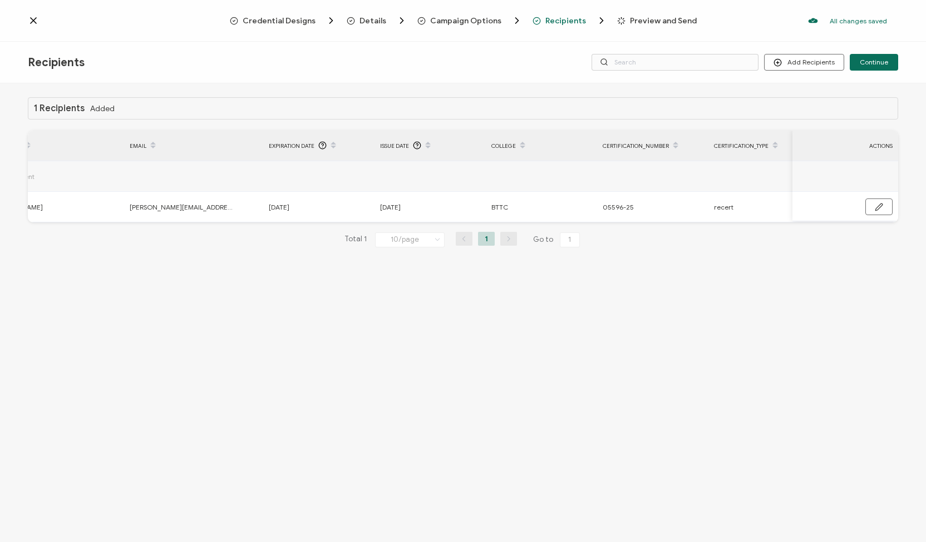
scroll to position [0, 0]
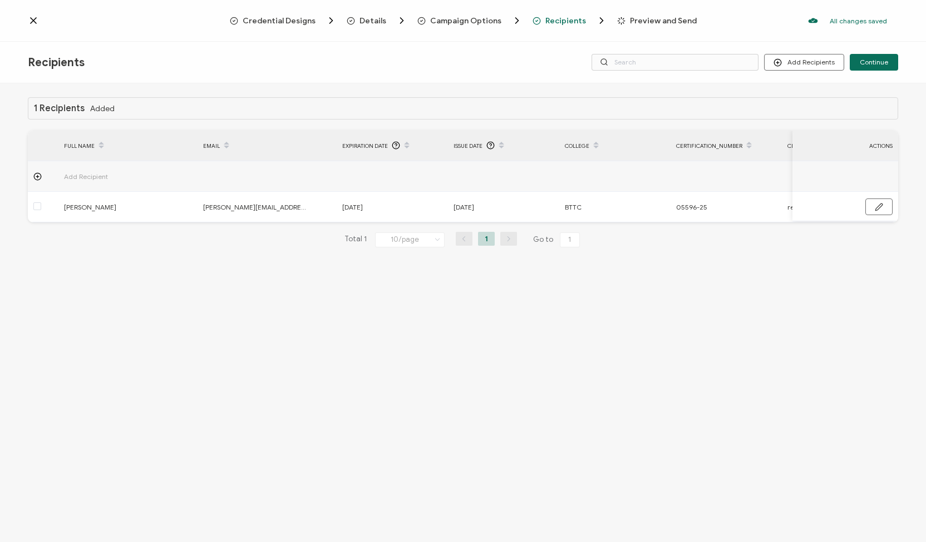
click at [652, 20] on span "Preview and Send" at bounding box center [663, 21] width 67 height 8
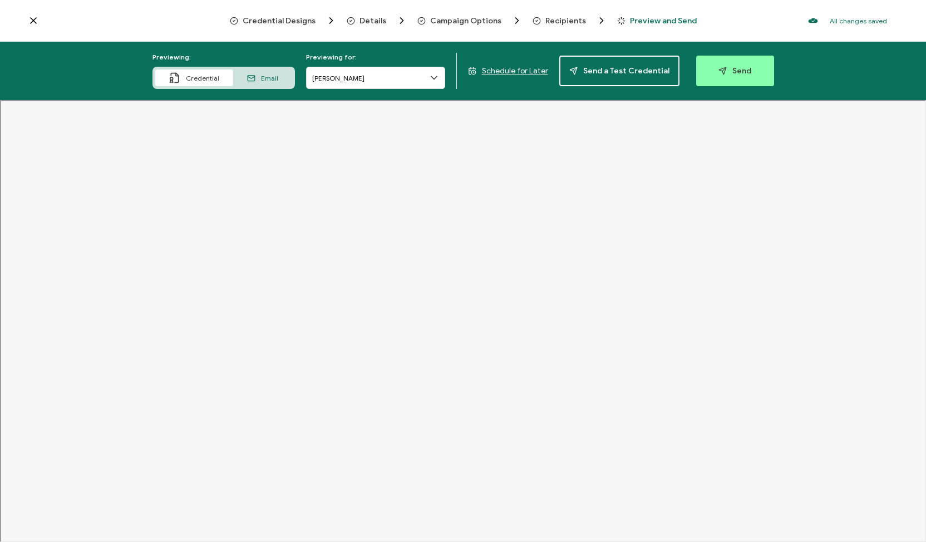
click at [554, 20] on span "Recipients" at bounding box center [565, 21] width 41 height 8
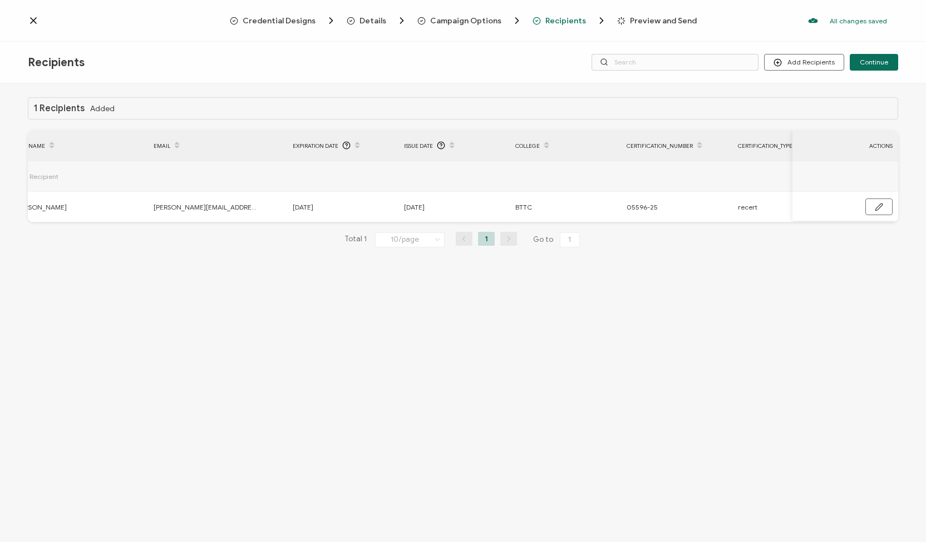
scroll to position [0, 53]
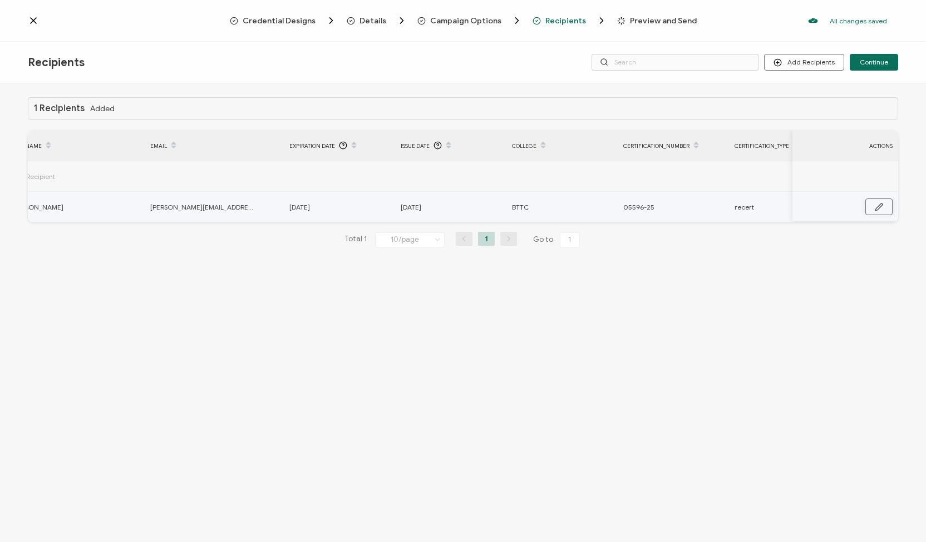
click at [887, 205] on button "button" at bounding box center [878, 207] width 27 height 17
click at [629, 210] on input "05596-25" at bounding box center [671, 208] width 97 height 18
type input "I05596-25"
type input "I-05596-25"
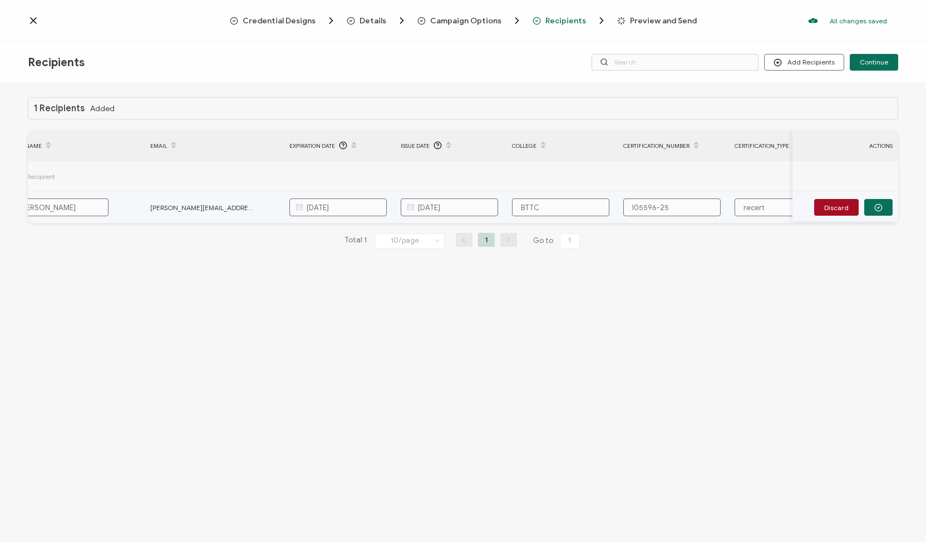
type input "I-05596-25"
click at [880, 207] on icon "button" at bounding box center [878, 208] width 8 height 8
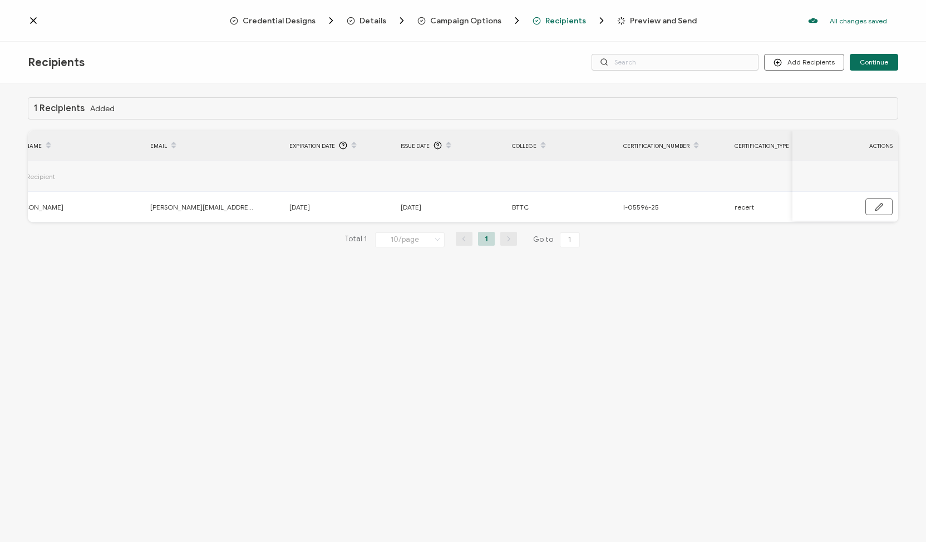
drag, startPoint x: 762, startPoint y: 225, endPoint x: 638, endPoint y: 235, distance: 124.4
click at [638, 235] on div "1 Recipients Added FULL NAME EMAIL Expiration Date Issue Date College Certifica…" at bounding box center [463, 181] width 870 height 168
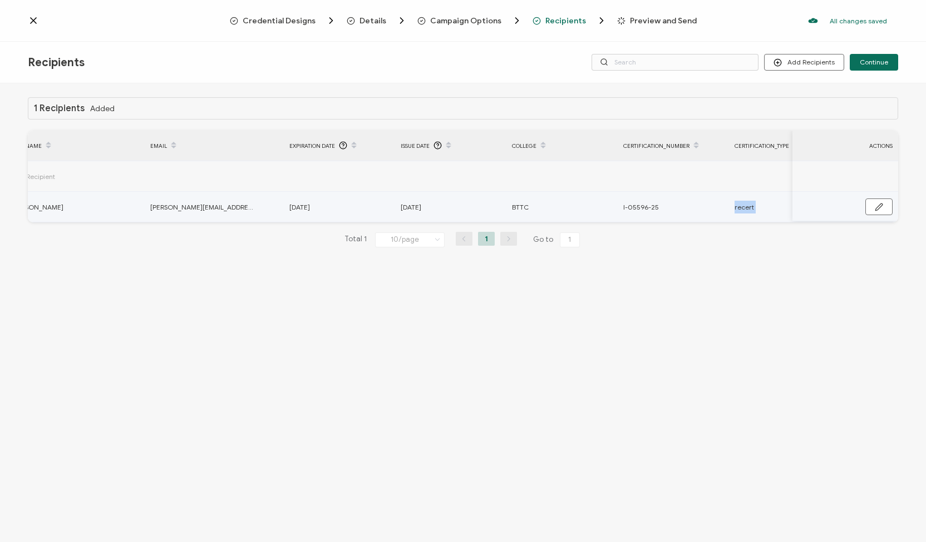
drag, startPoint x: 715, startPoint y: 221, endPoint x: 793, endPoint y: 215, distance: 78.1
click at [793, 215] on div "FULL NAME EMAIL Expiration Date Issue Date College Certification_Number Certifi…" at bounding box center [463, 177] width 870 height 92
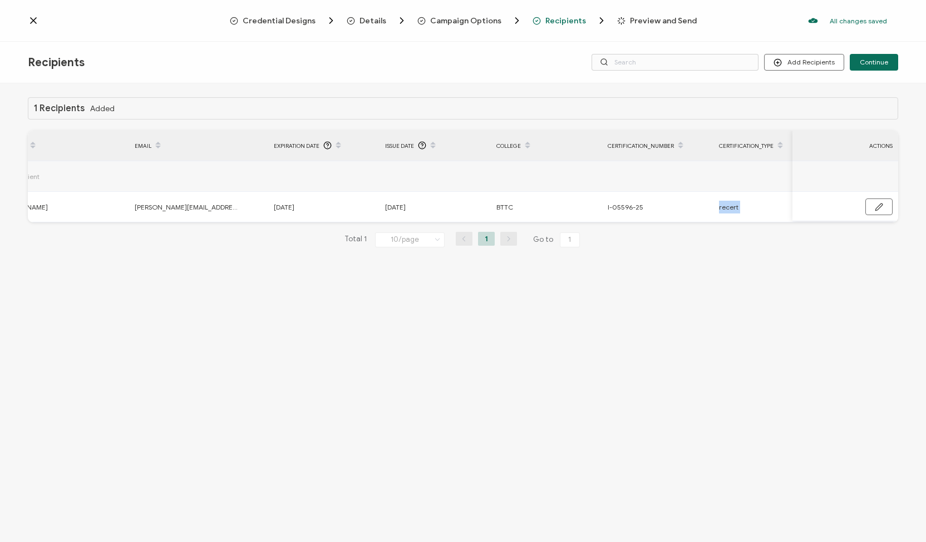
scroll to position [0, 38]
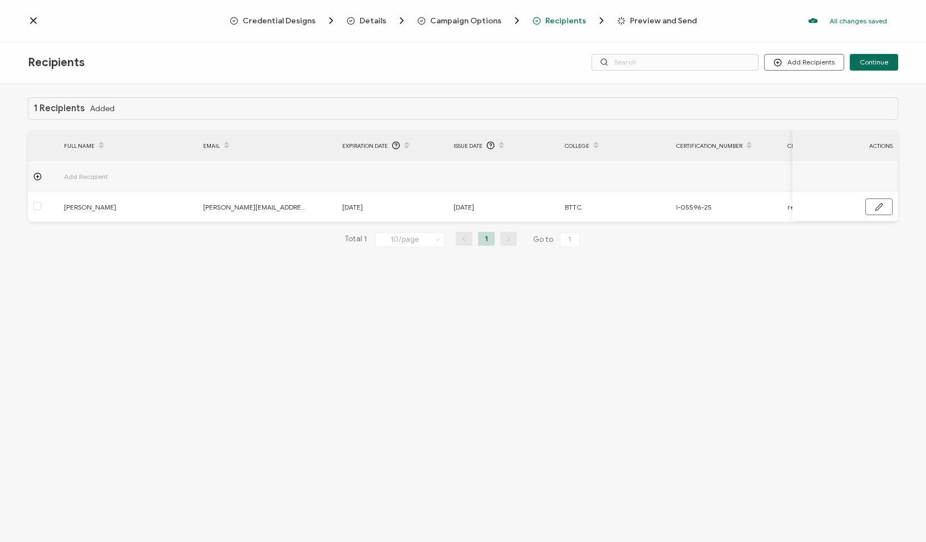
click at [652, 22] on span "Preview and Send" at bounding box center [663, 21] width 67 height 8
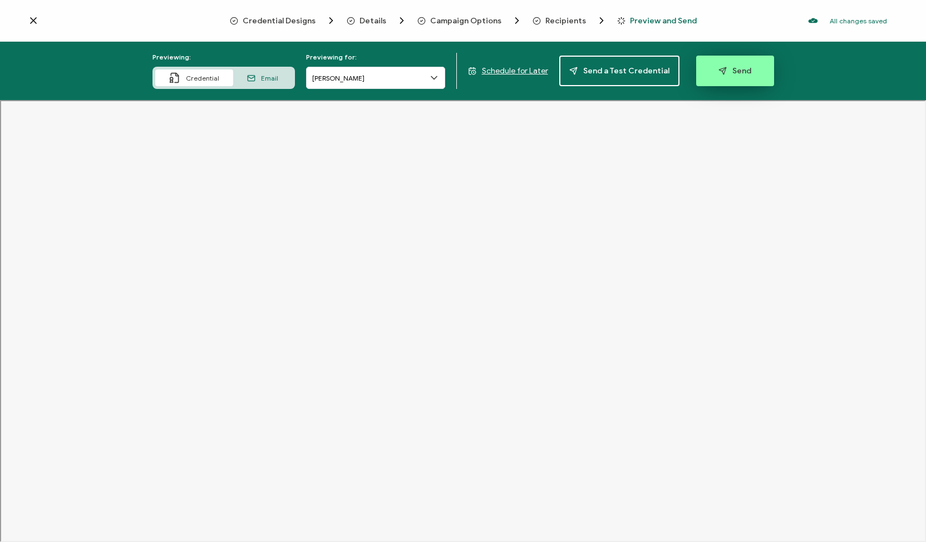
click at [726, 64] on button "Send" at bounding box center [735, 71] width 78 height 31
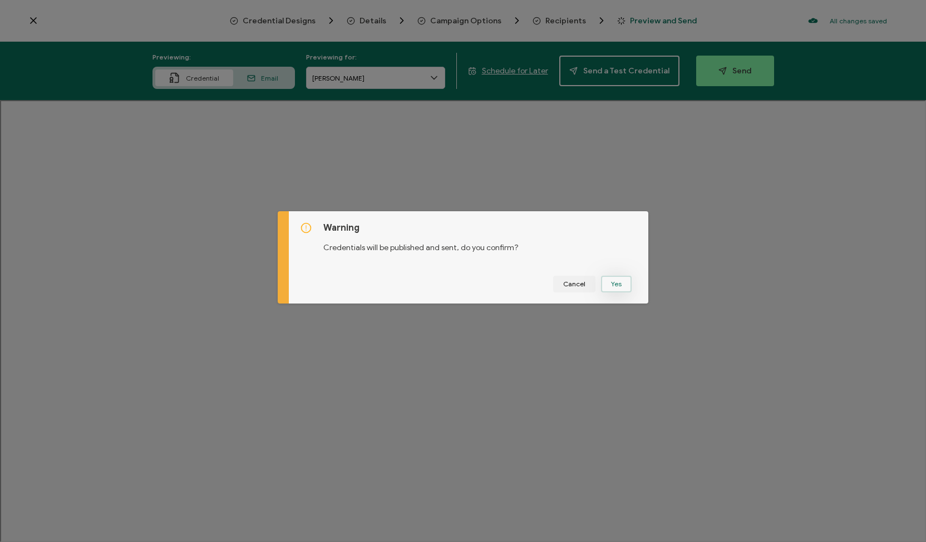
click at [614, 283] on button "Yes" at bounding box center [616, 284] width 31 height 17
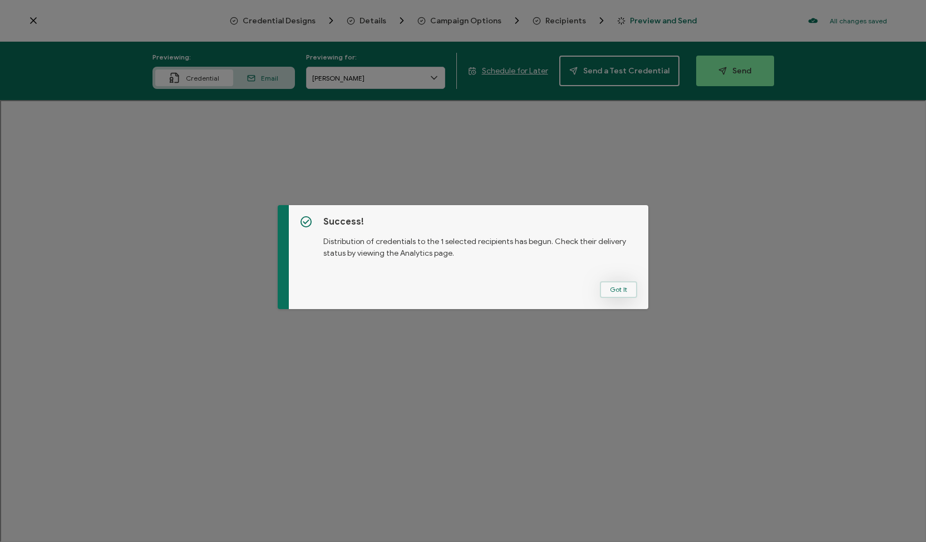
click at [620, 289] on button "Got It" at bounding box center [618, 289] width 37 height 17
